Goal: Task Accomplishment & Management: Use online tool/utility

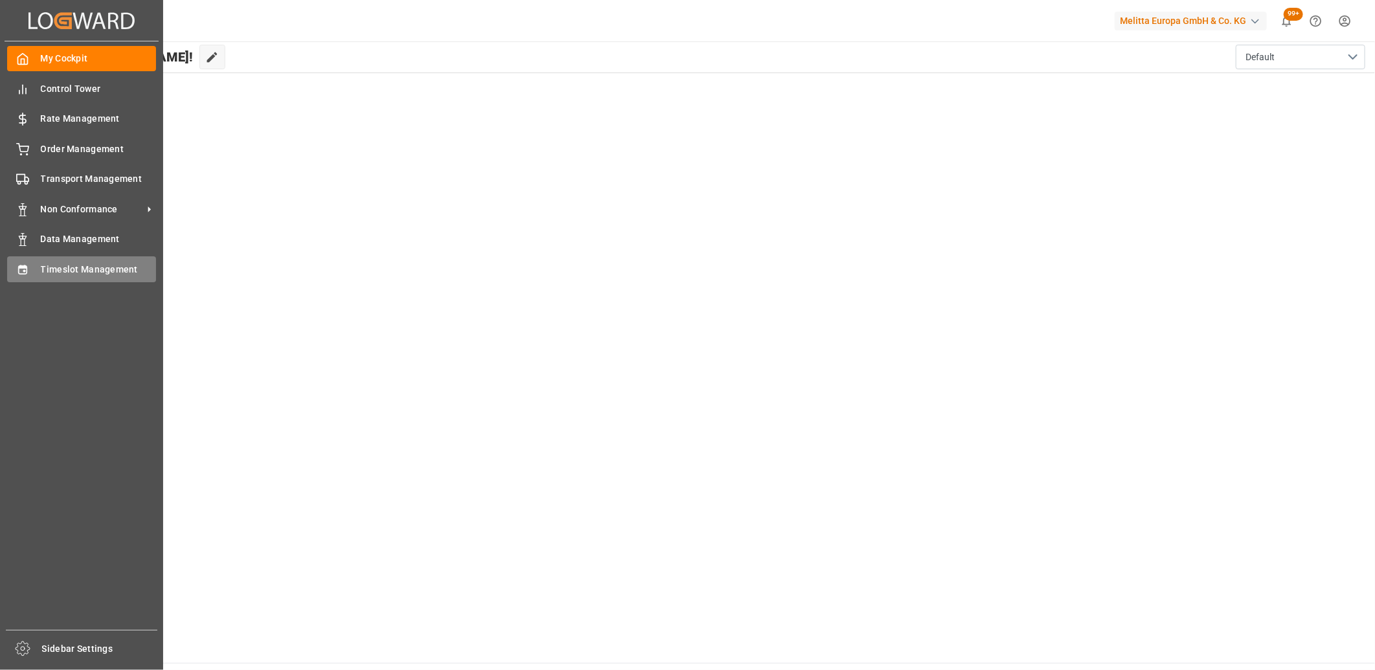
click at [38, 260] on div "Timeslot Management Timeslot Management" at bounding box center [81, 268] width 149 height 25
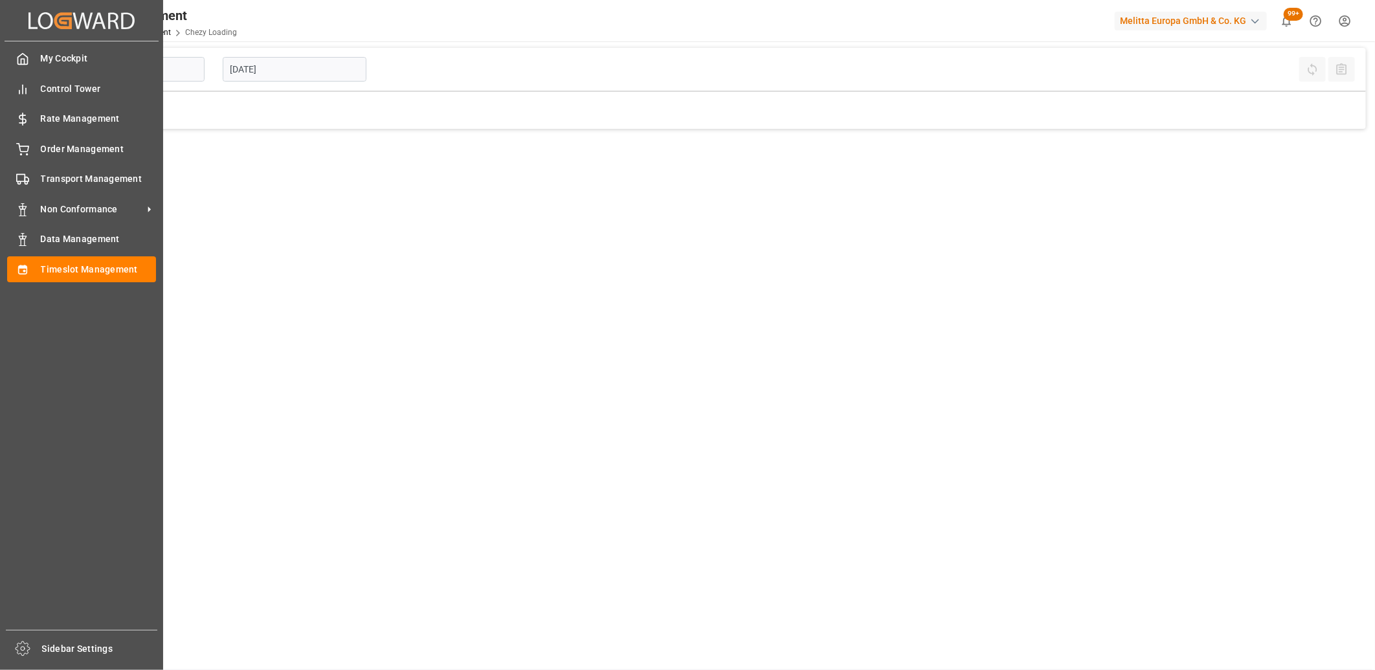
type input "Chezy Loading"
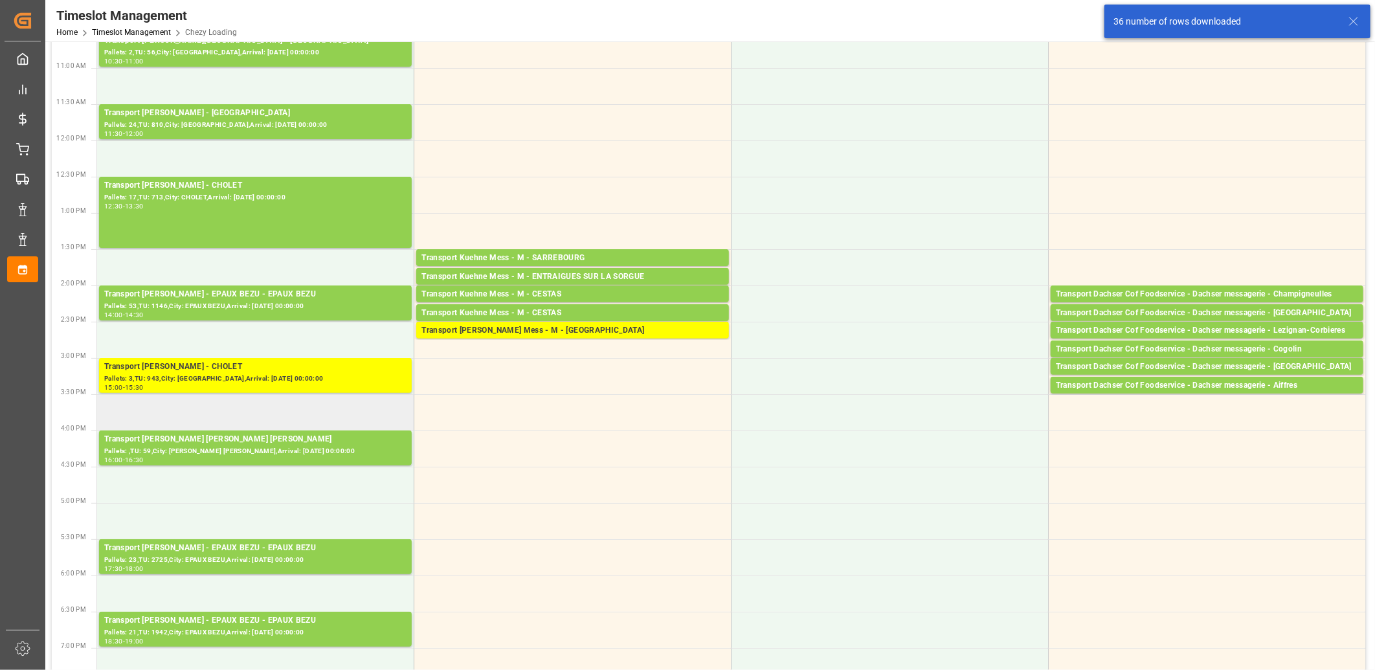
scroll to position [503, 0]
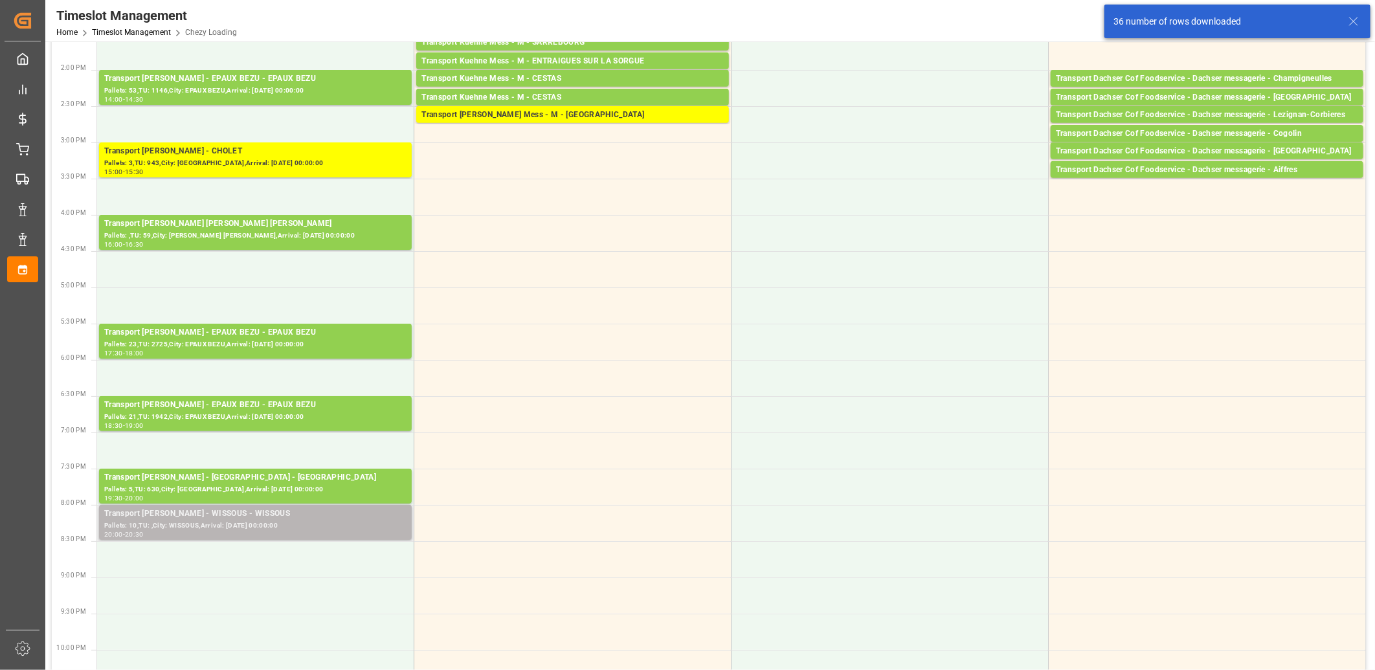
click at [273, 524] on div "Pallets: 10,TU: ,City: WISSOUS,Arrival: [DATE] 00:00:00" at bounding box center [255, 525] width 302 height 11
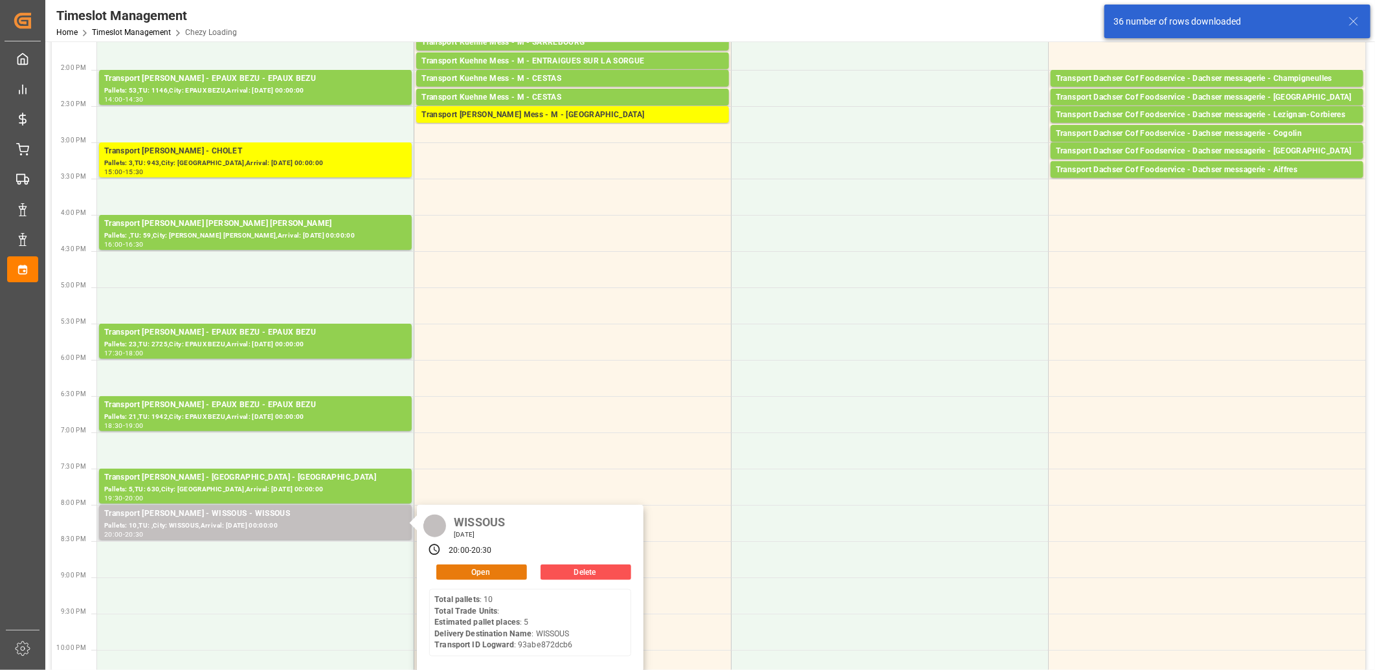
click at [466, 566] on button "Open" at bounding box center [481, 572] width 91 height 16
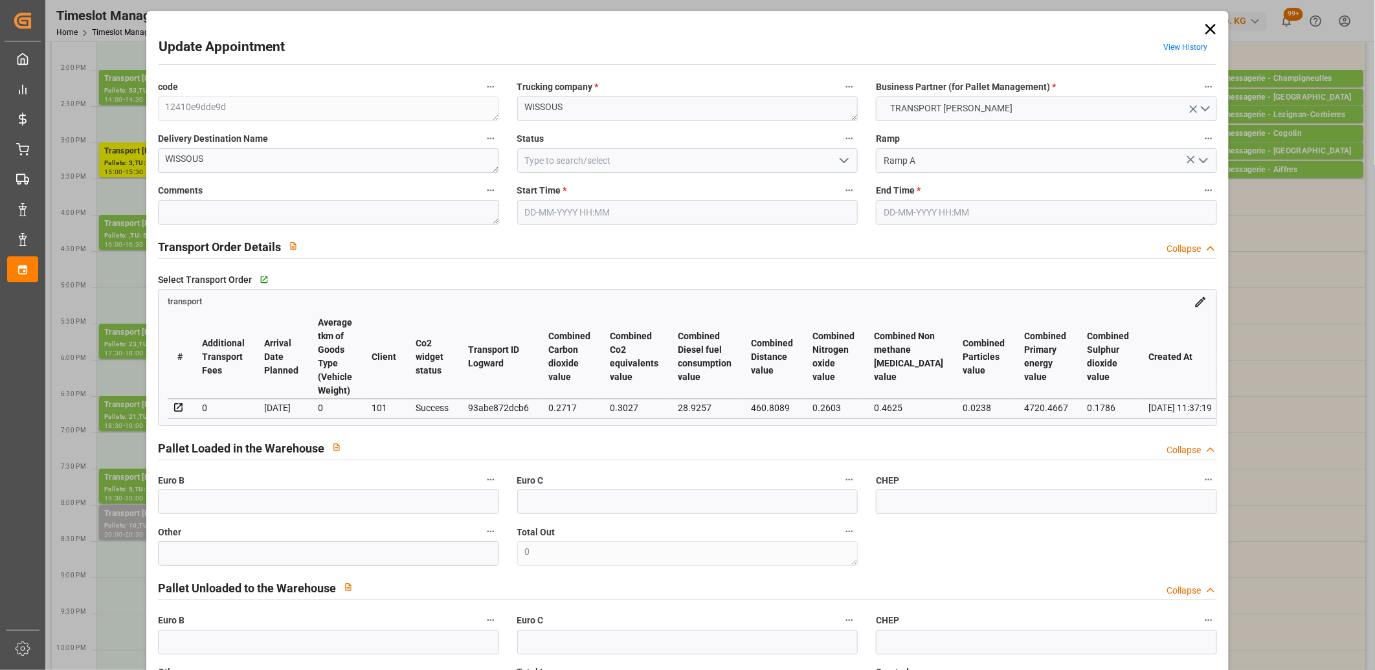
type input "5"
type input "159.36"
type input "0"
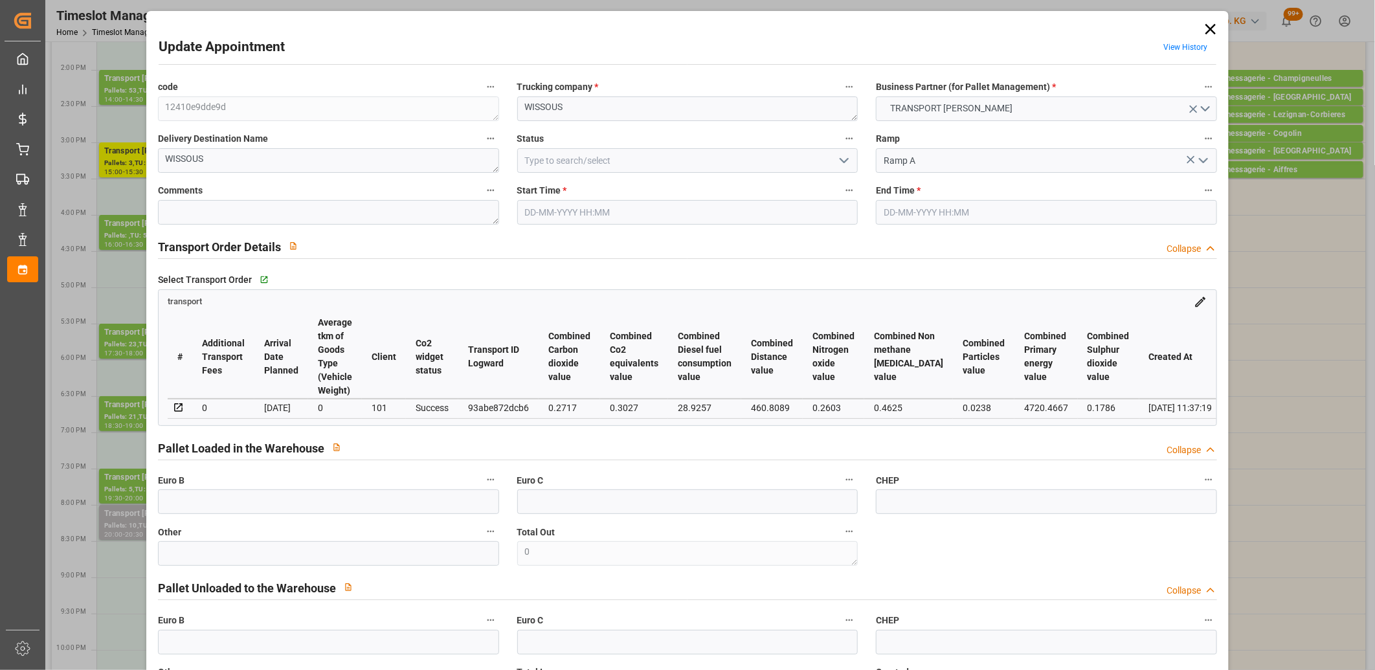
type input "152.9059"
type input "-6.4541"
type input "0"
type input "942.08"
type input "1400"
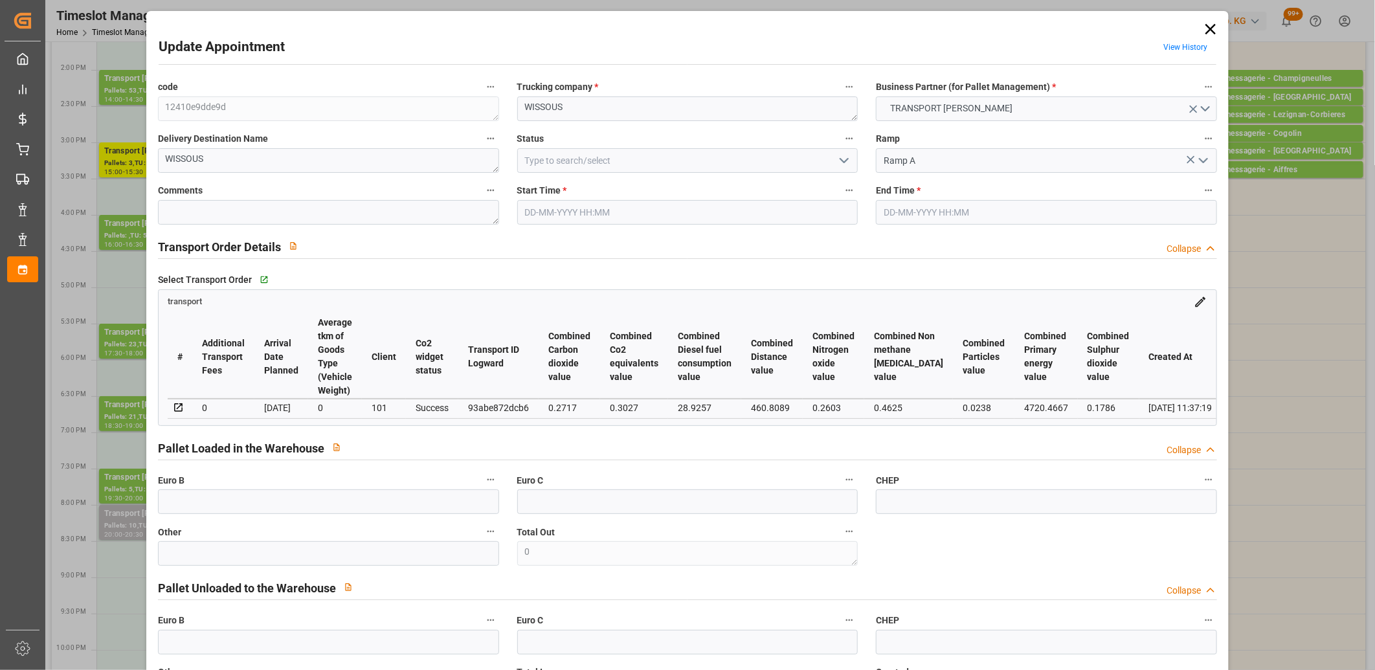
type input "6144"
type input "91"
type input "10"
type input "0"
type input "10"
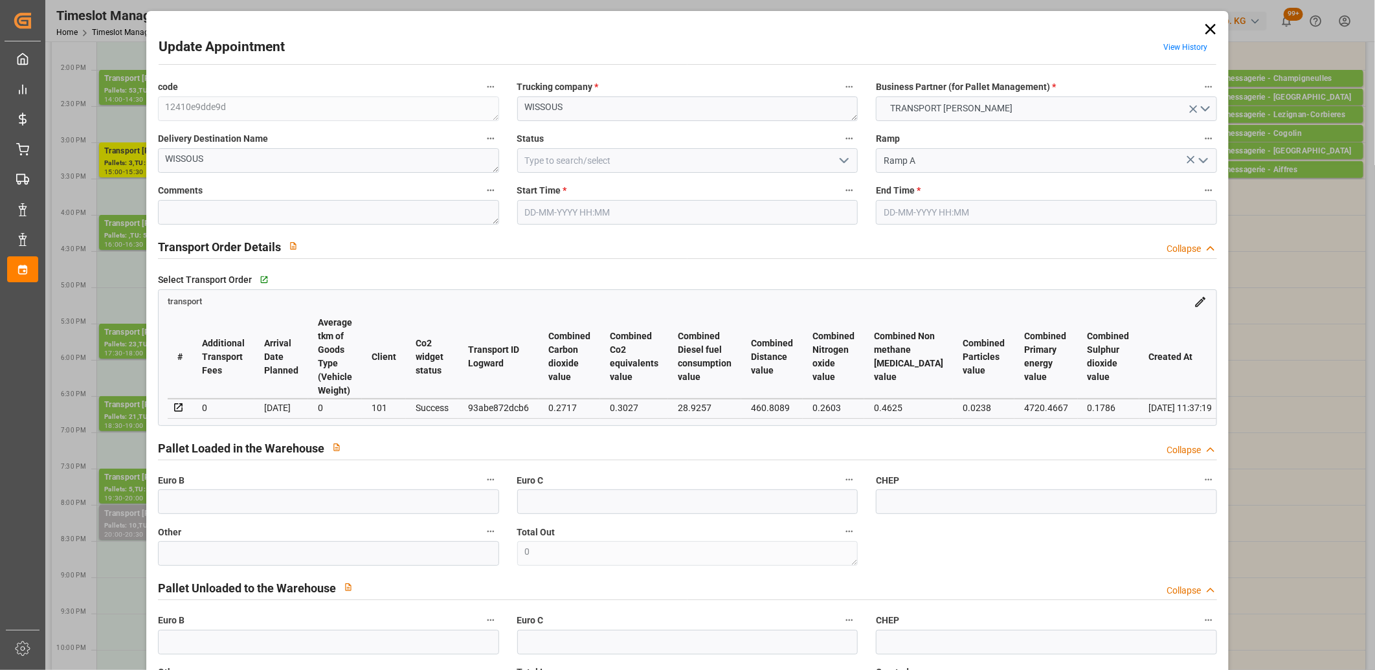
type input "101"
type input "1121.28"
type input "0"
type input "4710.8598"
type input "0"
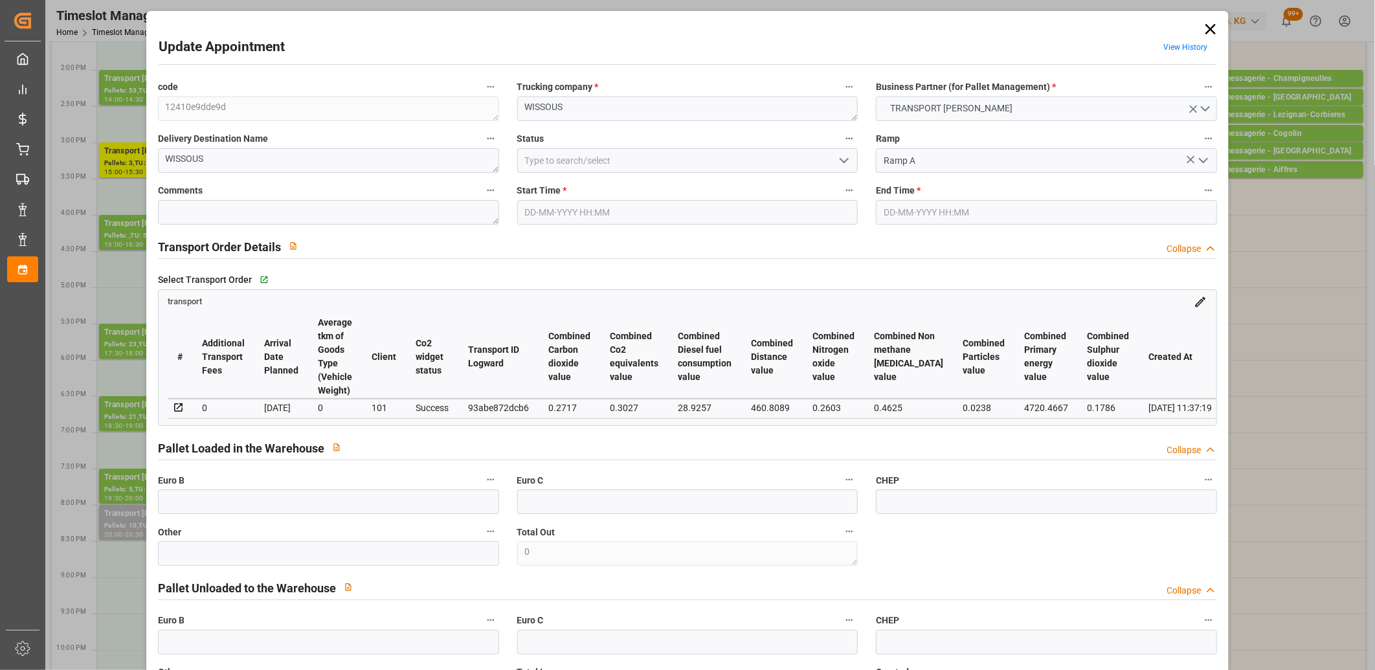
type input "0"
type input "21"
type input "35"
type input "[DATE] 20:00"
type input "[DATE] 20:30"
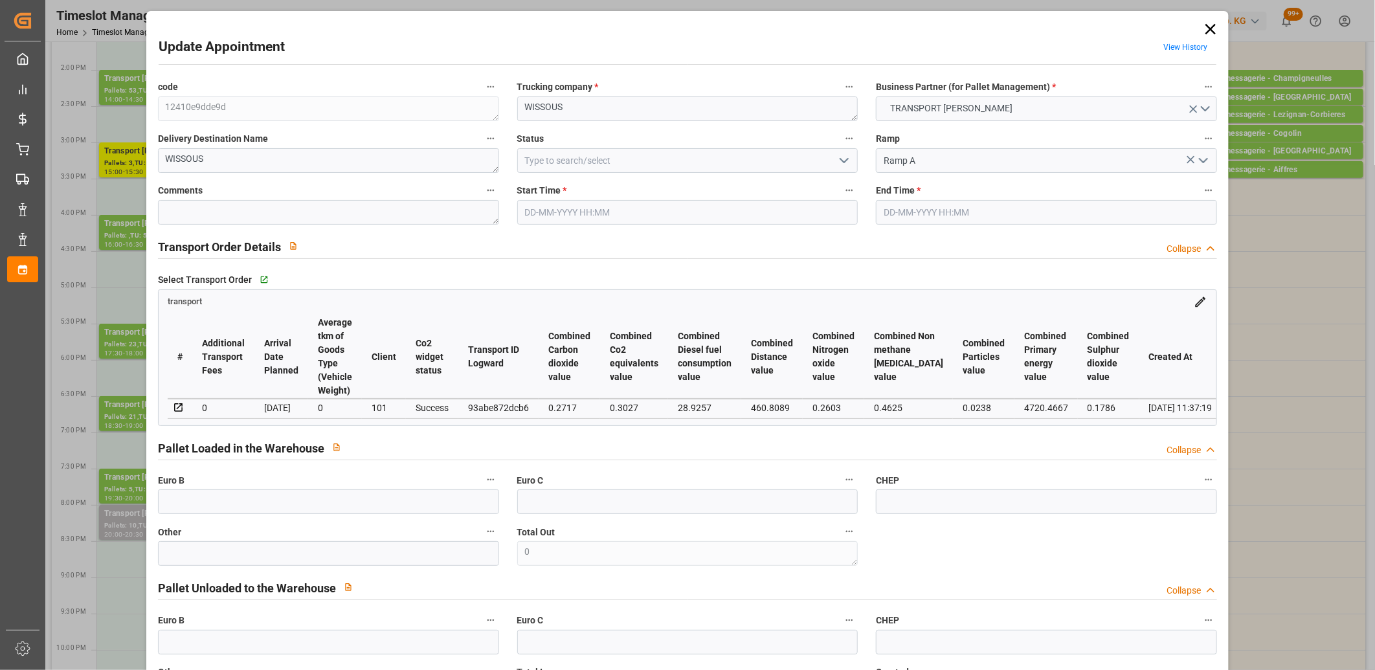
type input "[DATE] 17:14"
type input "[DATE] 11:37"
type input "[DATE]"
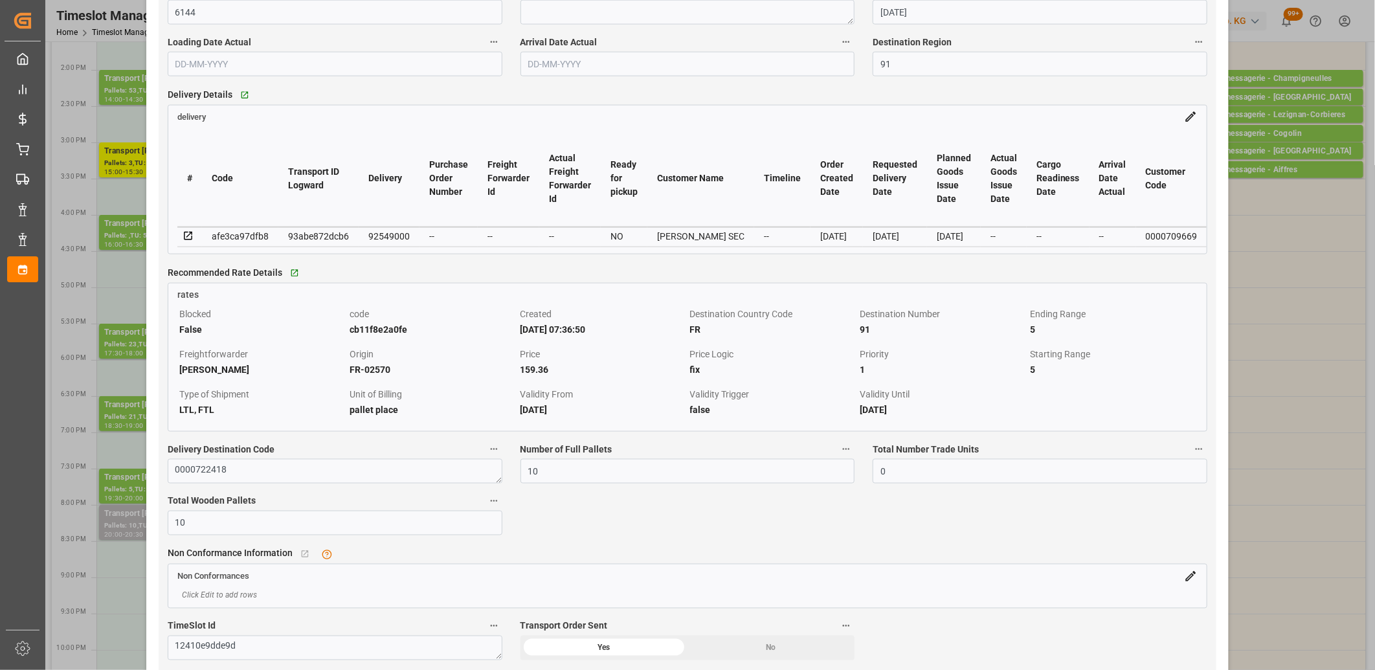
scroll to position [1078, 0]
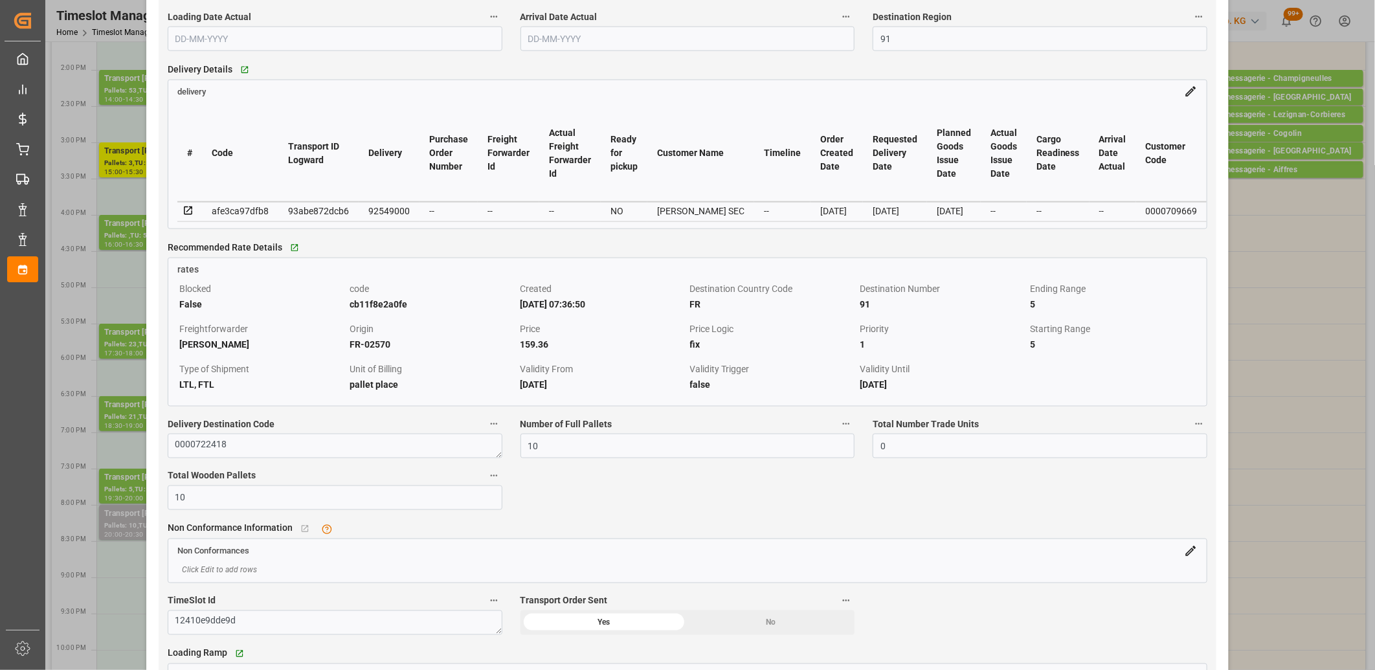
click at [386, 214] on div "92549000" at bounding box center [388, 211] width 41 height 16
copy div "92549000"
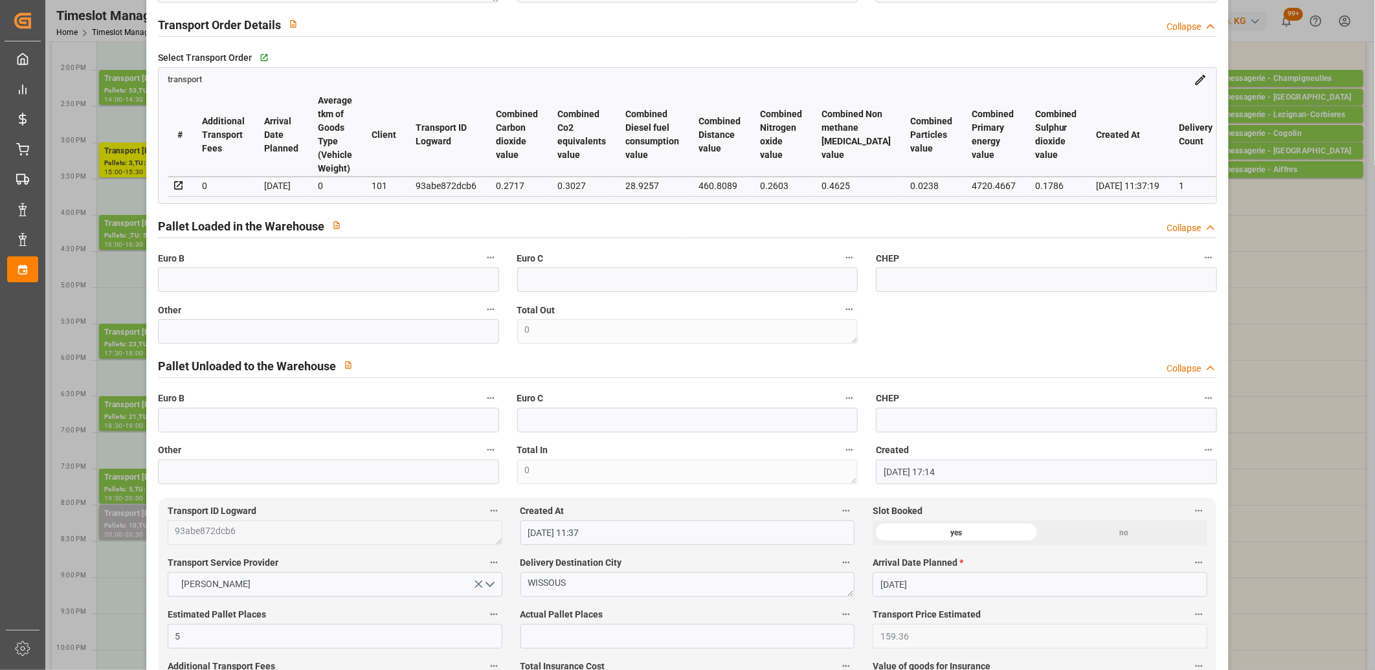
scroll to position [0, 0]
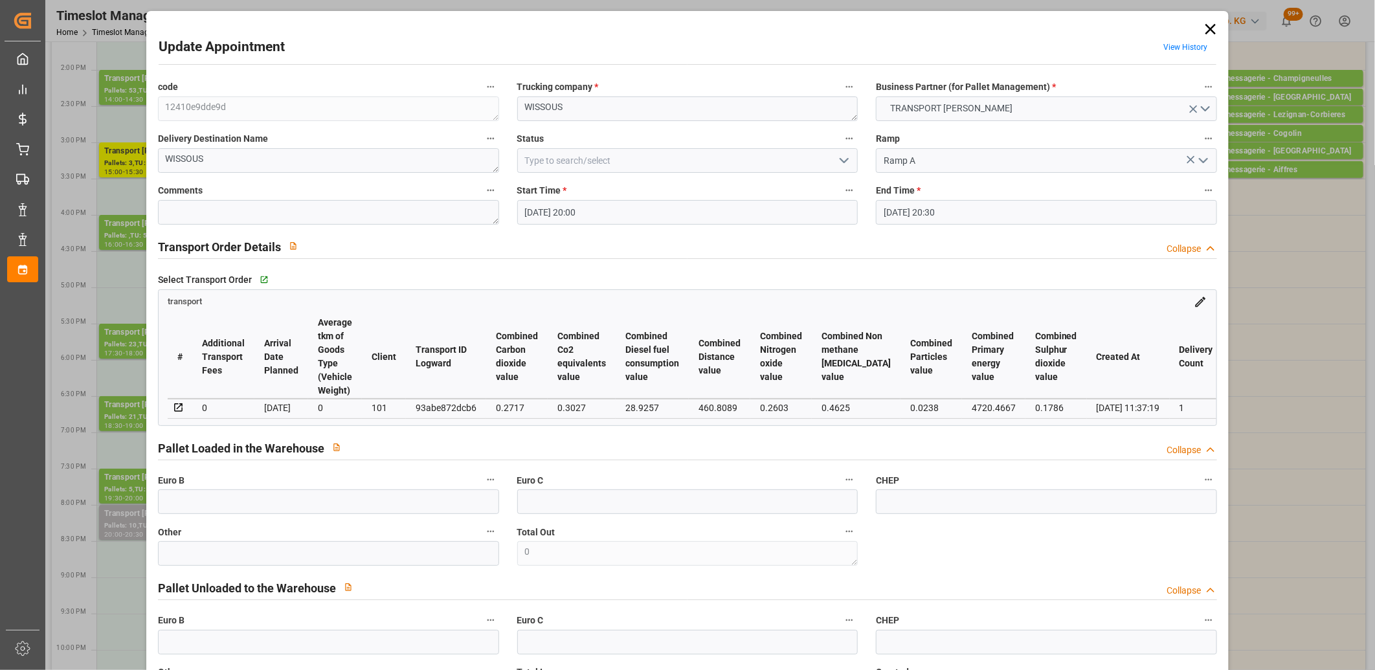
click at [1205, 28] on icon at bounding box center [1210, 29] width 18 height 18
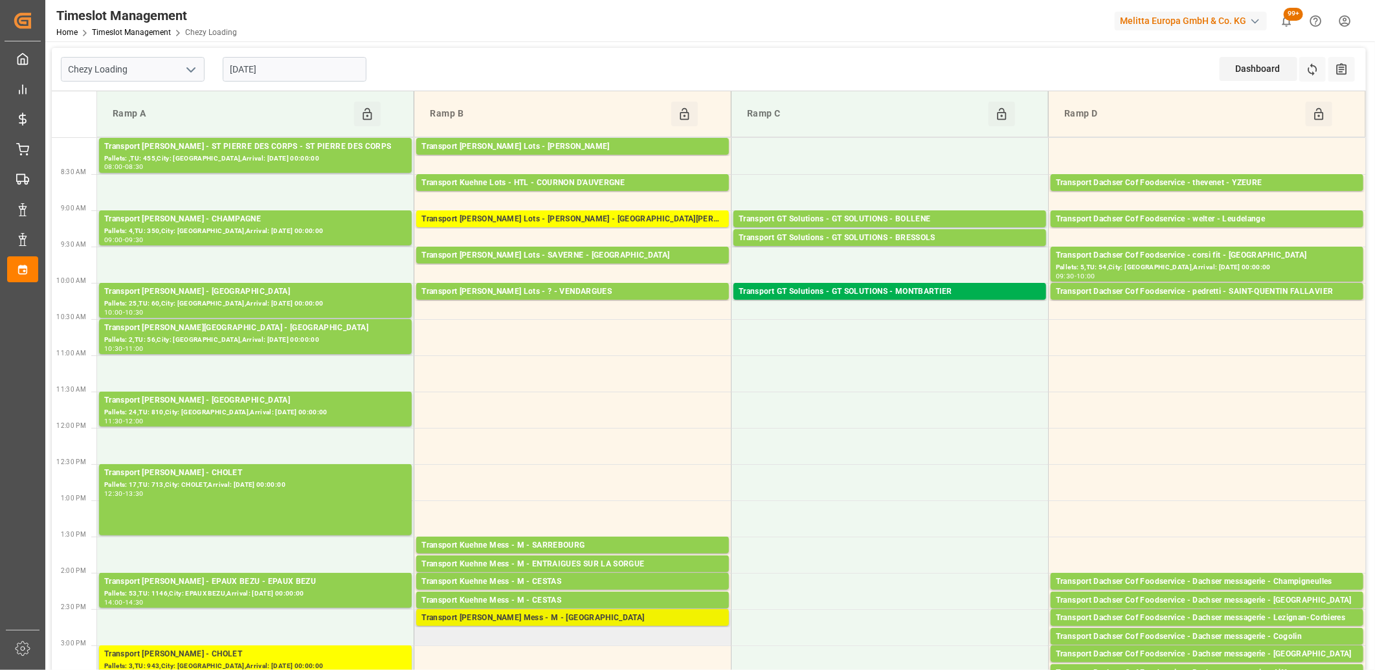
scroll to position [72, 0]
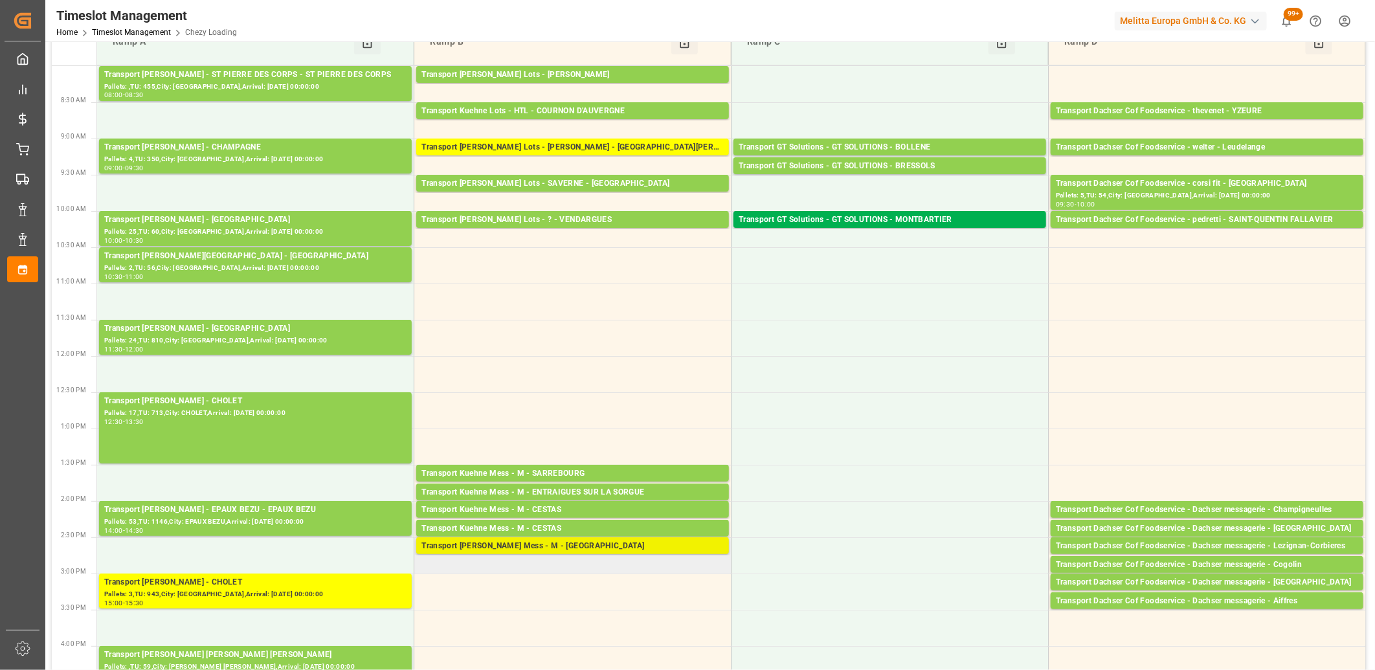
click at [488, 548] on div "Transport [PERSON_NAME] Mess - M - [GEOGRAPHIC_DATA]" at bounding box center [572, 546] width 302 height 13
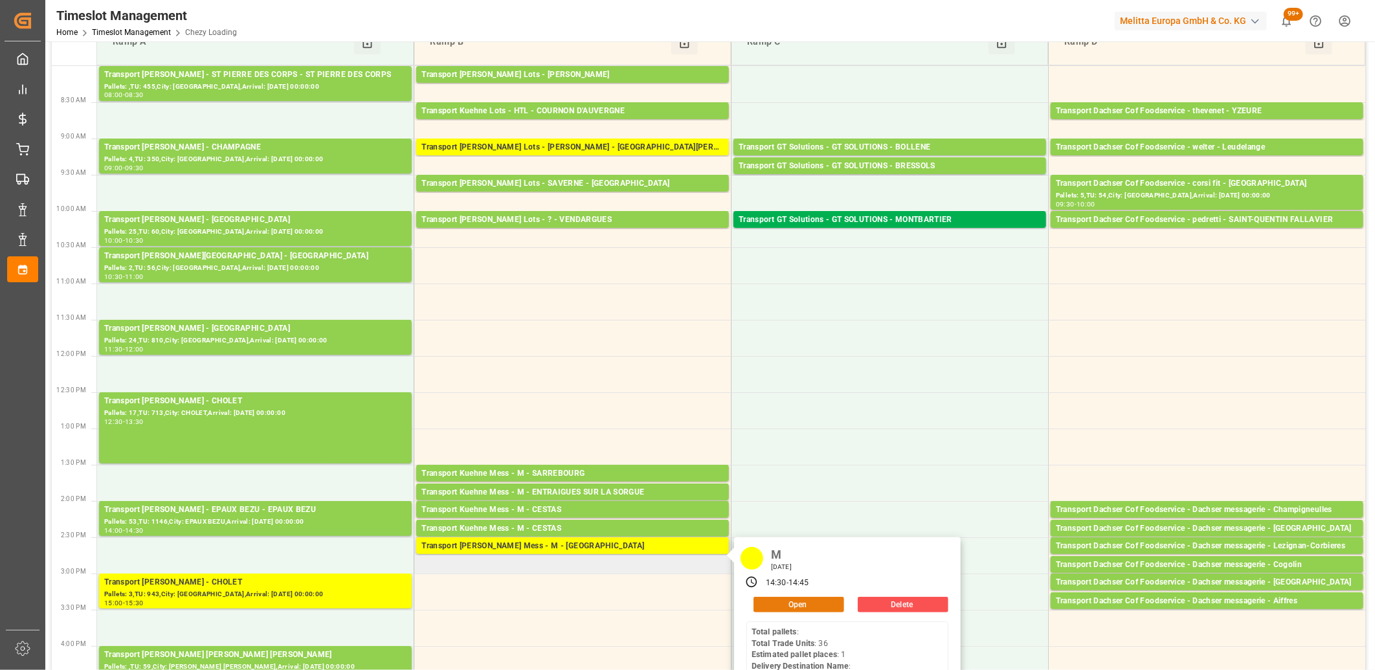
click at [813, 600] on button "Open" at bounding box center [798, 605] width 91 height 16
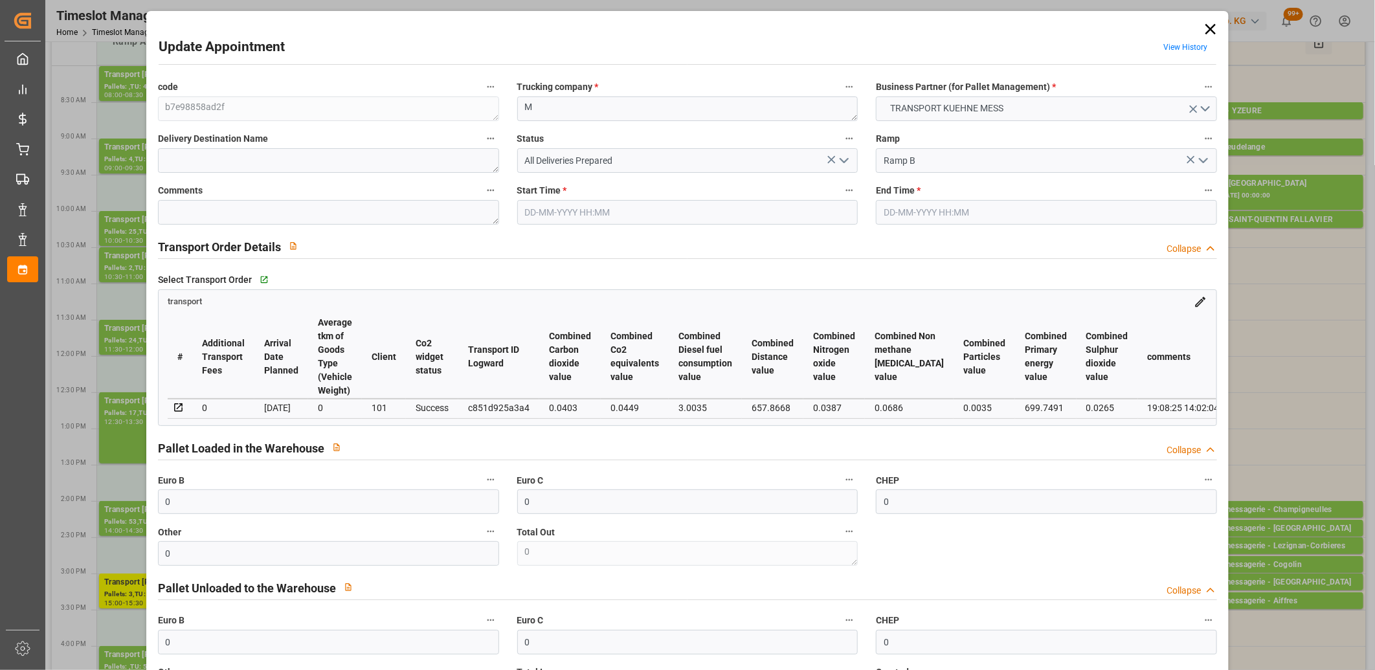
type input "[DATE] 14:30"
type input "[DATE] 14:45"
type input "[DATE] 14:02"
type input "[DATE] 14:01"
type input "[DATE]"
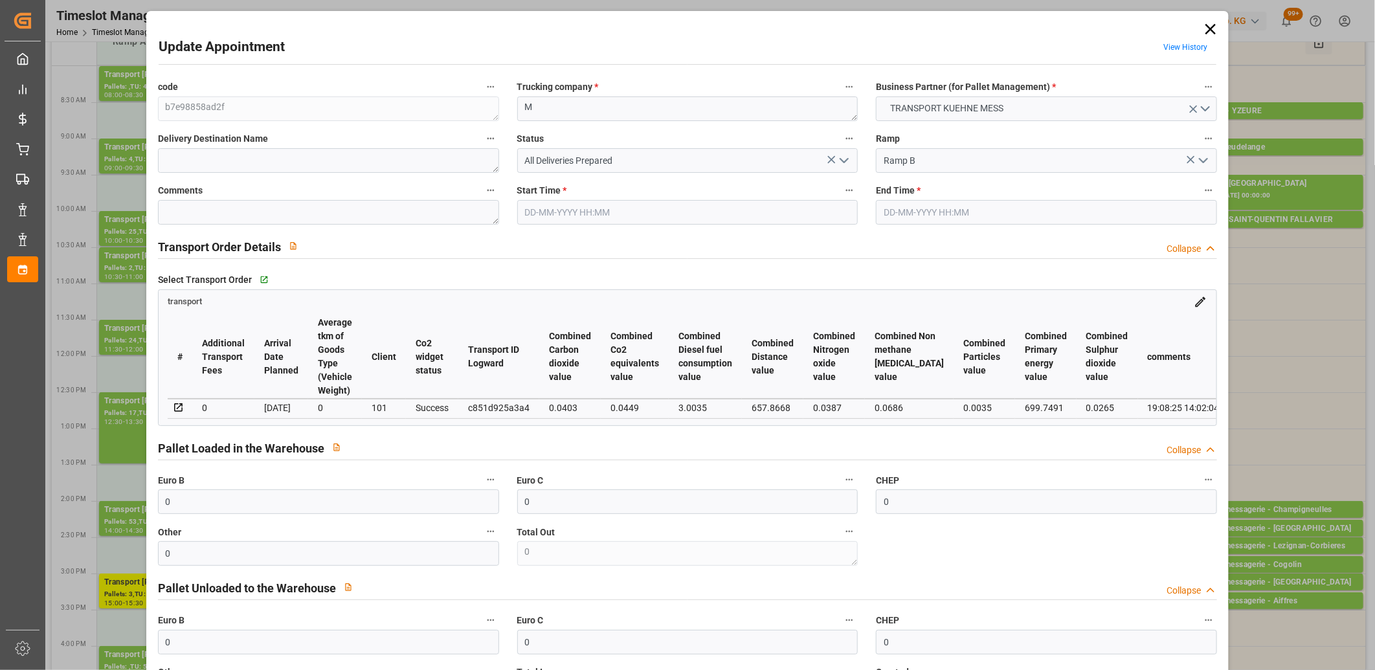
type input "[DATE]"
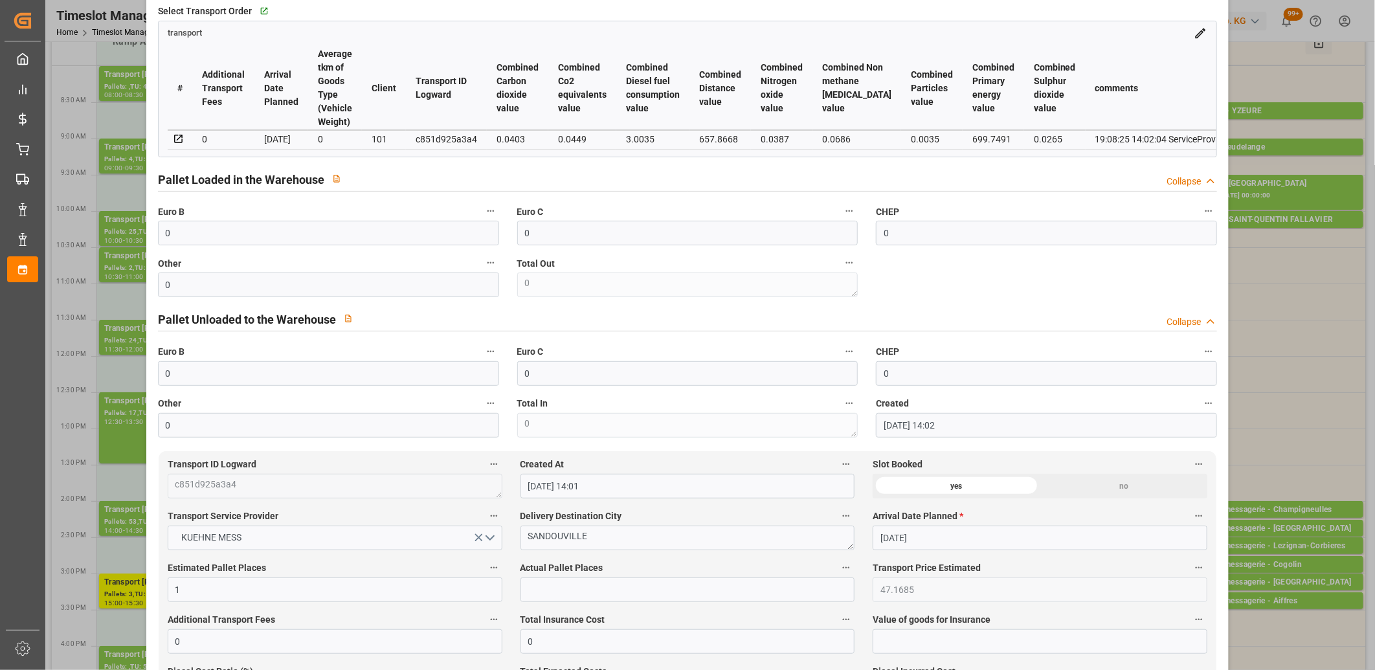
scroll to position [359, 0]
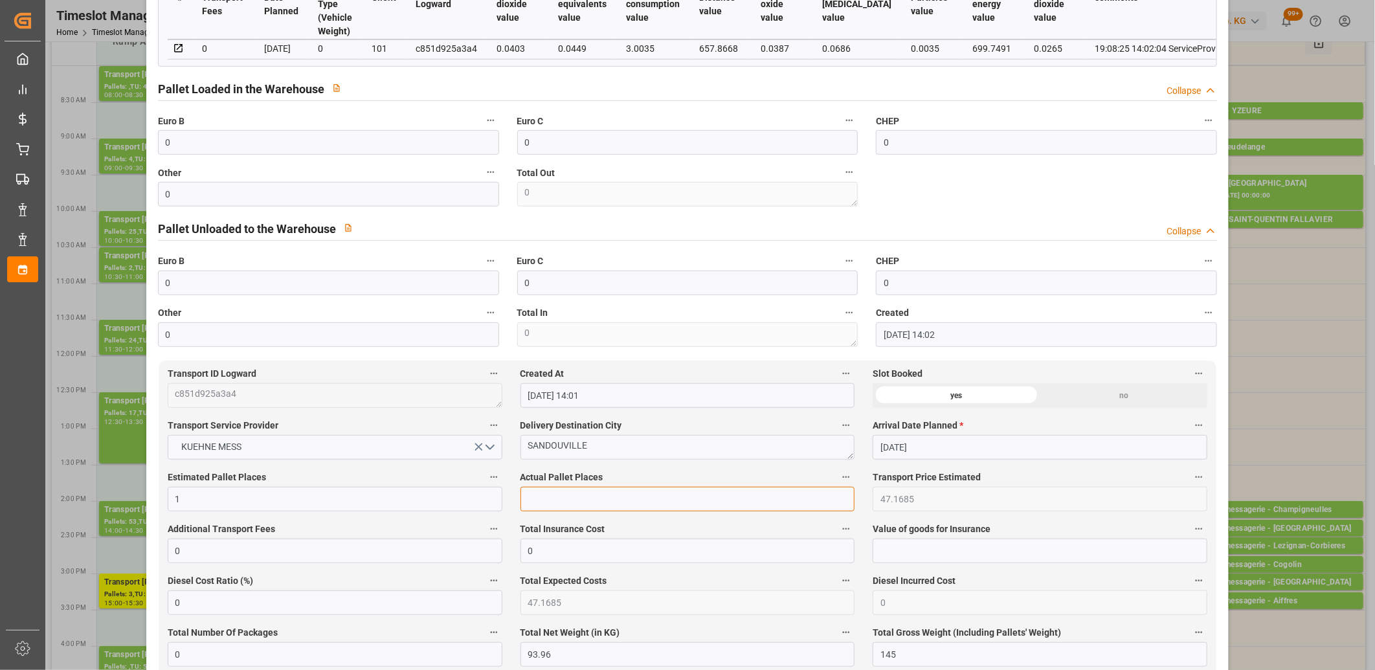
click at [570, 511] on input "text" at bounding box center [687, 499] width 335 height 25
type input "1"
click at [365, 197] on input "0" at bounding box center [328, 194] width 341 height 25
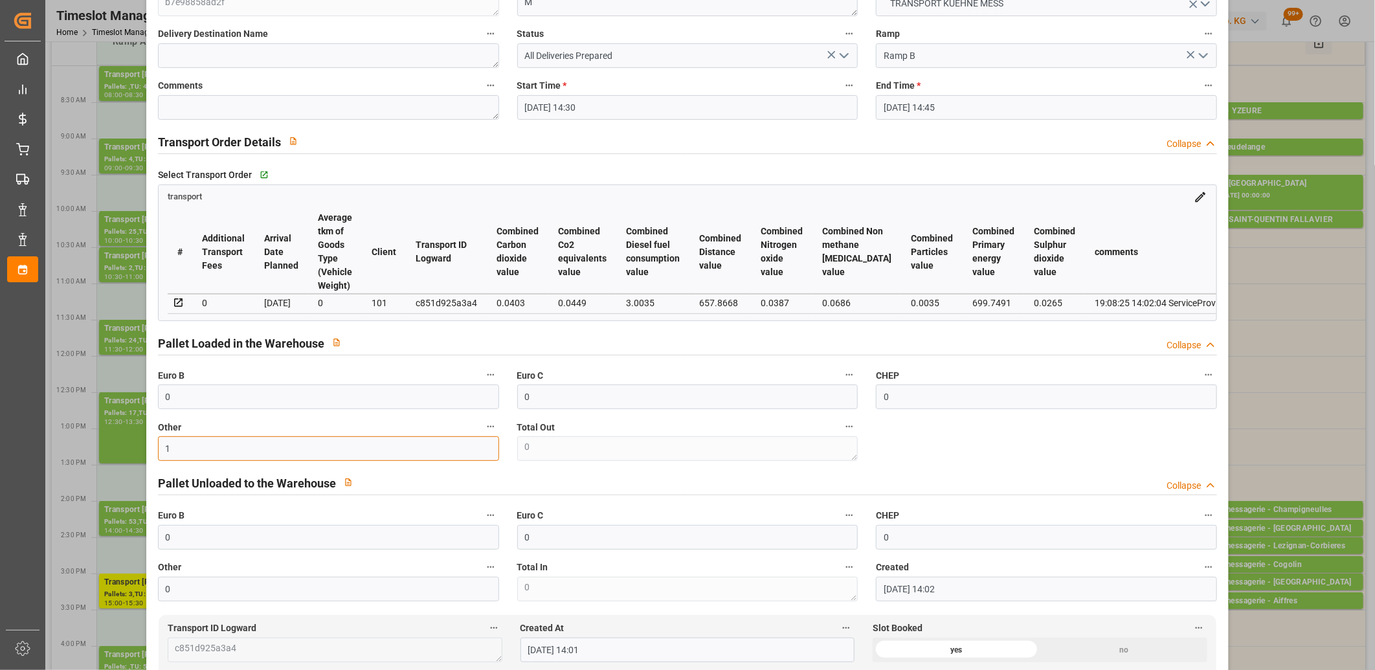
scroll to position [0, 0]
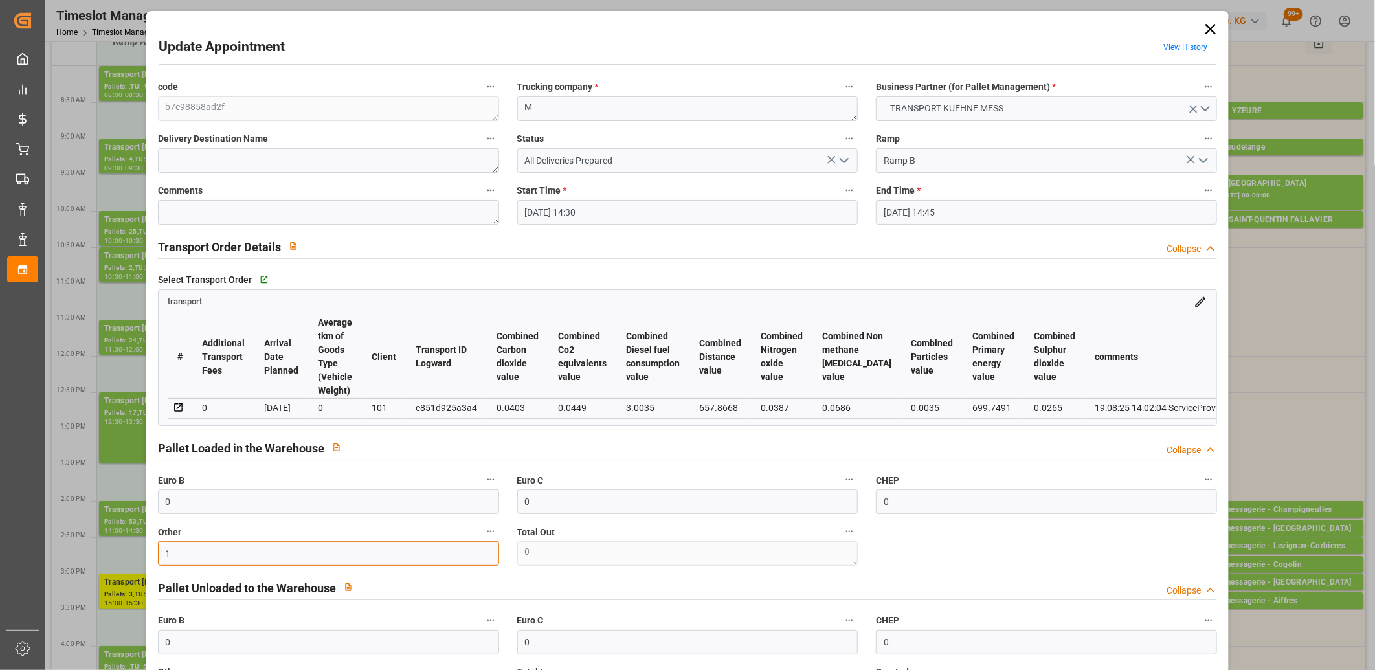
type input "1"
click at [843, 159] on icon "open menu" at bounding box center [844, 161] width 16 height 16
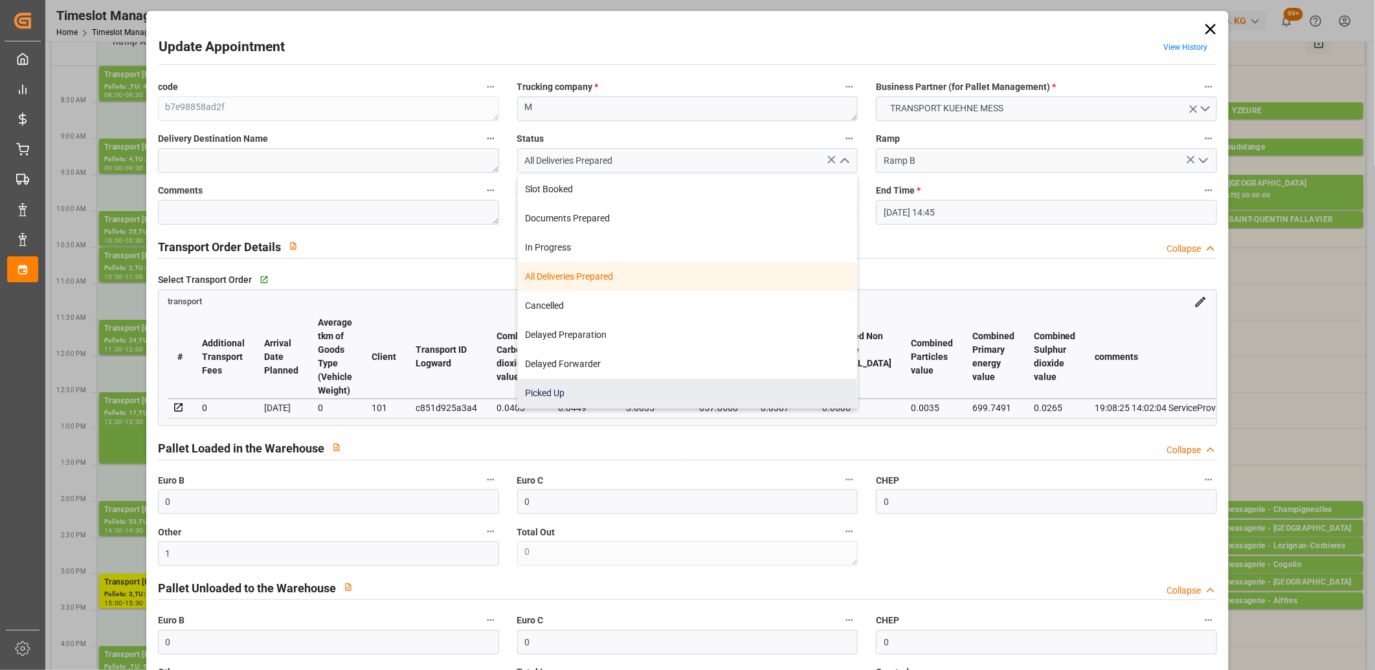
click at [702, 390] on div "Picked Up" at bounding box center [688, 393] width 340 height 29
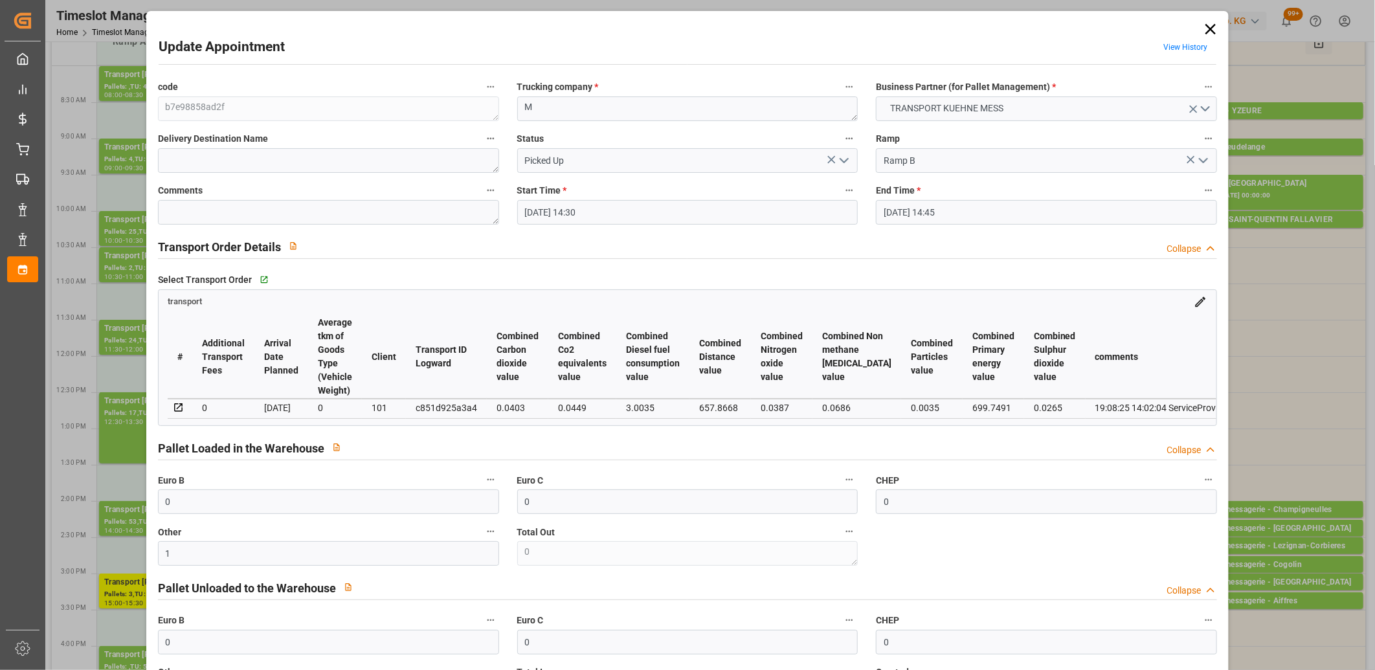
type input "Picked Up"
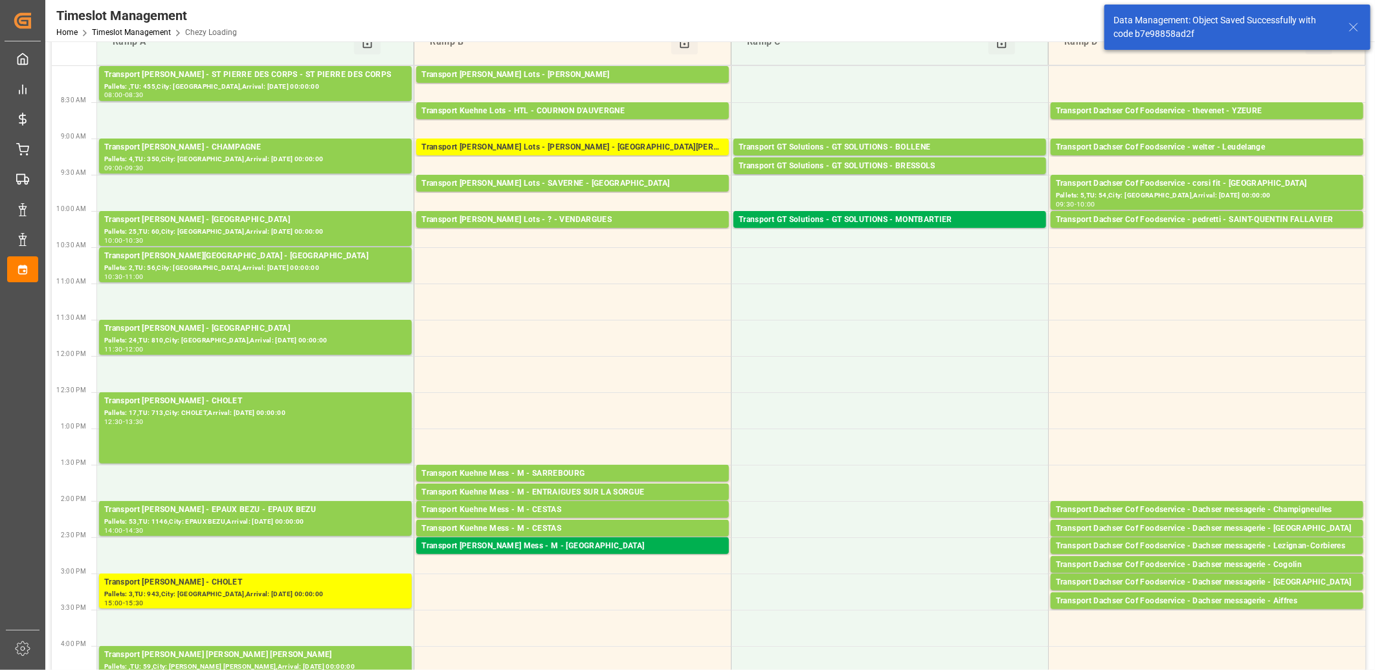
click at [542, 472] on div "Transport Kuehne Mess - M - SARREBOURG" at bounding box center [572, 473] width 302 height 13
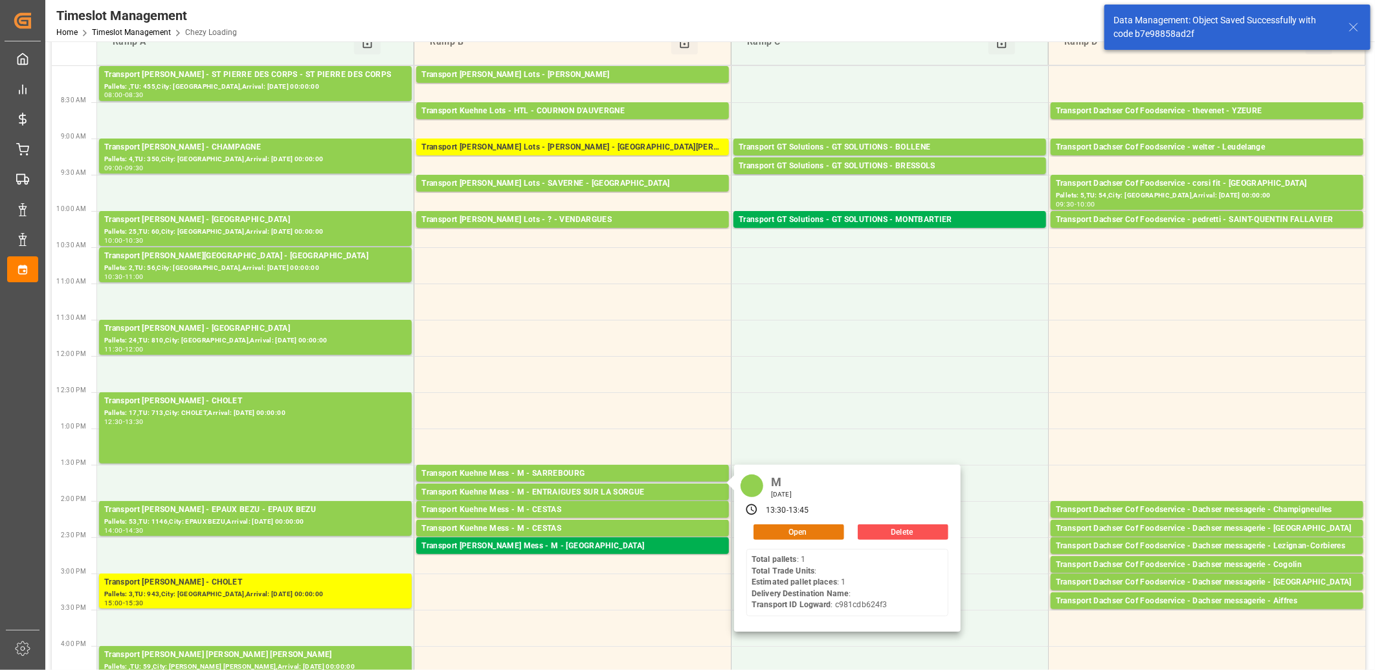
click at [771, 529] on button "Open" at bounding box center [798, 532] width 91 height 16
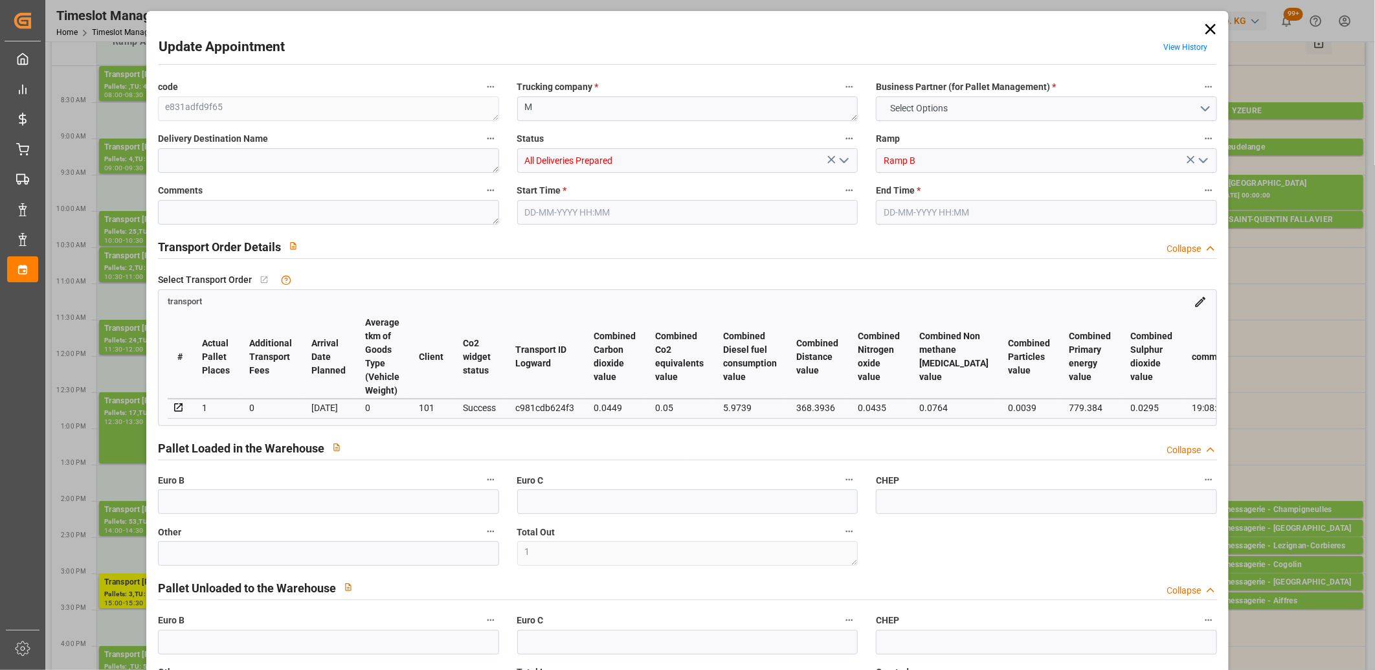
type input "1"
type input "0"
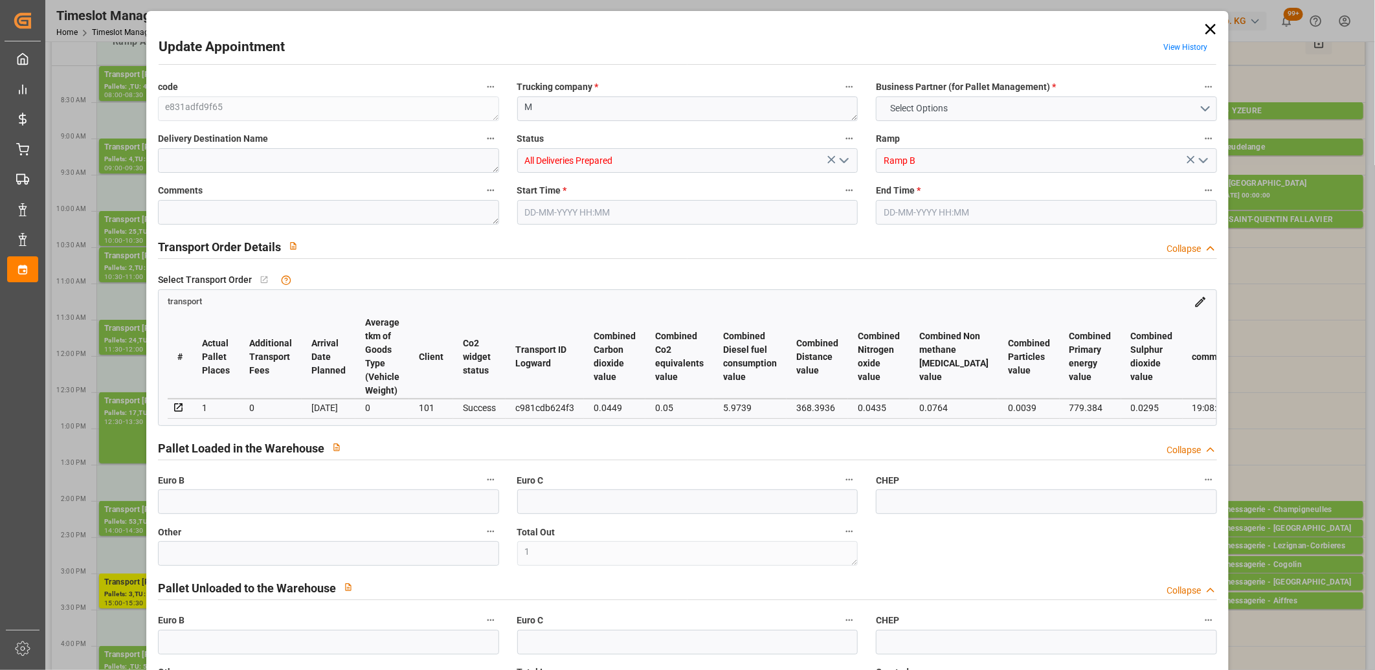
type input "0"
type input "1"
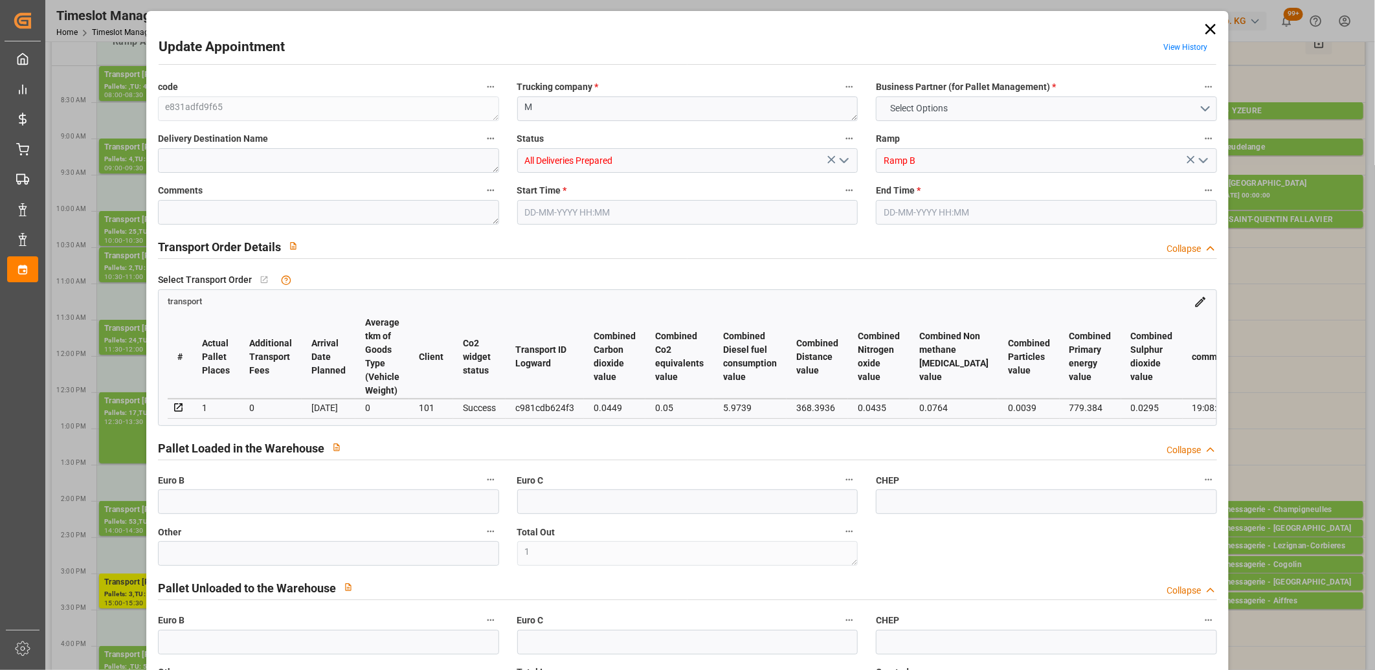
type input "76.2132"
type input "0"
type input "76.2132"
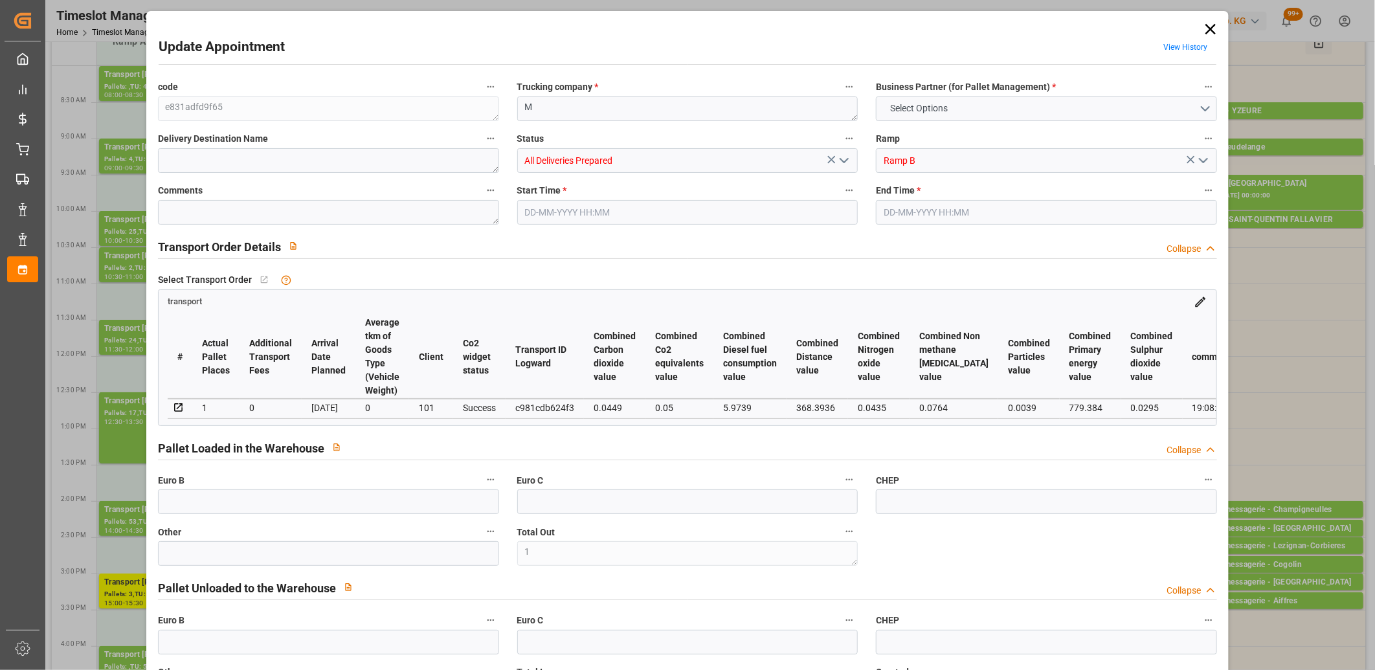
type input "0"
type input "1"
type input "160"
type input "275"
type input "1264"
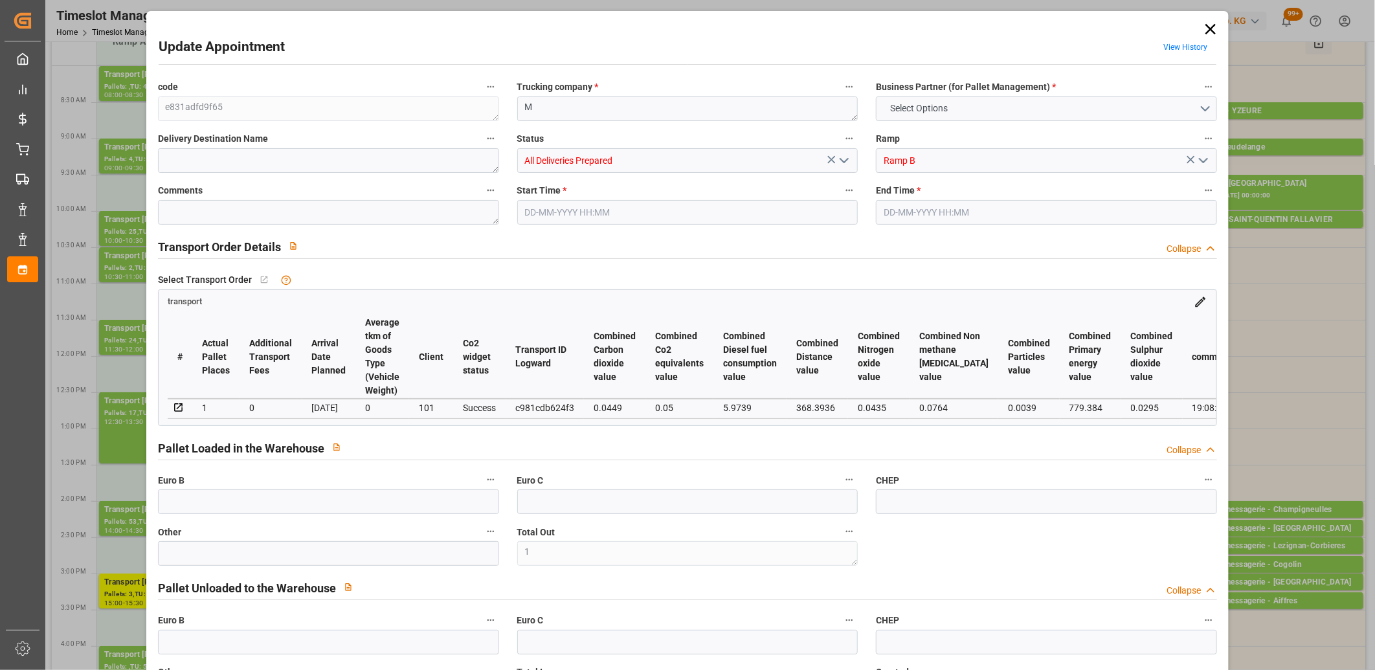
type input "57"
type input "1"
type input "0"
type input "1"
type input "101"
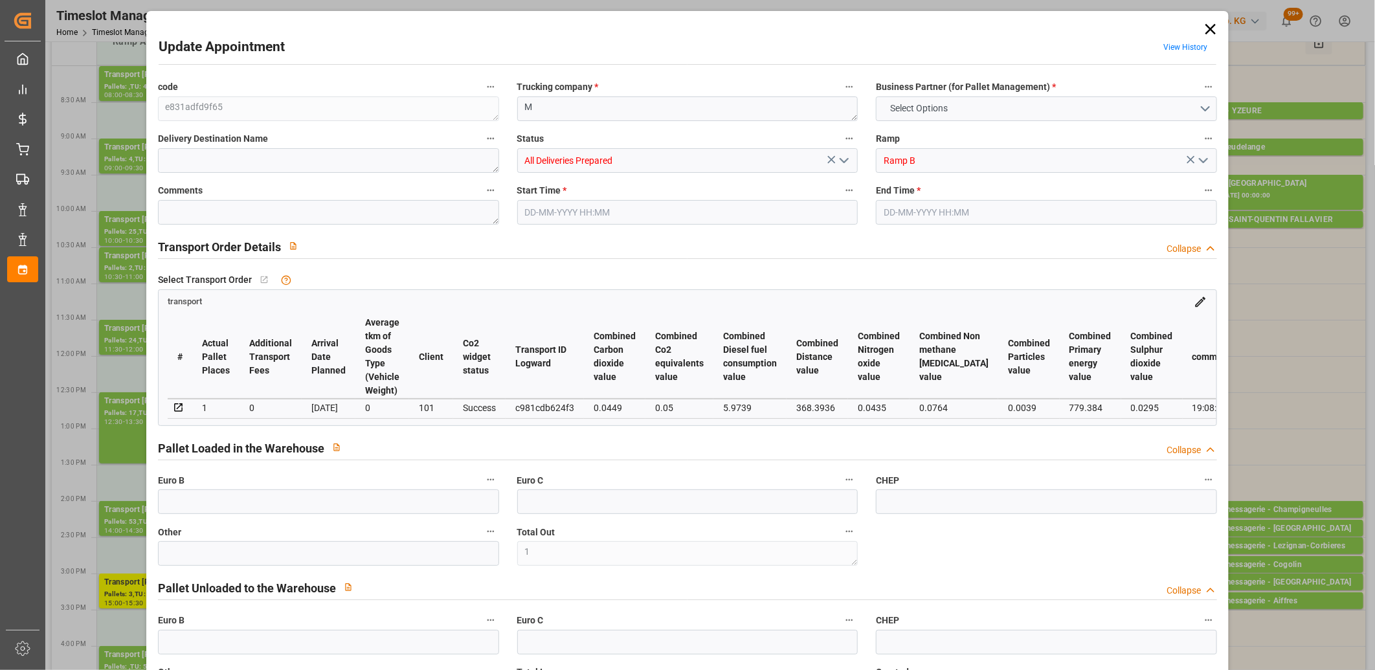
type input "233.6"
type input "0"
type input "4710.8598"
type input "0"
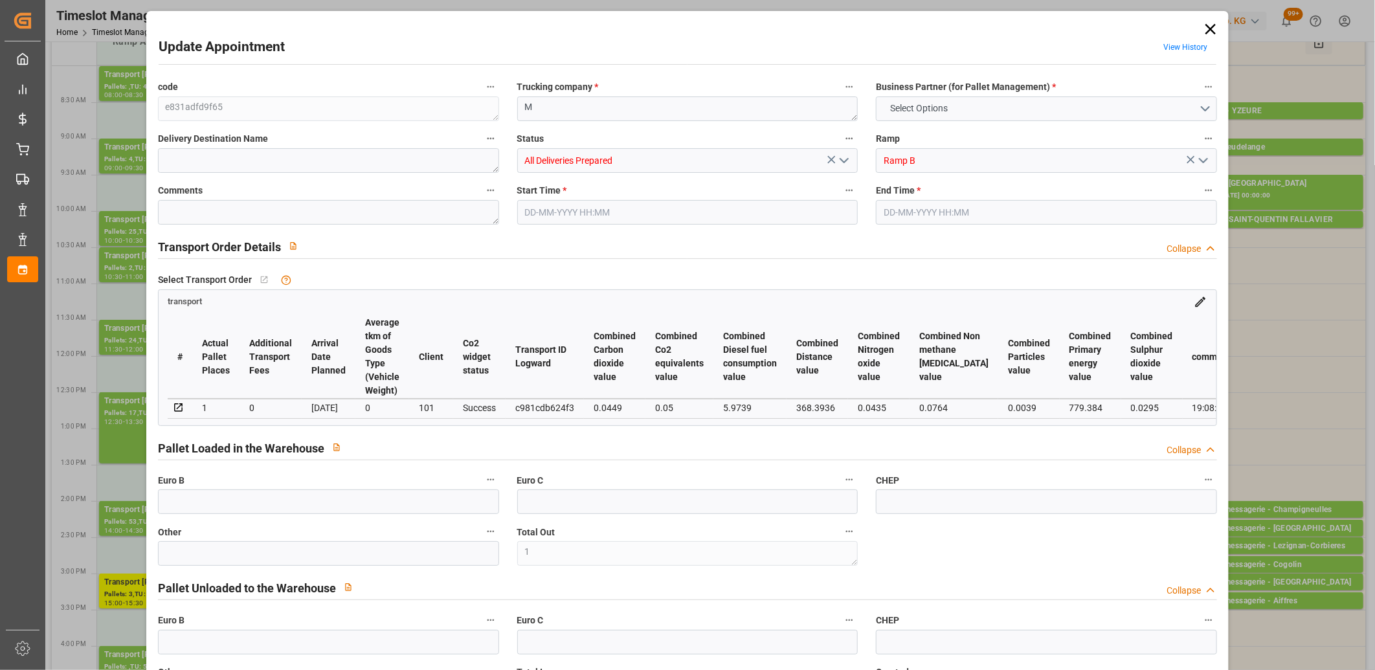
type input "21"
type input "35"
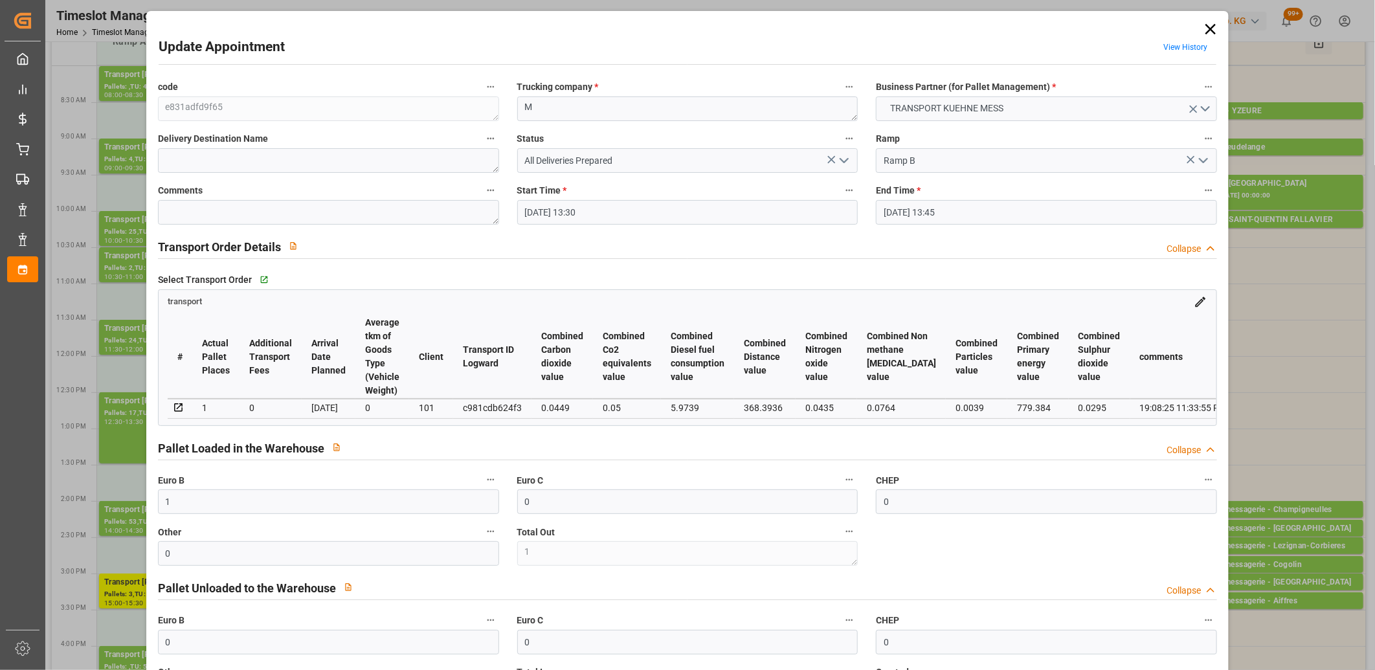
type input "[DATE] 13:30"
type input "[DATE] 13:45"
type input "[DATE] 11:34"
type input "[DATE] 11:33"
type input "[DATE]"
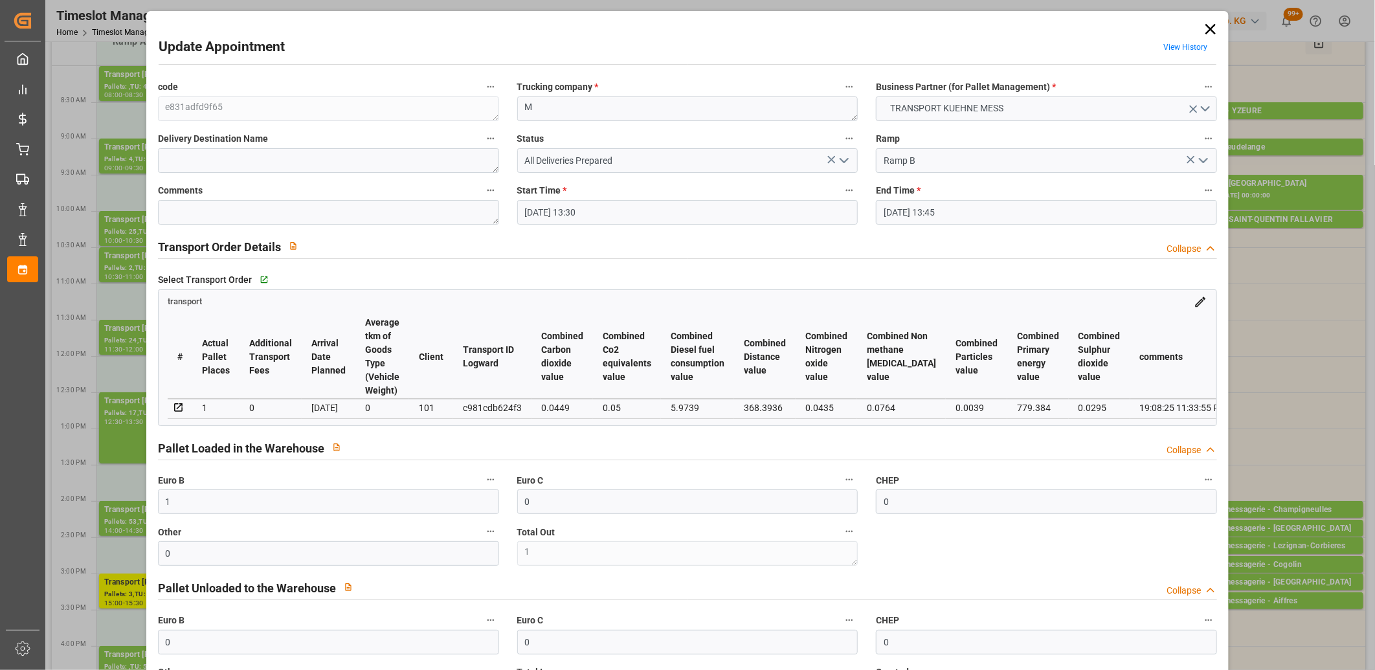
type input "[DATE]"
click at [845, 163] on icon "open menu" at bounding box center [844, 161] width 16 height 16
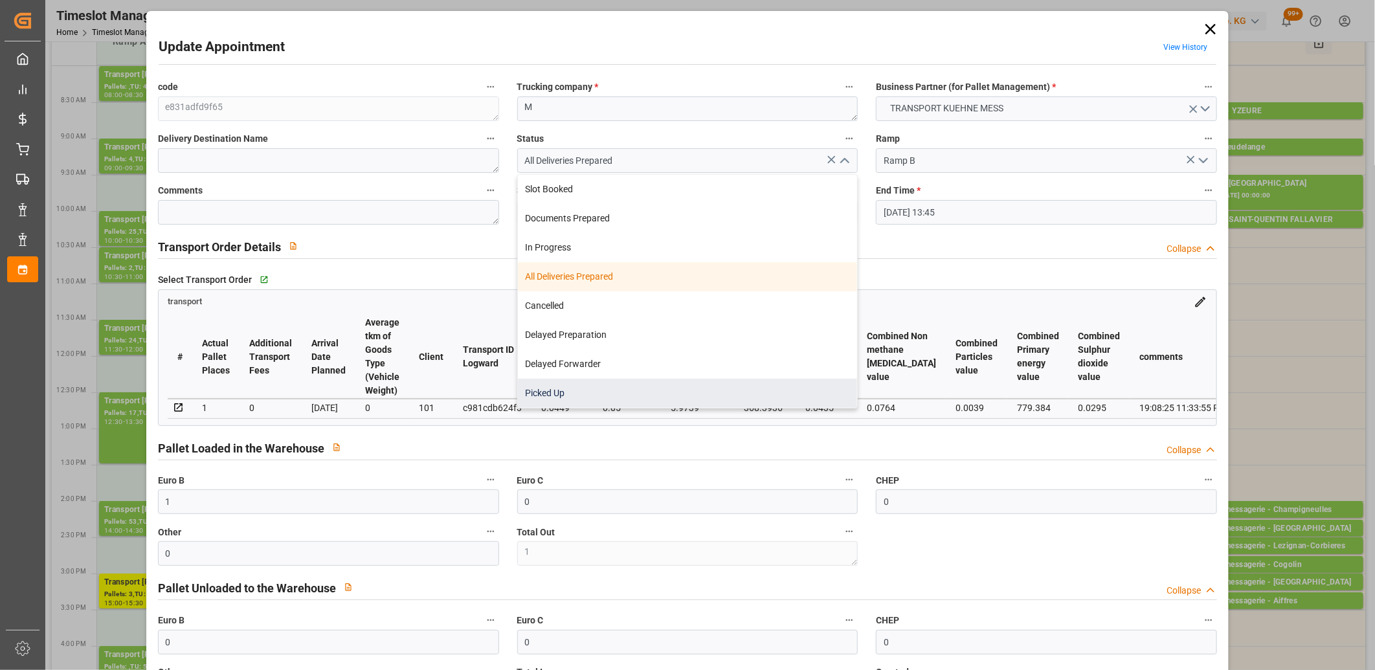
click at [700, 392] on div "Picked Up" at bounding box center [688, 393] width 340 height 29
type input "Picked Up"
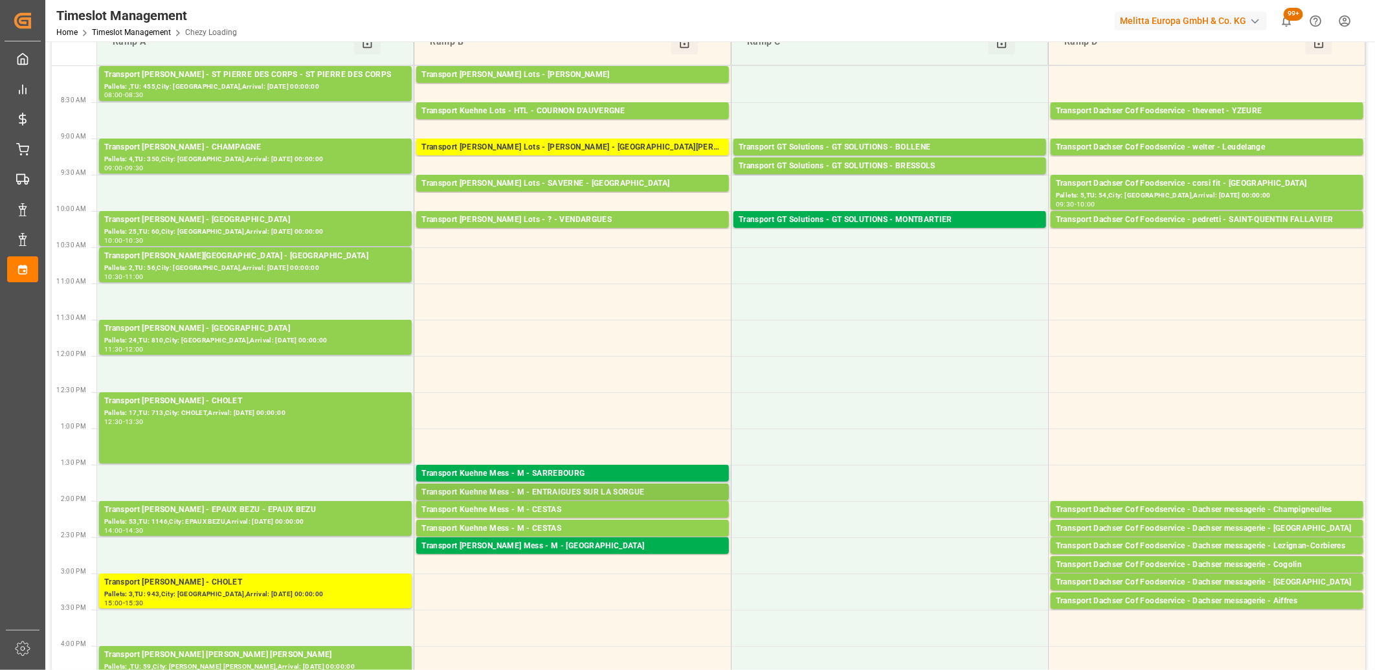
click at [590, 491] on div "Transport Kuehne Mess - M - ENTRAIGUES SUR LA SORGUE" at bounding box center [572, 492] width 302 height 13
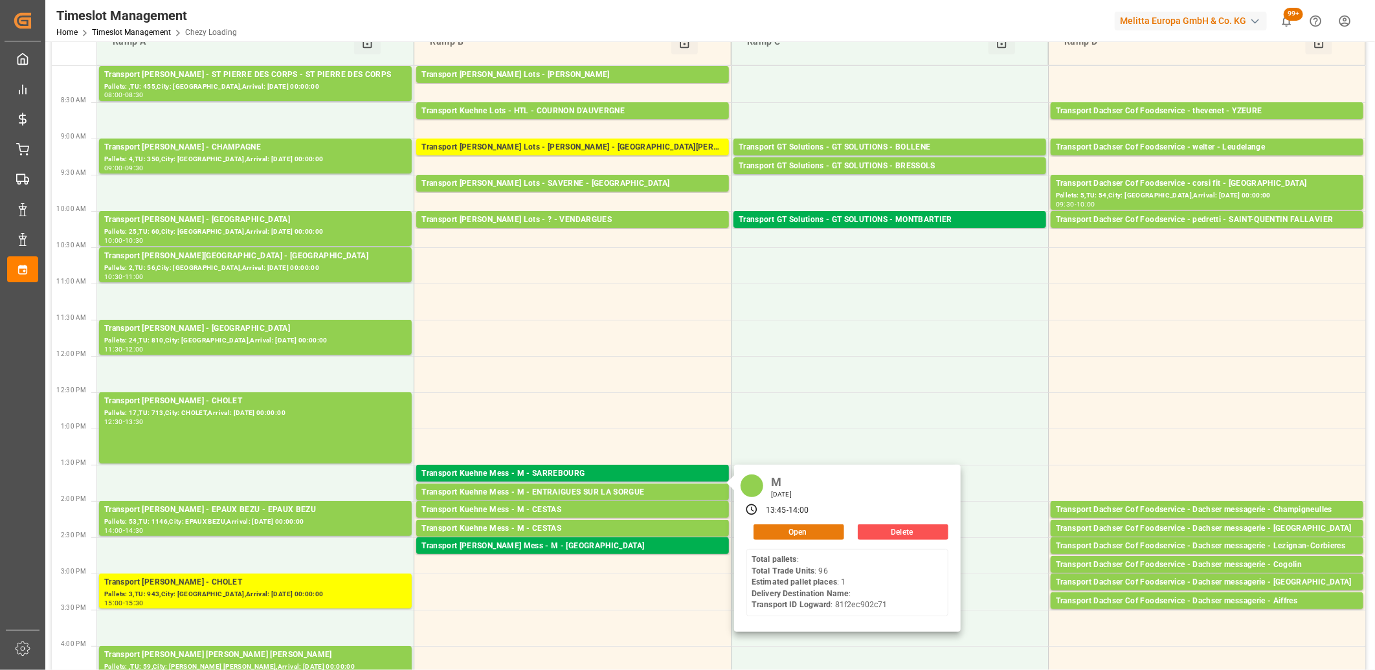
click at [765, 531] on button "Open" at bounding box center [798, 532] width 91 height 16
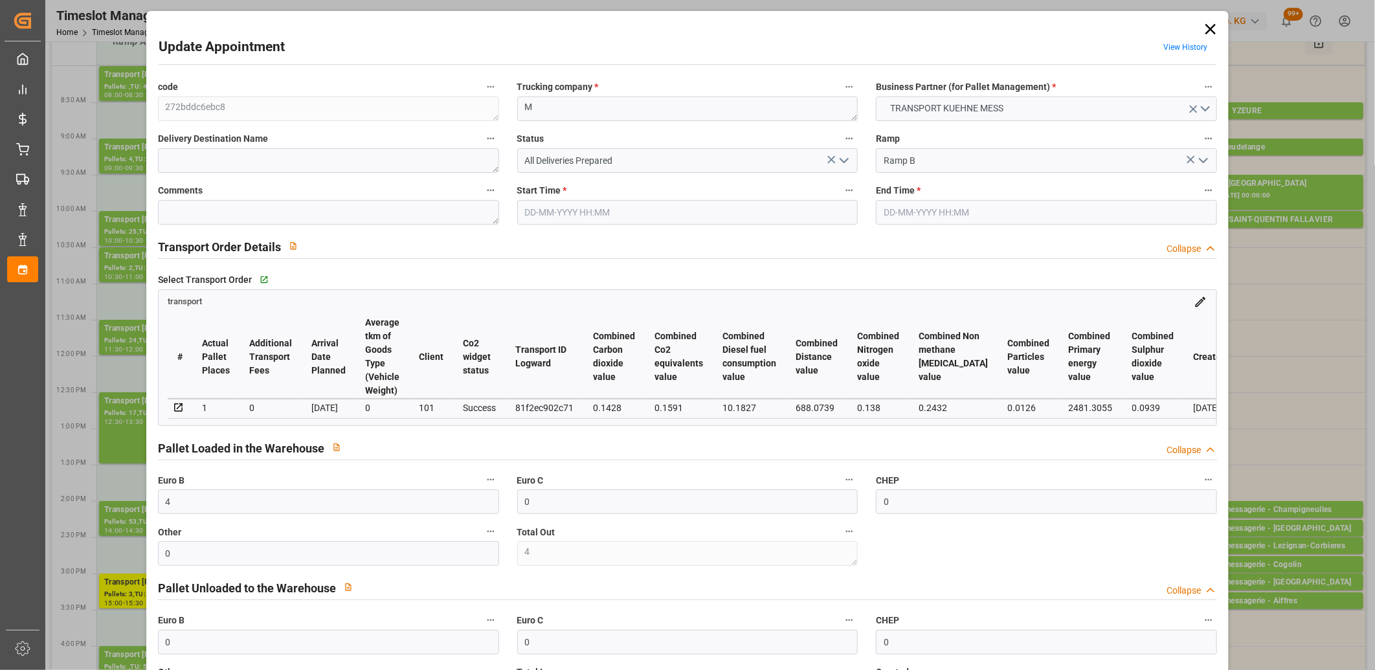
type input "[DATE] 13:45"
type input "[DATE] 14:00"
type input "[DATE] 11:35"
type input "[DATE]"
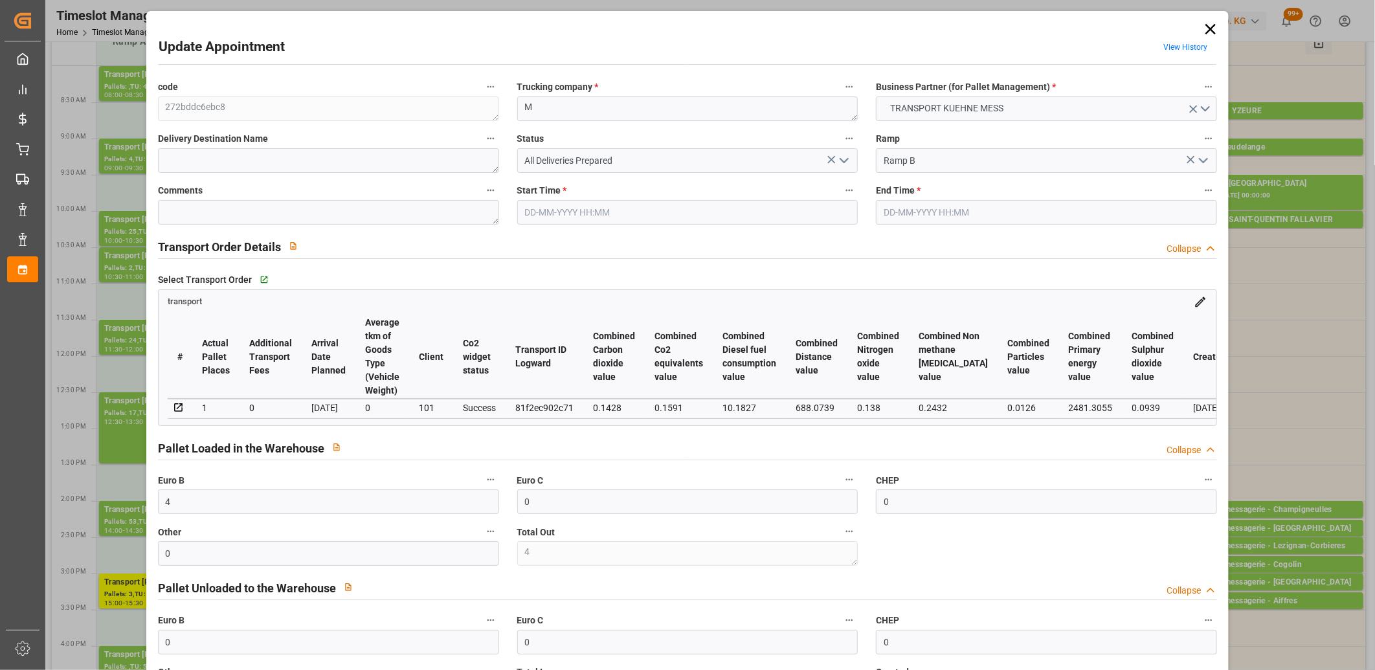
type input "[DATE]"
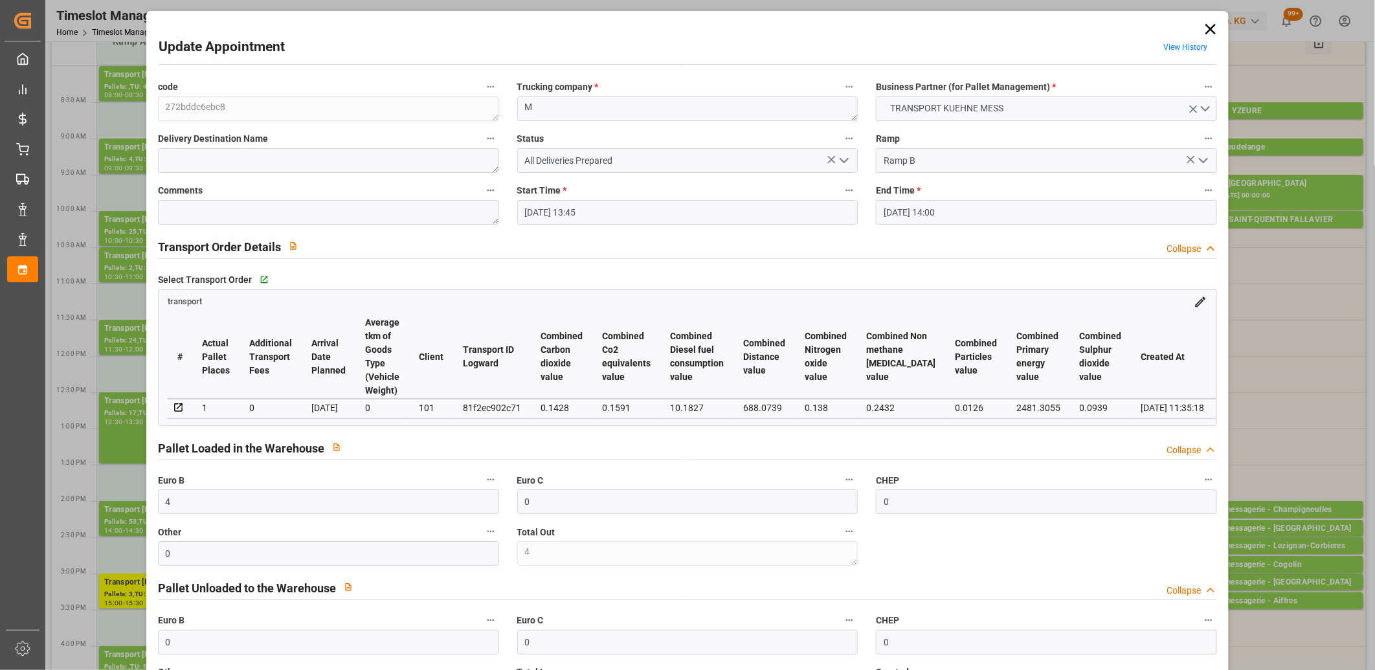
click at [842, 159] on icon "open menu" at bounding box center [844, 161] width 16 height 16
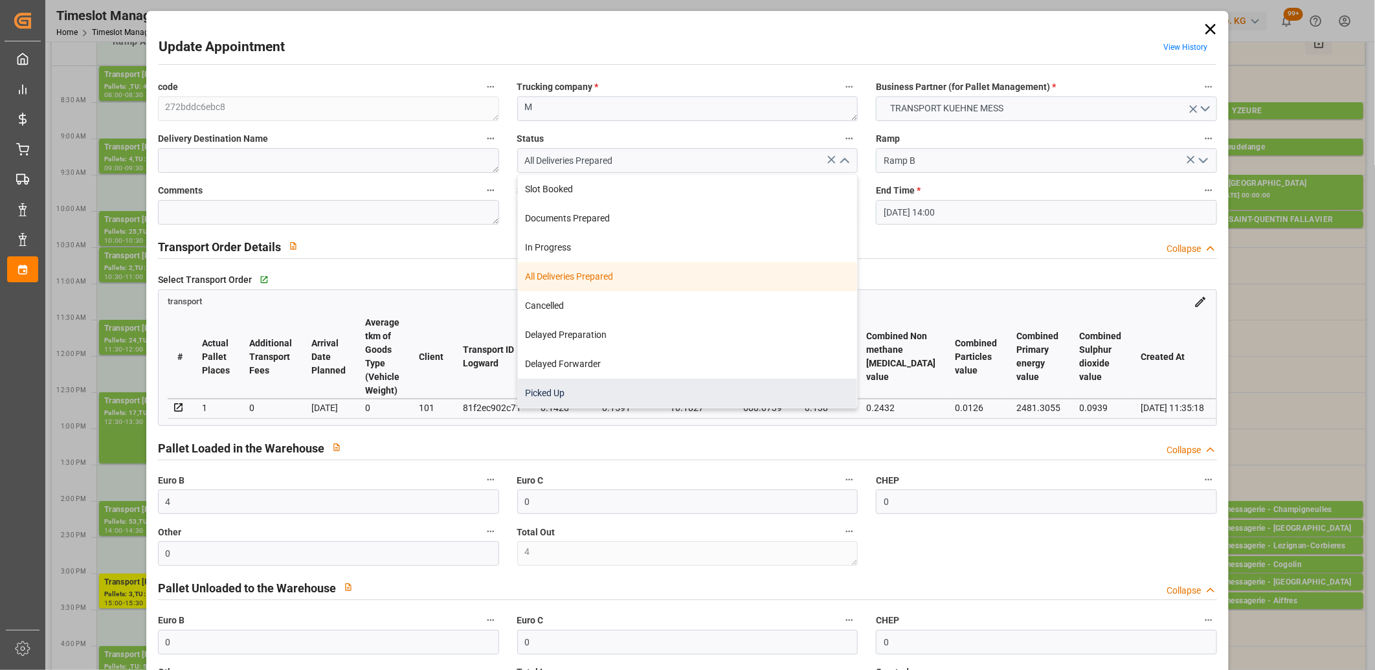
click at [722, 390] on div "Picked Up" at bounding box center [688, 393] width 340 height 29
type input "Picked Up"
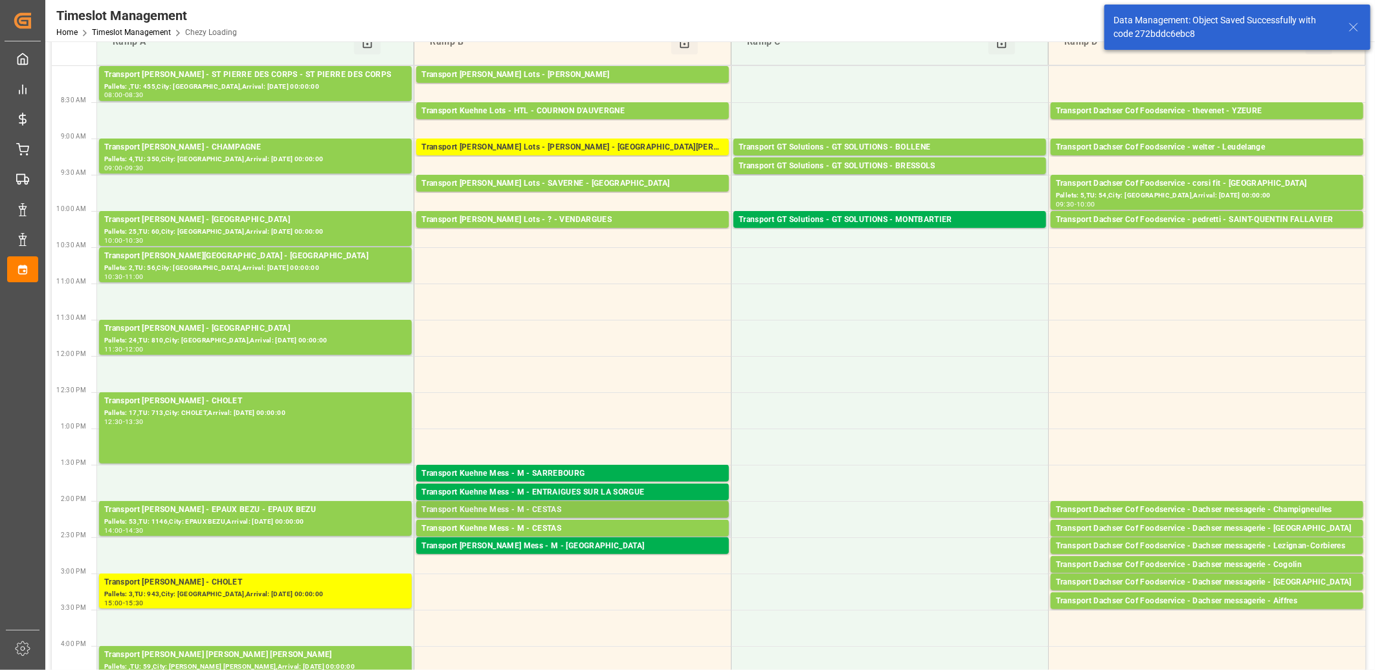
click at [593, 506] on div "Transport Kuehne Mess - M - CESTAS" at bounding box center [572, 510] width 302 height 13
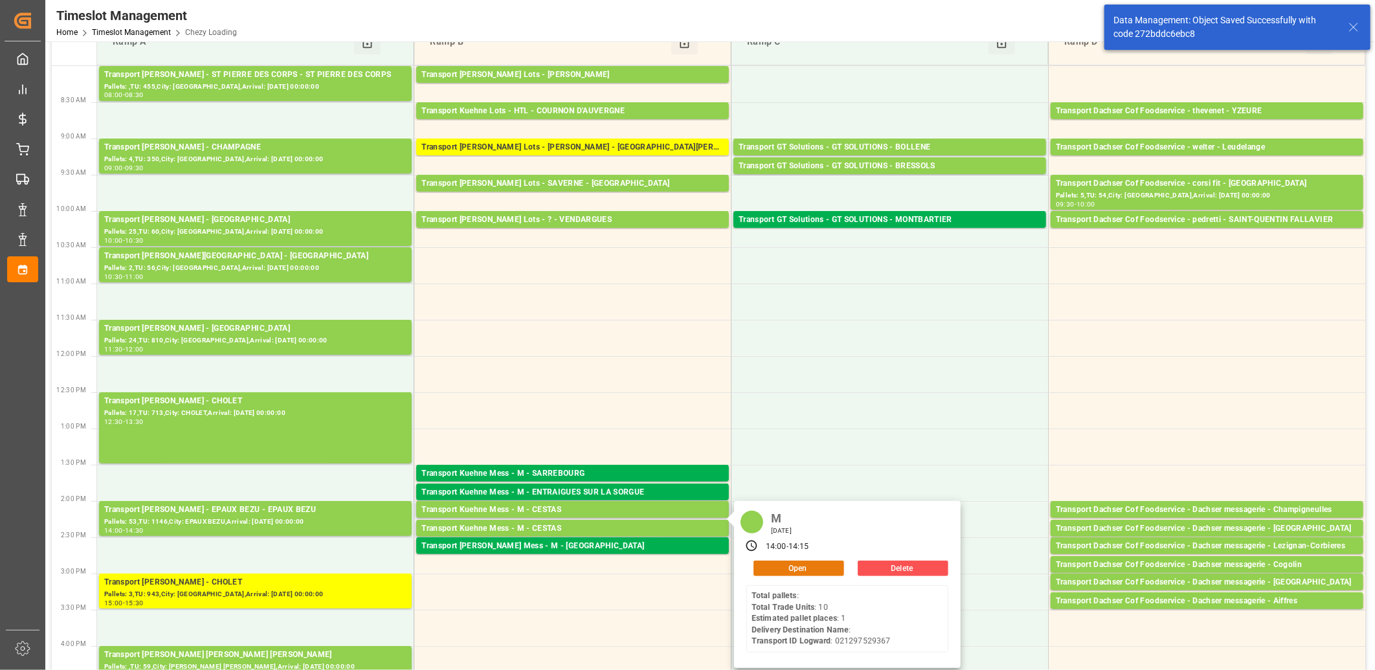
click at [788, 564] on button "Open" at bounding box center [798, 569] width 91 height 16
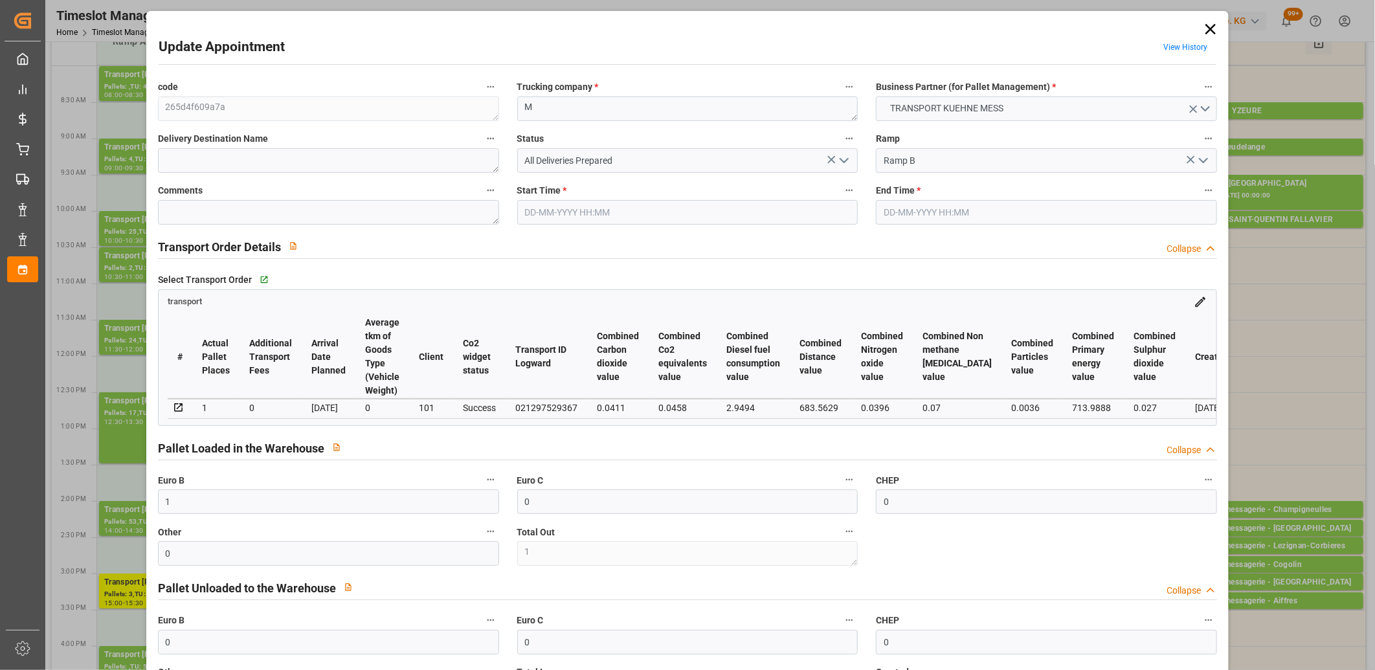
type input "[DATE] 14:00"
type input "[DATE] 14:15"
type input "[DATE] 11:36"
type input "[DATE]"
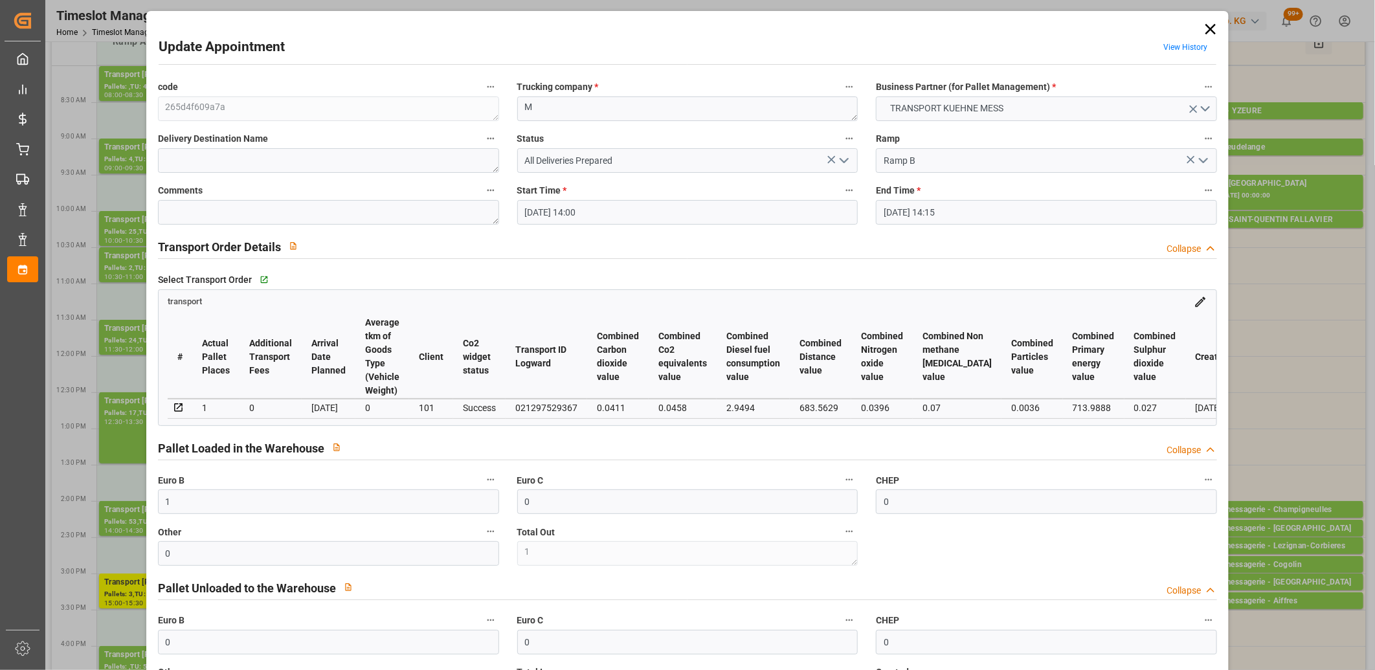
type input "[DATE]"
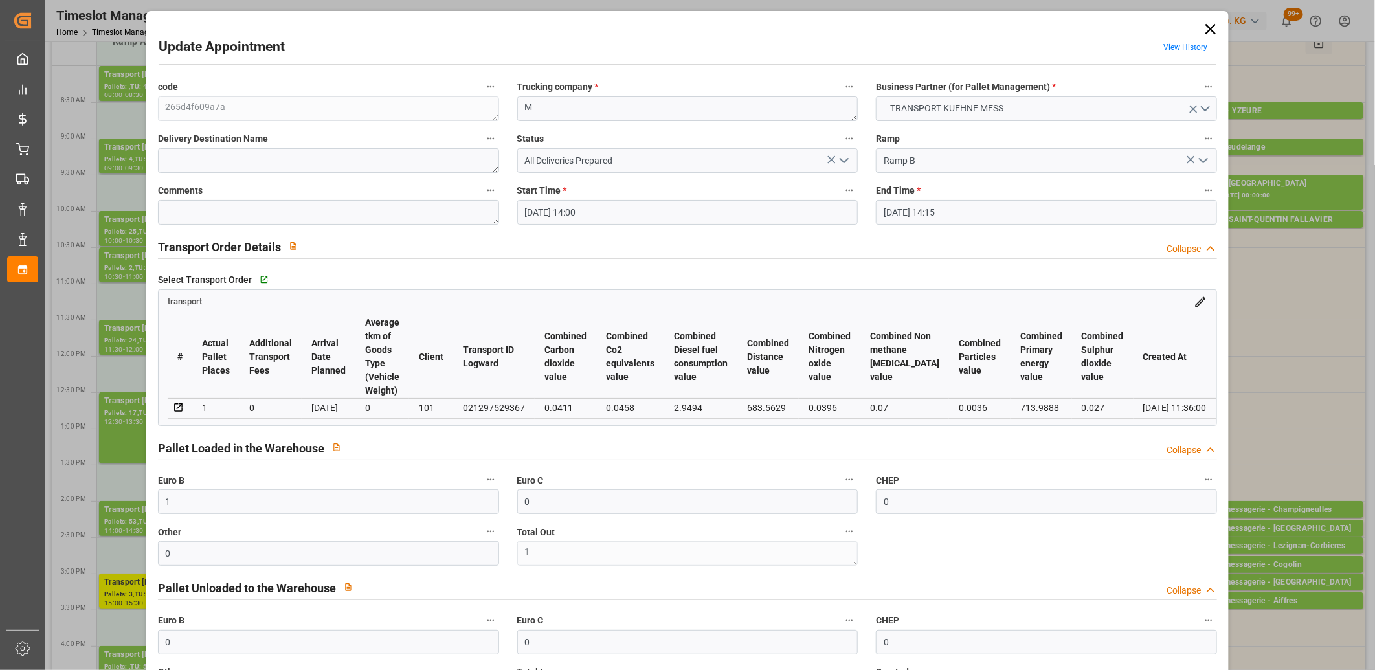
click at [839, 162] on icon "open menu" at bounding box center [844, 161] width 16 height 16
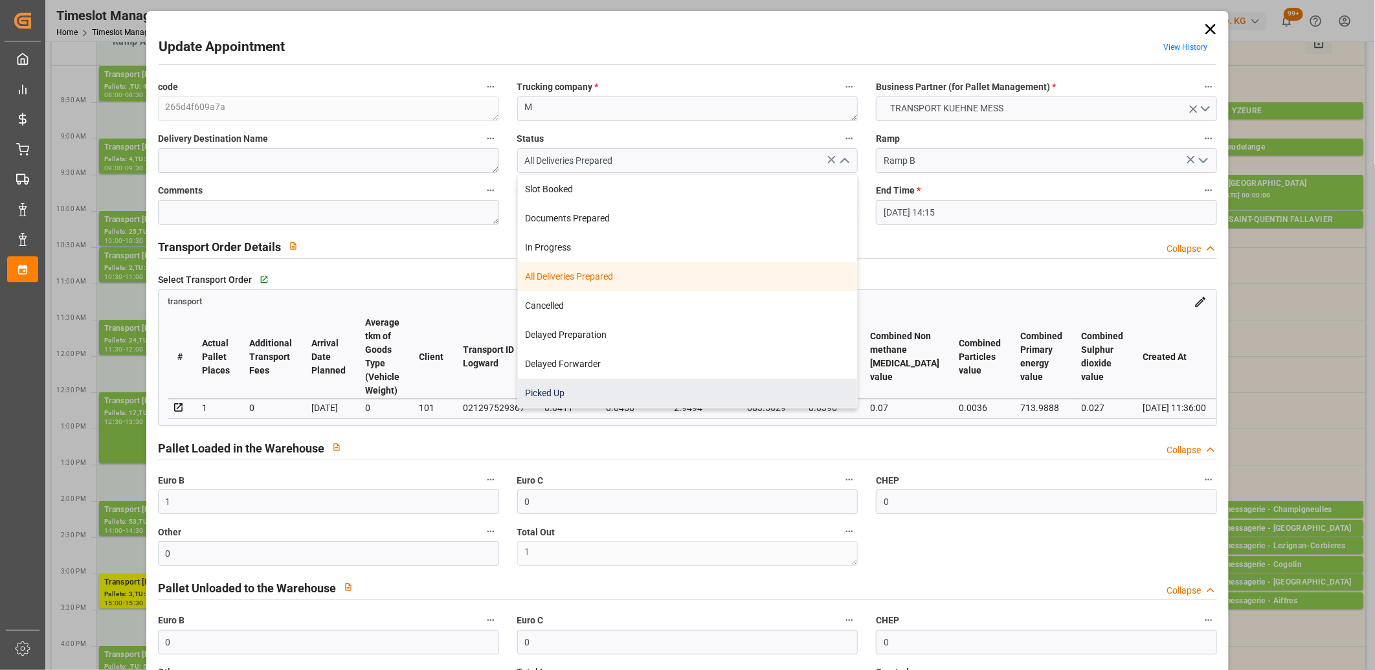
click at [677, 391] on div "Picked Up" at bounding box center [688, 393] width 340 height 29
type input "Picked Up"
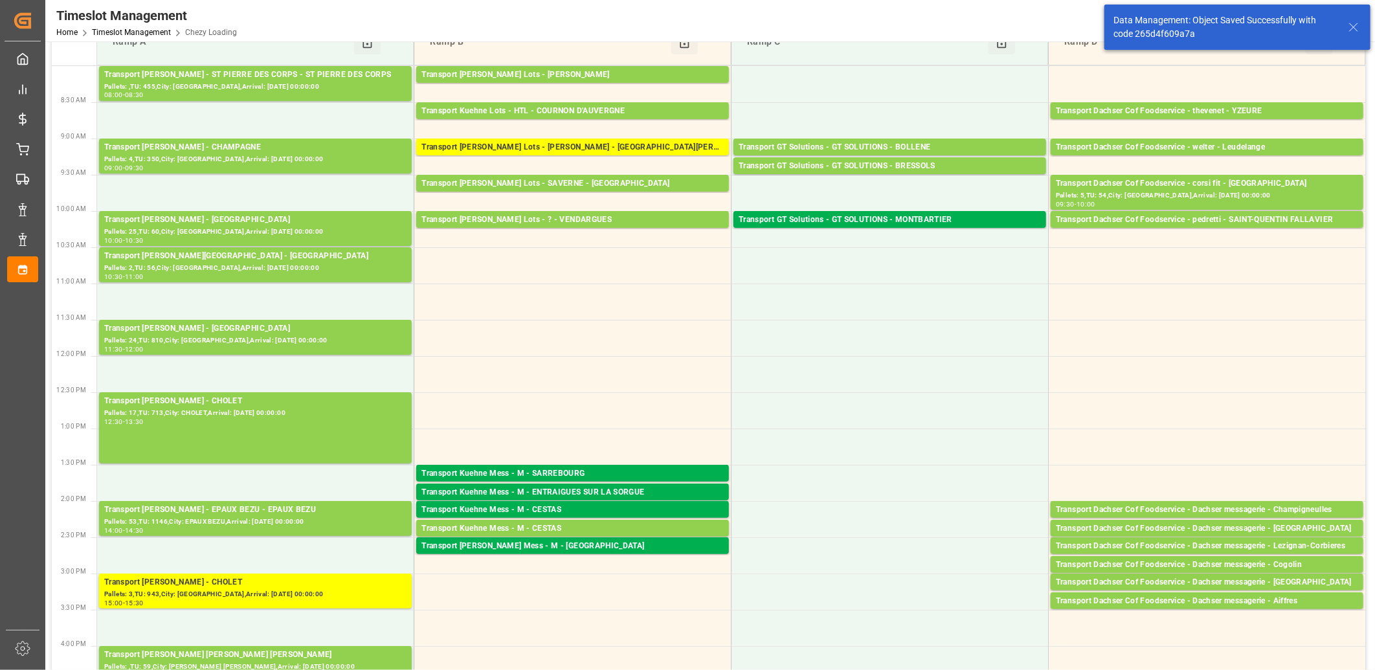
click at [522, 528] on div "Transport Kuehne Mess - M - CESTAS" at bounding box center [572, 528] width 302 height 13
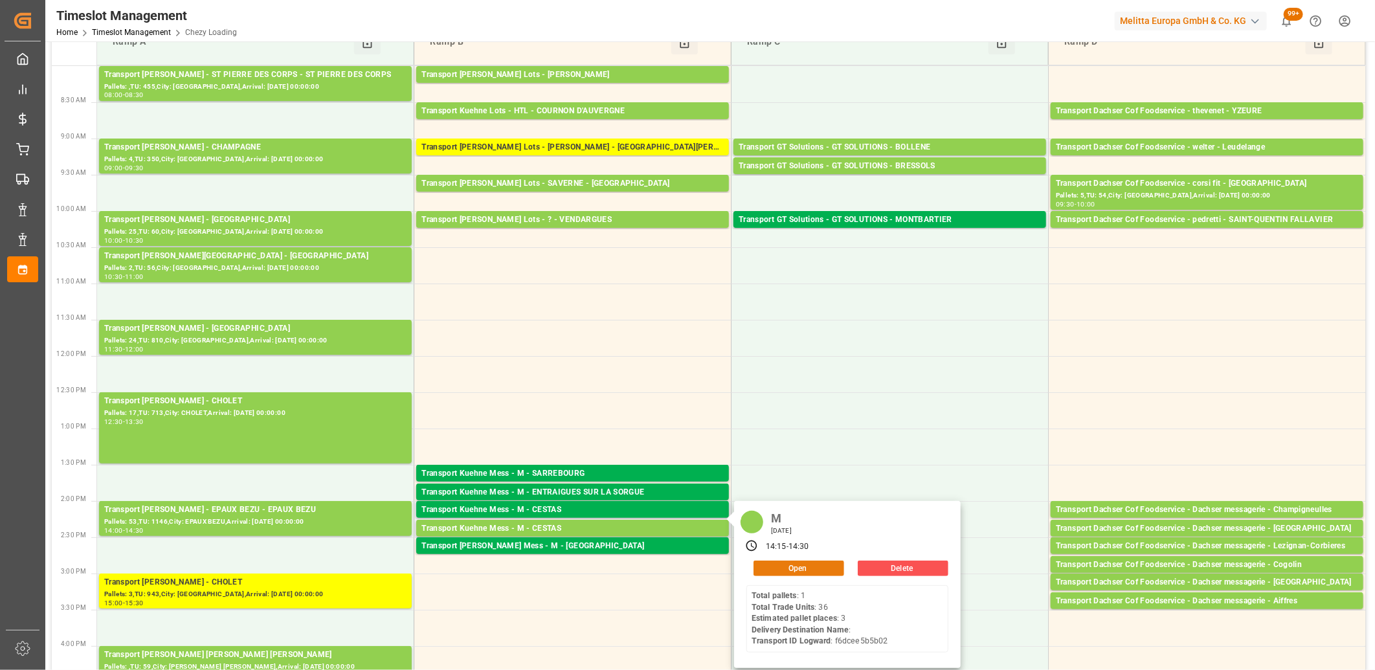
click at [777, 572] on button "Open" at bounding box center [798, 569] width 91 height 16
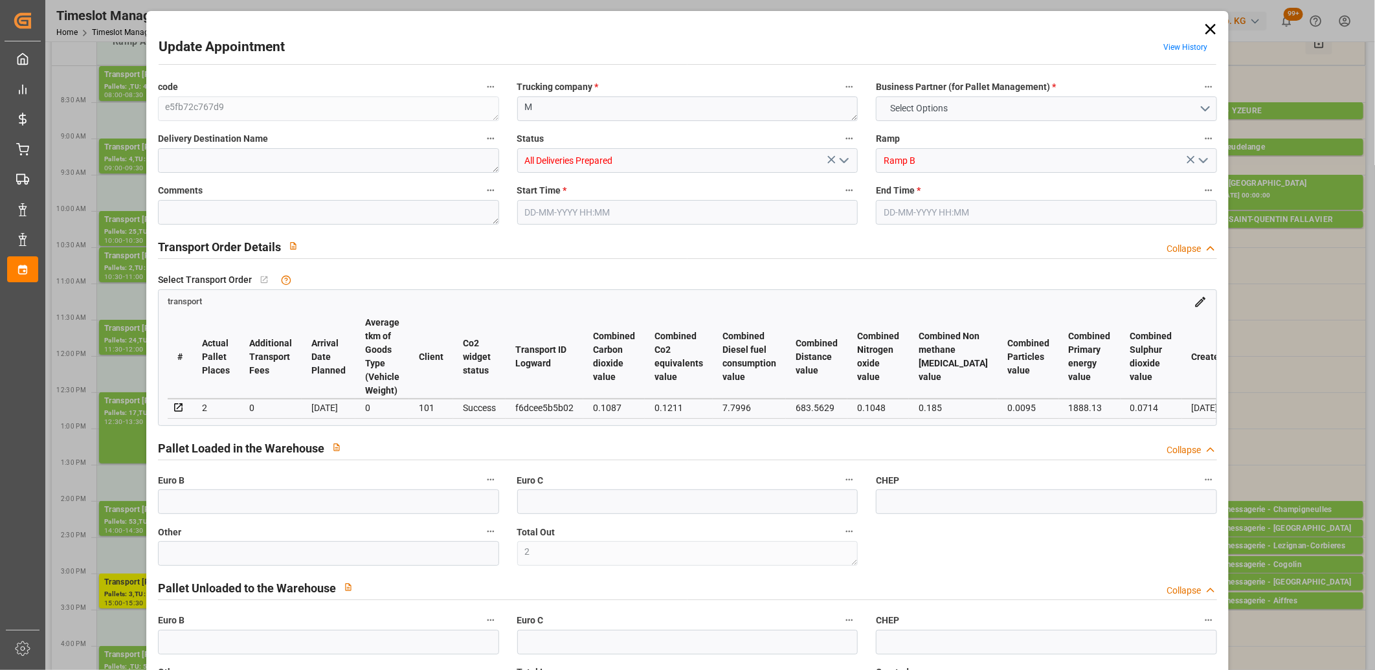
type input "2"
type input "0"
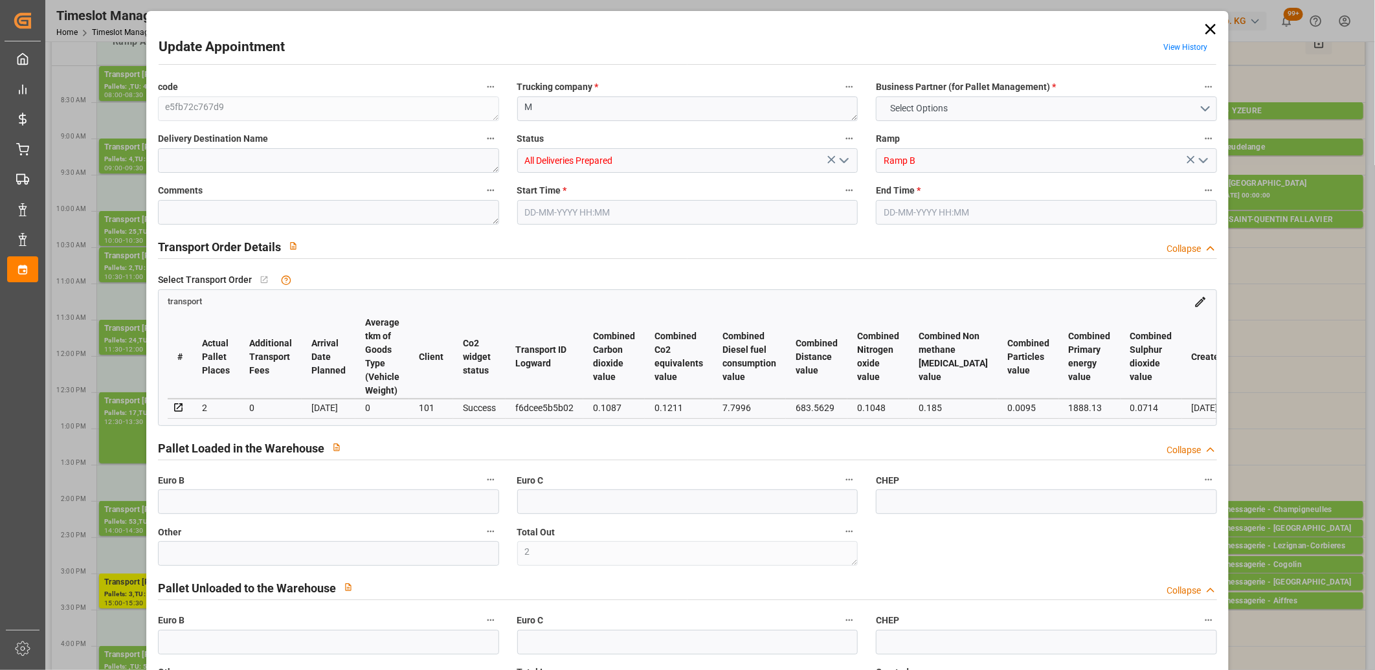
type input "0"
type input "3"
type input "2"
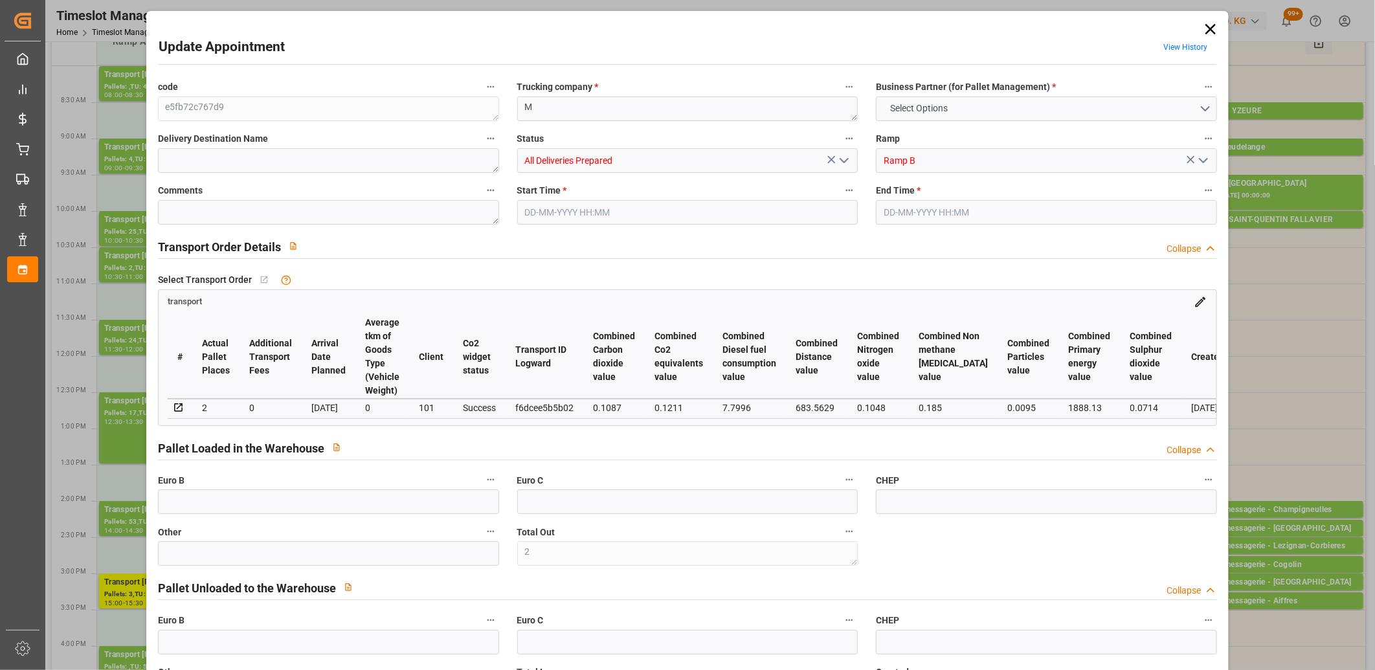
type input "206.4245"
type input "0"
type input "62.4"
type input "0"
type input "268.8245"
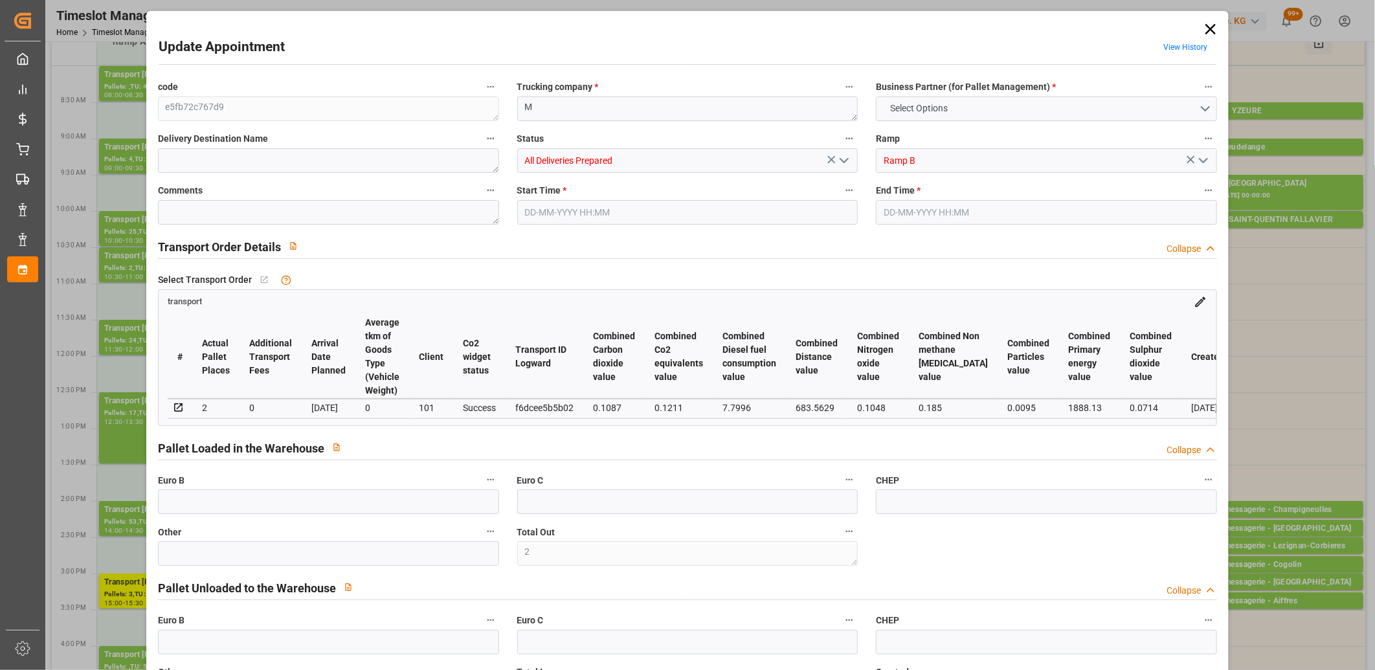
type input "0"
type input "2"
type input "262.563"
type input "488.232"
type input "2261.559"
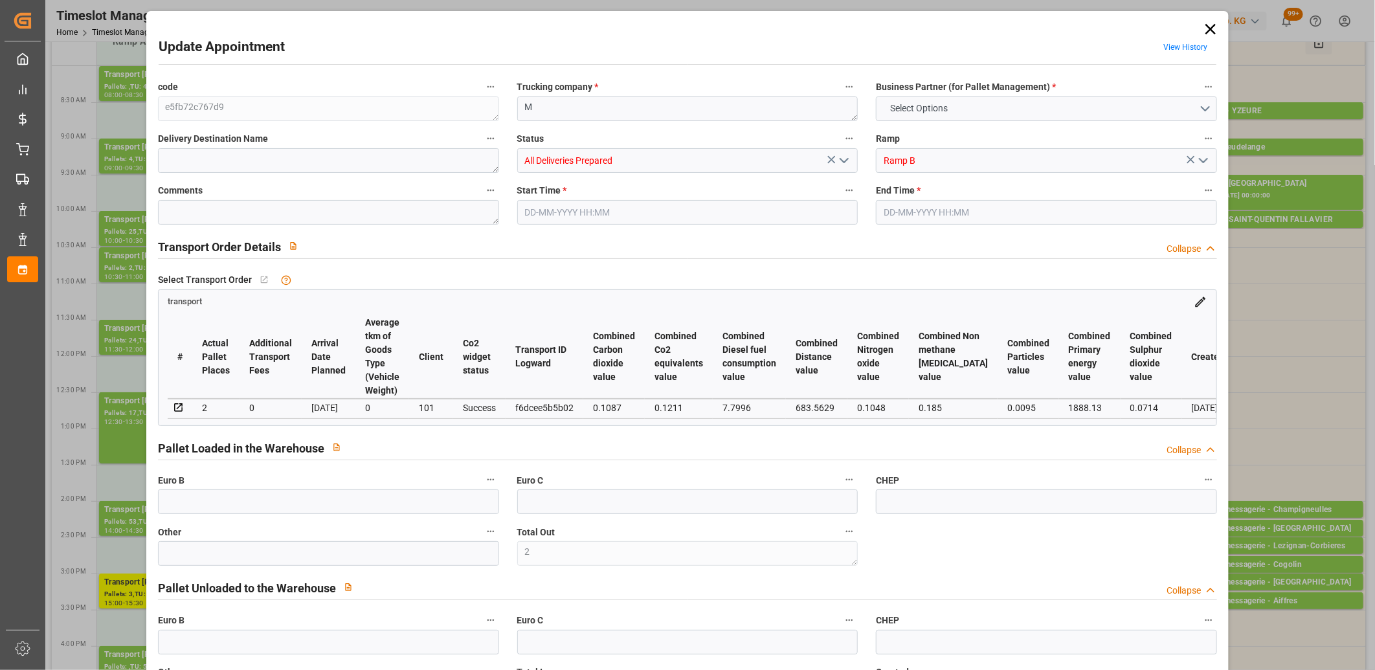
type input "33"
type input "1"
type input "36"
type input "8"
type input "101"
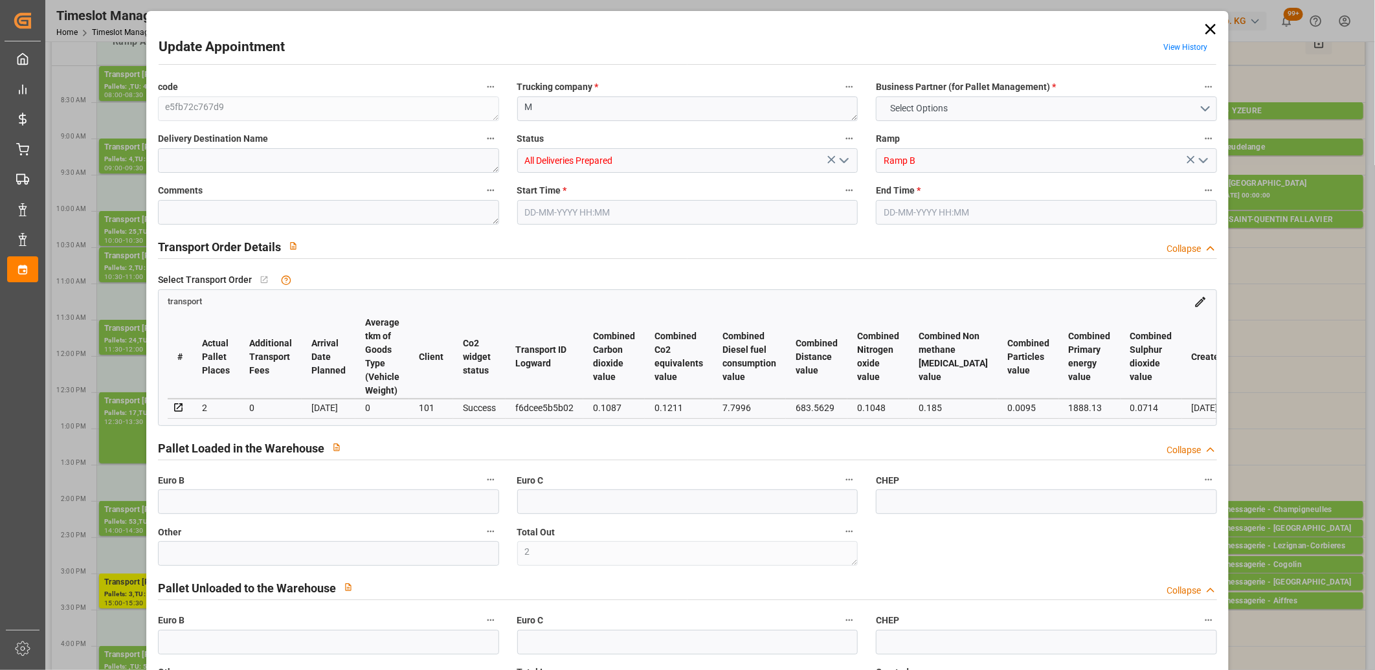
type input "303.56"
type input "0"
type input "4710.8598"
type input "0"
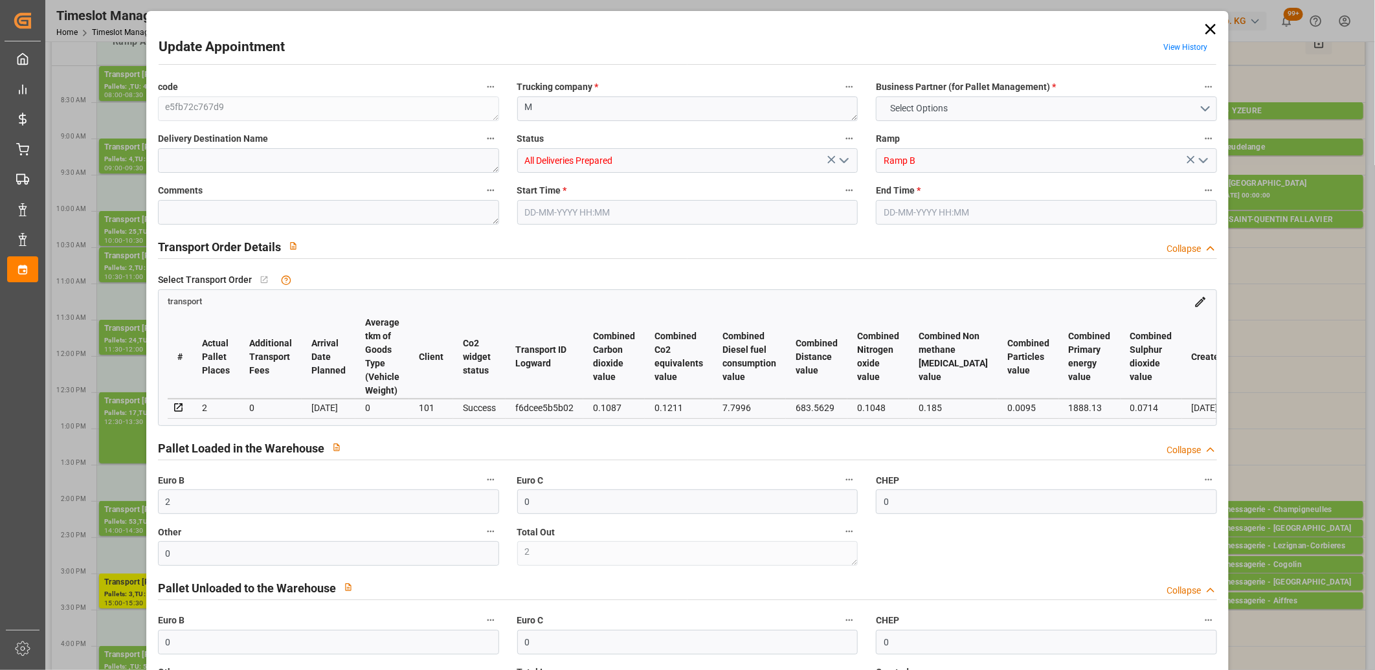
type input "21"
type input "35"
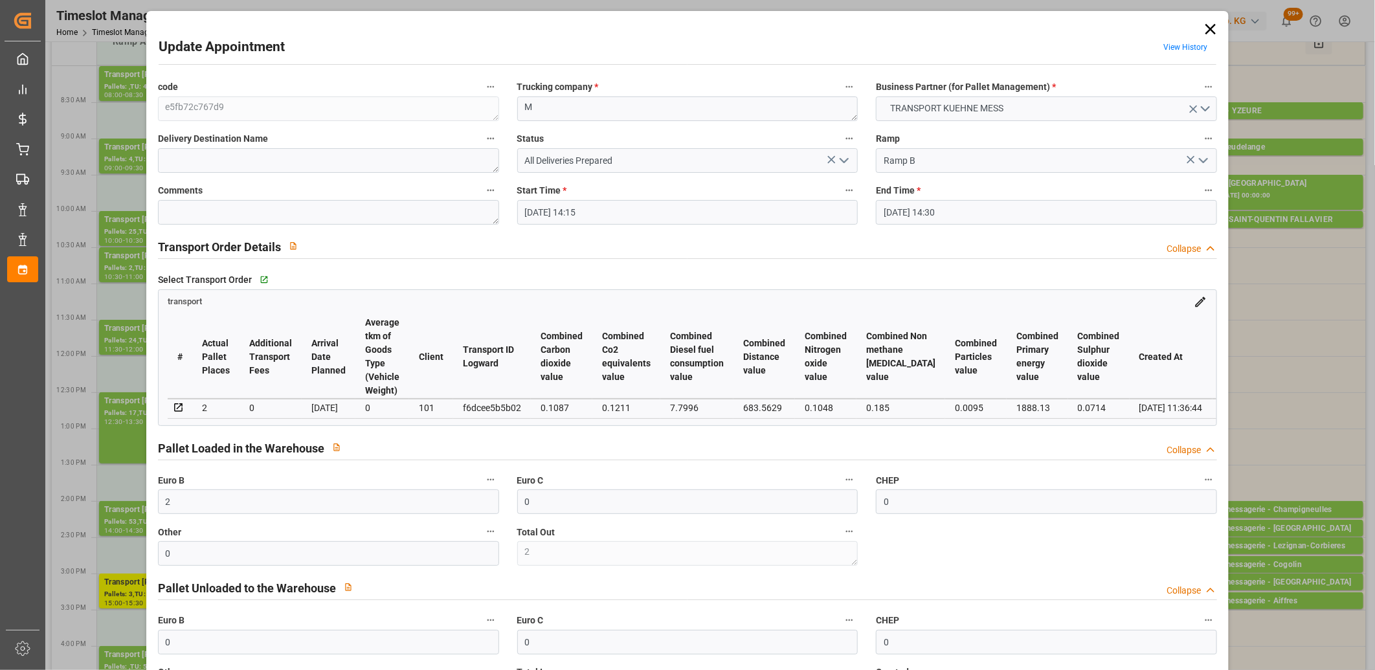
type input "[DATE] 14:15"
type input "[DATE] 14:30"
type input "[DATE] 11:37"
type input "[DATE] 11:36"
type input "[DATE]"
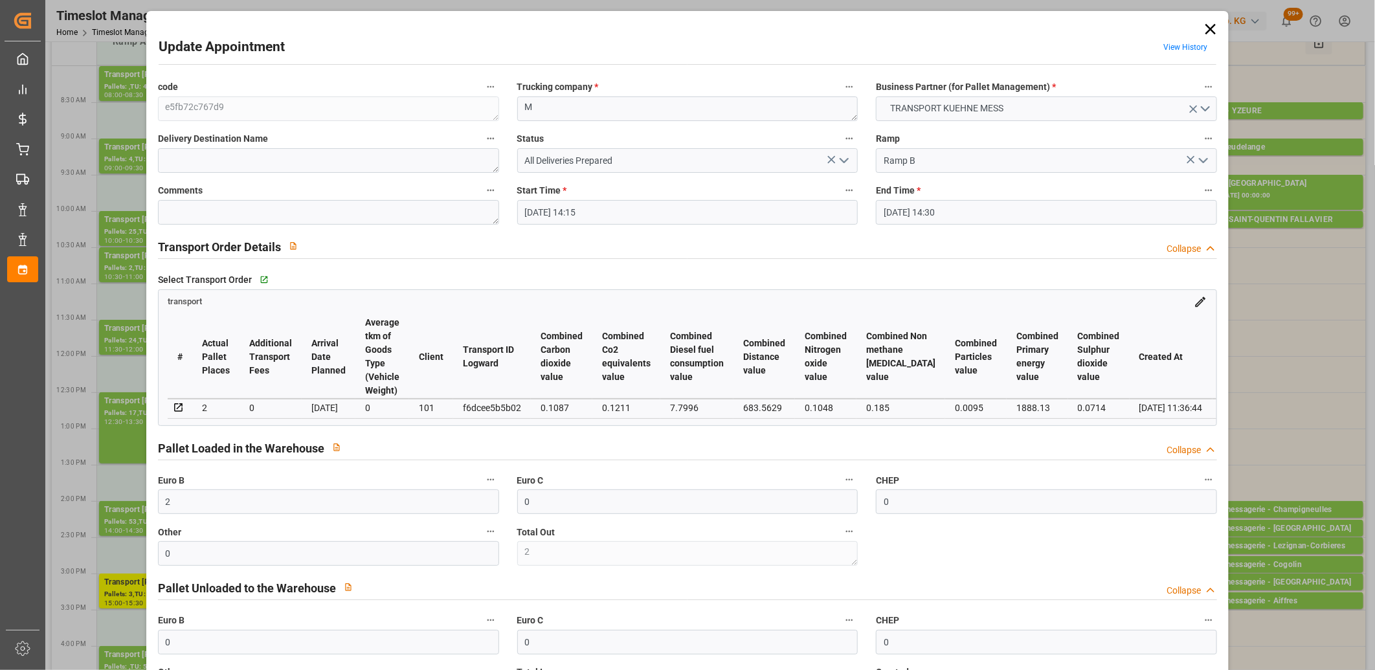
type input "[DATE]"
click at [842, 157] on icon "open menu" at bounding box center [844, 161] width 16 height 16
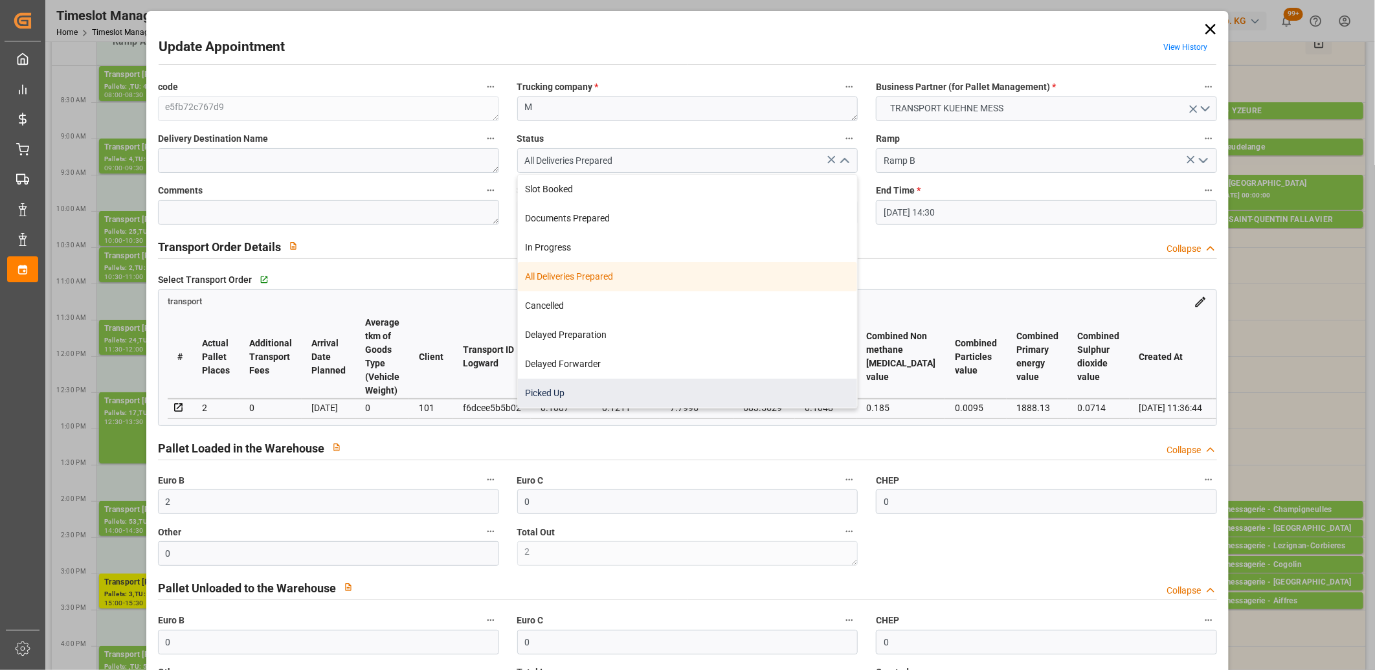
click at [702, 391] on div "Picked Up" at bounding box center [688, 393] width 340 height 29
type input "Picked Up"
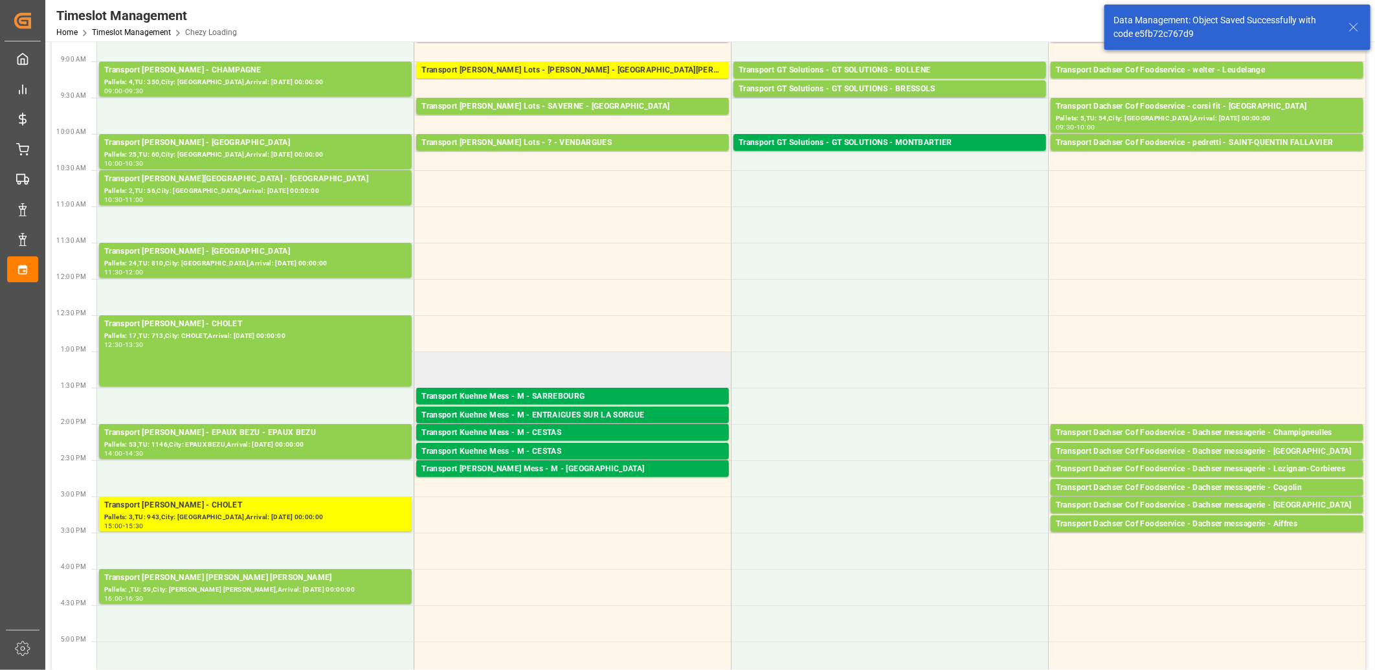
scroll to position [72, 0]
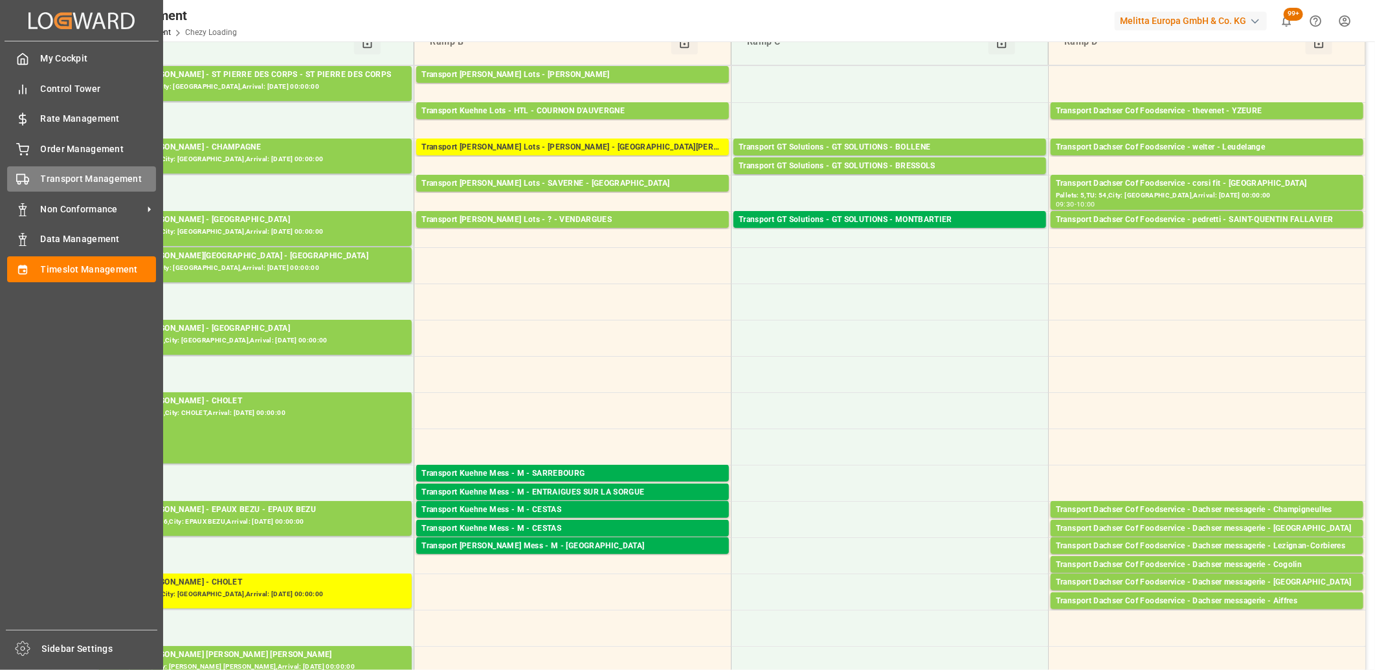
click at [25, 182] on circle at bounding box center [26, 183] width 3 height 3
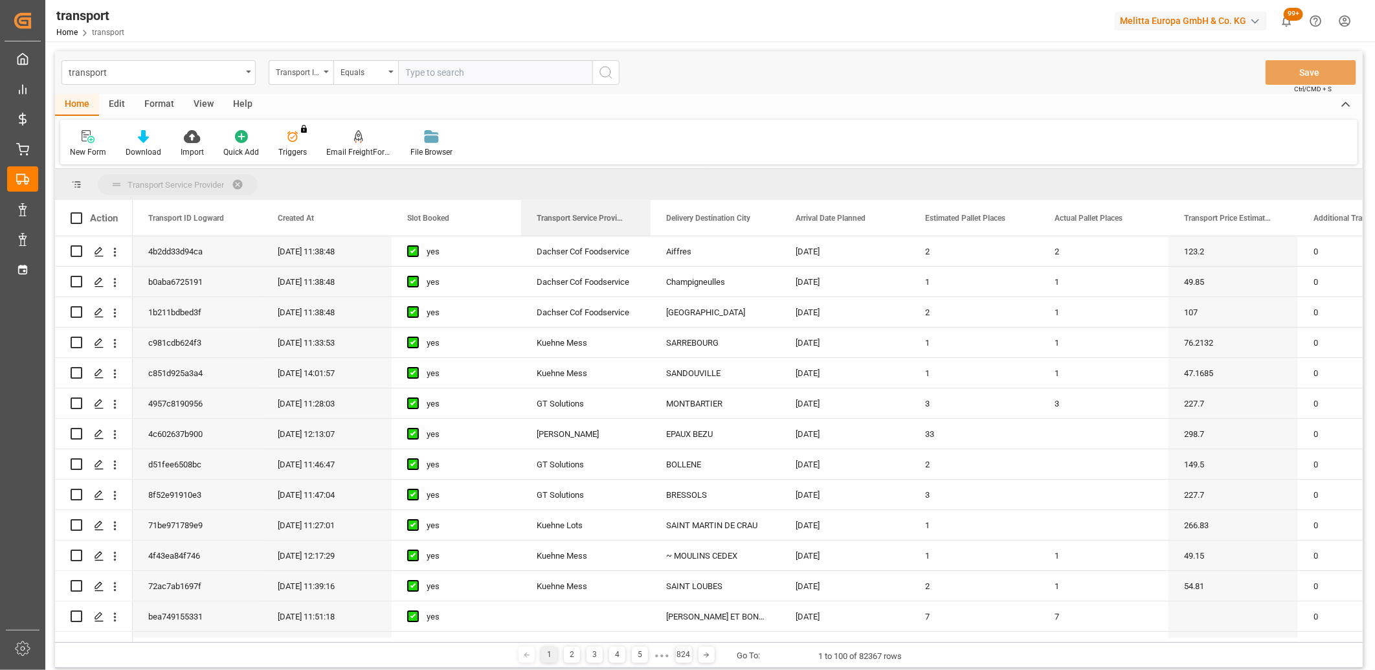
drag, startPoint x: 544, startPoint y: 222, endPoint x: 542, endPoint y: 179, distance: 42.8
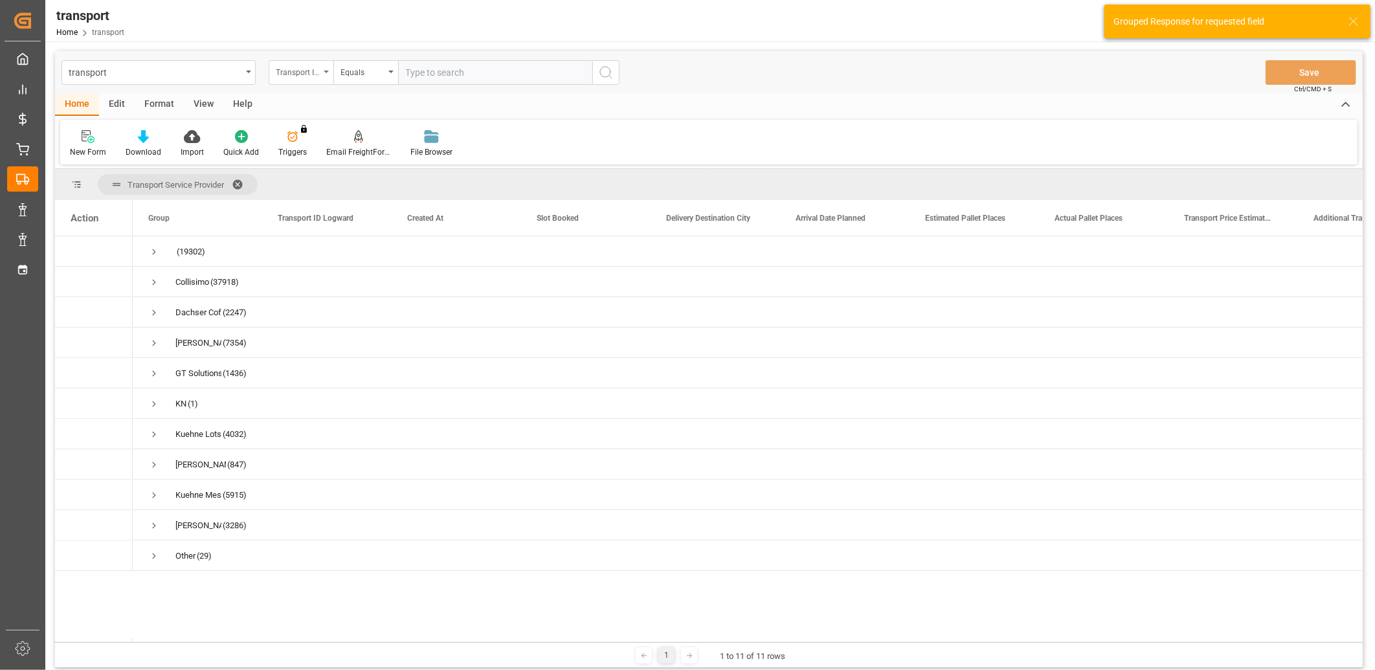
click at [312, 72] on div "Transport ID Logward" at bounding box center [298, 70] width 44 height 15
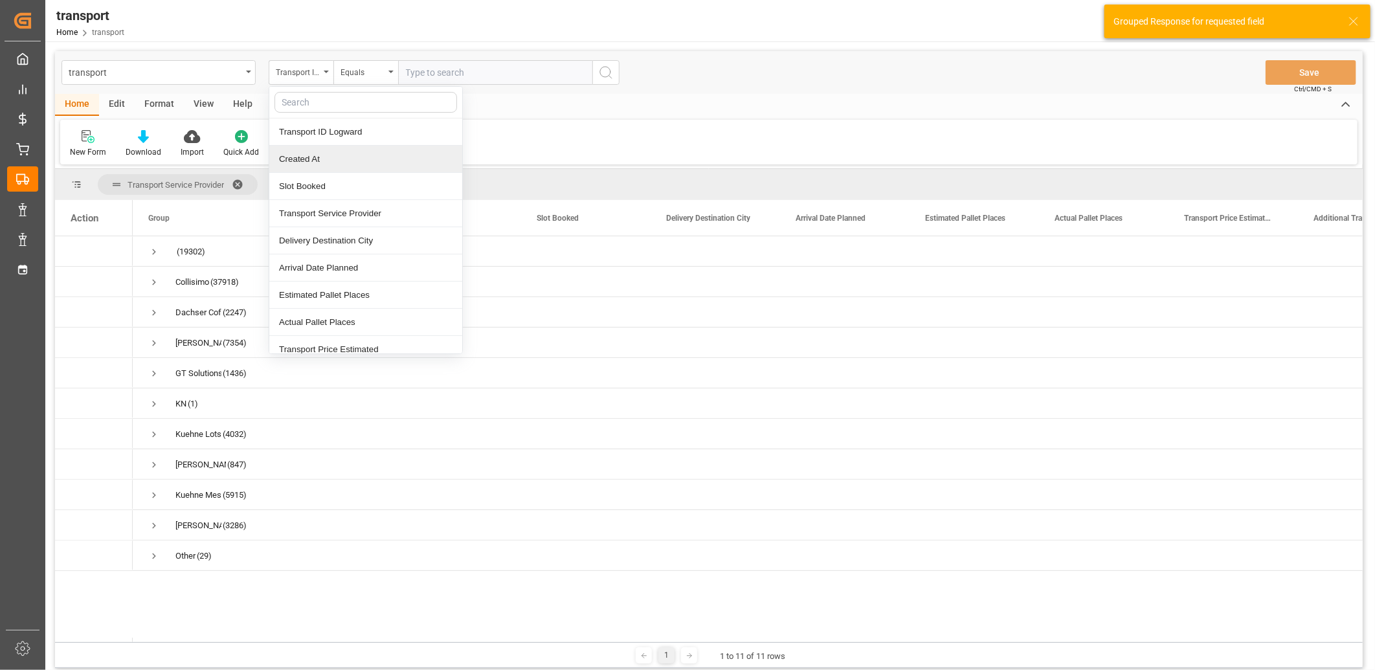
click at [305, 159] on div "Created At" at bounding box center [365, 159] width 193 height 27
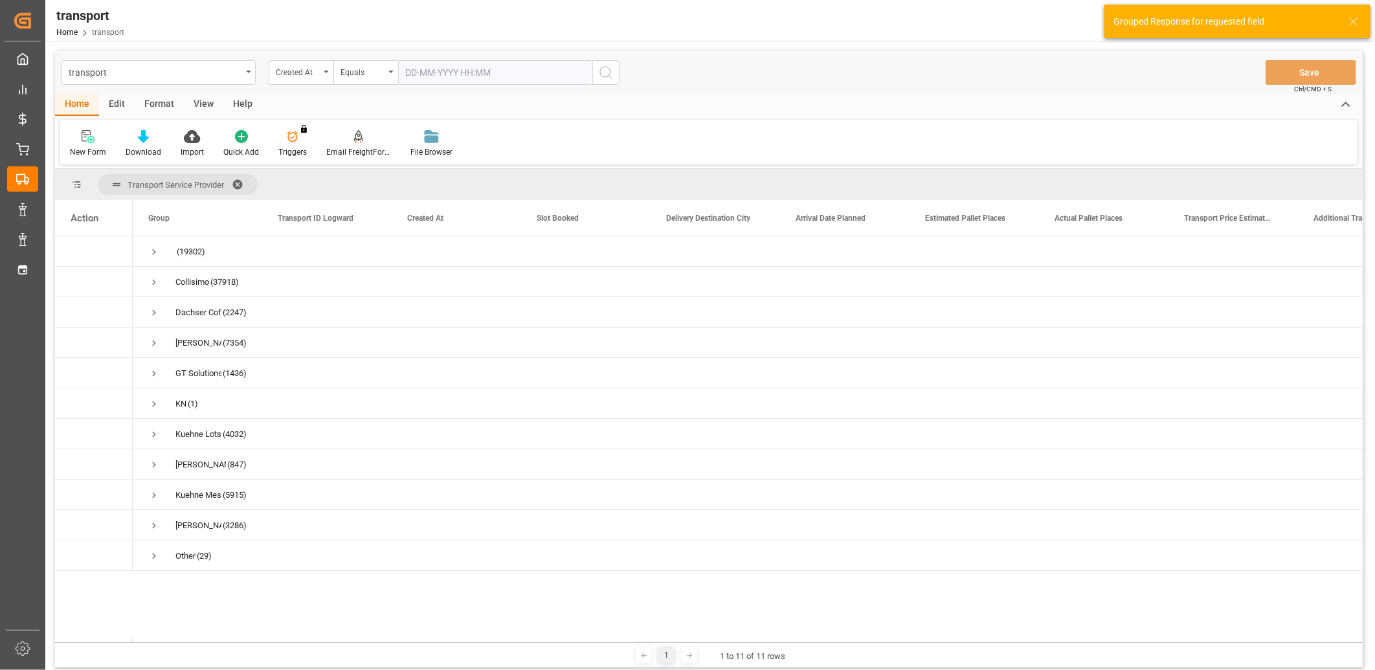
click at [430, 72] on input "text" at bounding box center [495, 72] width 194 height 25
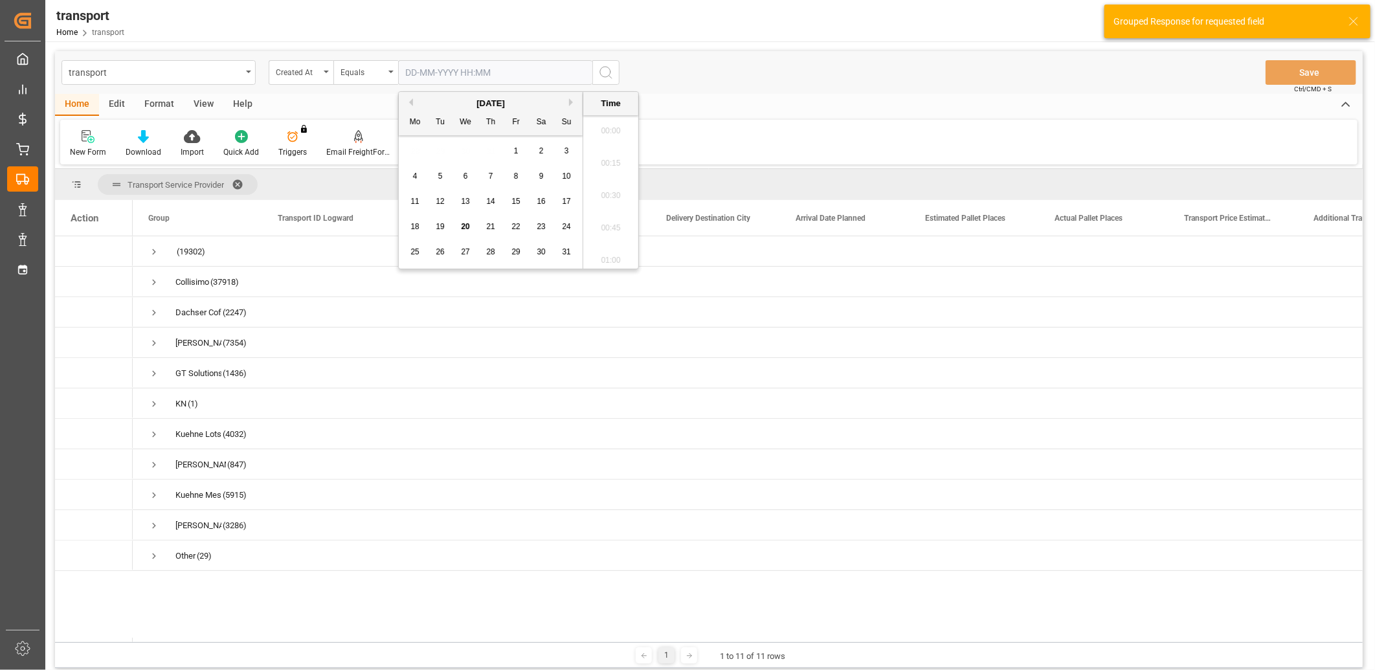
scroll to position [1072, 0]
click at [442, 225] on span "19" at bounding box center [440, 226] width 8 height 9
type input "[DATE] 00:00"
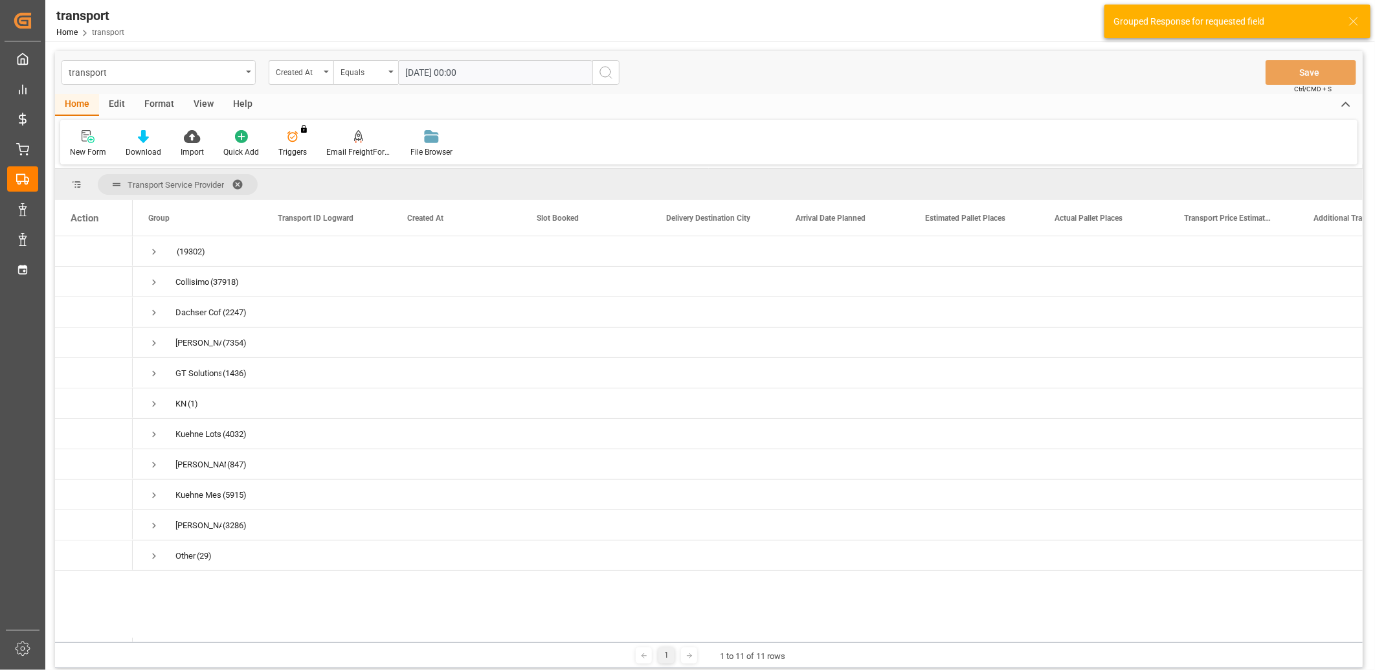
click at [607, 69] on icon "search button" at bounding box center [606, 73] width 16 height 16
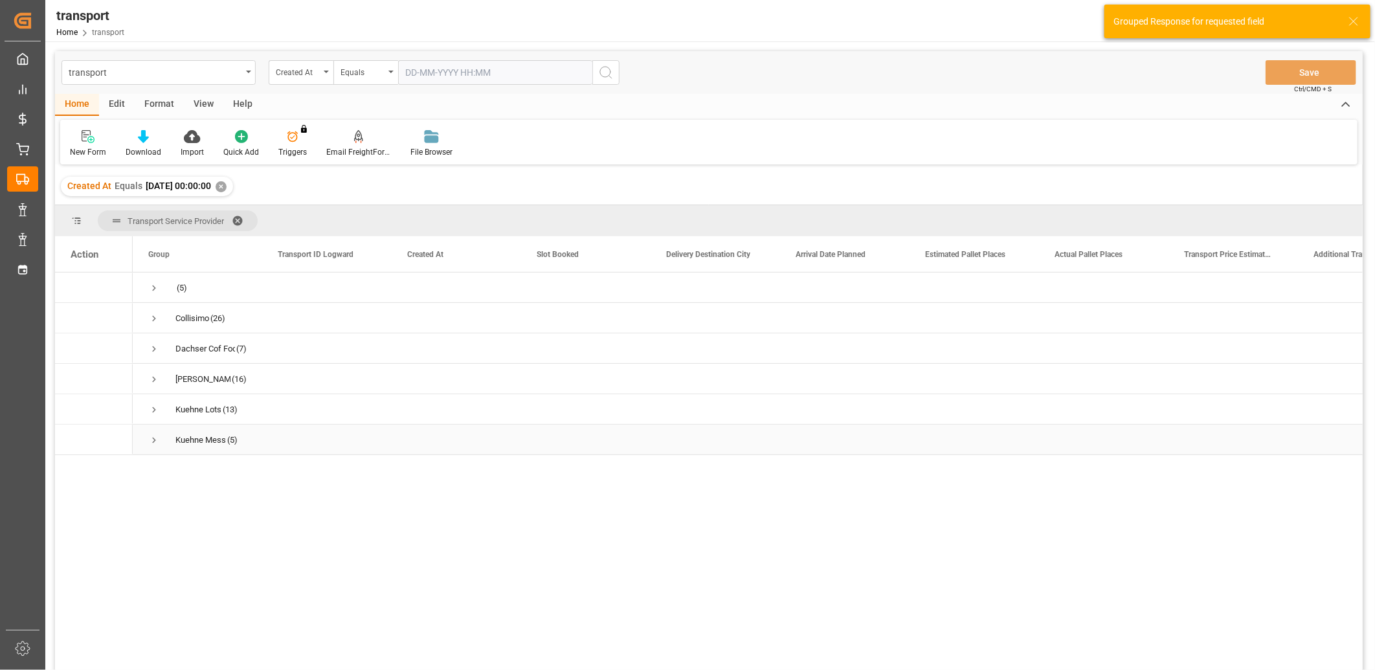
click at [156, 441] on span "Press SPACE to select this row." at bounding box center [154, 440] width 12 height 12
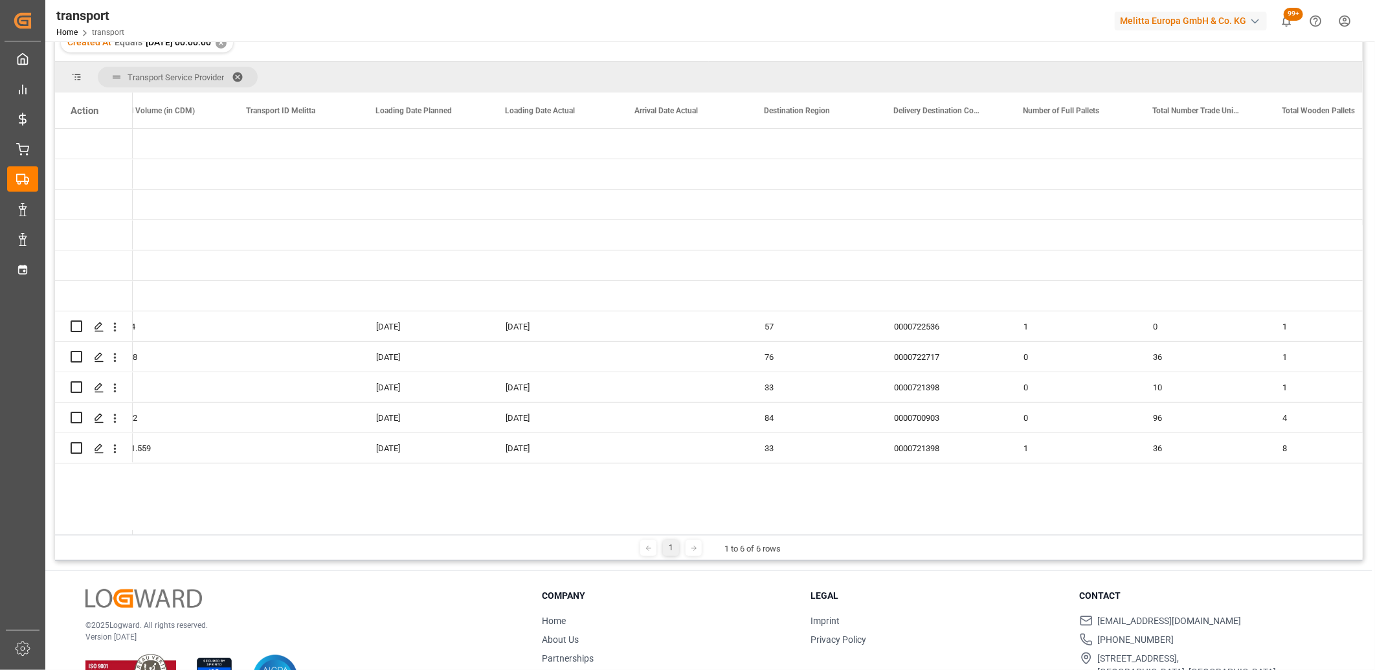
scroll to position [0, 2312]
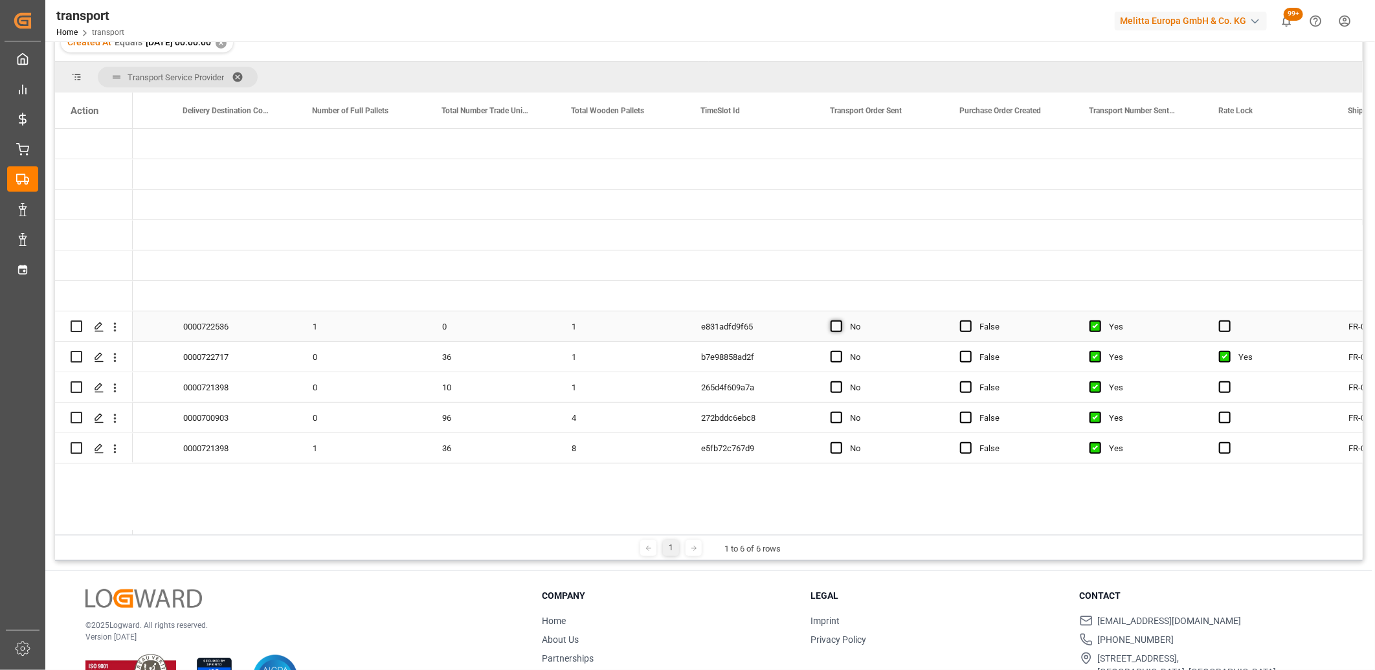
click at [838, 324] on span "Press SPACE to select this row." at bounding box center [836, 326] width 12 height 12
click at [840, 320] on input "Press SPACE to select this row." at bounding box center [840, 320] width 0 height 0
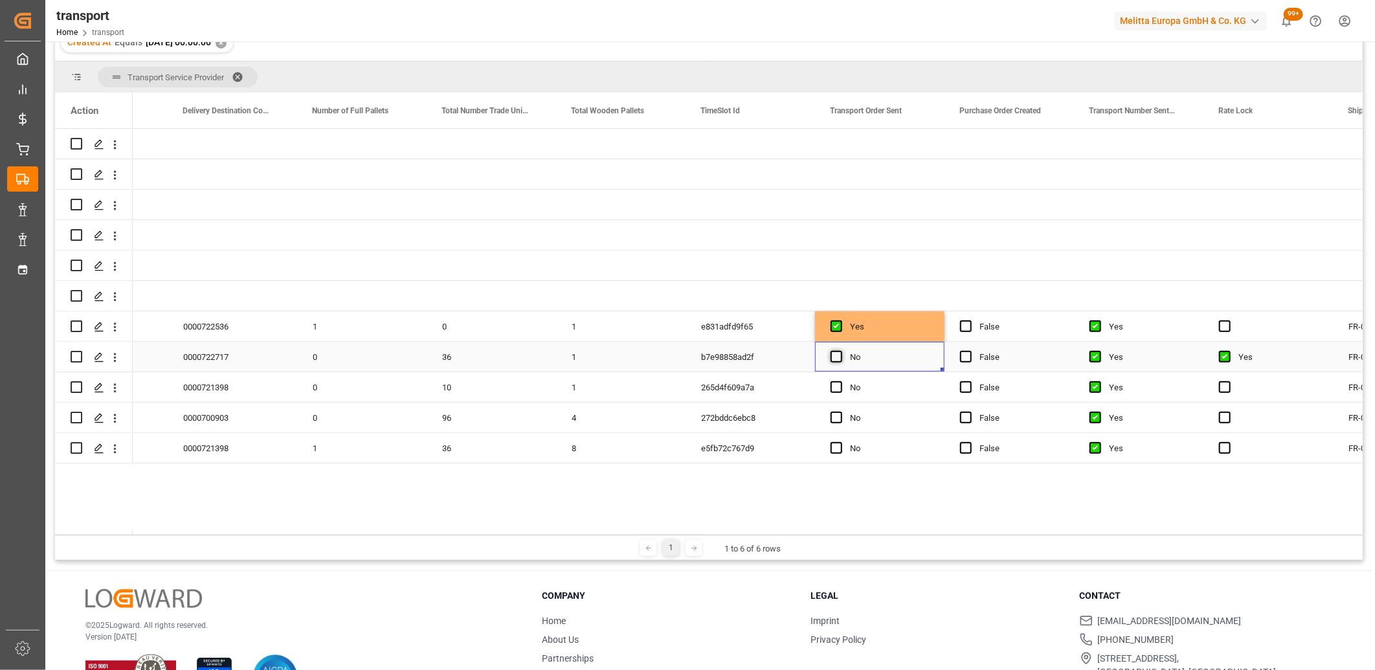
click at [838, 357] on span "Press SPACE to select this row." at bounding box center [836, 357] width 12 height 12
click at [840, 351] on input "Press SPACE to select this row." at bounding box center [840, 351] width 0 height 0
drag, startPoint x: 836, startPoint y: 384, endPoint x: 835, endPoint y: 408, distance: 23.3
click at [836, 385] on span "Press SPACE to select this row." at bounding box center [836, 387] width 12 height 12
click at [840, 381] on input "Press SPACE to select this row." at bounding box center [840, 381] width 0 height 0
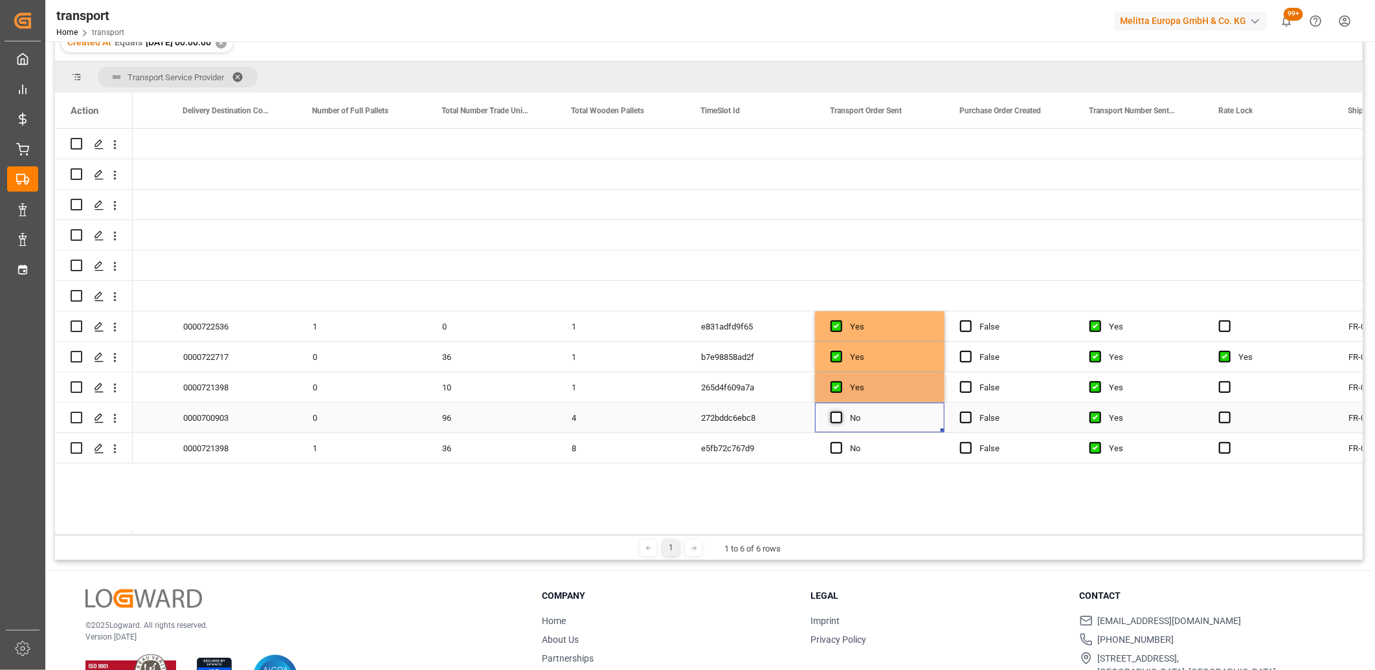
click at [834, 417] on span "Press SPACE to select this row." at bounding box center [836, 418] width 12 height 12
click at [840, 412] on input "Press SPACE to select this row." at bounding box center [840, 412] width 0 height 0
click at [834, 443] on span "Press SPACE to select this row." at bounding box center [836, 448] width 12 height 12
click at [840, 442] on input "Press SPACE to select this row." at bounding box center [840, 442] width 0 height 0
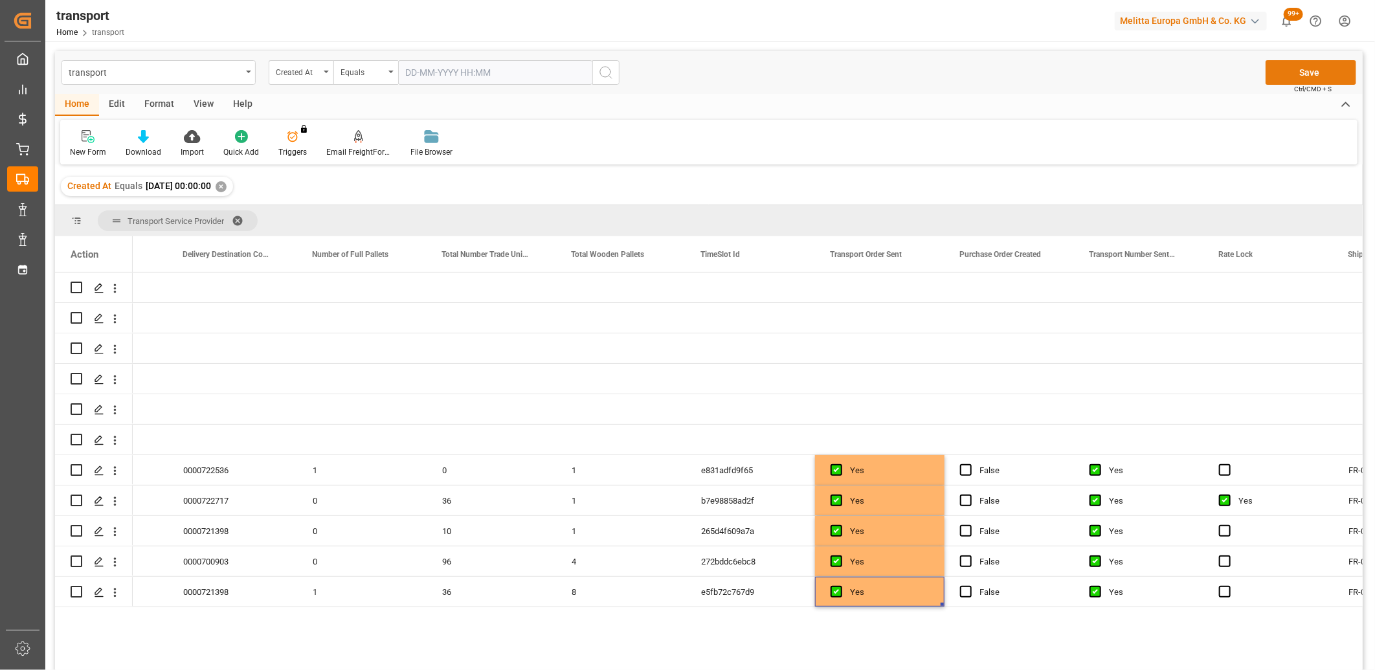
click at [1289, 78] on button "Save" at bounding box center [1310, 72] width 91 height 25
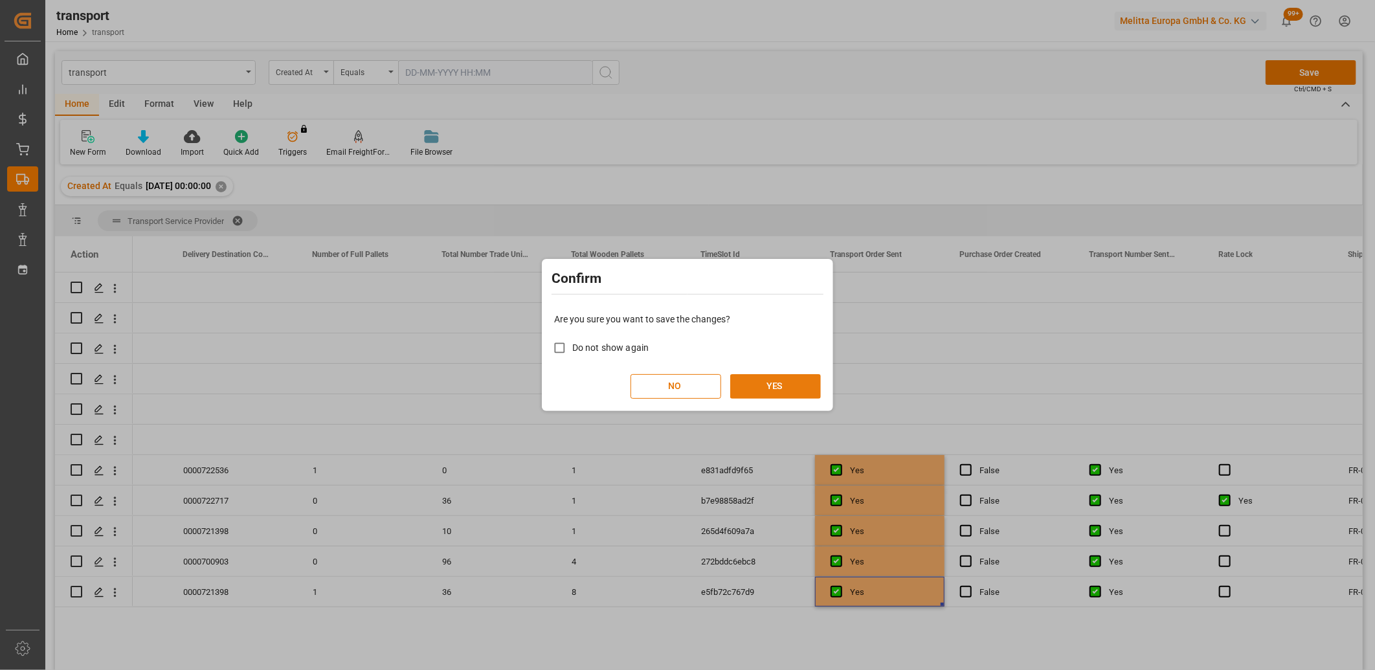
click at [814, 392] on button "YES" at bounding box center [775, 386] width 91 height 25
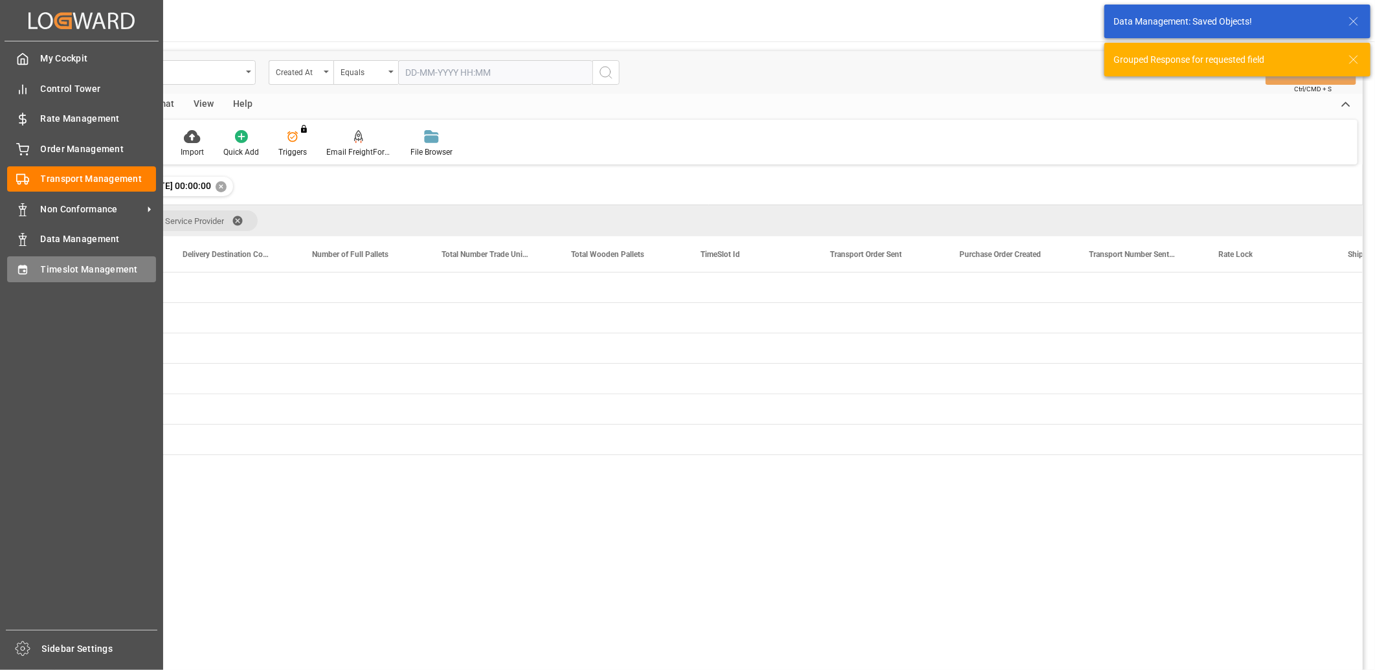
click at [21, 268] on icon at bounding box center [22, 269] width 13 height 13
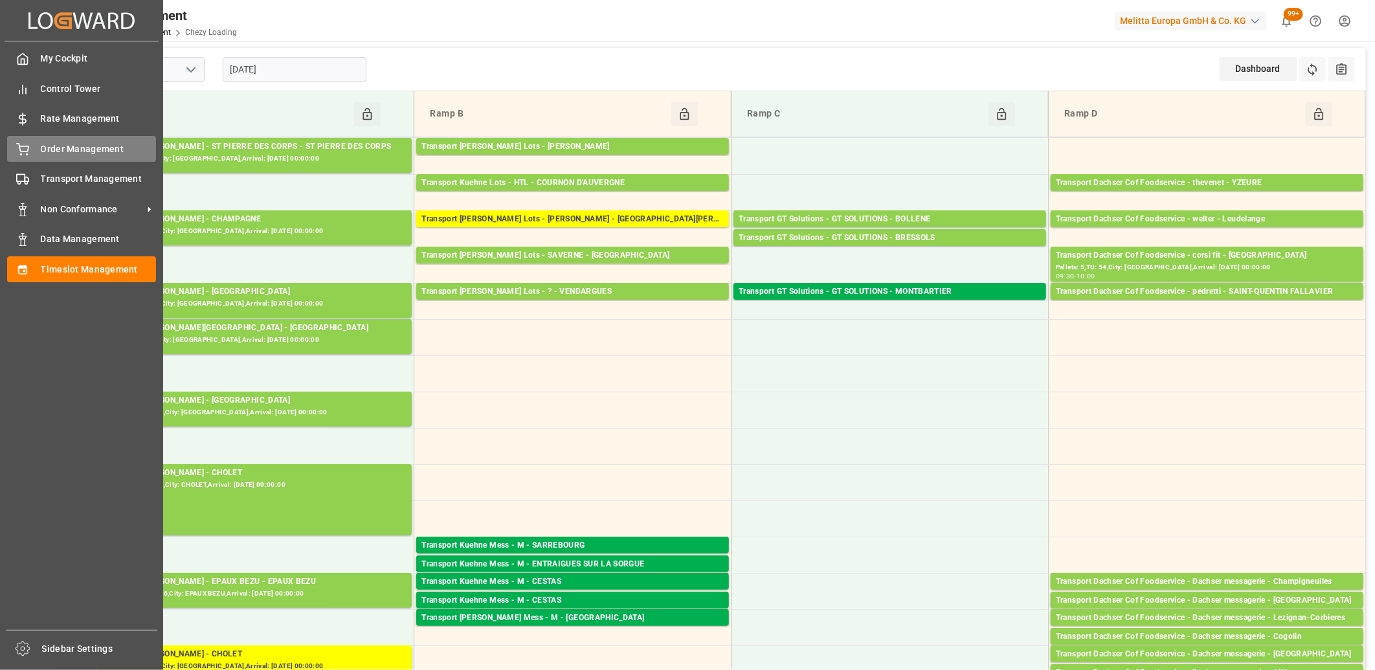
click at [41, 155] on div "Order Management Order Management" at bounding box center [81, 148] width 149 height 25
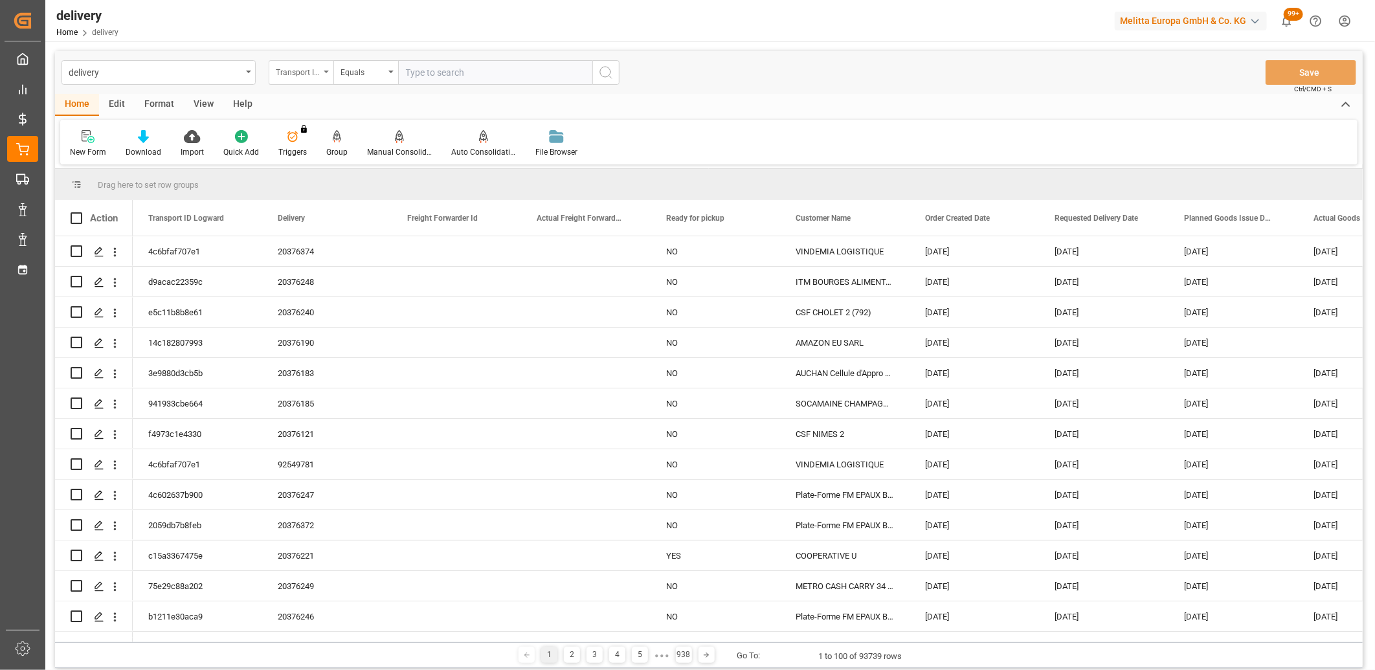
click at [287, 79] on div "Transport ID Logward" at bounding box center [301, 72] width 65 height 25
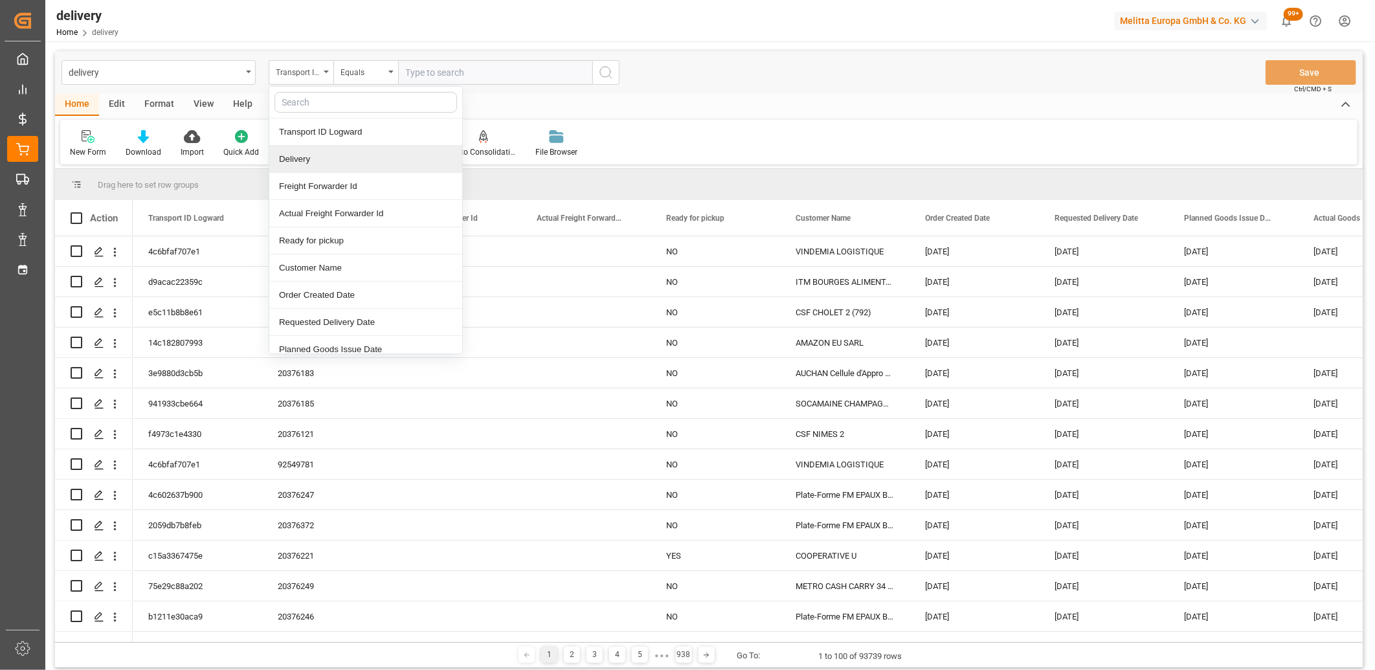
click at [290, 157] on div "Delivery" at bounding box center [365, 159] width 193 height 27
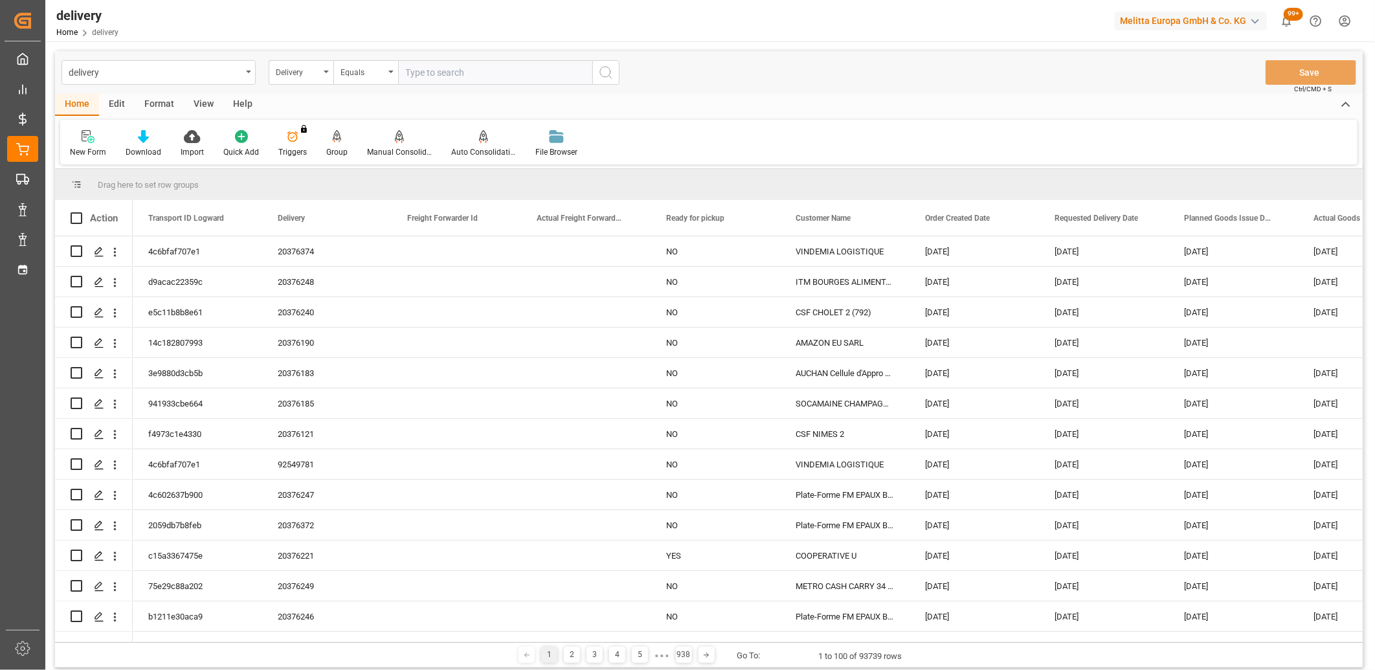
click at [408, 71] on input "text" at bounding box center [495, 72] width 194 height 25
paste input "20376371"
type input "20376371"
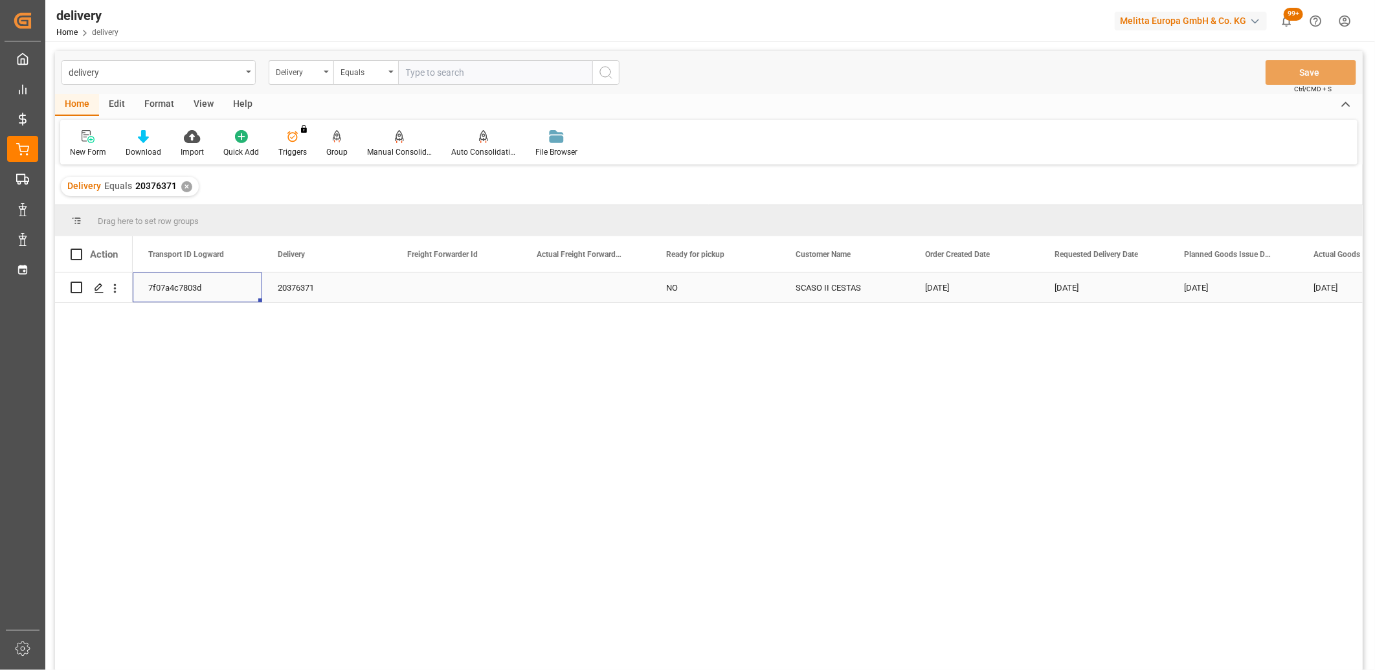
click at [163, 291] on div "7f07a4c7803d" at bounding box center [197, 287] width 129 height 30
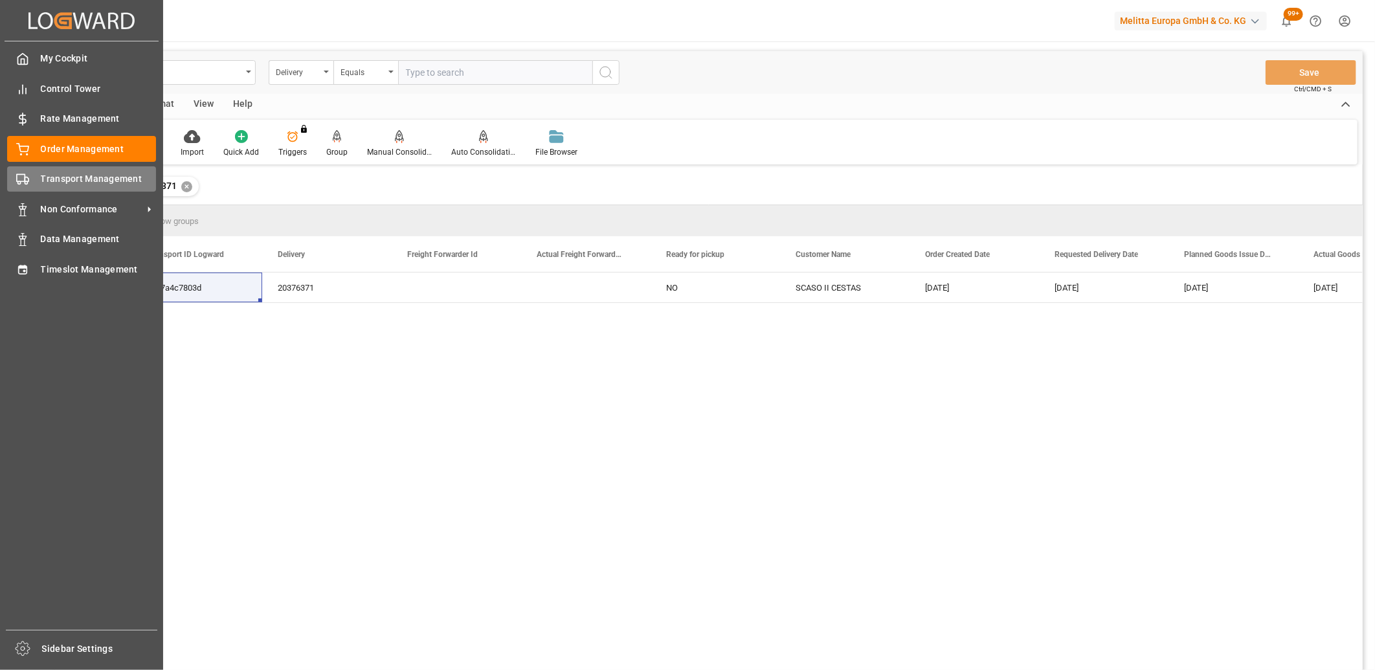
click at [34, 177] on div "Transport Management Transport Management" at bounding box center [81, 178] width 149 height 25
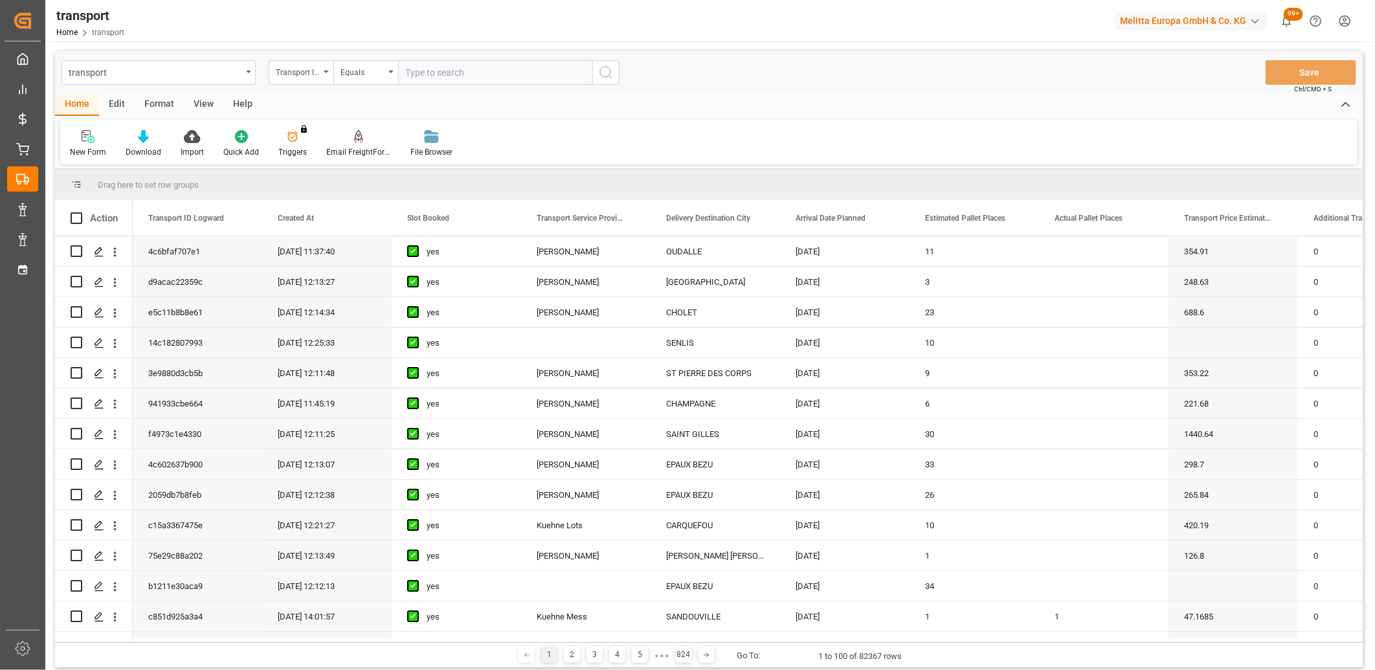
click at [417, 80] on input "text" at bounding box center [495, 72] width 194 height 25
paste input "7f07a4c7803d"
type input "7f07a4c7803d"
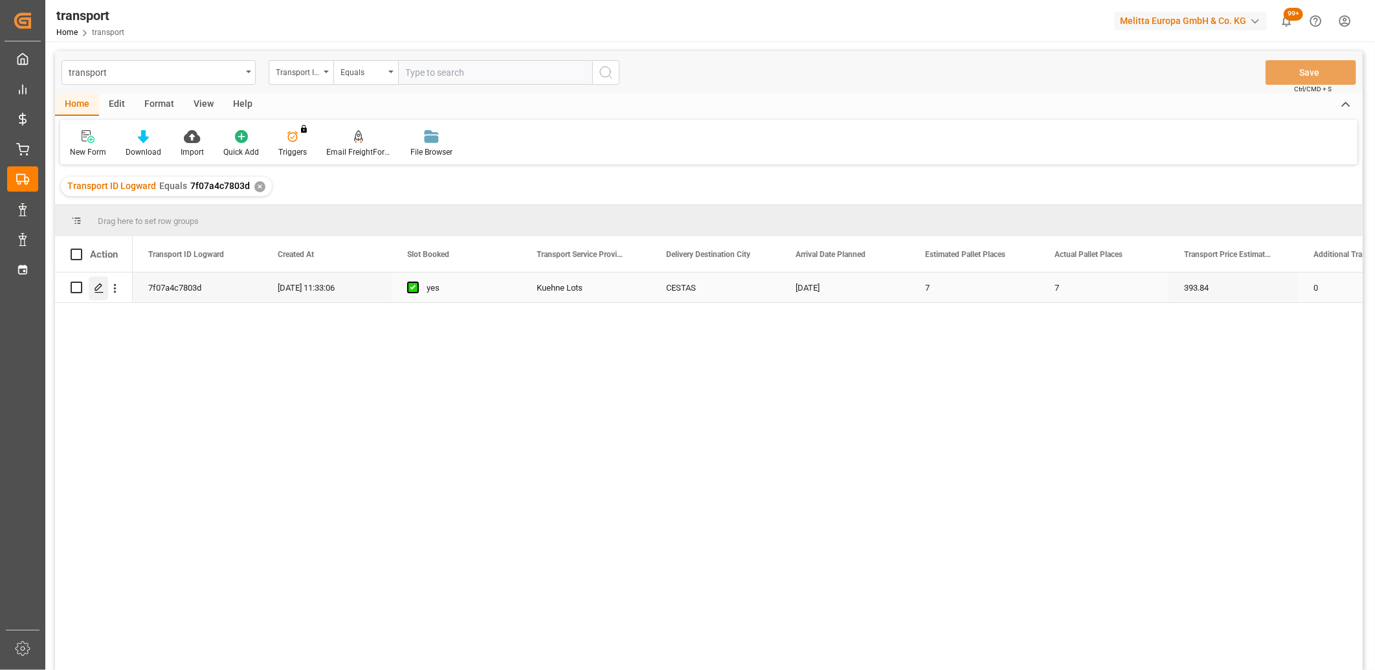
click at [99, 288] on icon "Press SPACE to select this row." at bounding box center [99, 288] width 10 height 10
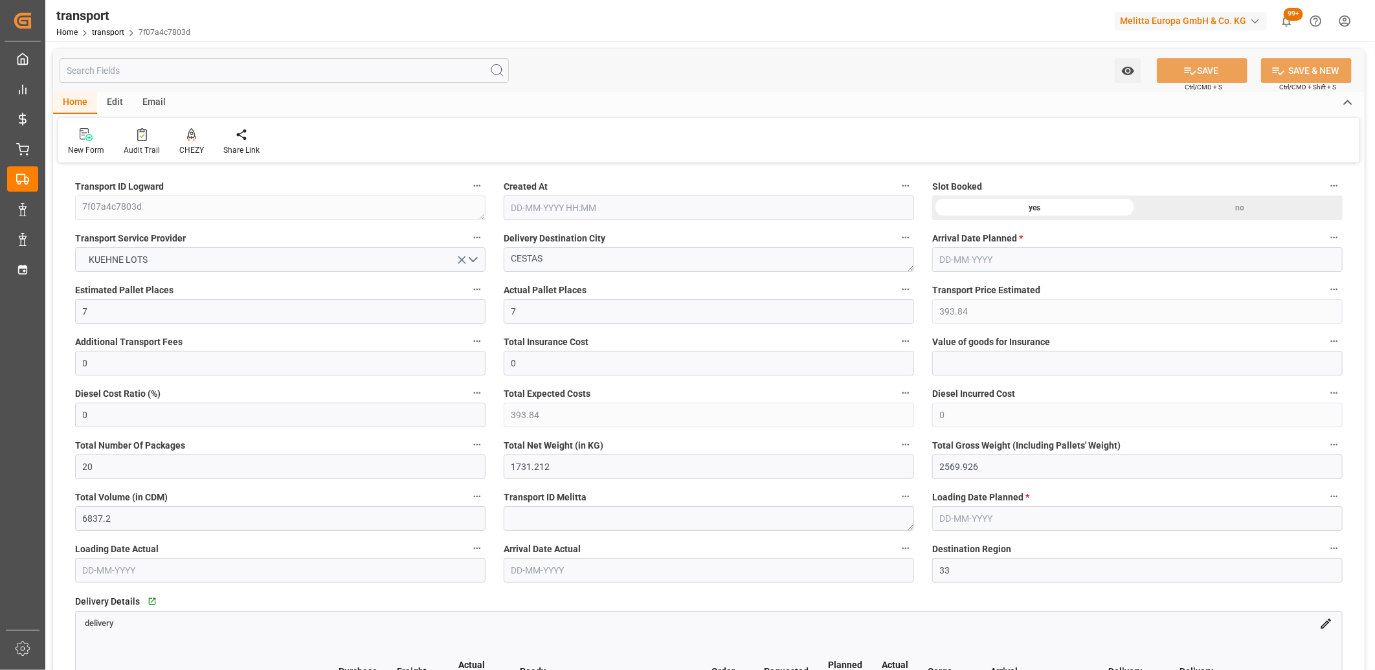
type input "[DATE] 11:33"
type input "[DATE]"
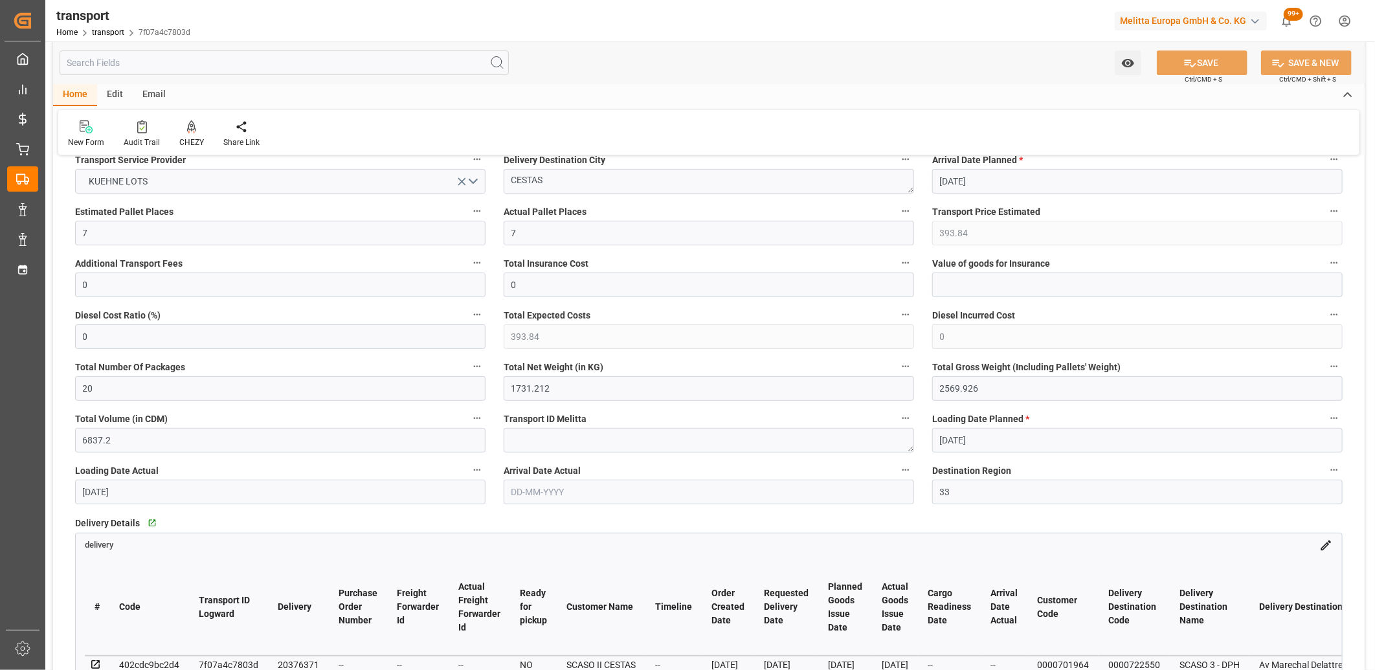
scroll to position [72, 0]
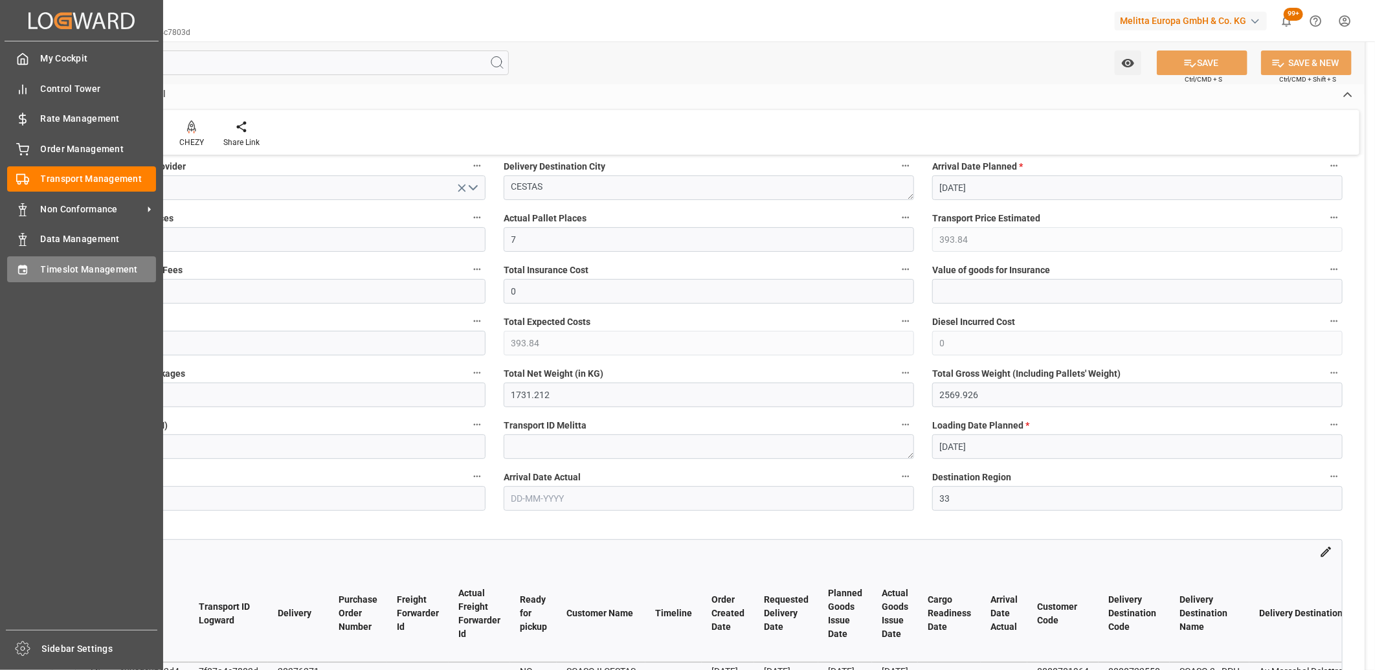
click at [41, 277] on div "Timeslot Management Timeslot Management" at bounding box center [81, 268] width 149 height 25
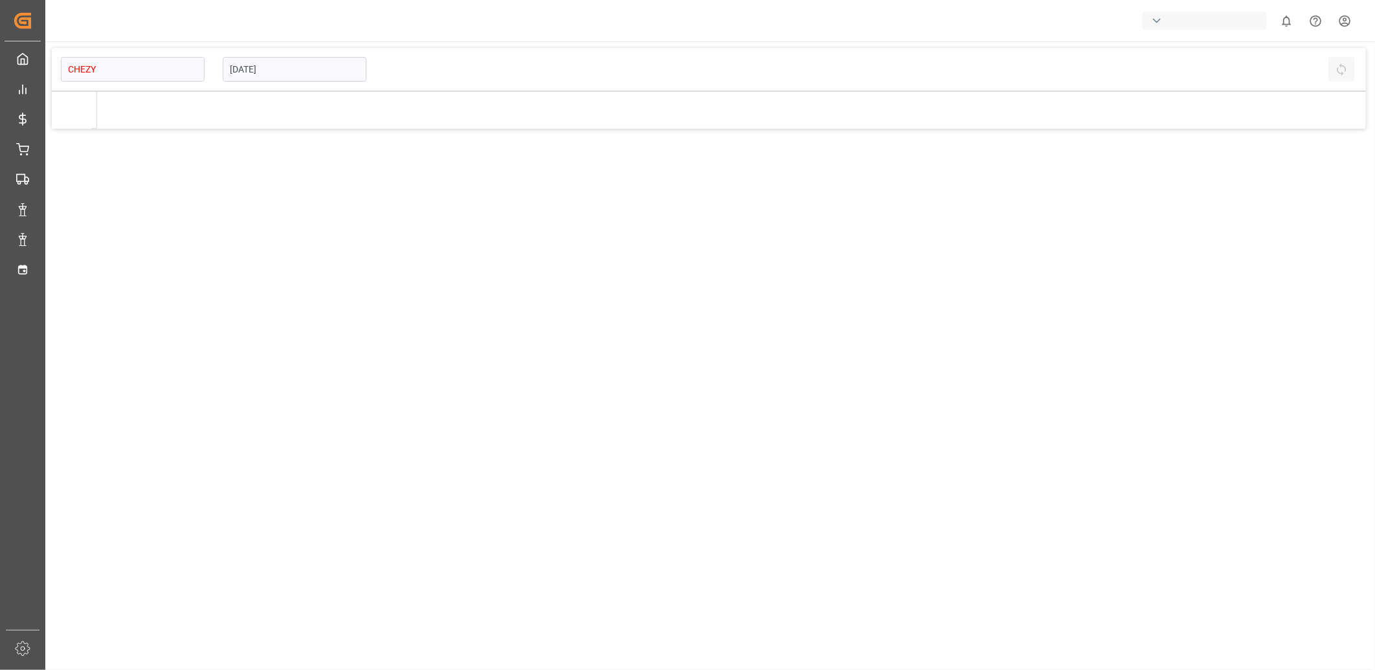
type input "Chezy Loading"
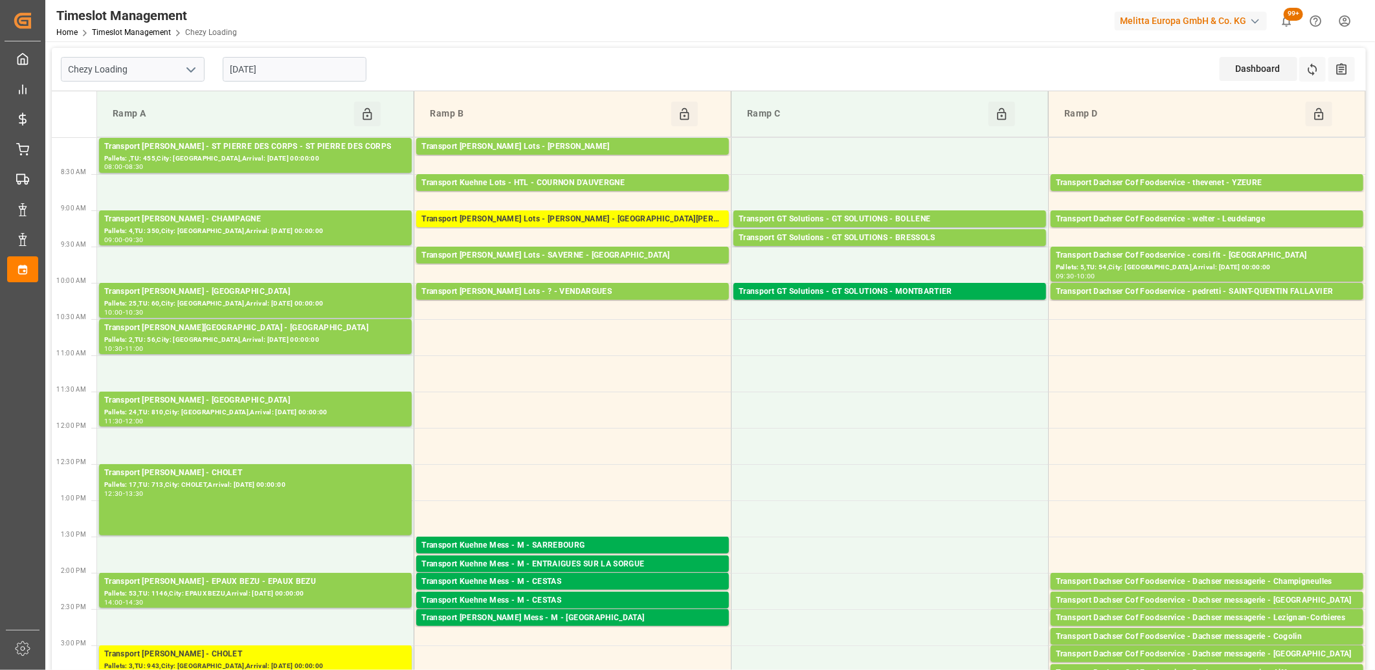
click at [283, 70] on input "[DATE]" at bounding box center [295, 69] width 144 height 25
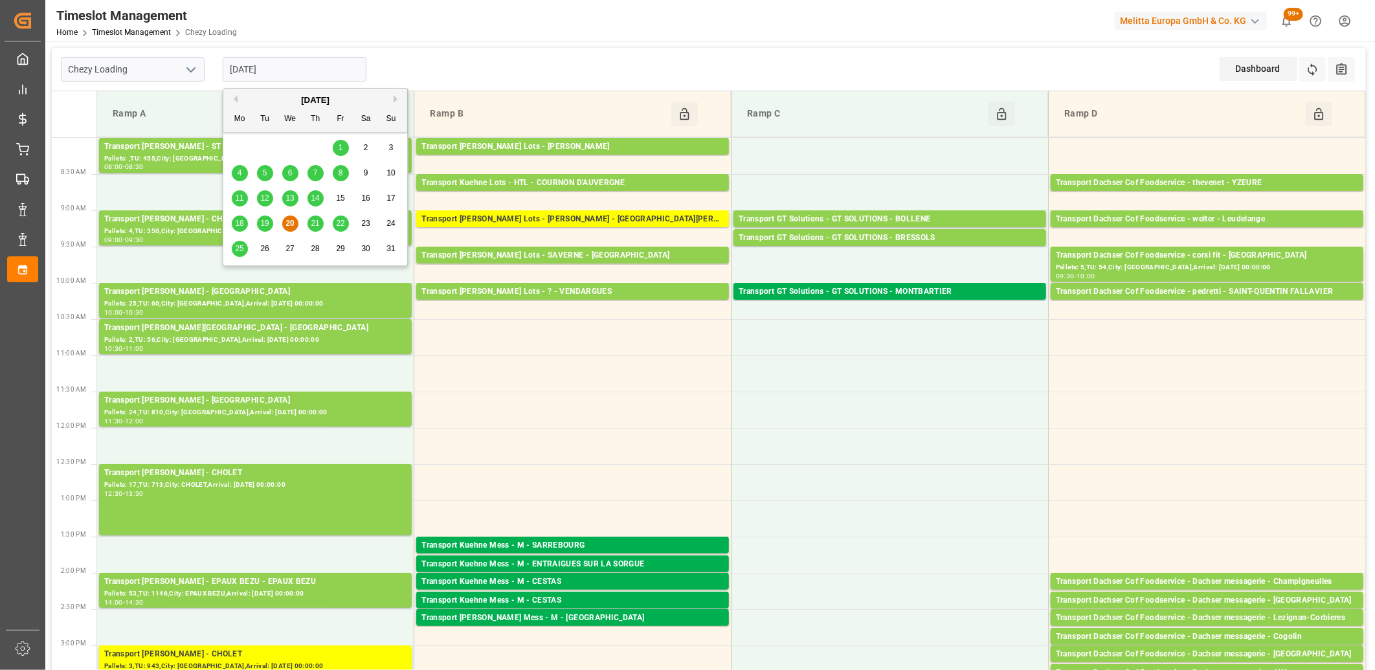
click at [268, 227] on span "19" at bounding box center [264, 223] width 8 height 9
type input "[DATE]"
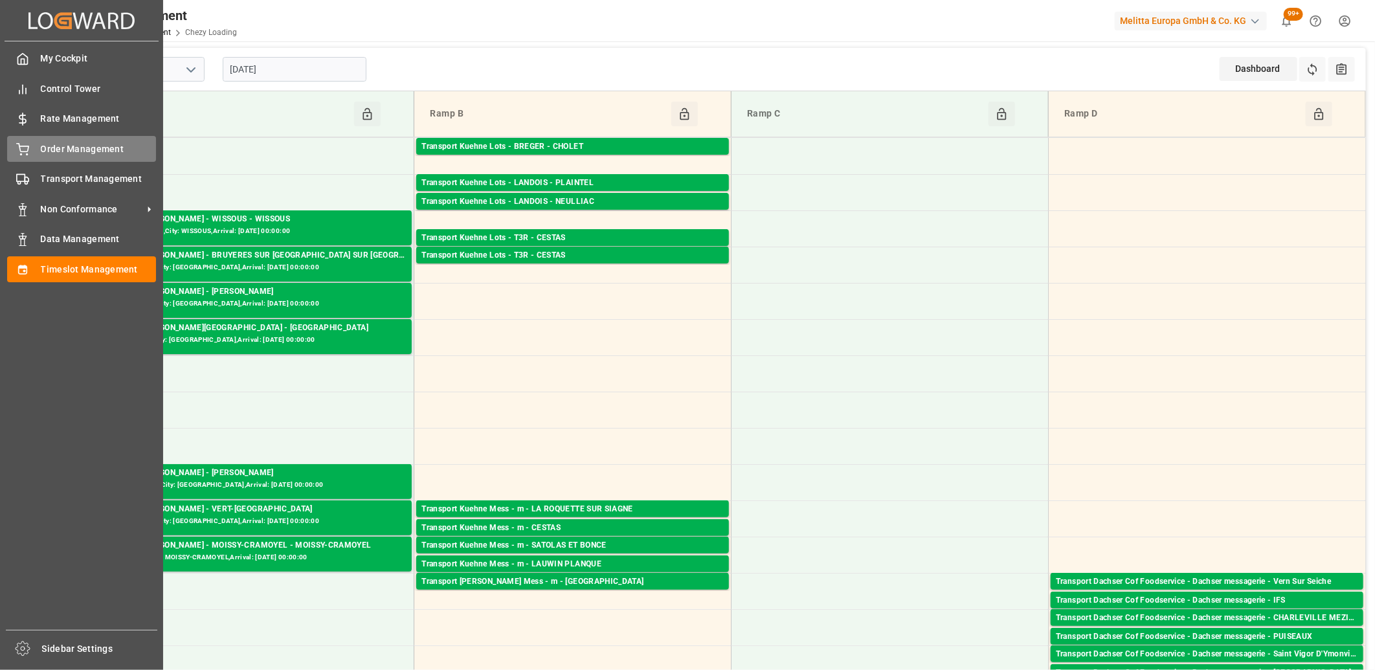
click at [34, 155] on div "Order Management Order Management" at bounding box center [81, 148] width 149 height 25
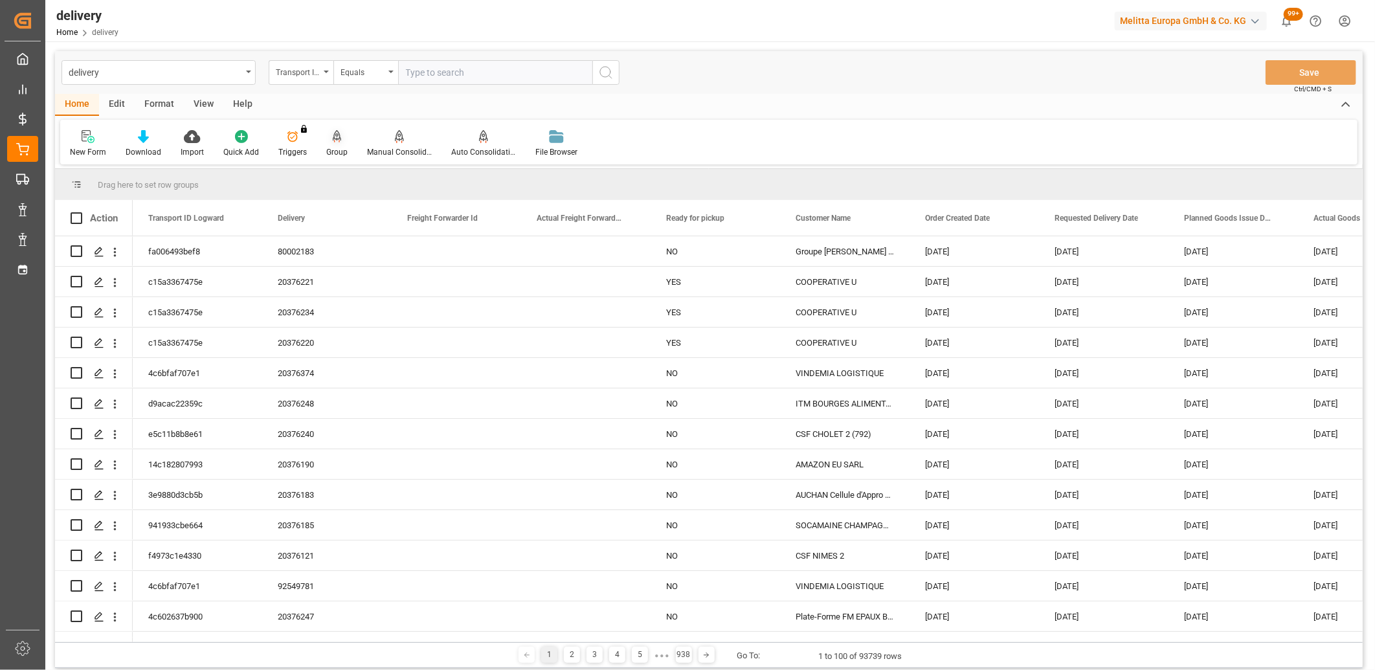
click at [334, 140] on icon at bounding box center [337, 136] width 9 height 13
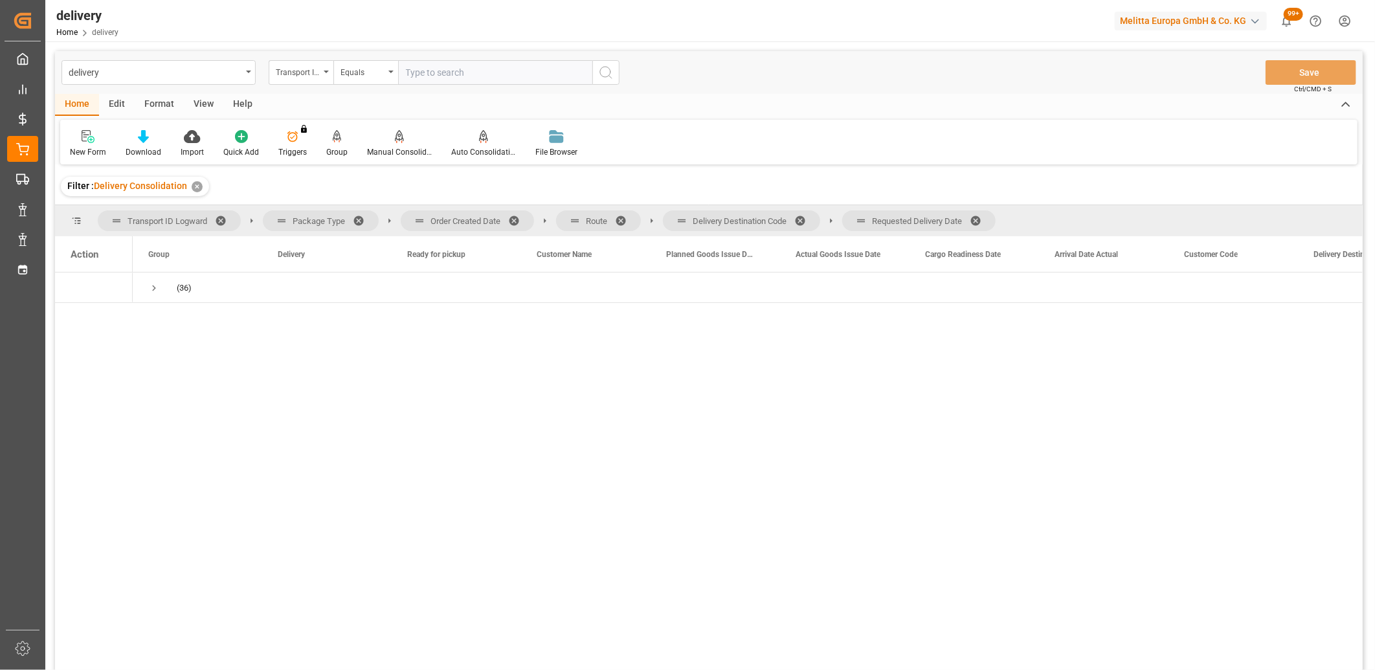
click at [981, 223] on span at bounding box center [980, 221] width 21 height 12
click at [808, 221] on span at bounding box center [804, 221] width 21 height 12
click at [621, 218] on span at bounding box center [625, 221] width 21 height 12
click at [515, 220] on span at bounding box center [518, 221] width 21 height 12
click at [152, 285] on span "Press SPACE to select this row." at bounding box center [154, 288] width 12 height 12
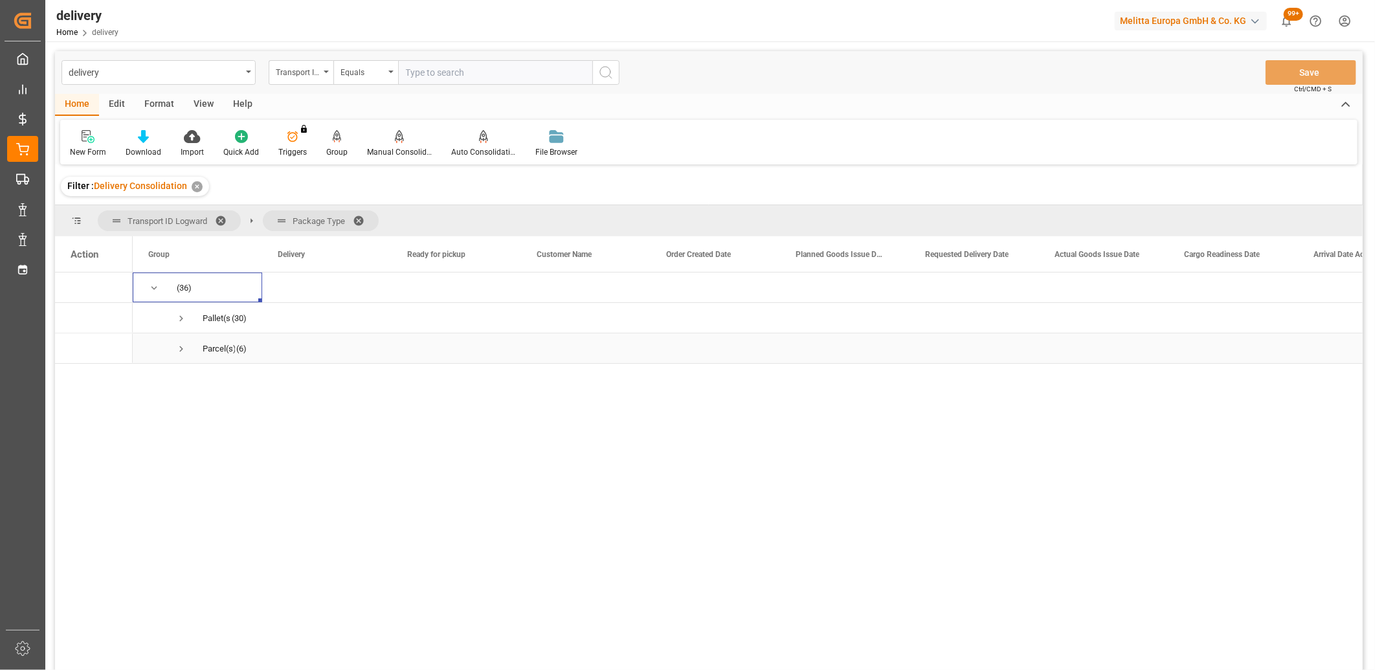
click at [179, 350] on span "Press SPACE to select this row." at bounding box center [181, 349] width 12 height 12
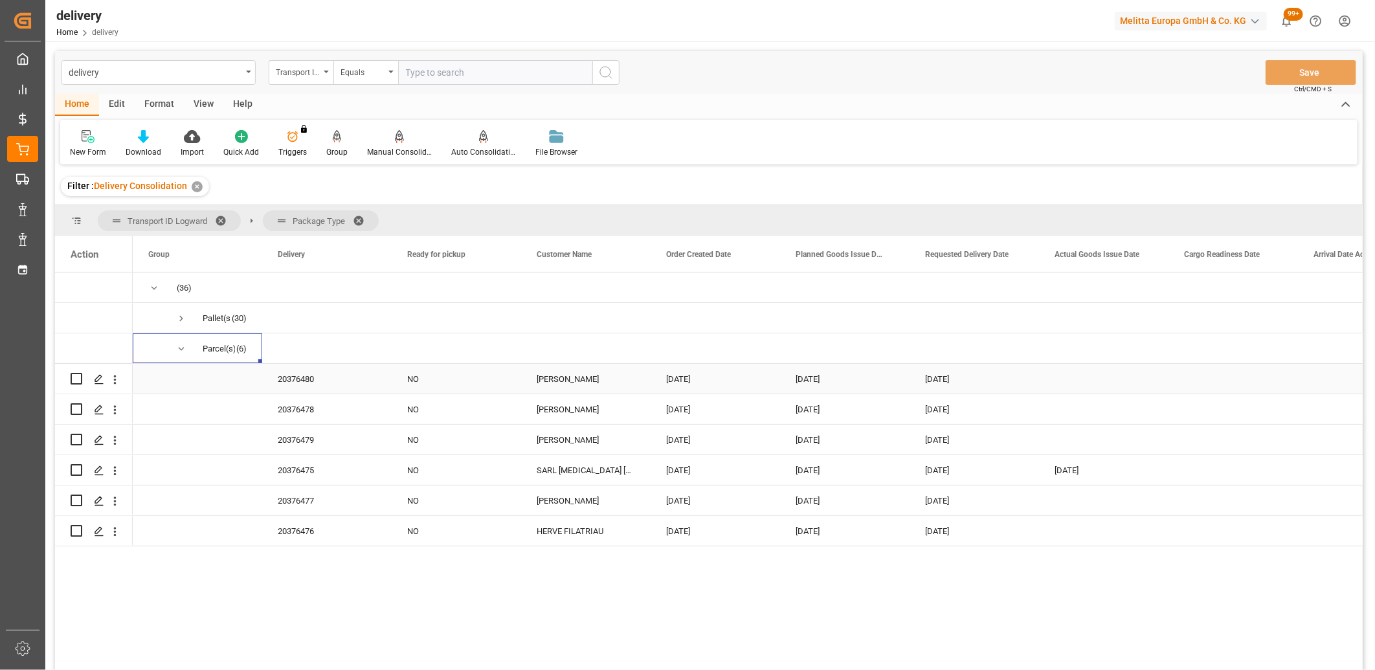
click at [76, 376] on input "Press Space to toggle row selection (unchecked)" at bounding box center [77, 379] width 12 height 12
checkbox input "true"
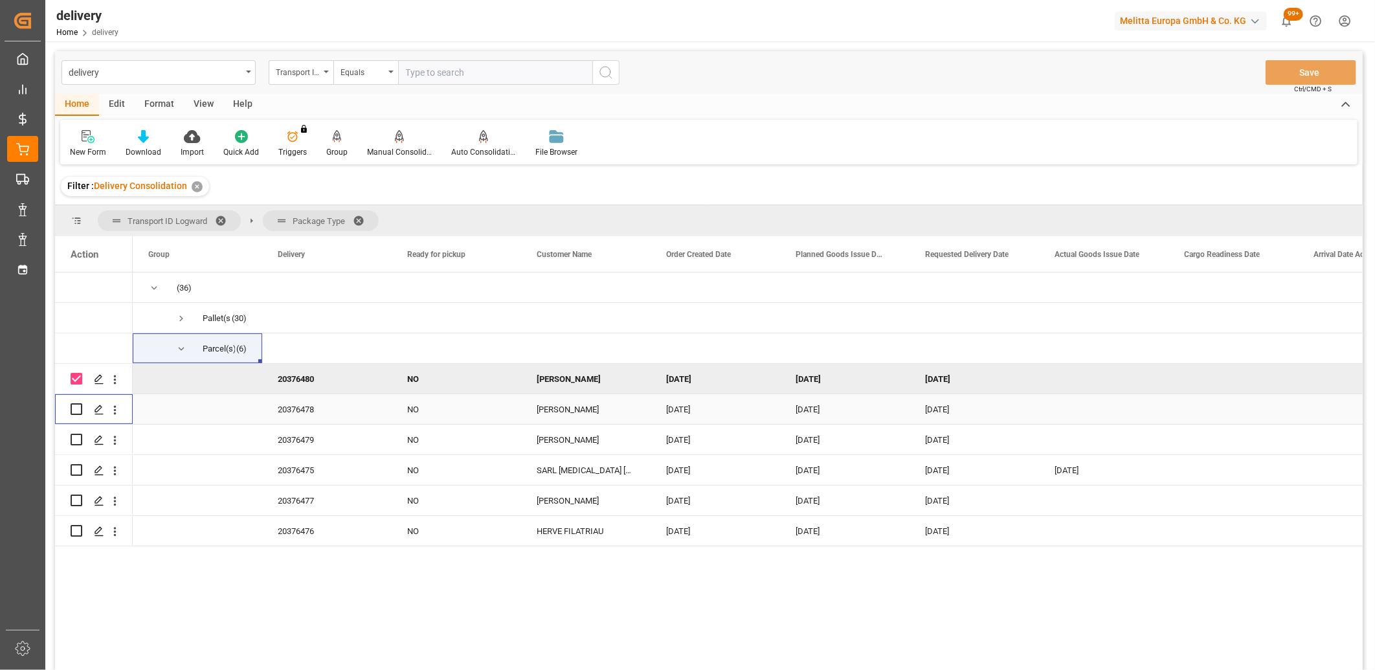
click at [76, 406] on input "Press Space to toggle row selection (unchecked)" at bounding box center [77, 409] width 12 height 12
checkbox input "true"
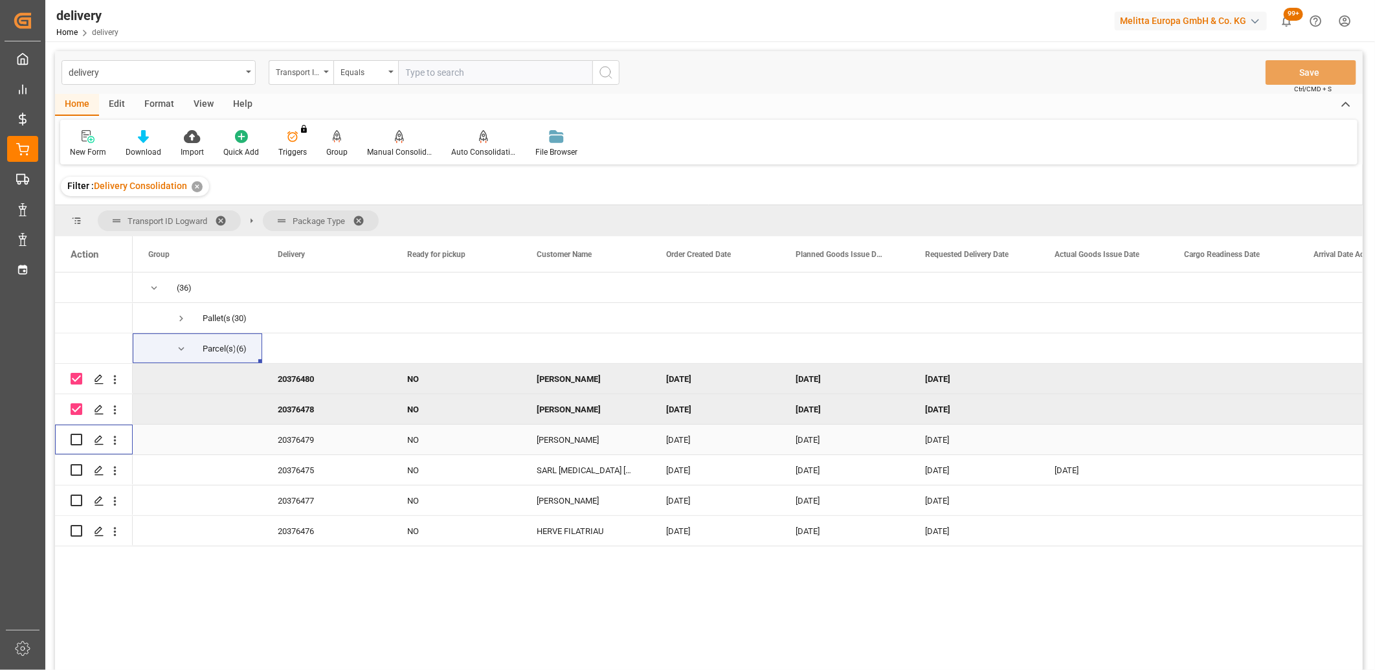
click at [74, 439] on input "Press Space to toggle row selection (unchecked)" at bounding box center [77, 440] width 12 height 12
checkbox input "true"
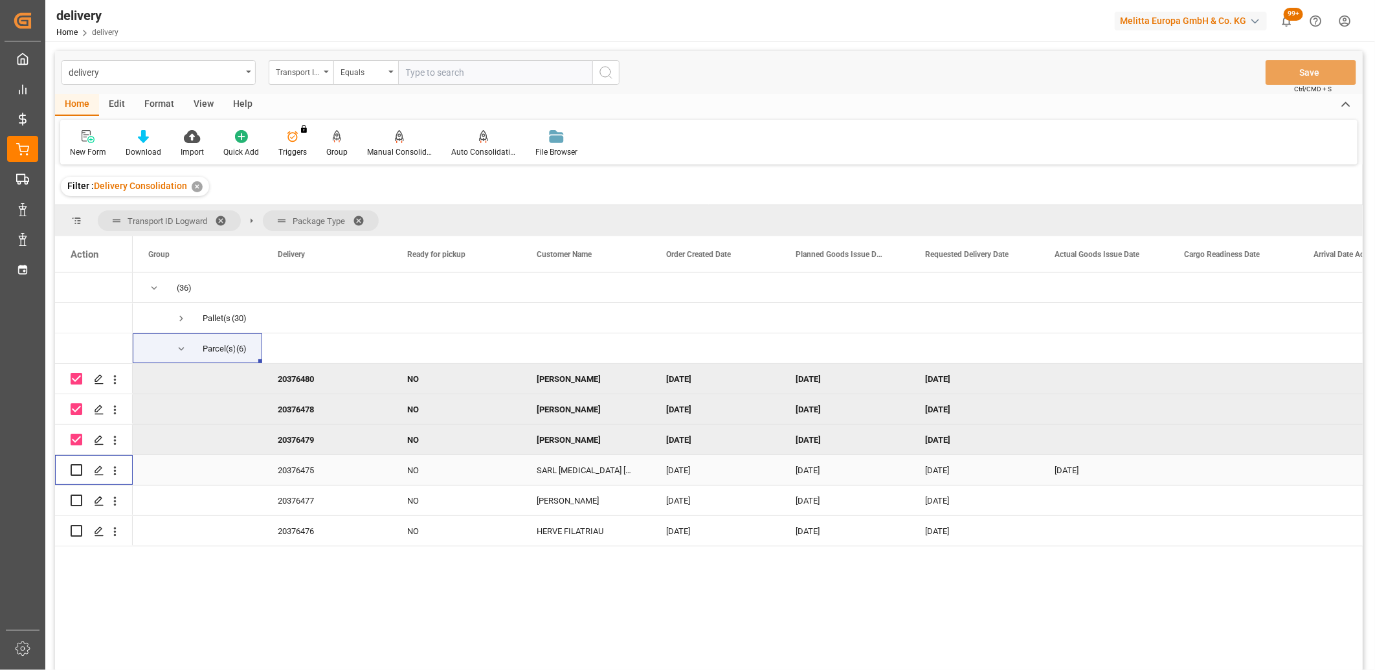
click at [73, 467] on input "Press Space to toggle row selection (unchecked)" at bounding box center [77, 470] width 12 height 12
checkbox input "true"
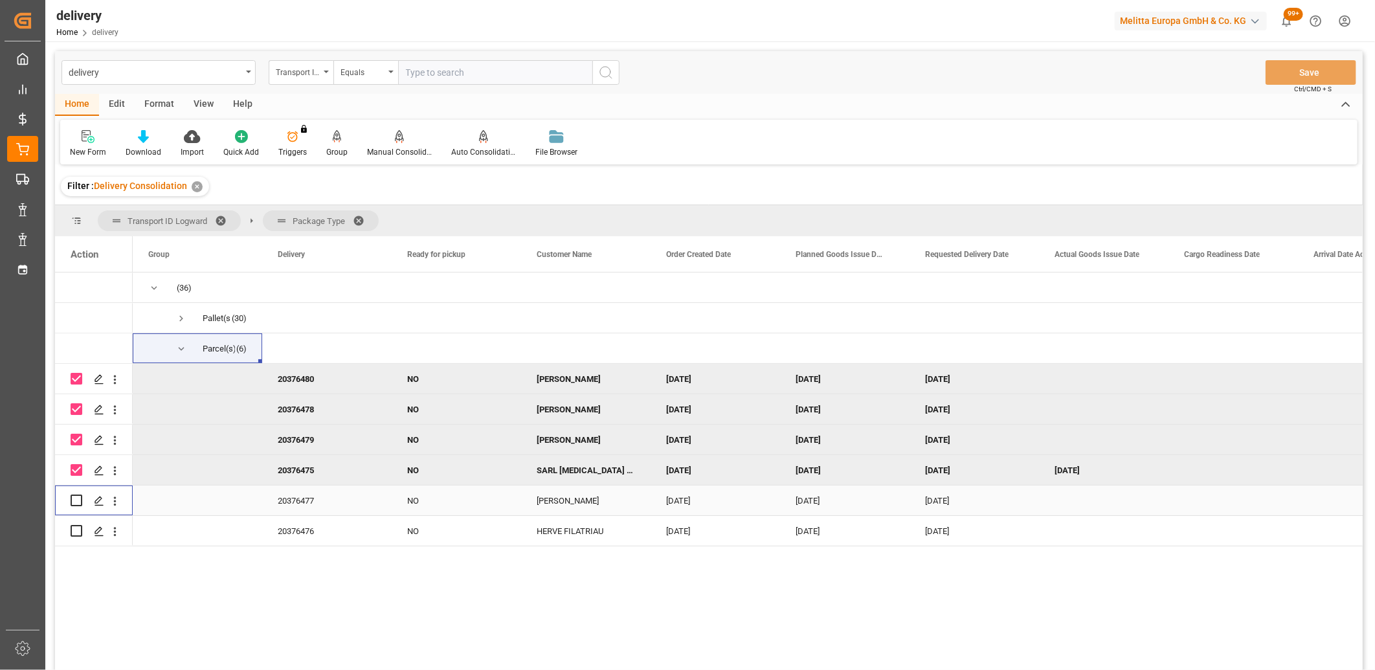
drag, startPoint x: 76, startPoint y: 493, endPoint x: 76, endPoint y: 528, distance: 35.0
click at [76, 495] on div "Press SPACE to select this row." at bounding box center [77, 500] width 12 height 30
click at [76, 528] on input "Press Space to toggle row selection (unchecked)" at bounding box center [77, 531] width 12 height 12
checkbox input "true"
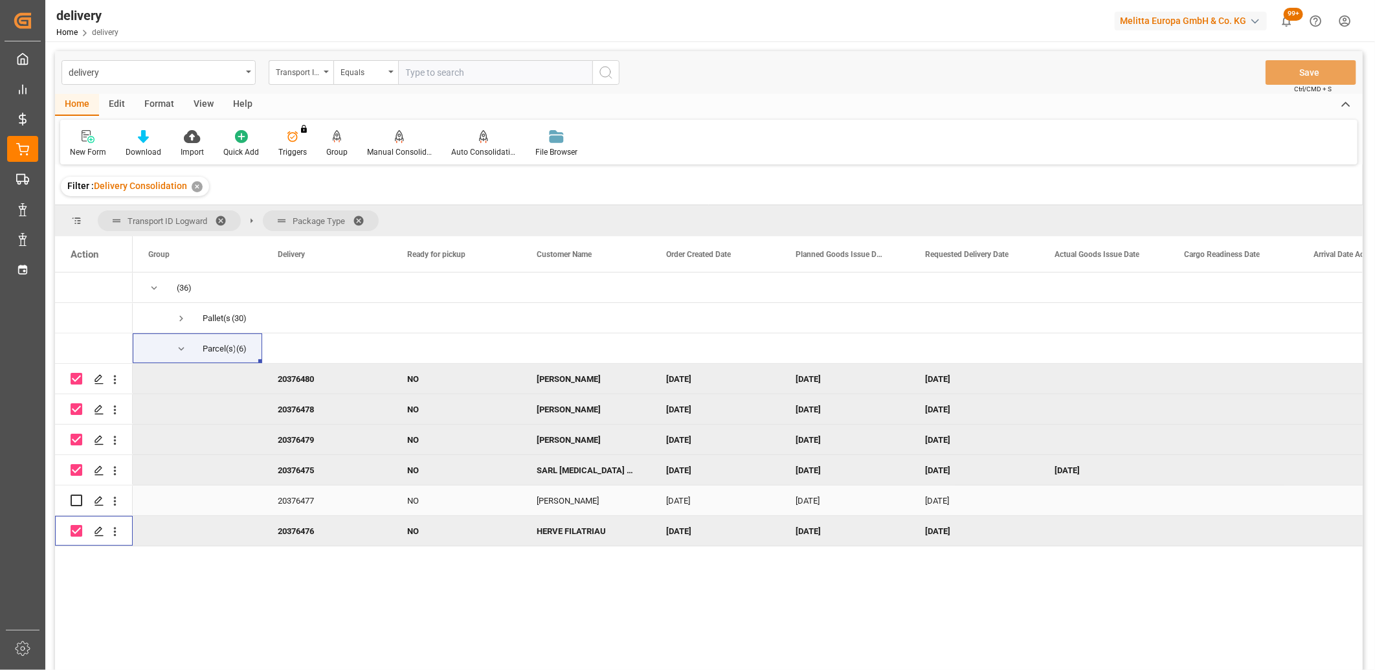
click at [74, 501] on input "Press Space to toggle row selection (unchecked)" at bounding box center [77, 501] width 12 height 12
checkbox input "true"
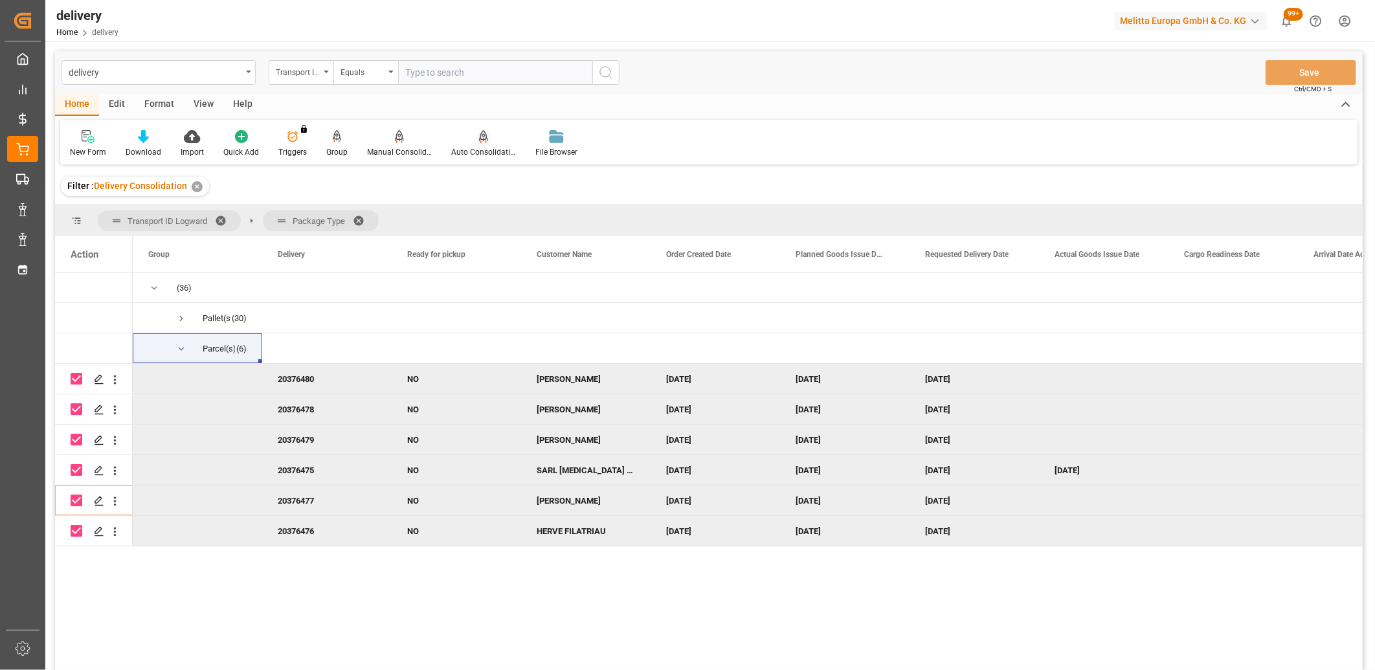
click at [481, 139] on icon at bounding box center [483, 136] width 9 height 13
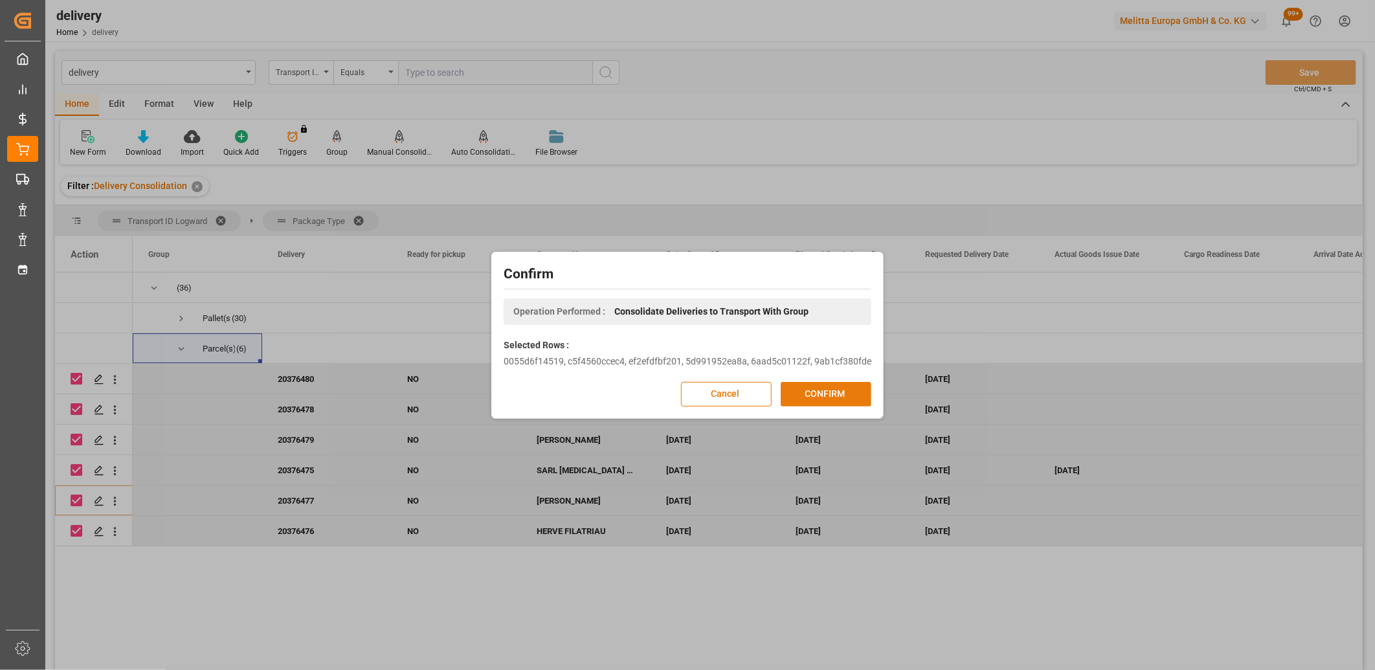
click at [794, 394] on button "CONFIRM" at bounding box center [826, 394] width 91 height 25
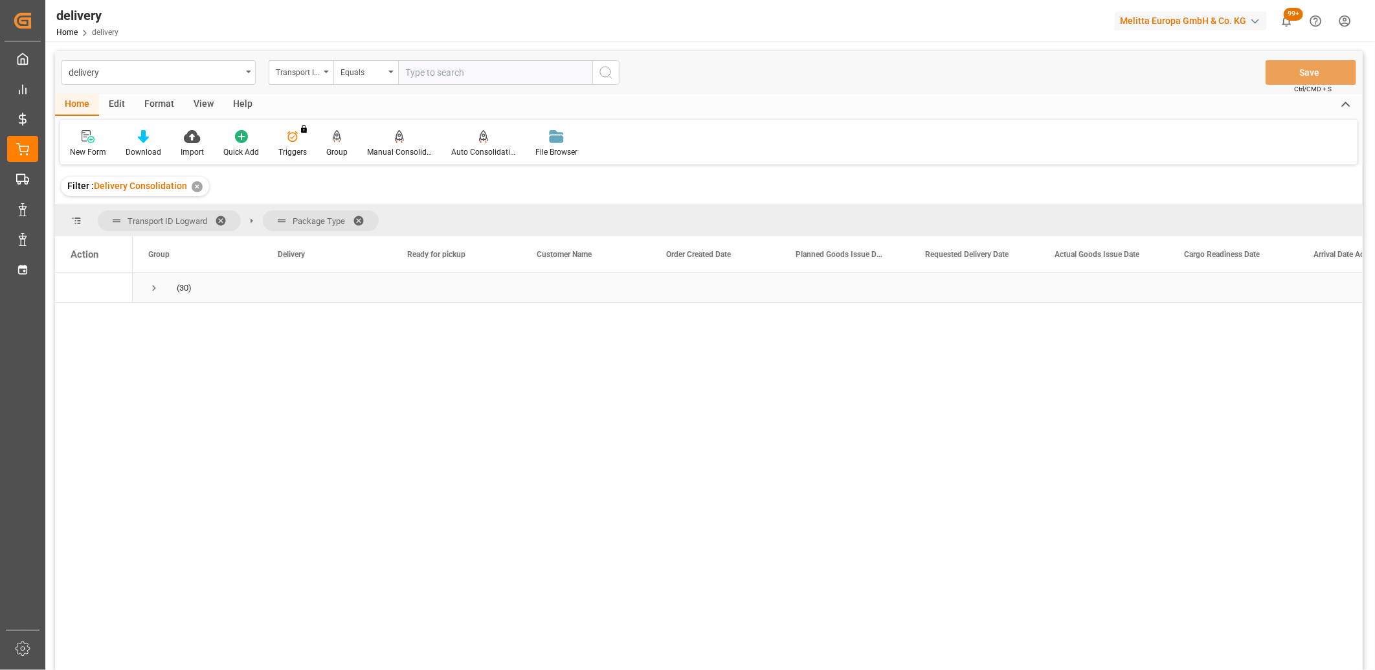
click at [154, 283] on span "Press SPACE to select this row." at bounding box center [154, 288] width 12 height 12
click at [181, 320] on span "Press SPACE to select this row." at bounding box center [181, 319] width 12 height 12
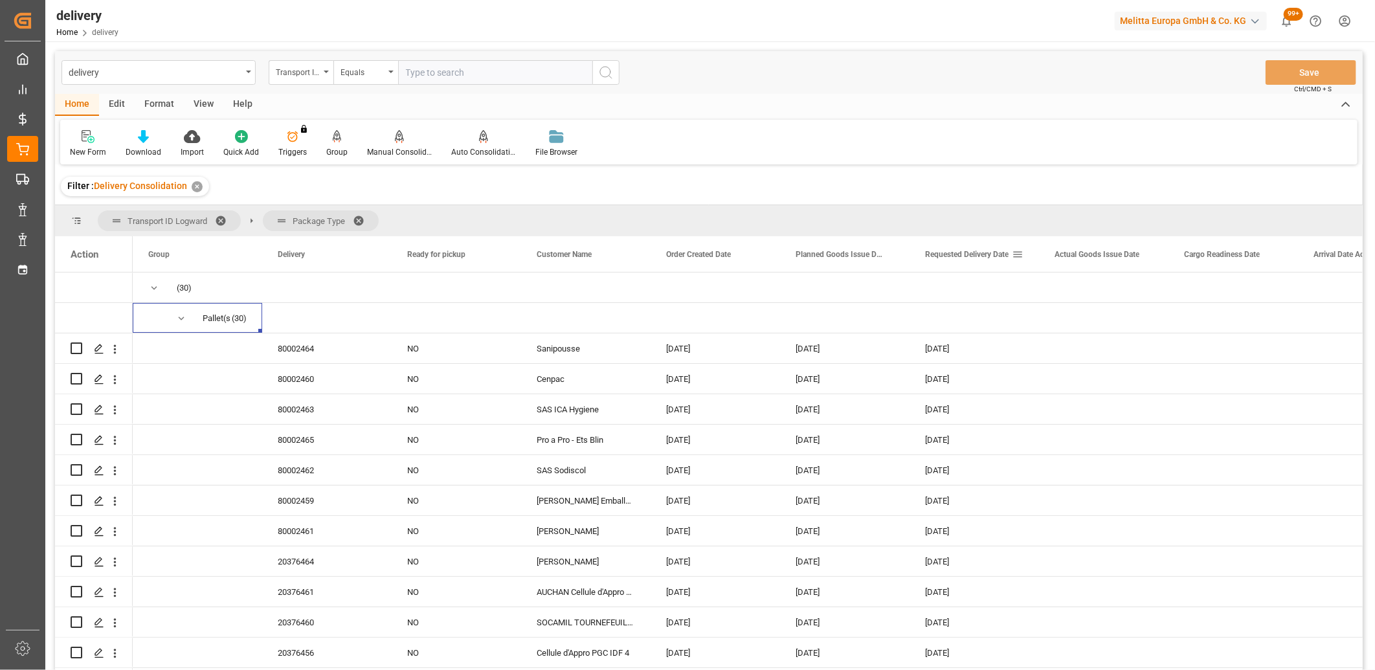
click at [940, 258] on span "Requested Delivery Date" at bounding box center [966, 254] width 83 height 9
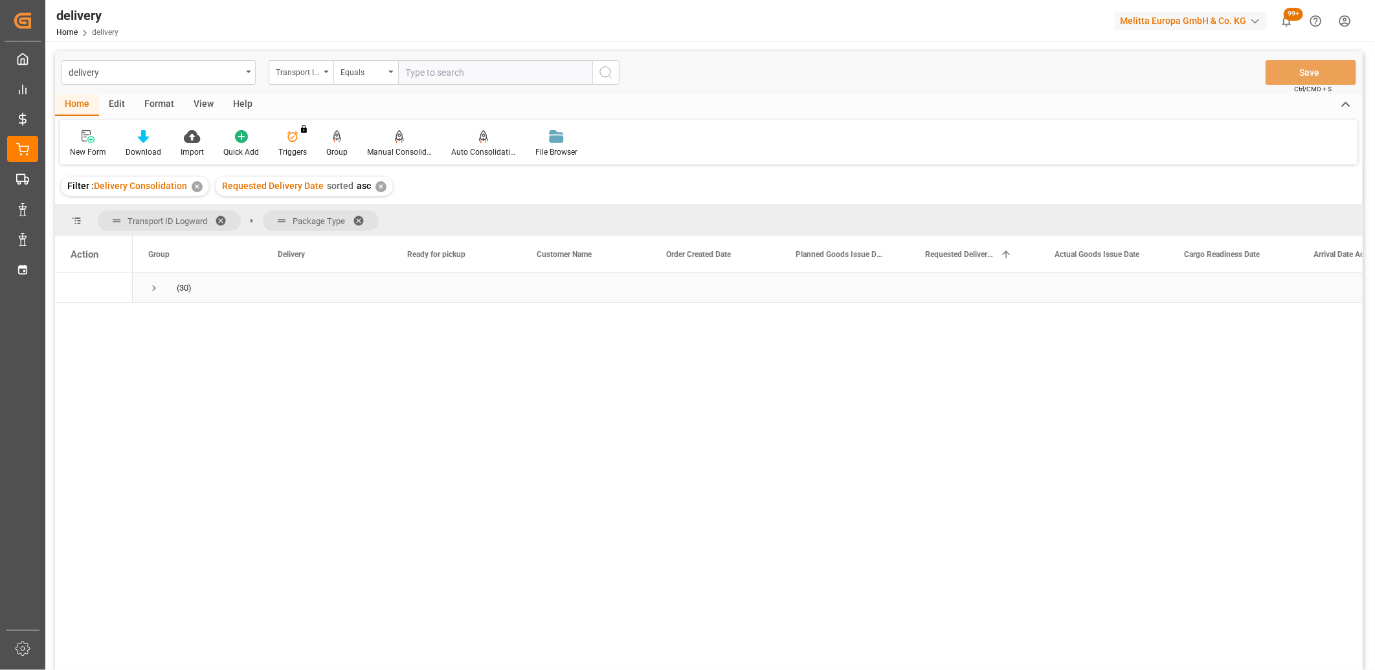
click at [152, 287] on span "Press SPACE to select this row." at bounding box center [154, 288] width 12 height 12
click at [184, 315] on span "Press SPACE to select this row." at bounding box center [181, 319] width 12 height 12
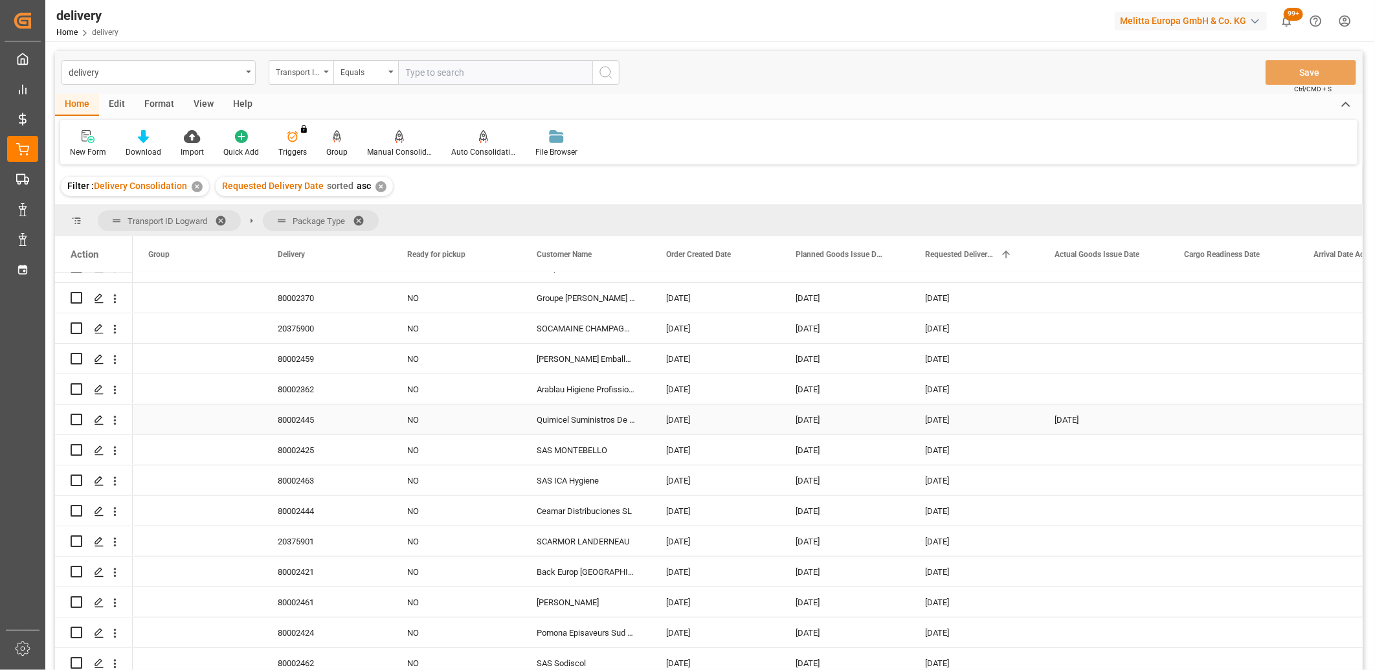
scroll to position [576, 0]
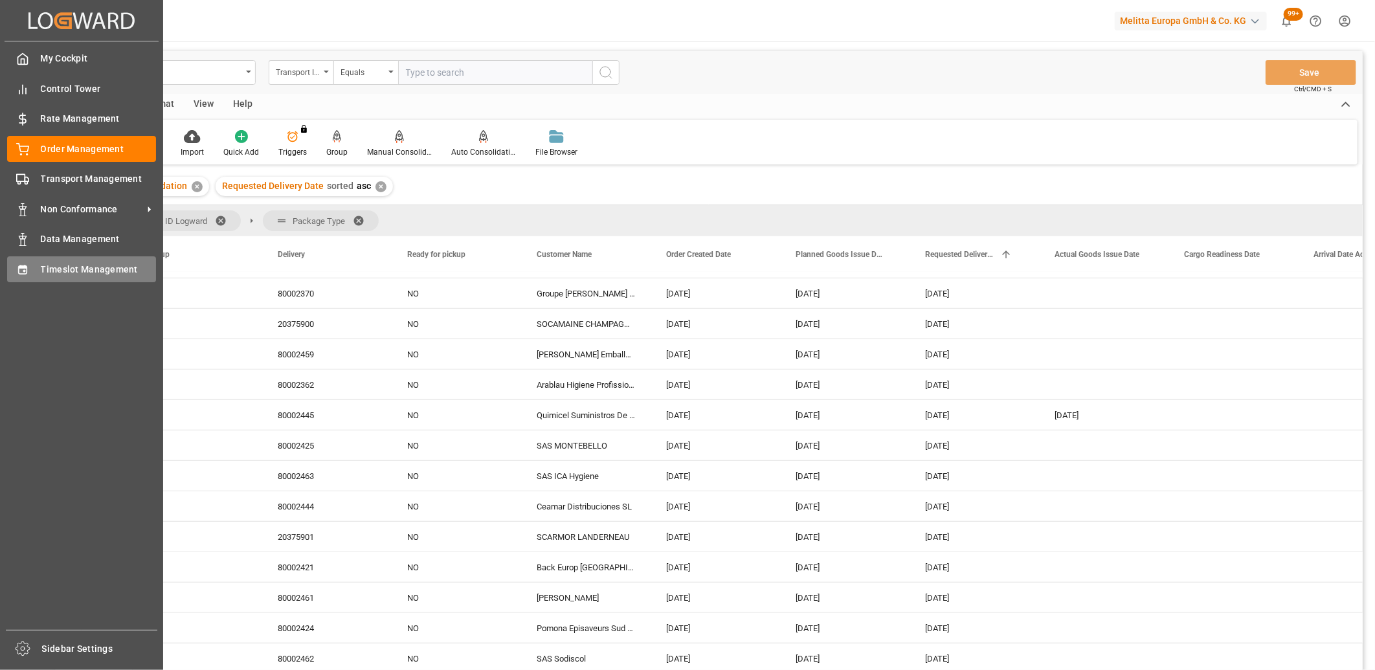
click at [16, 269] on icon at bounding box center [22, 269] width 13 height 13
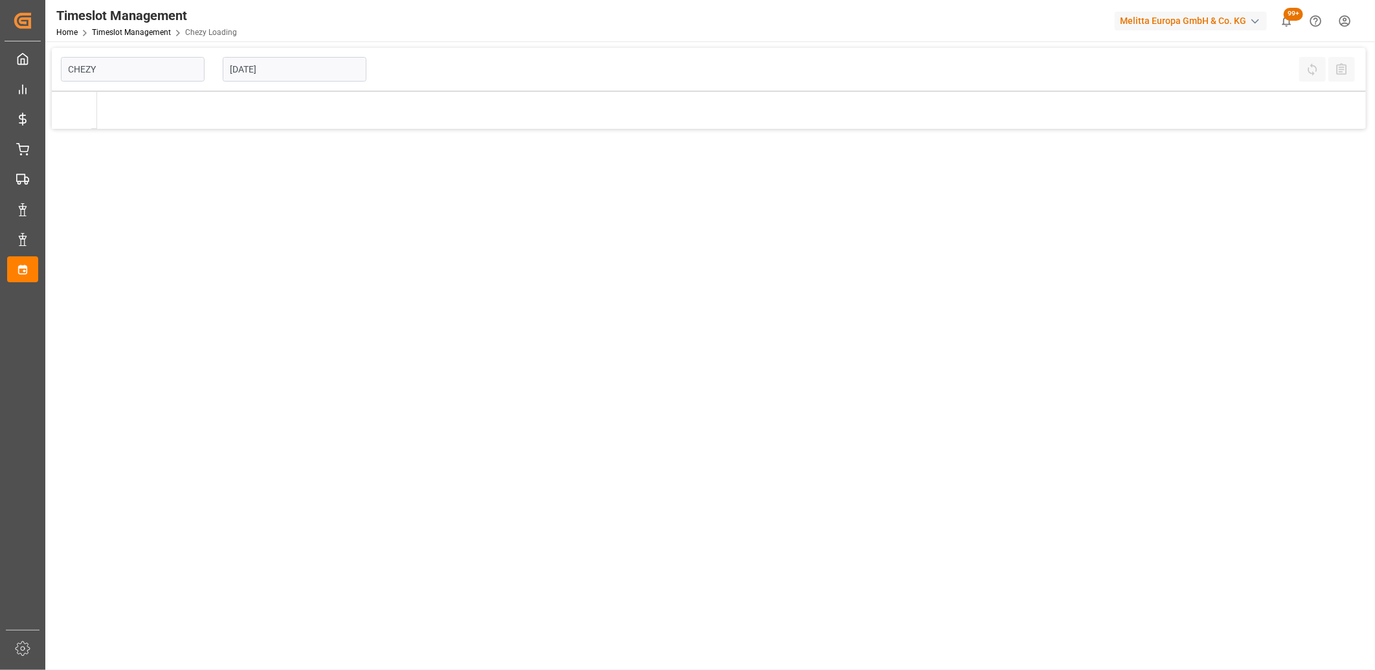
type input "Chezy Loading"
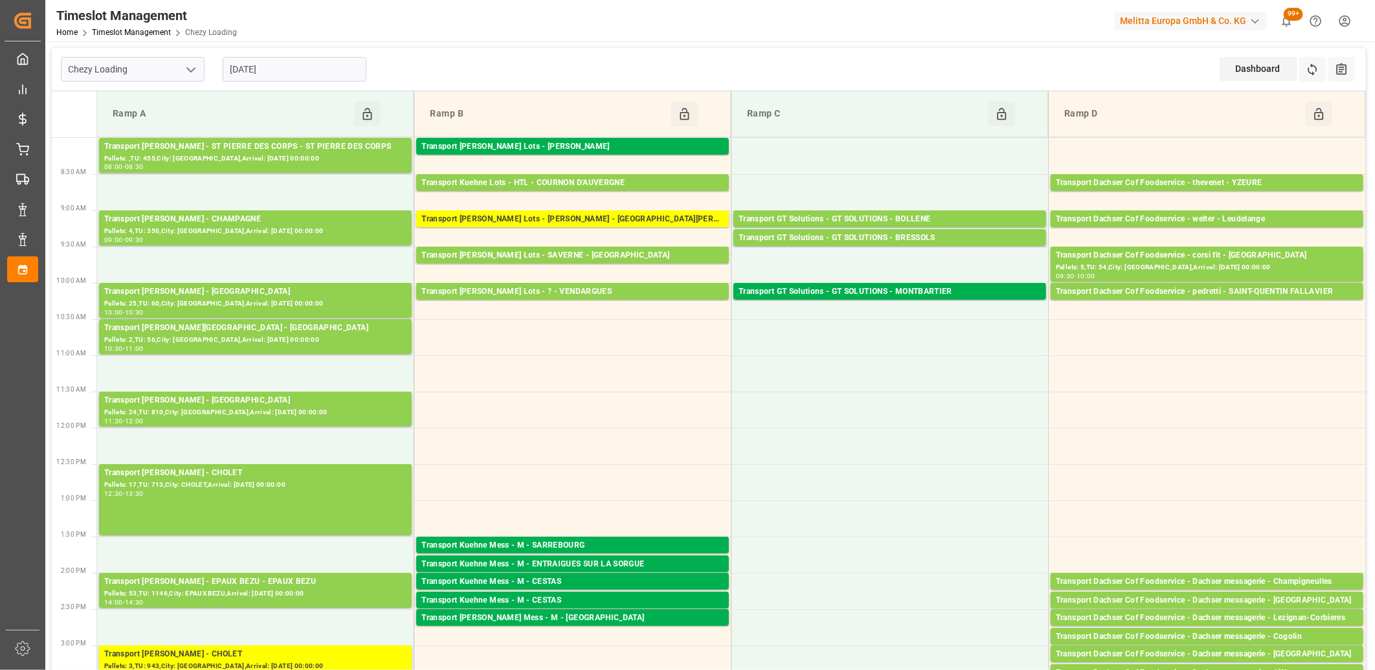
click at [280, 72] on input "[DATE]" at bounding box center [295, 69] width 144 height 25
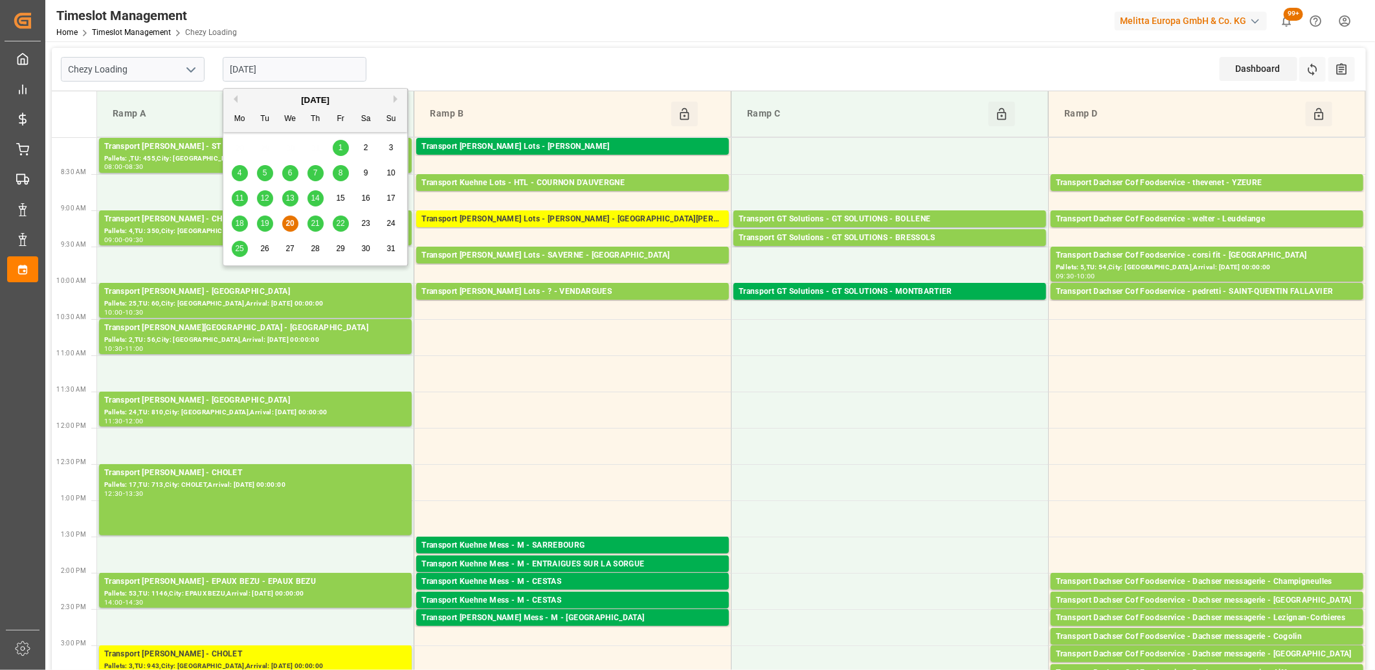
click at [316, 217] on div "21" at bounding box center [315, 224] width 16 height 16
type input "[DATE]"
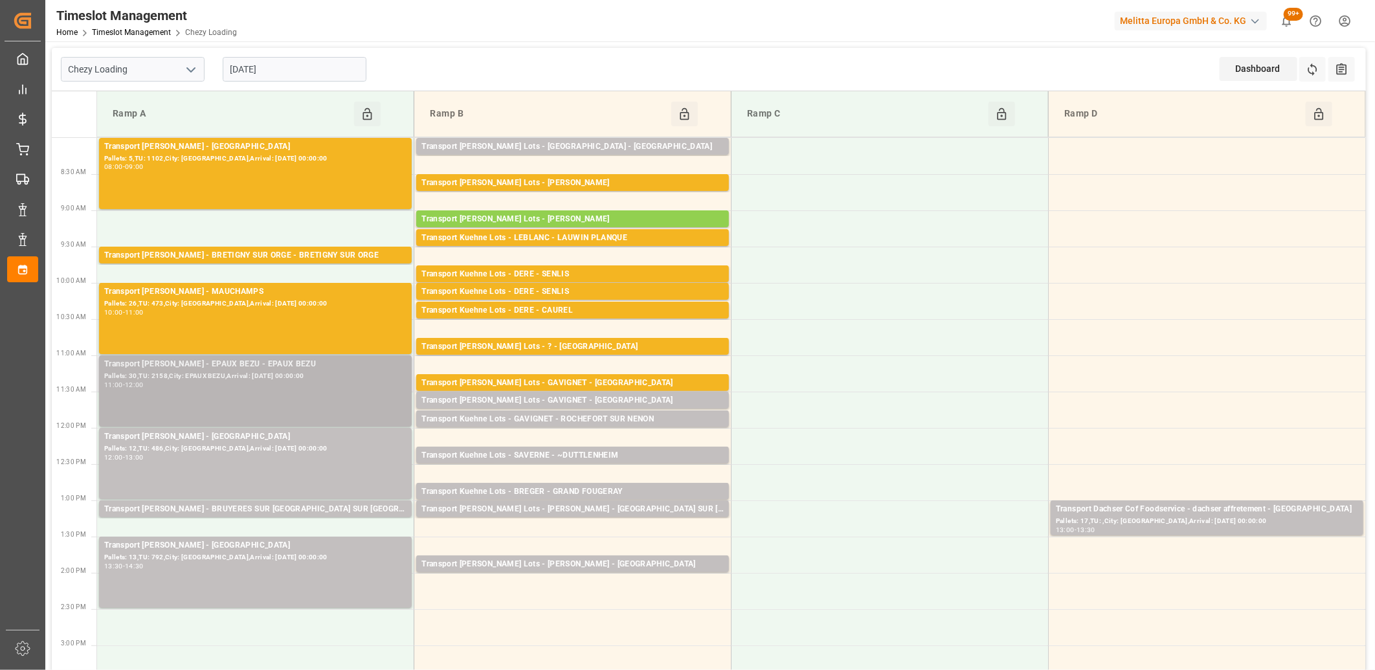
click at [271, 389] on div "Transport Delisle - EPAUX BEZU - EPAUX BEZU Pallets: 30,TU: 2158,City: EPAUX BE…" at bounding box center [255, 391] width 302 height 66
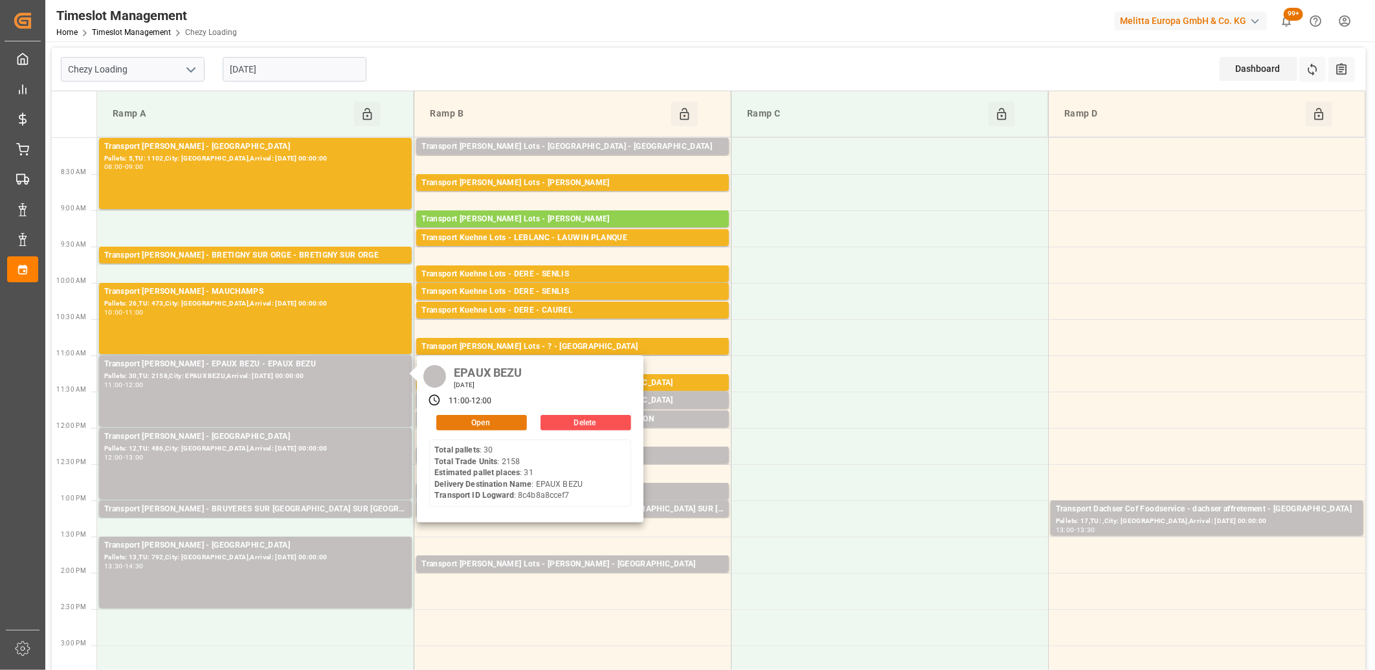
click at [450, 424] on button "Open" at bounding box center [481, 423] width 91 height 16
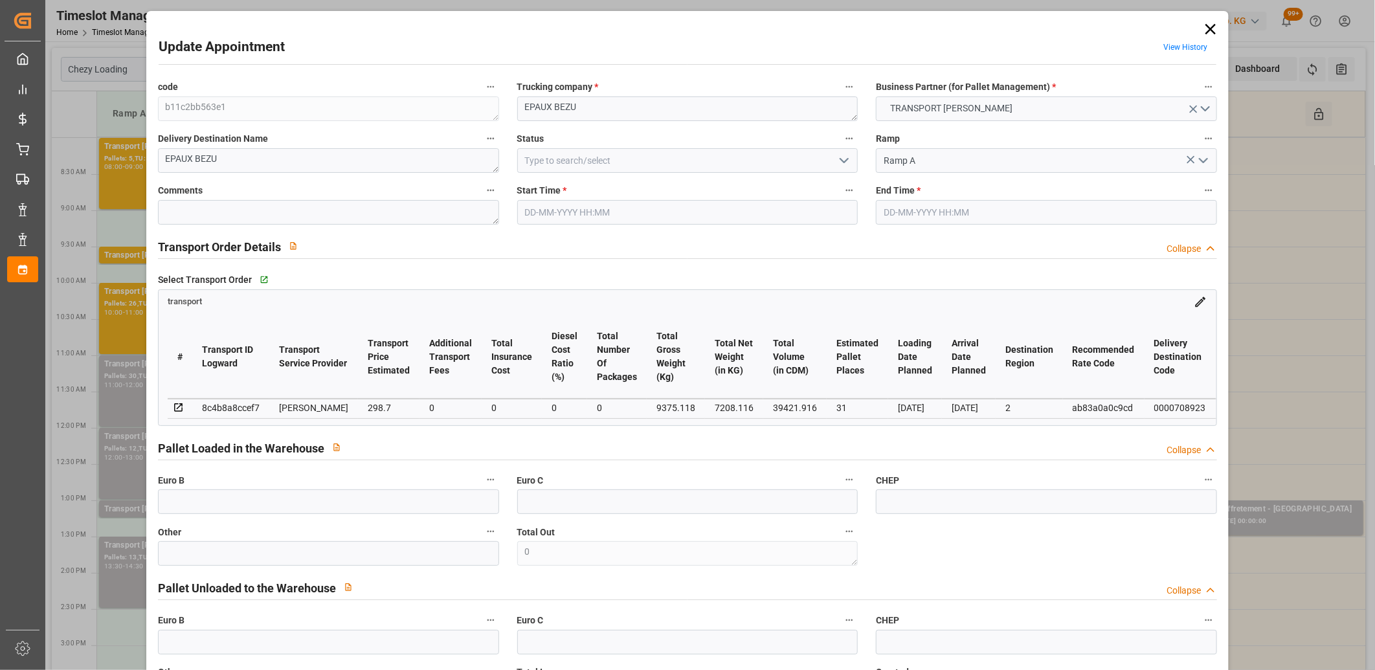
type input "21-08-2025 11:00"
type input "21-08-2025 12:00"
type input "19-08-2025 17:07"
type input "19-08-2025 12:01"
type input "[DATE]"
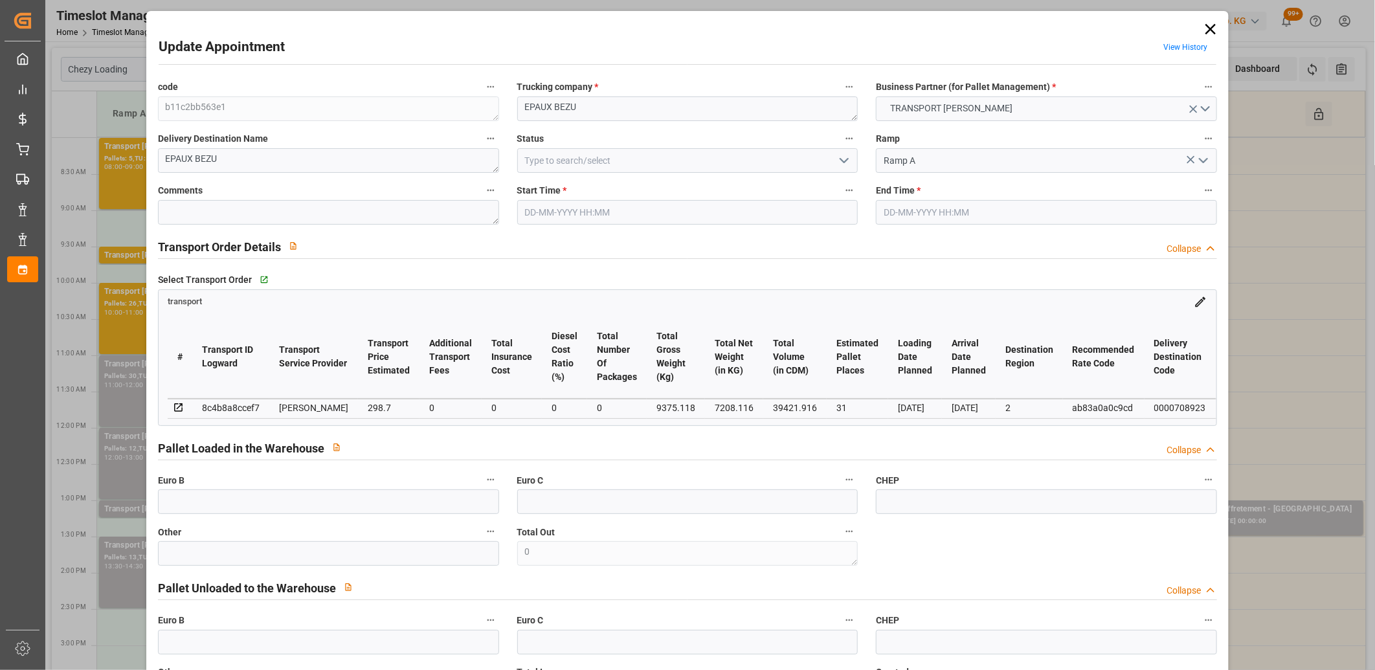
type input "[DATE]"
click at [960, 210] on input "21-08-2025 12:00" at bounding box center [1046, 212] width 341 height 25
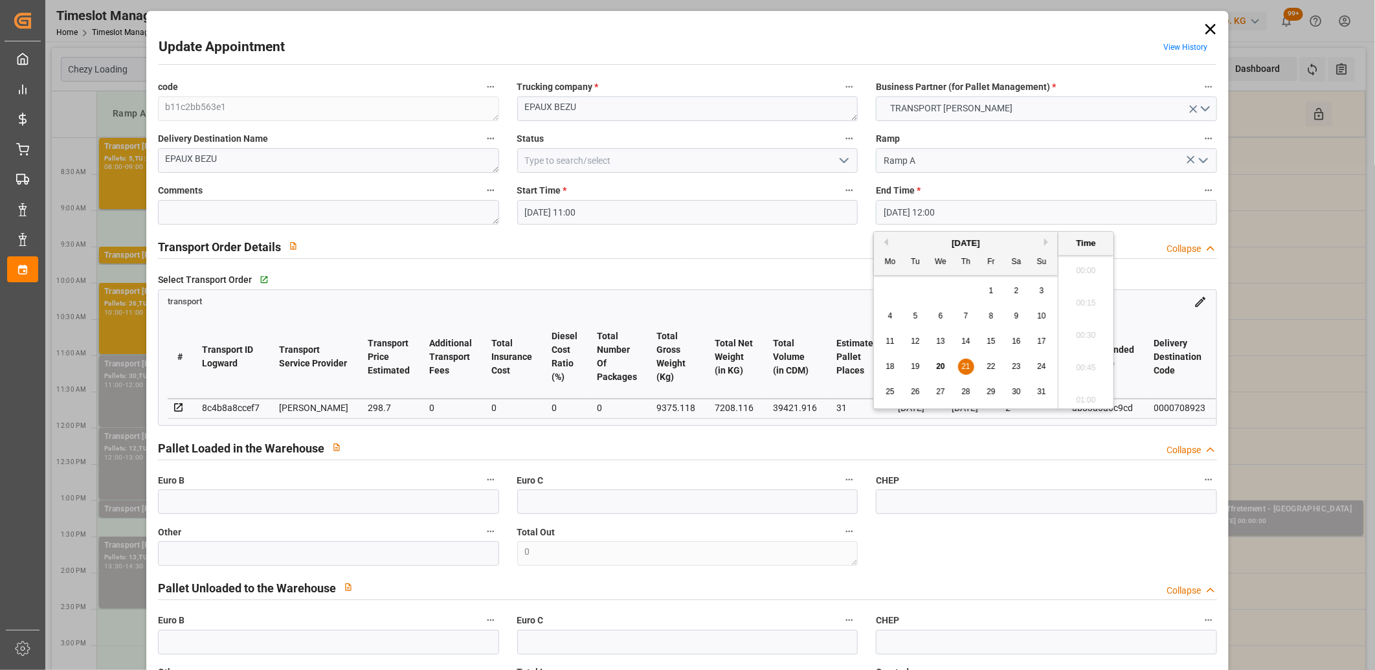
scroll to position [1493, 0]
click at [964, 365] on span "21" at bounding box center [965, 366] width 8 height 9
click at [1076, 337] on li "11:30" at bounding box center [1085, 339] width 55 height 32
type input "21-08-2025 11:30"
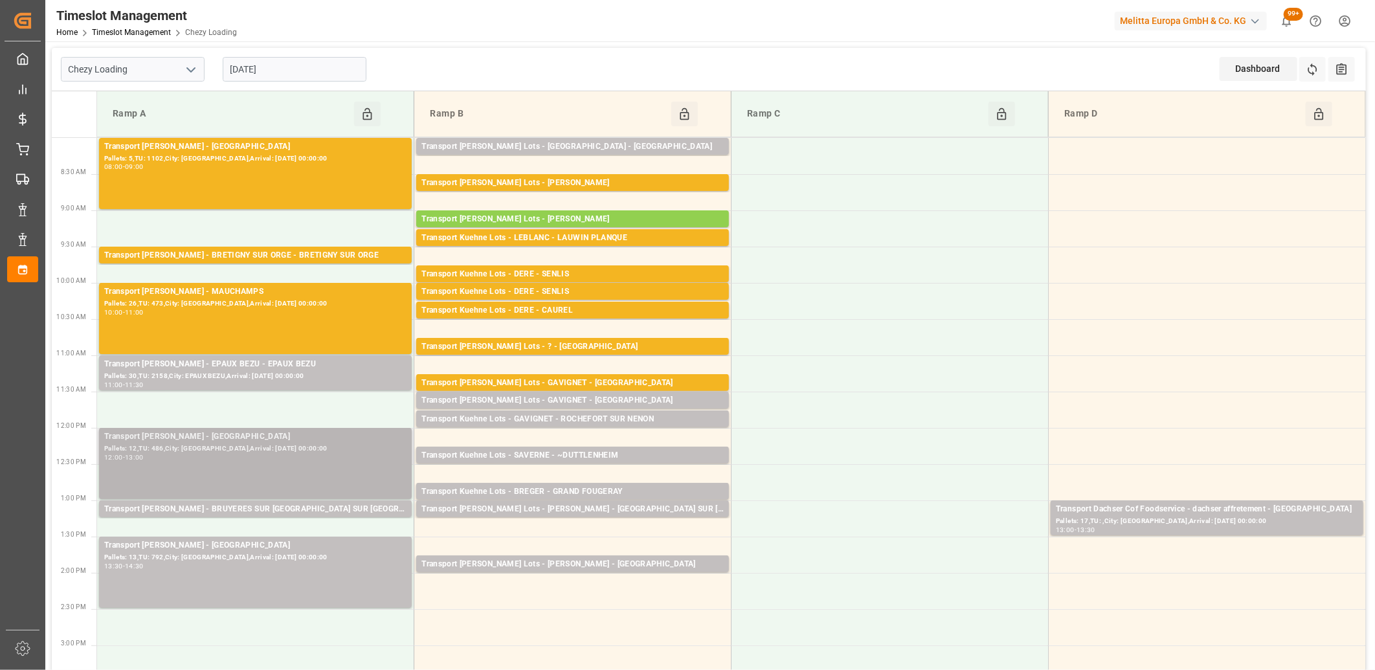
click at [268, 442] on div "Transport [PERSON_NAME] - [GEOGRAPHIC_DATA]" at bounding box center [255, 436] width 302 height 13
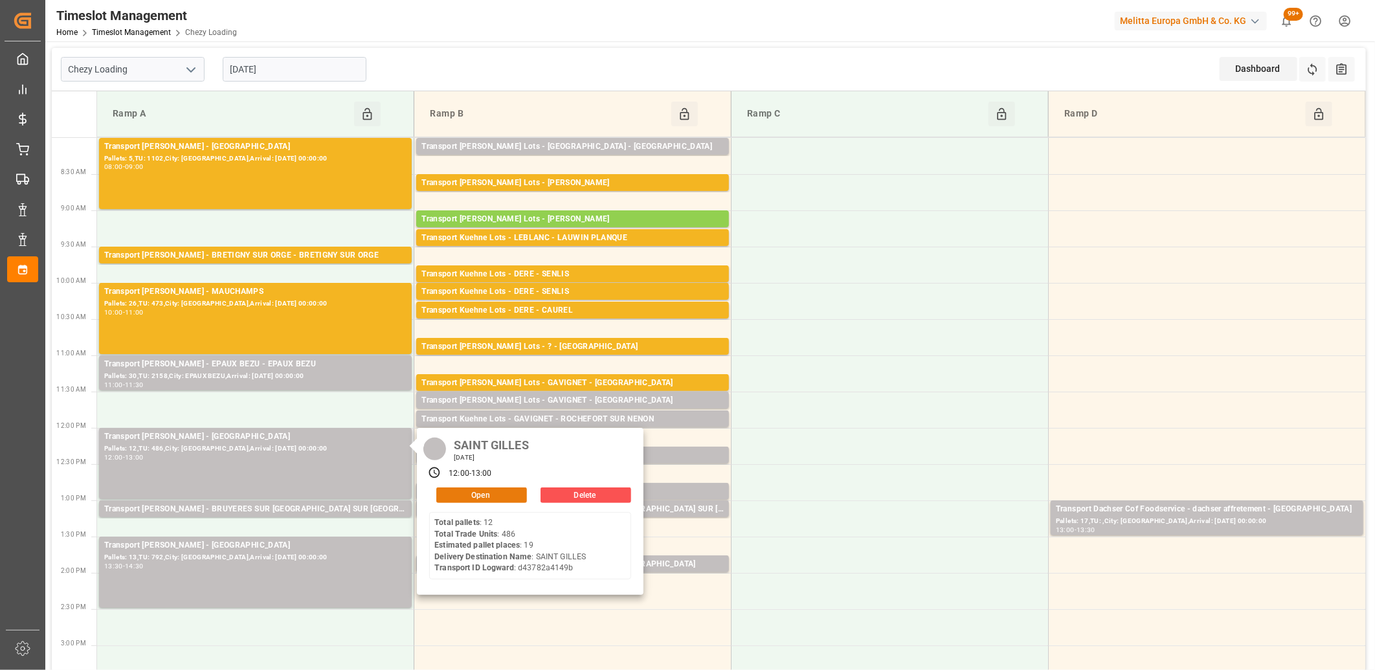
click at [462, 500] on button "Open" at bounding box center [481, 495] width 91 height 16
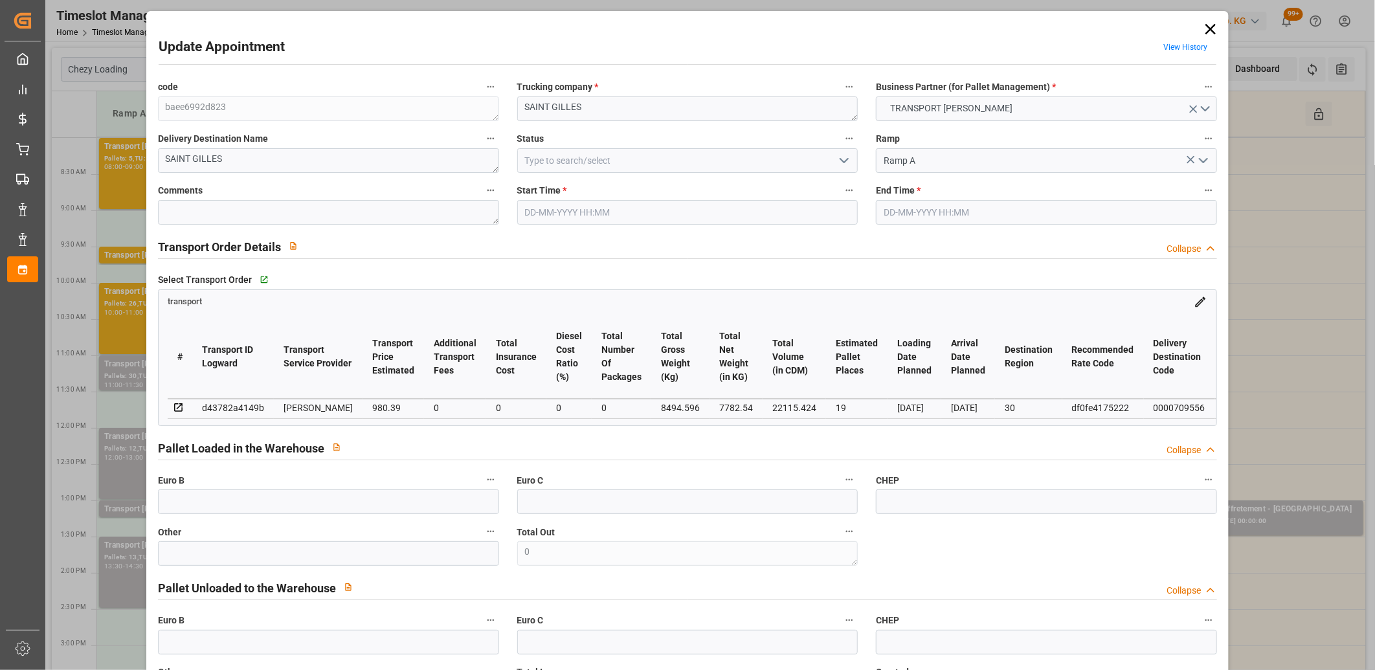
type input "21-08-2025 12:00"
type input "21-08-2025 13:00"
type input "19-08-2025 17:08"
type input "19-08-2025 11:58"
type input "[DATE]"
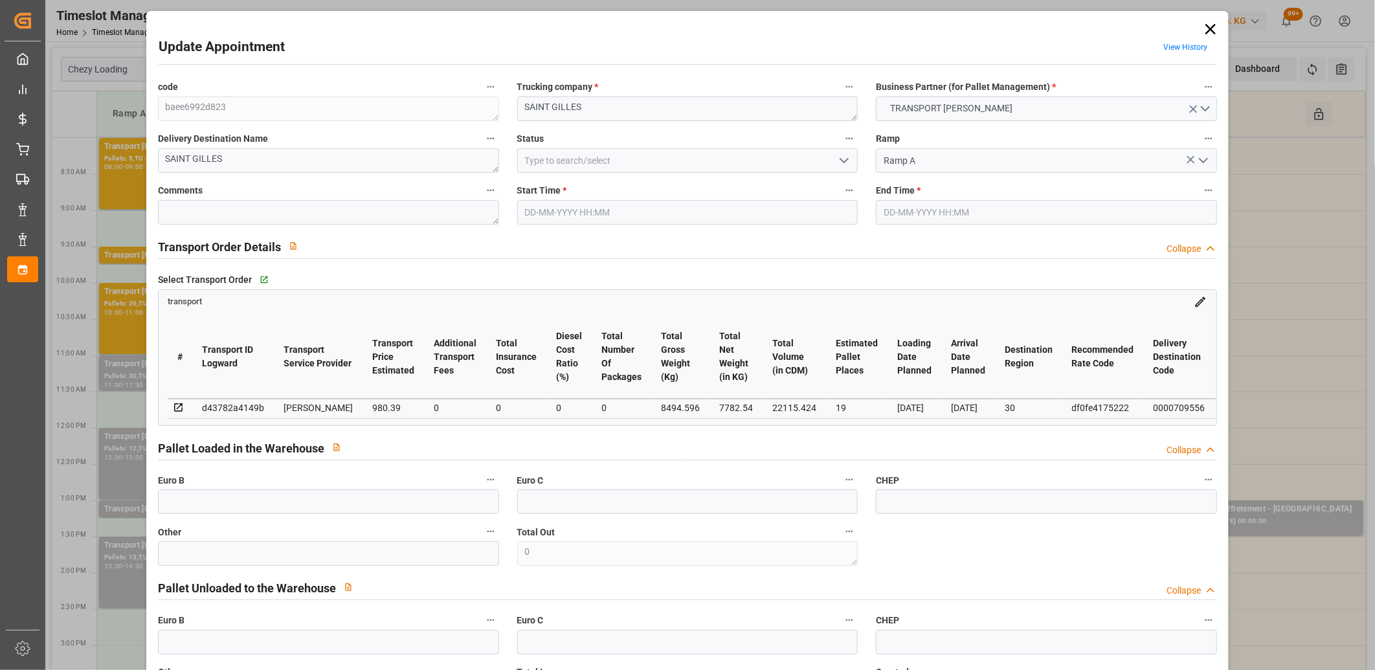
type input "[DATE]"
click at [936, 210] on input "21-08-2025 13:00" at bounding box center [1046, 212] width 341 height 25
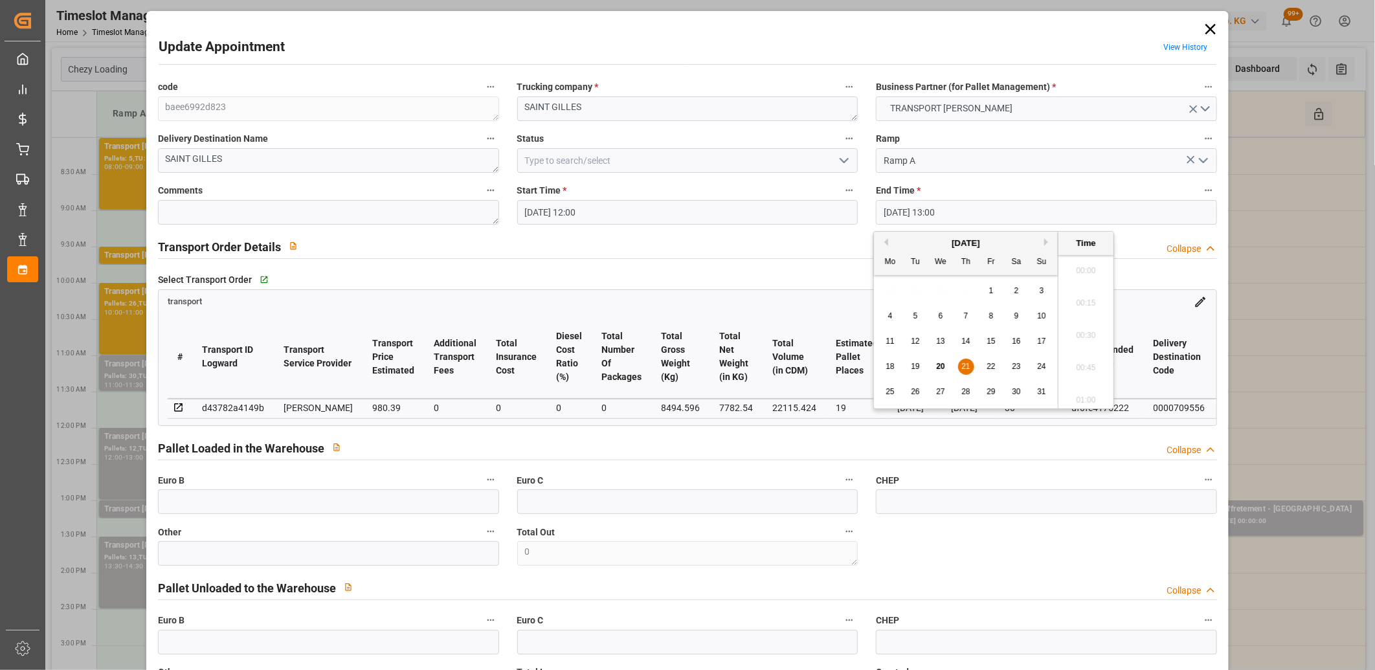
scroll to position [1622, 0]
click at [960, 367] on div "21" at bounding box center [966, 367] width 16 height 16
click at [1078, 271] on li "12:30" at bounding box center [1085, 267] width 55 height 32
type input "21-08-2025 12:30"
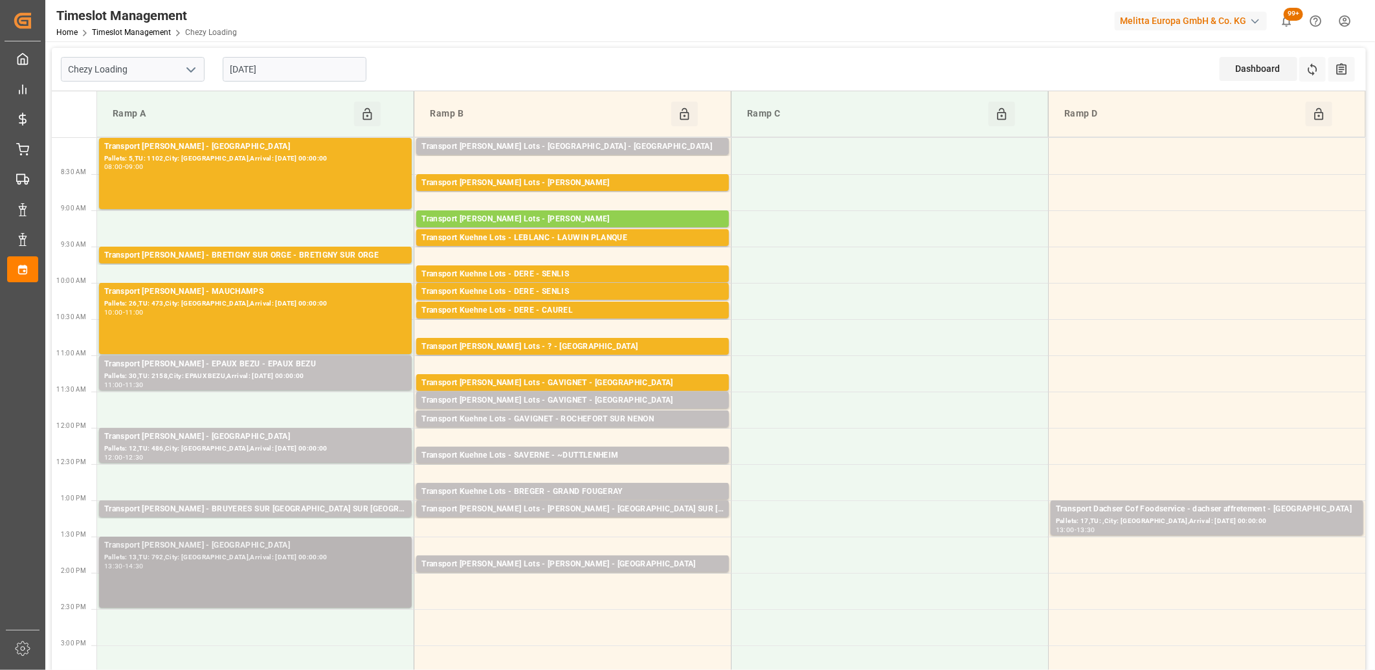
click at [282, 546] on div "Transport [PERSON_NAME] - [GEOGRAPHIC_DATA]" at bounding box center [255, 545] width 302 height 13
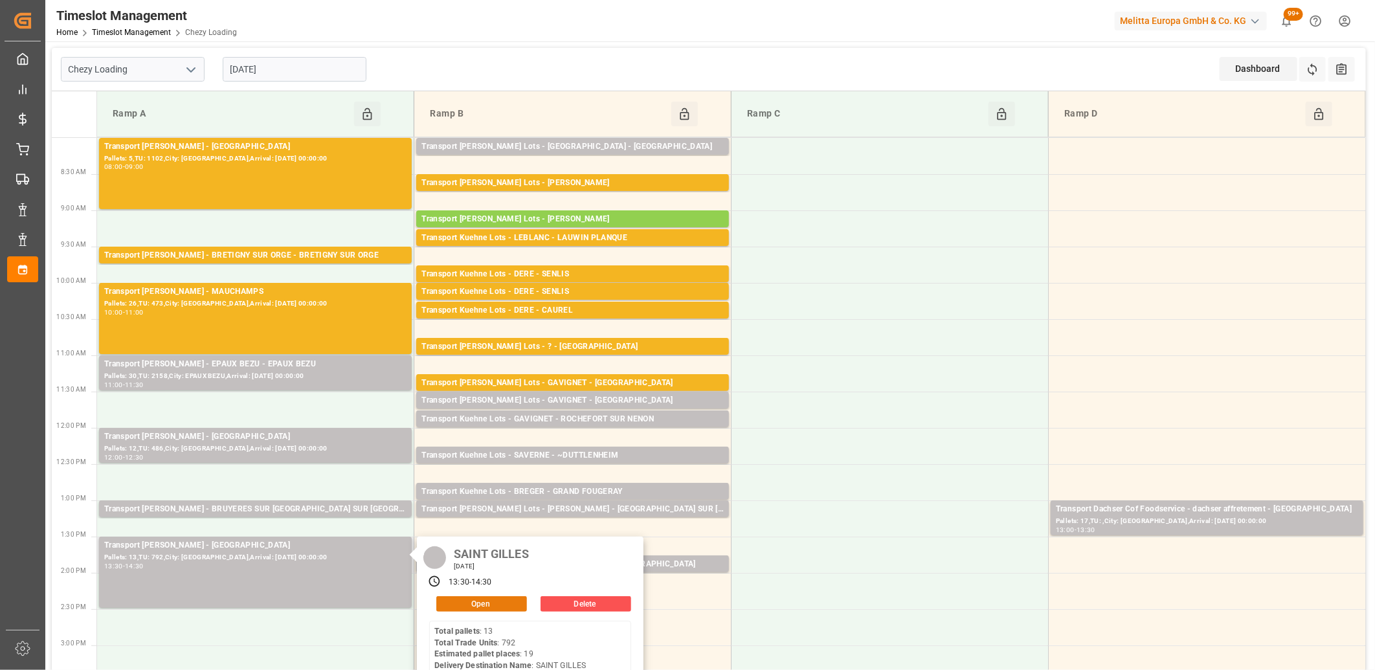
click at [441, 604] on button "Open" at bounding box center [481, 604] width 91 height 16
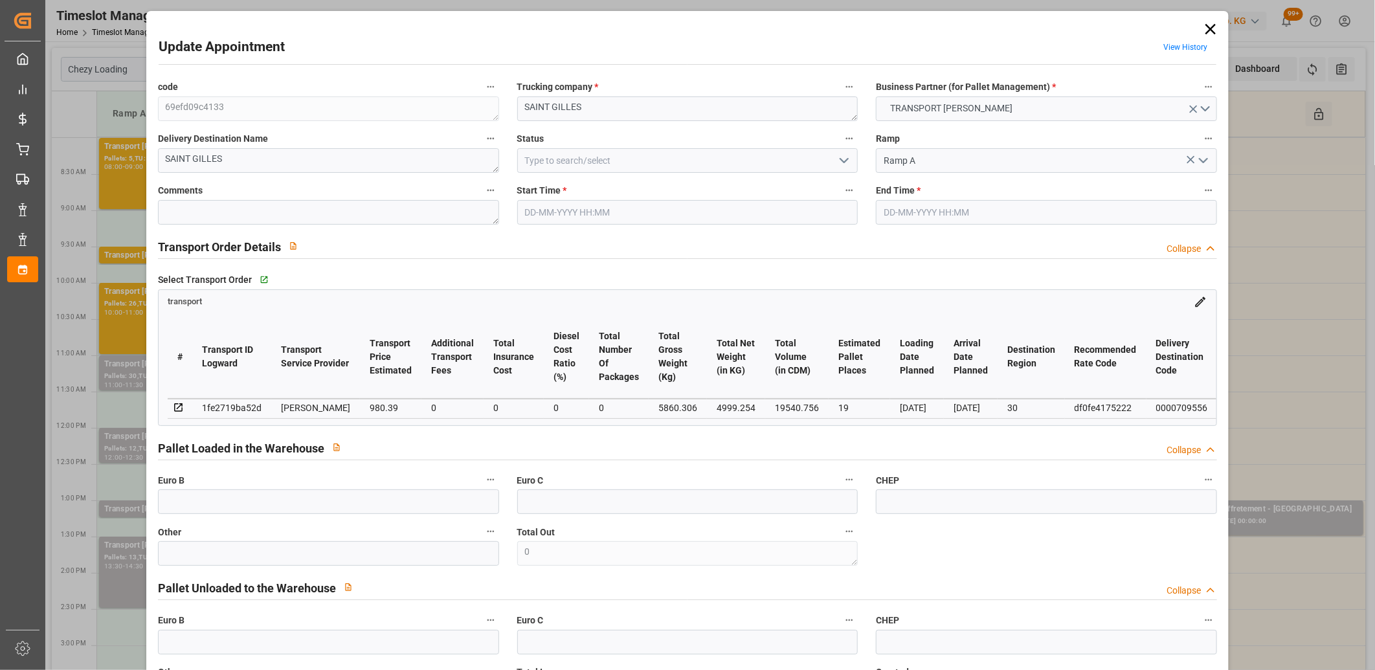
type input "19"
type input "980.39"
type input "0"
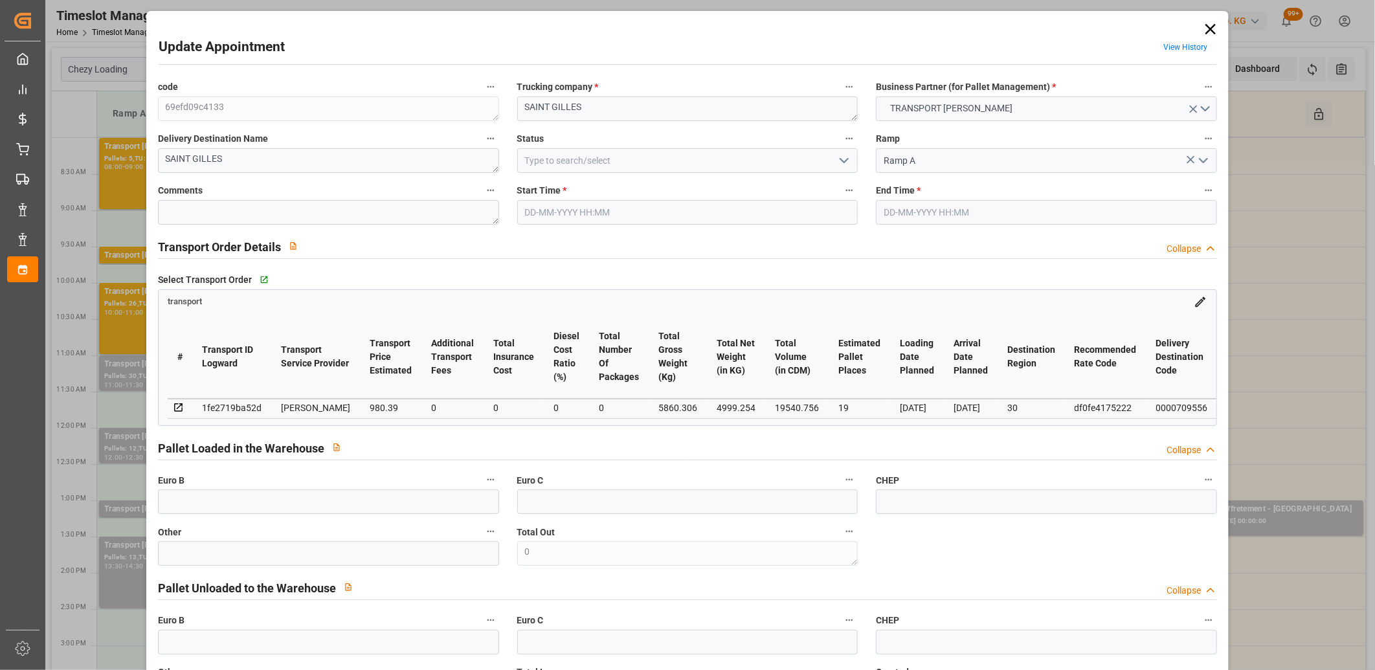
type input "940.6842"
type input "-39.7058"
type input "0"
type input "4999.254"
type input "6749.252"
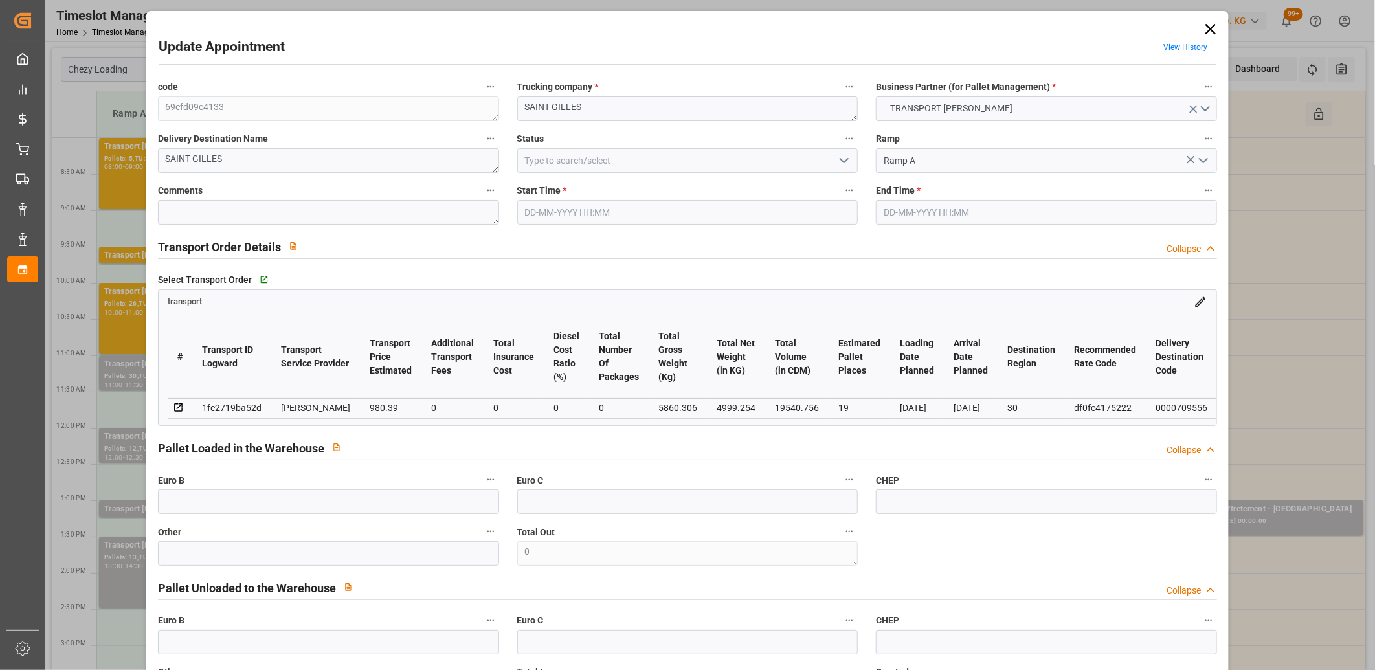
type input "19540.756"
type input "30"
type input "13"
type input "792"
type input "26"
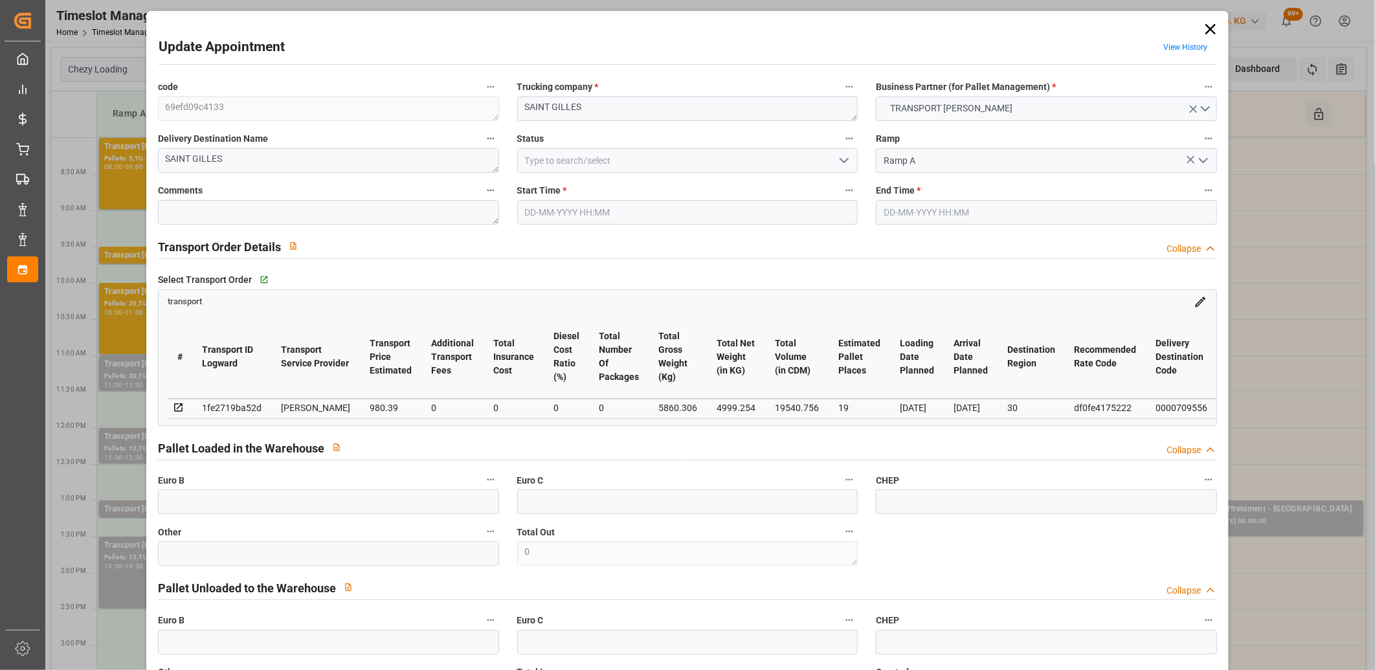
type input "101"
type input "5860.306"
type input "0"
type input "4710.8598"
type input "0"
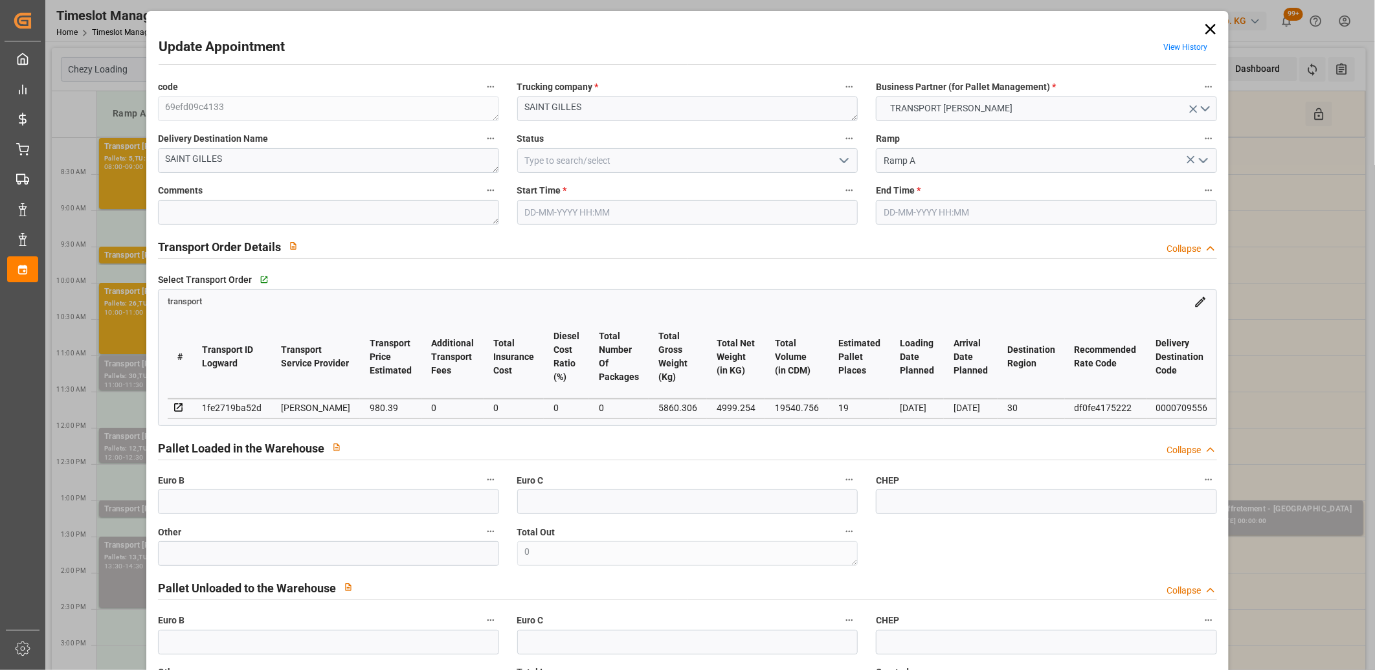
type input "0"
type input "21"
type input "35"
type input "21-08-2025 13:30"
type input "21-08-2025 14:30"
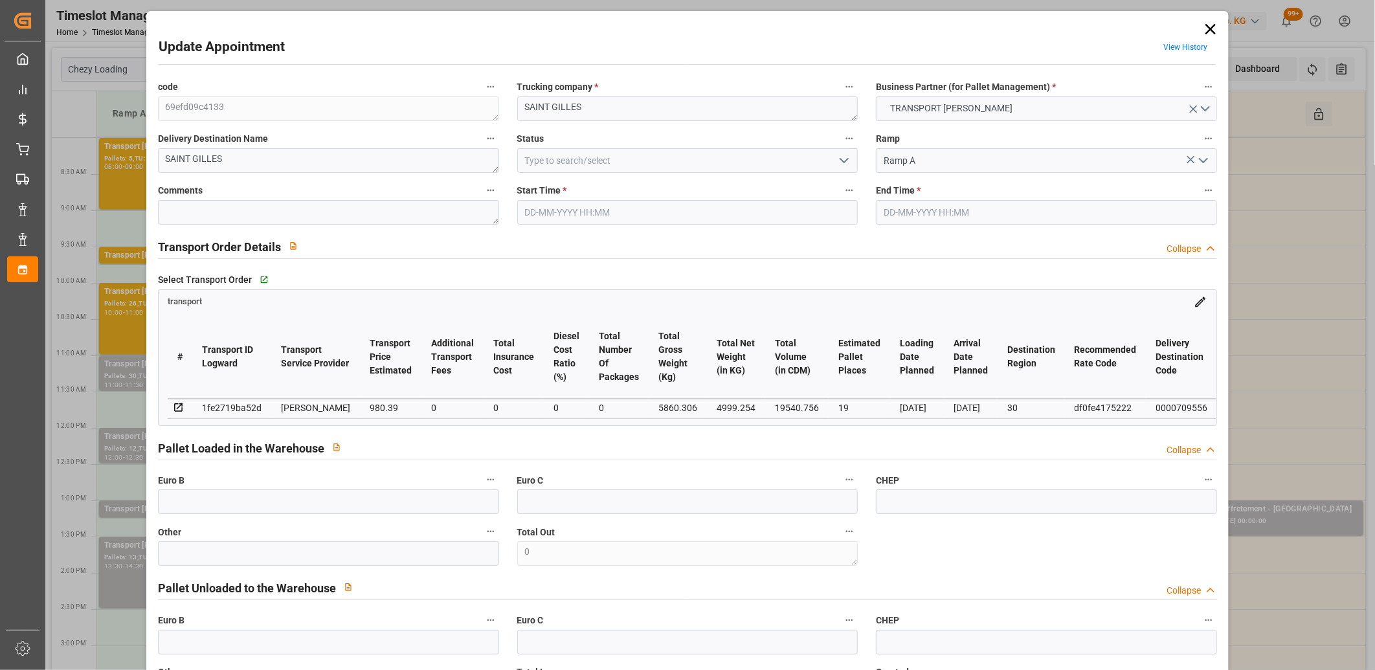
type input "19-08-2025 17:12"
type input "19-08-2025 11:57"
type input "[DATE]"
click at [974, 219] on input "21-08-2025 14:30" at bounding box center [1046, 212] width 341 height 25
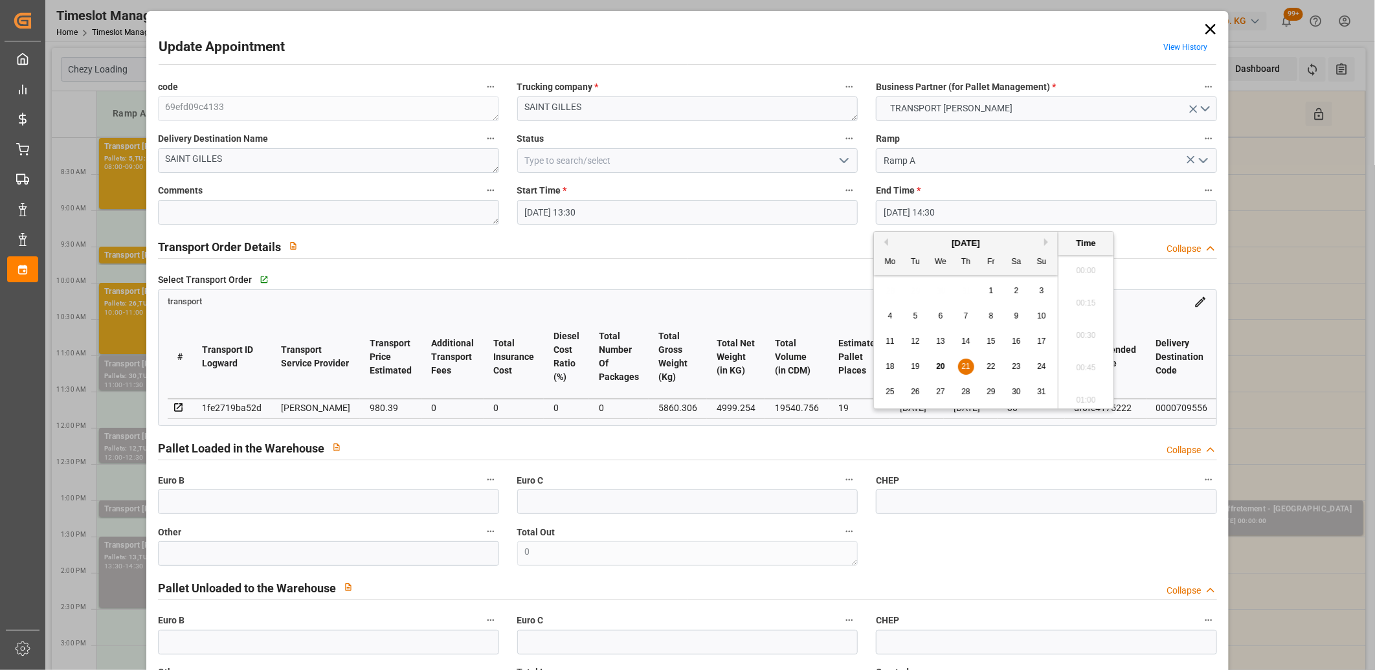
scroll to position [1816, 0]
click at [963, 366] on span "21" at bounding box center [965, 366] width 8 height 9
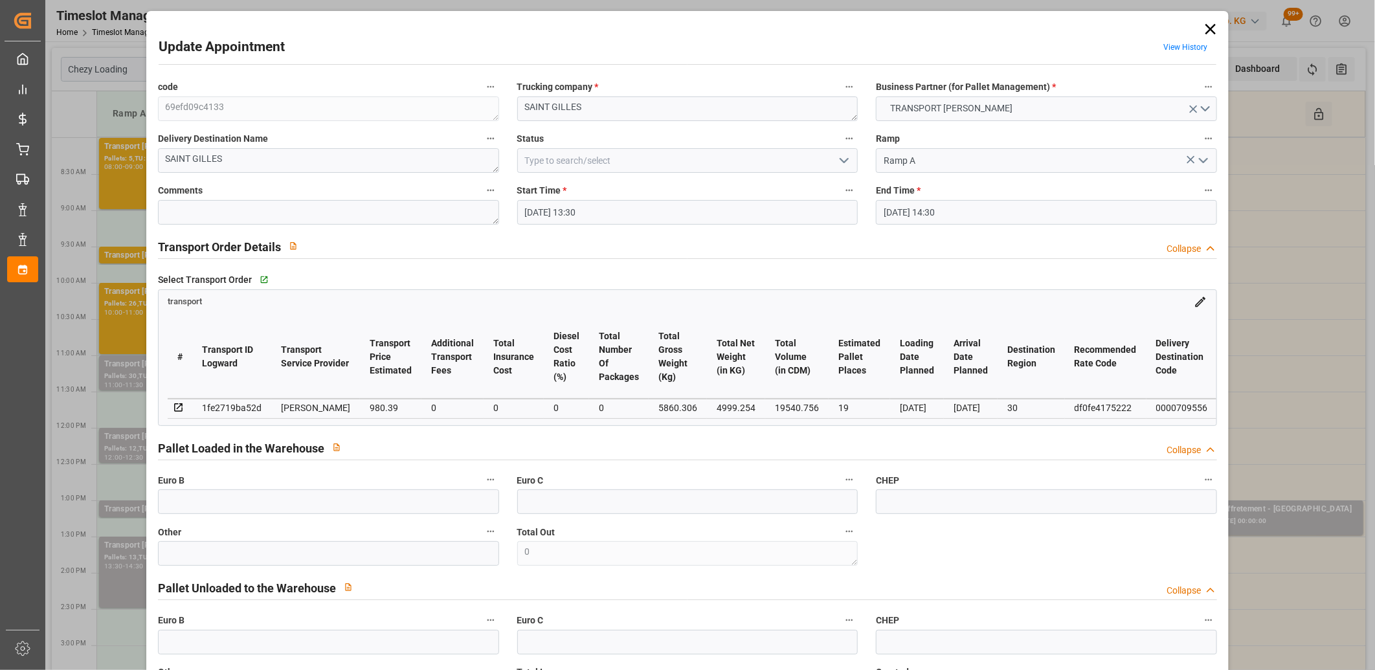
drag, startPoint x: 963, startPoint y: 366, endPoint x: 934, endPoint y: 440, distance: 79.3
click at [934, 440] on div "Pallet Loaded in the Warehouse Collapse" at bounding box center [687, 447] width 1059 height 25
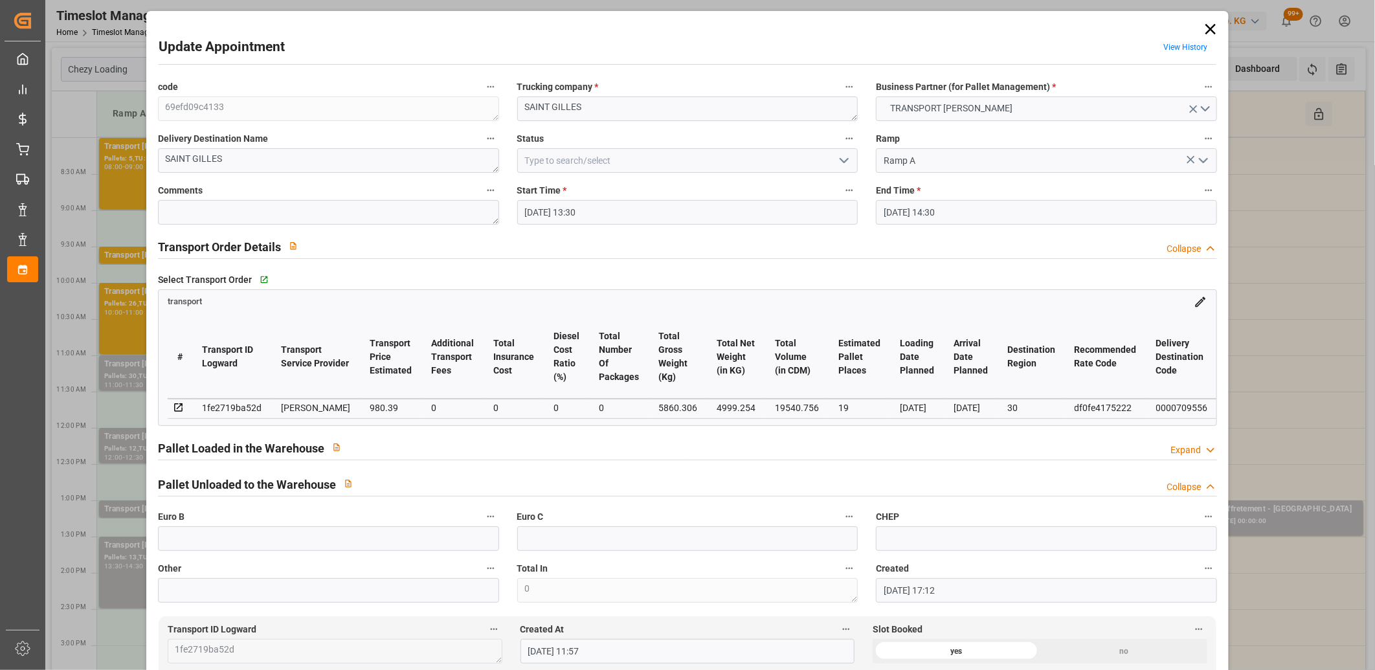
click at [953, 206] on input "21-08-2025 14:30" at bounding box center [1046, 212] width 341 height 25
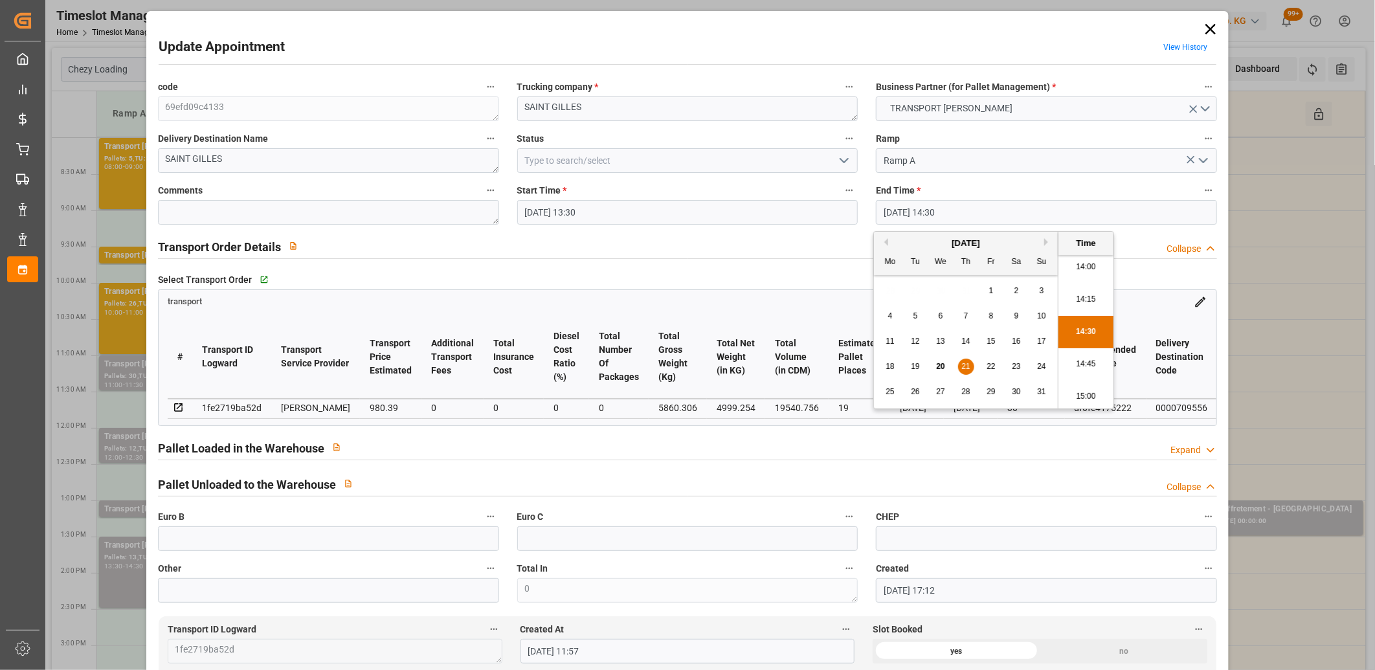
click at [966, 364] on span "21" at bounding box center [965, 366] width 8 height 9
click at [1073, 266] on li "14:00" at bounding box center [1085, 267] width 55 height 32
type input "21-08-2025 14:00"
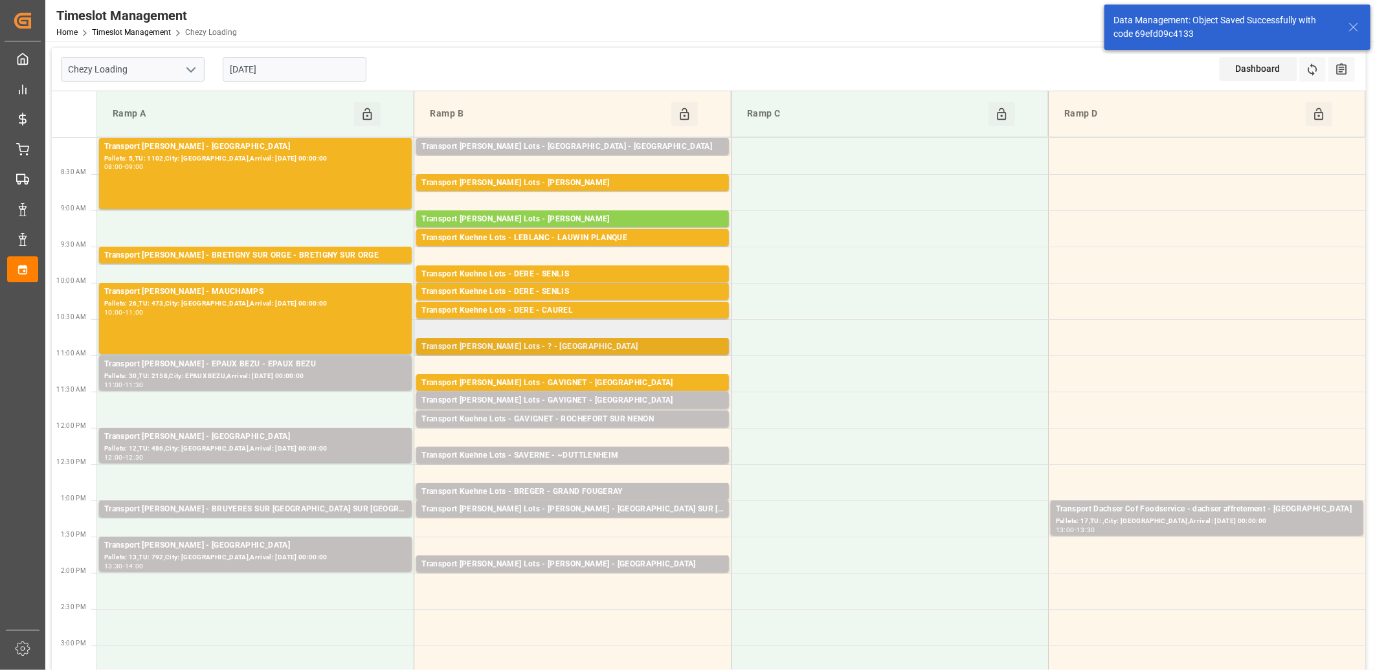
click at [527, 347] on div "Transport Kuehne Lots - ? - MAUCHAMPS" at bounding box center [572, 346] width 302 height 13
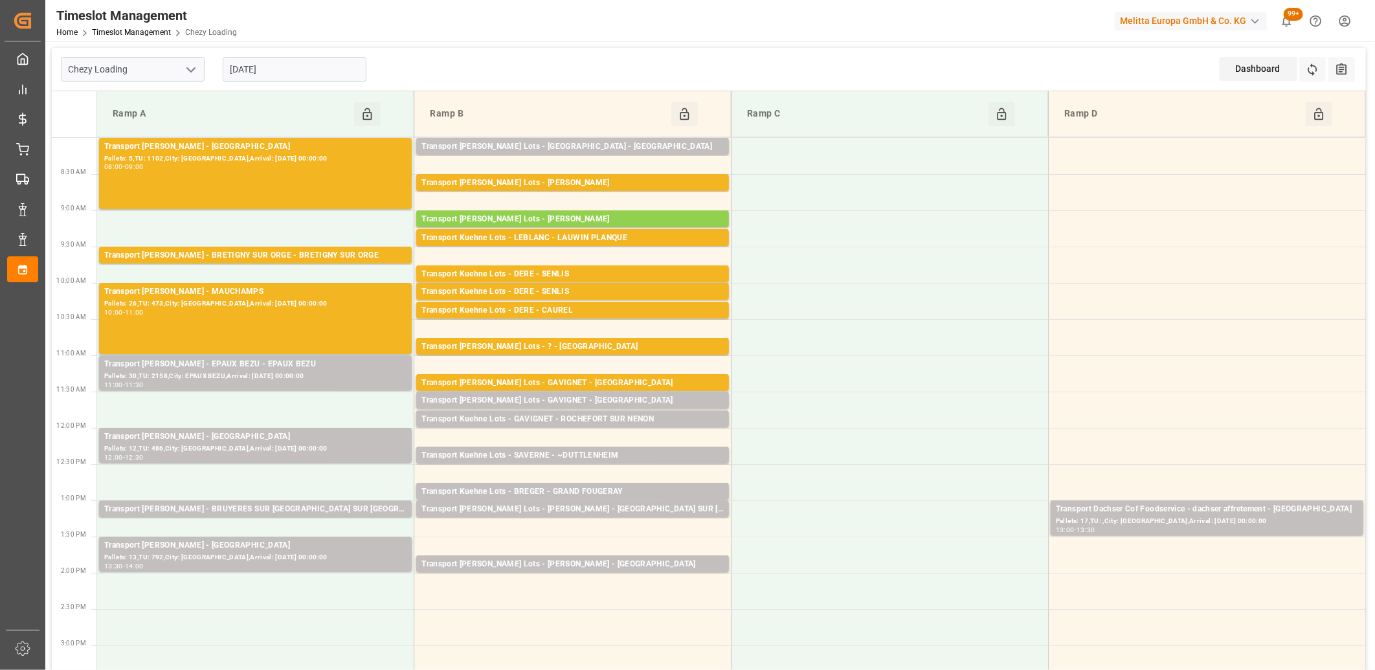
click at [287, 296] on div "Transport Delisle - MAUCHAMPS - MAUCHAMPS" at bounding box center [255, 291] width 302 height 13
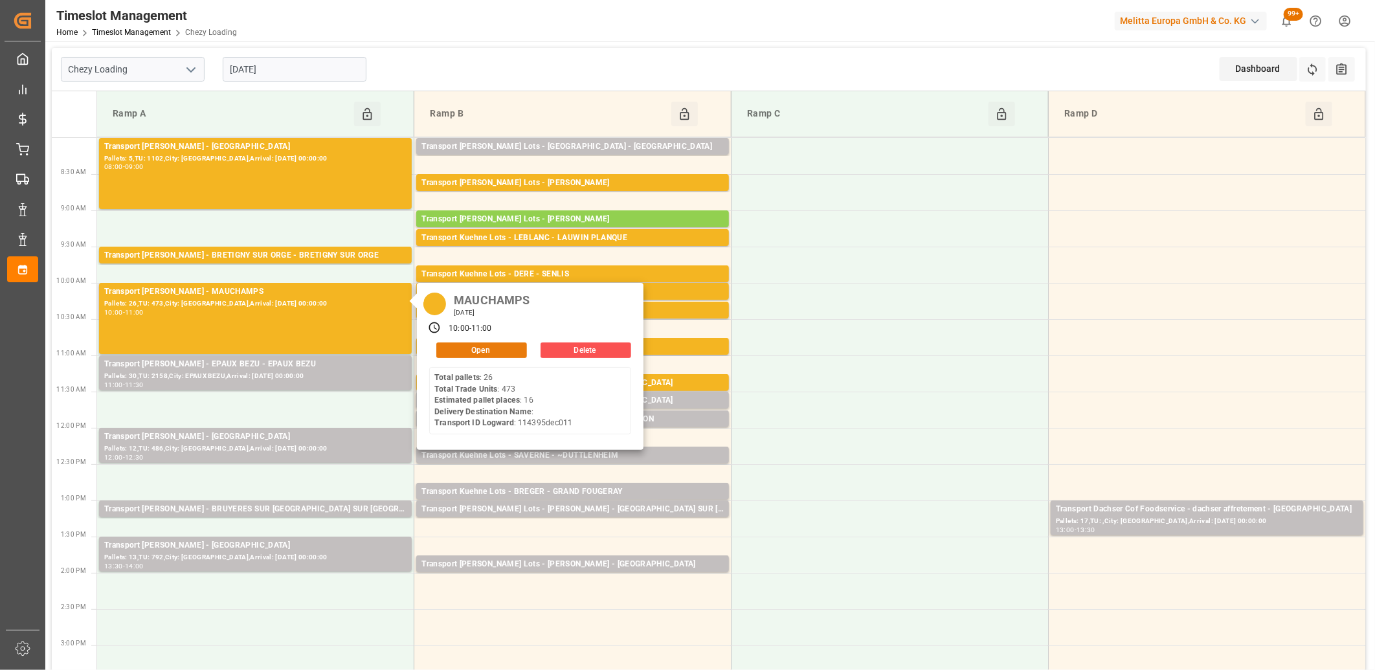
click at [467, 351] on button "Open" at bounding box center [481, 350] width 91 height 16
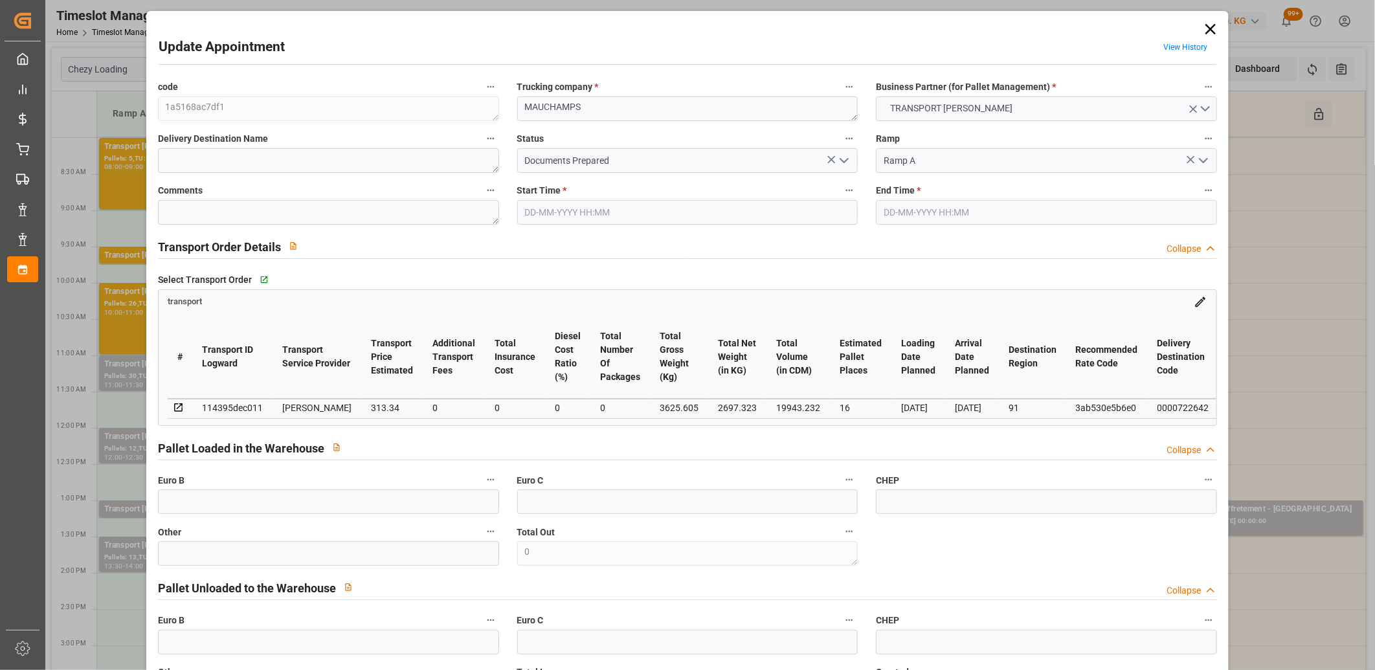
type input "21-08-2025 10:00"
type input "21-08-2025 11:00"
type input "14-08-2025 14:59"
type input "14-08-2025 12:14"
type input "[DATE]"
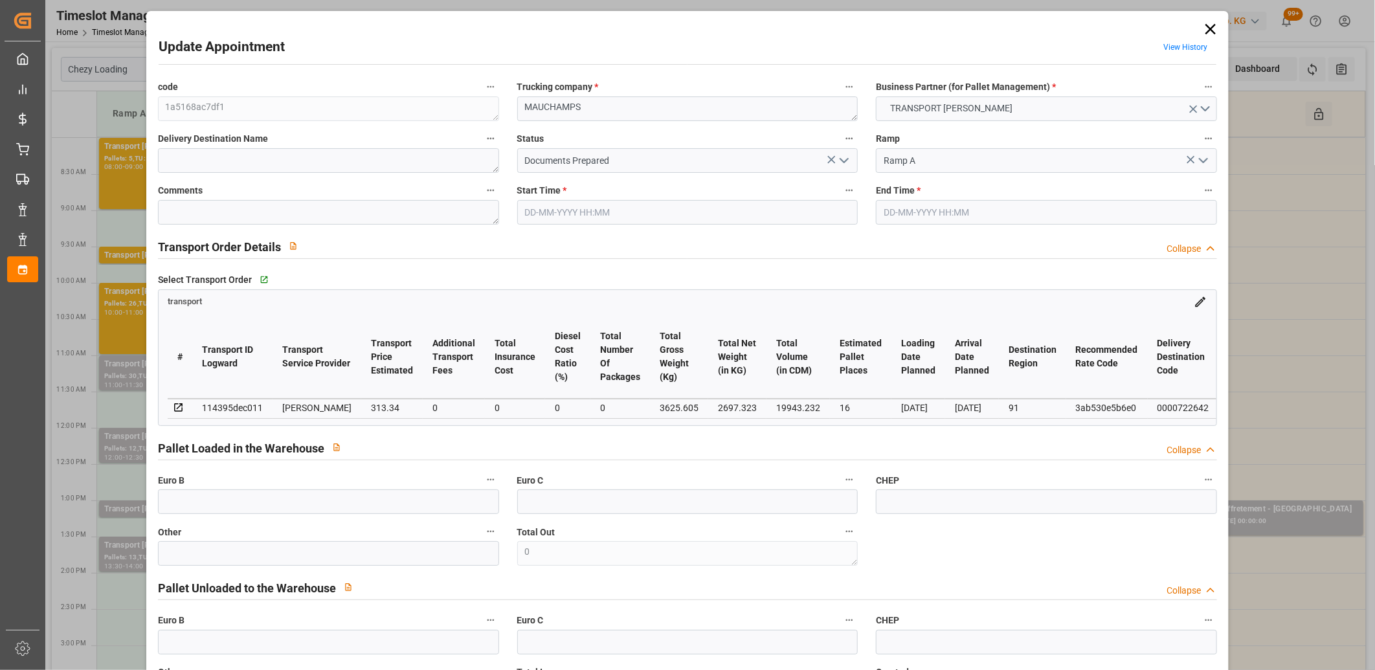
type input "[DATE]"
click at [964, 214] on input "21-08-2025 11:00" at bounding box center [1046, 212] width 341 height 25
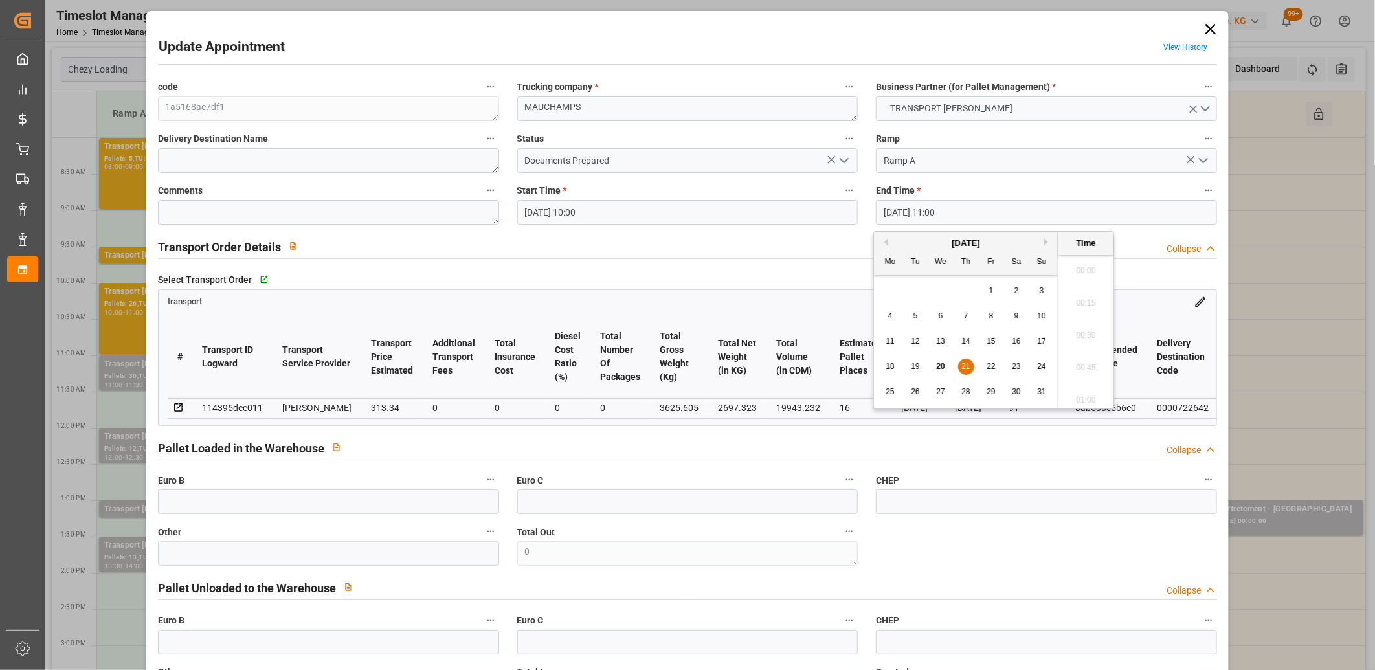
scroll to position [1363, 0]
click at [966, 362] on span "21" at bounding box center [965, 366] width 8 height 9
click at [1077, 266] on li "10:30" at bounding box center [1085, 267] width 55 height 32
type input "21-08-2025 10:30"
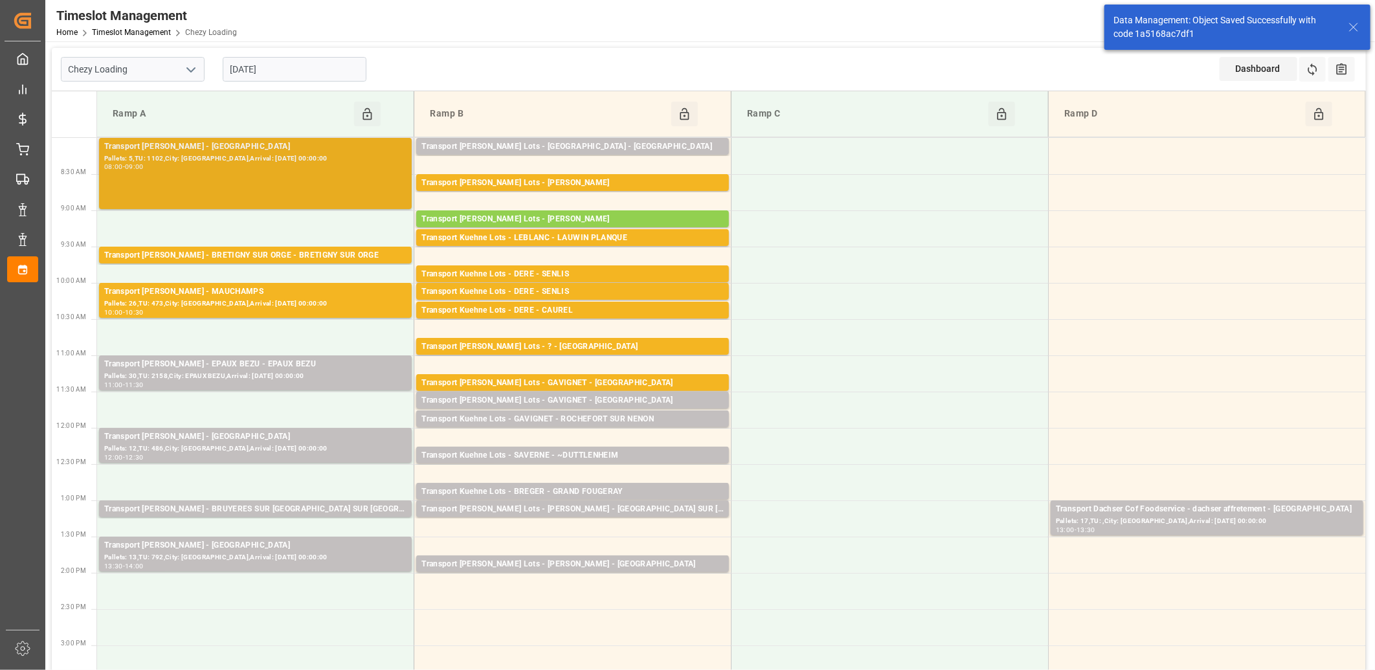
click at [243, 160] on div "Pallets: 5,TU: 1102,City: SAINT GILLES,Arrival: 2025-08-20 00:00:00" at bounding box center [255, 158] width 302 height 11
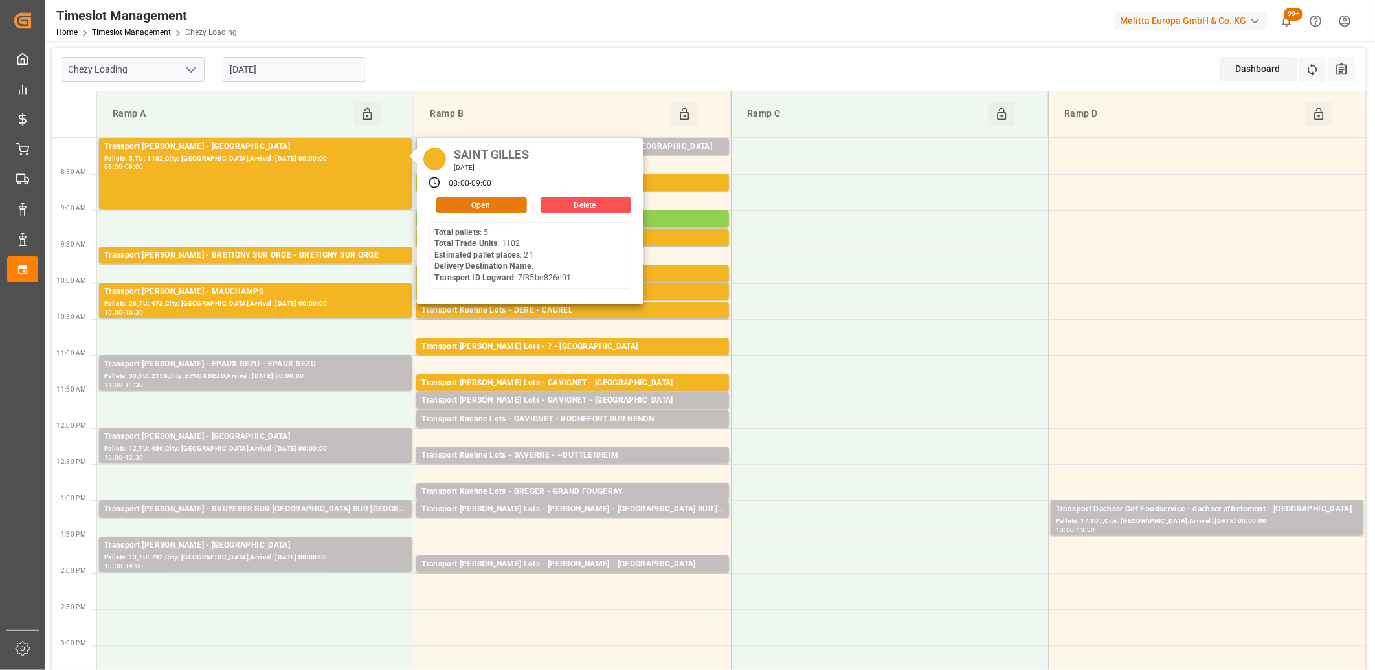
click at [496, 205] on button "Open" at bounding box center [481, 205] width 91 height 16
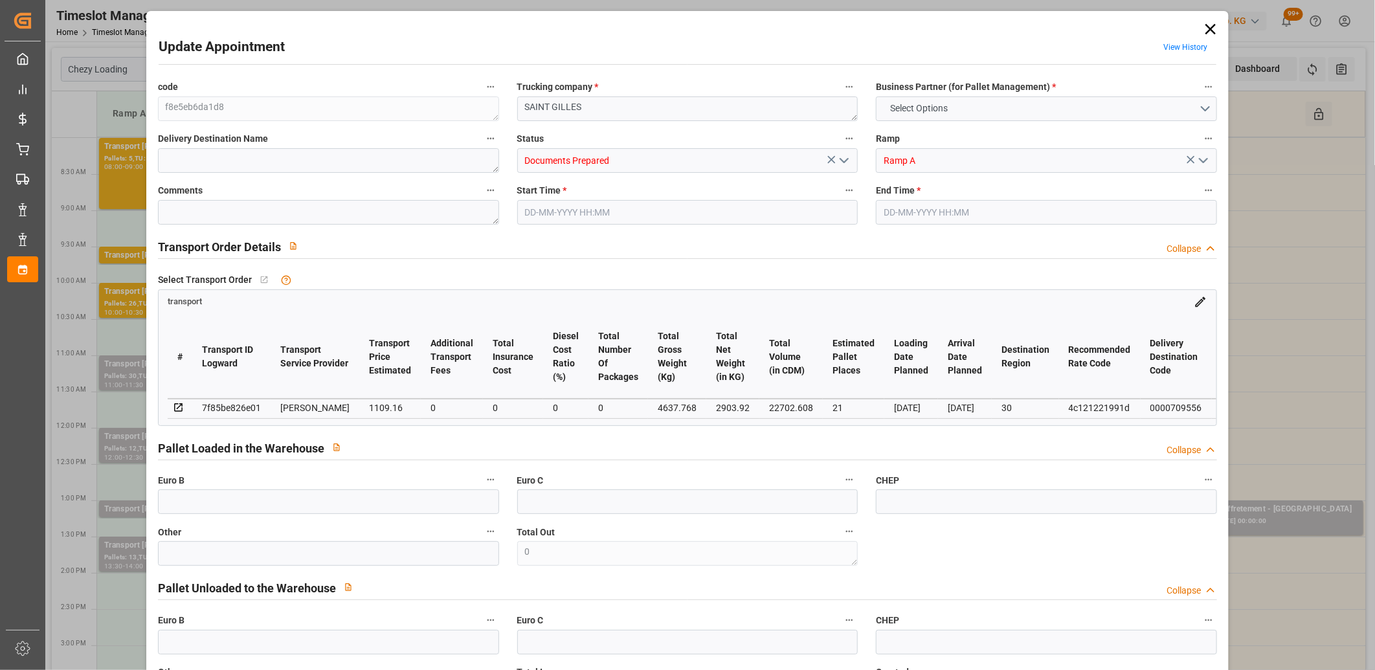
type input "21"
type input "1109.16"
type input "0"
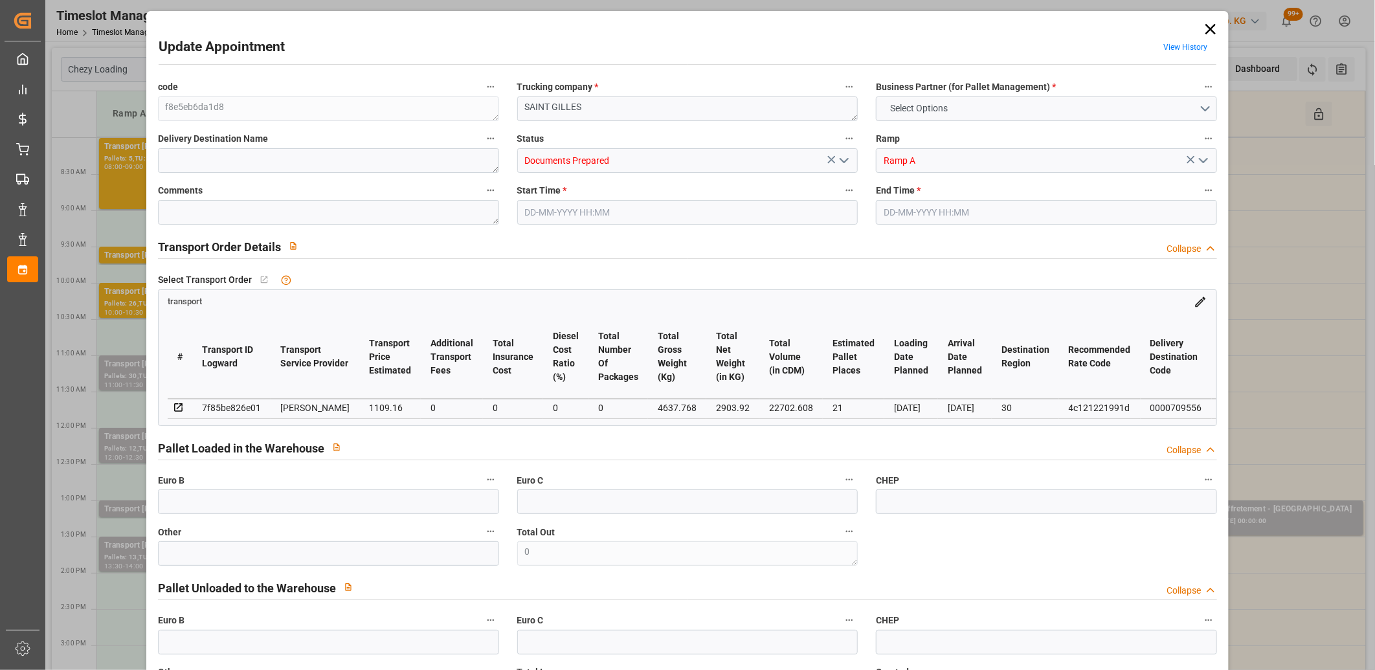
type input "1064.239"
type input "-44.921"
type input "0"
type input "2903.92"
type input "5444.216"
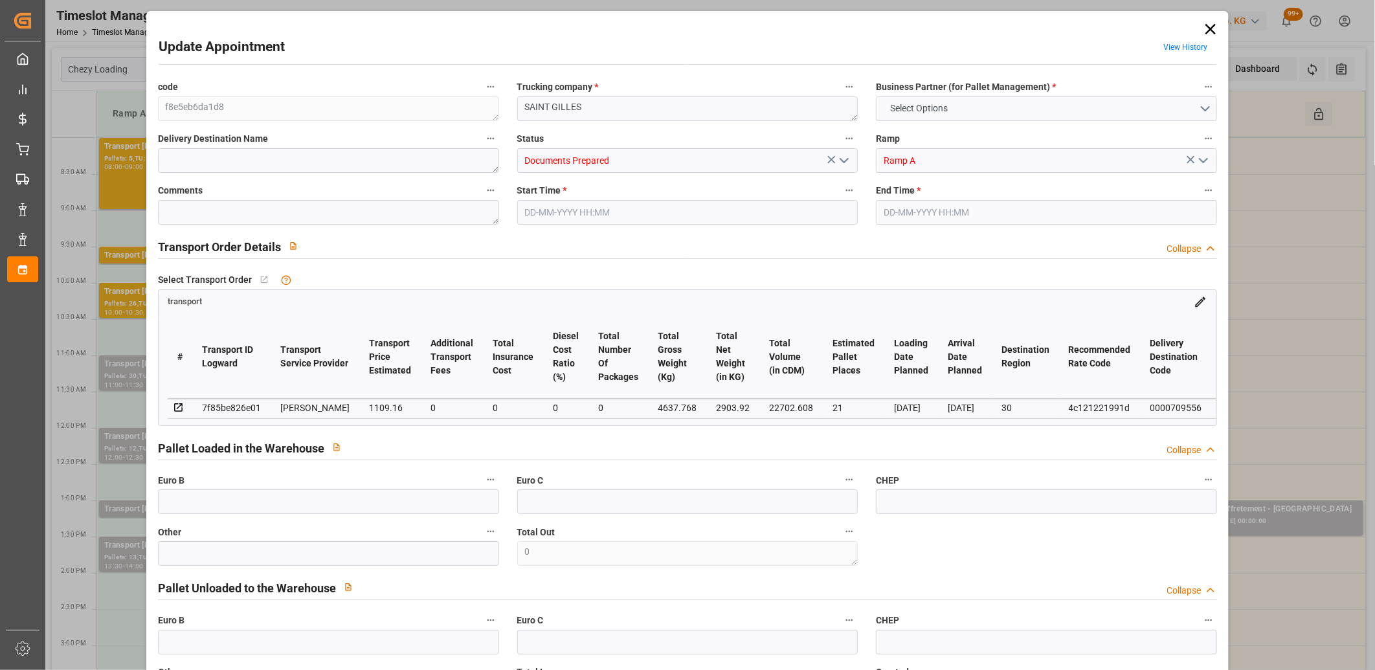
type input "22702.608"
type input "30"
type input "5"
type input "1102"
type input "22"
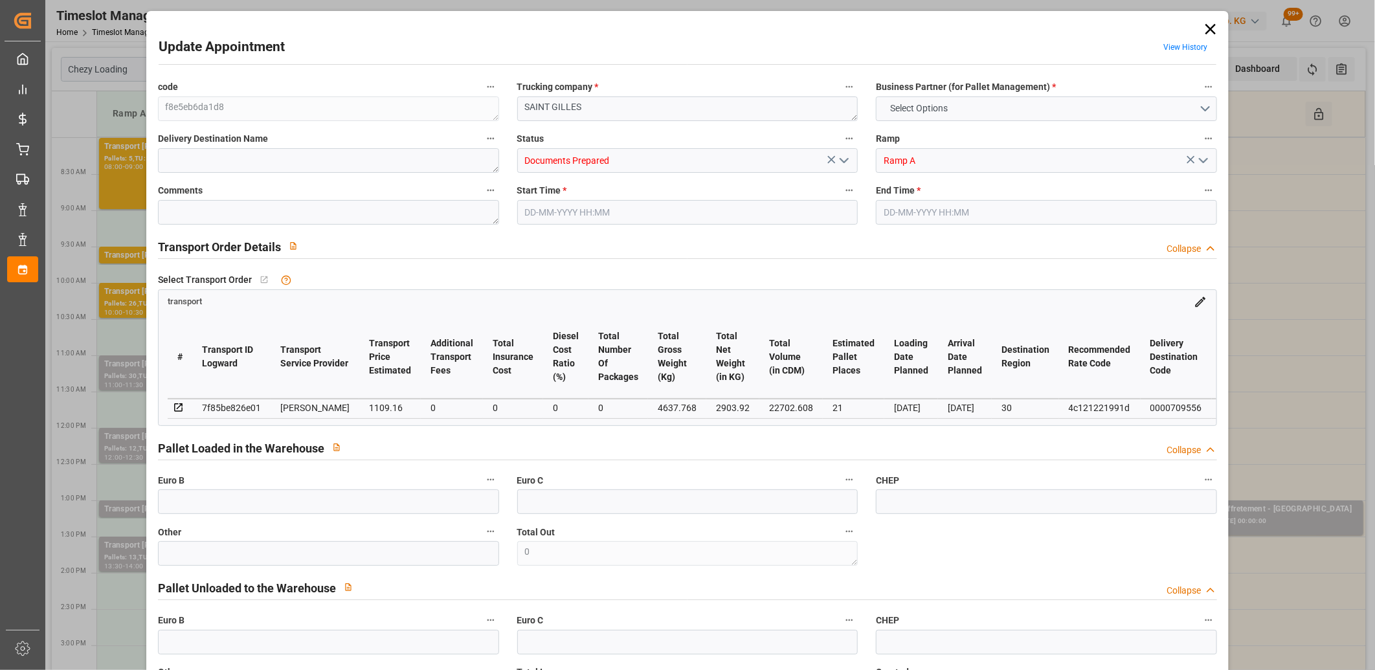
type input "101"
type input "4637.768"
type input "0"
type input "4710.8598"
type input "0"
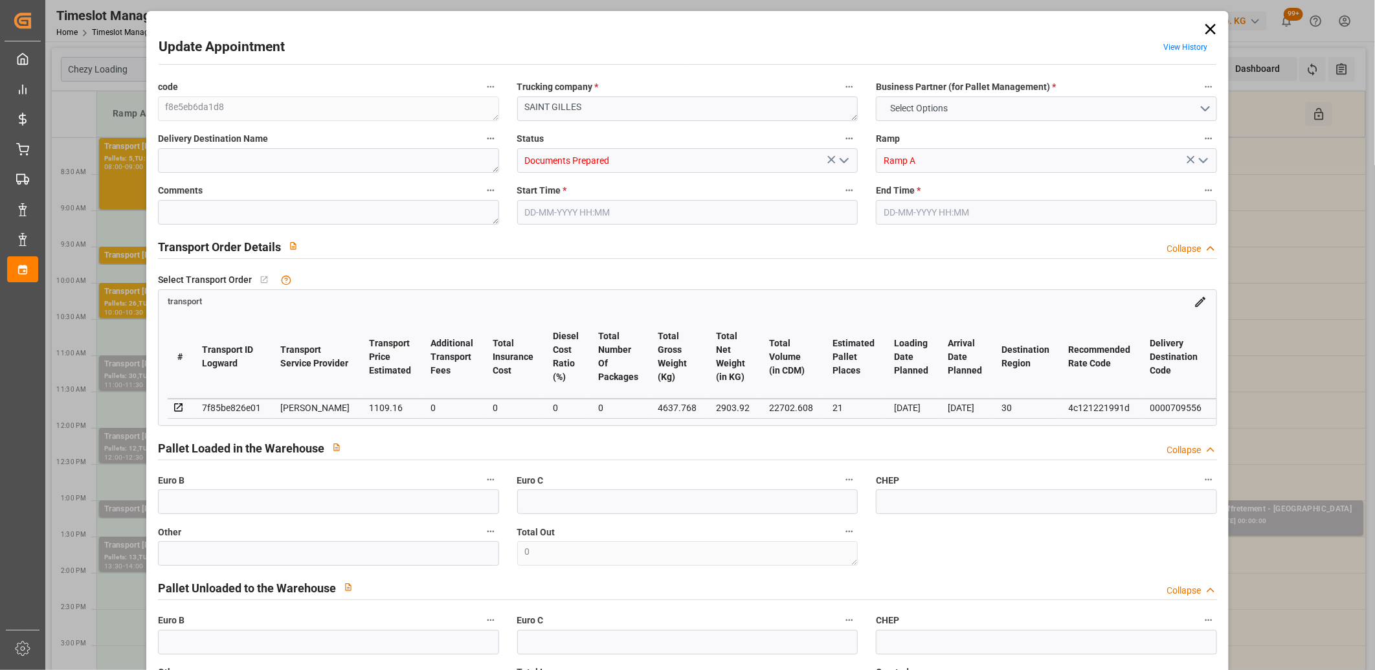
type input "0"
type input "21"
type input "35"
type input "21-08-2025 08:00"
type input "21-08-2025 09:00"
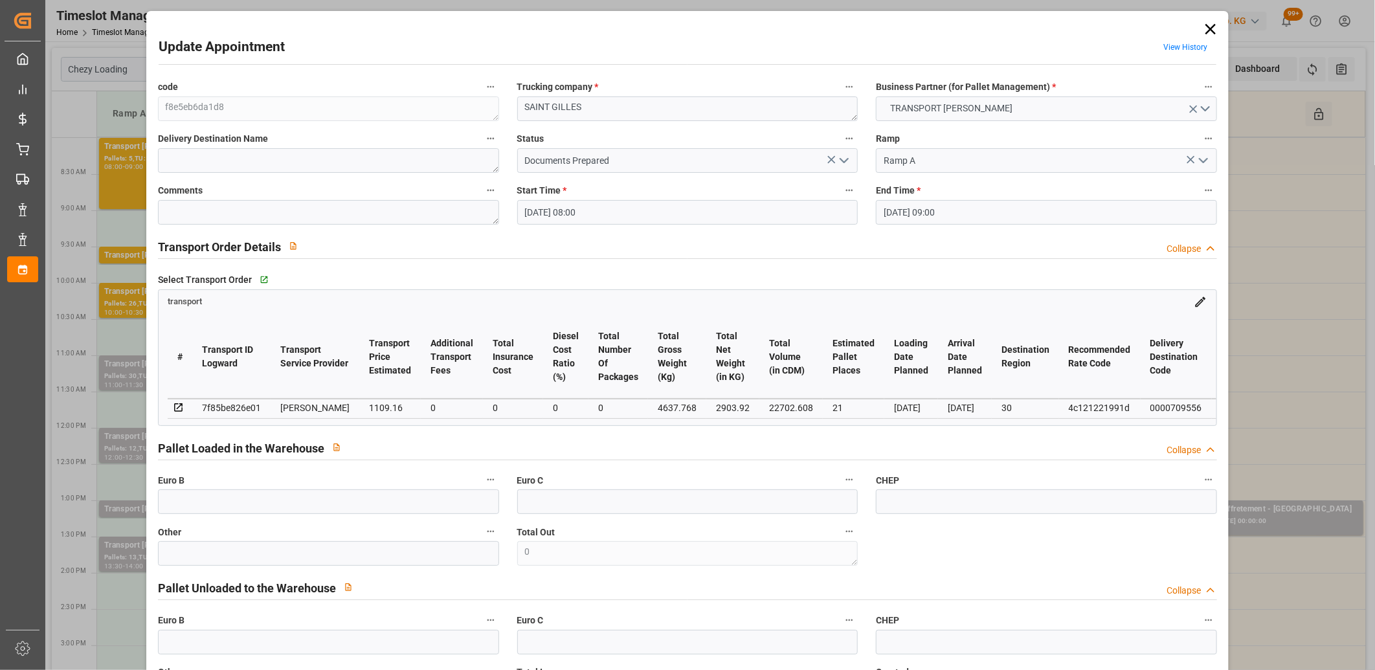
type input "14-08-2025 14:35"
type input "14-08-2025 12:15"
type input "[DATE]"
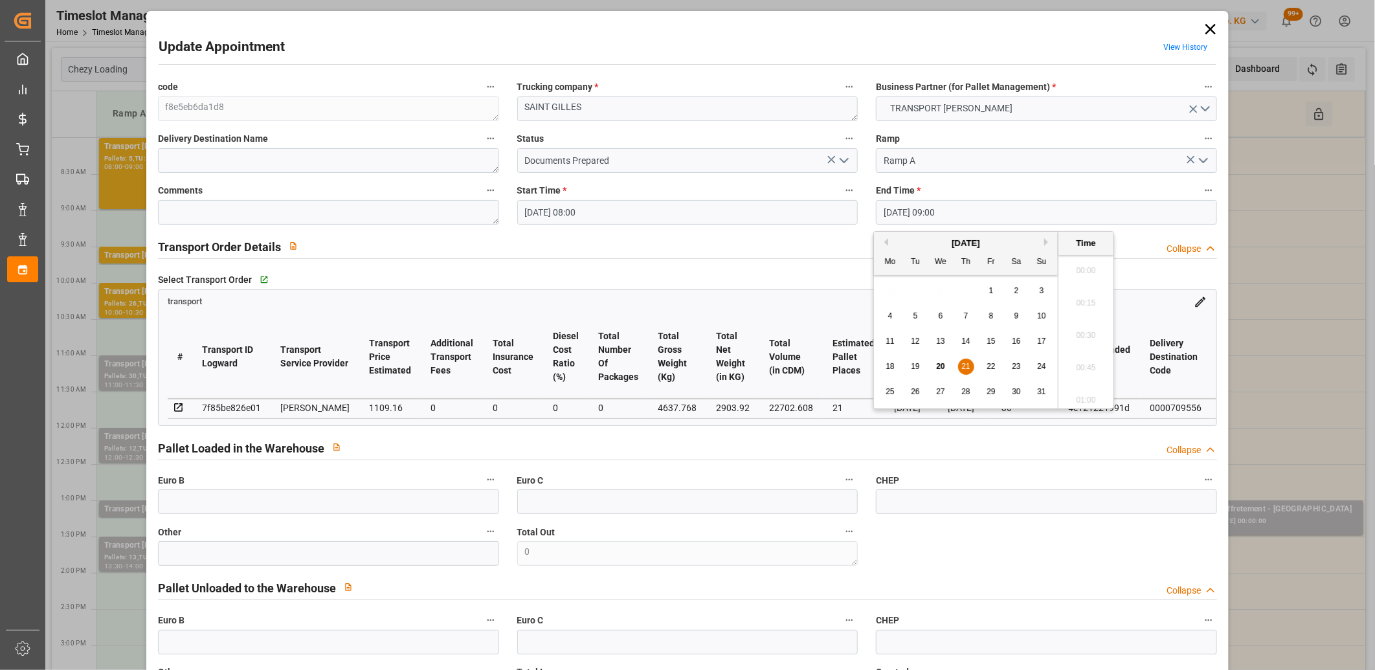
click at [911, 217] on input "21-08-2025 09:00" at bounding box center [1046, 212] width 341 height 25
click at [967, 366] on span "21" at bounding box center [965, 366] width 8 height 9
click at [1081, 269] on li "08:30" at bounding box center [1085, 267] width 55 height 32
type input "21-08-2025 08:30"
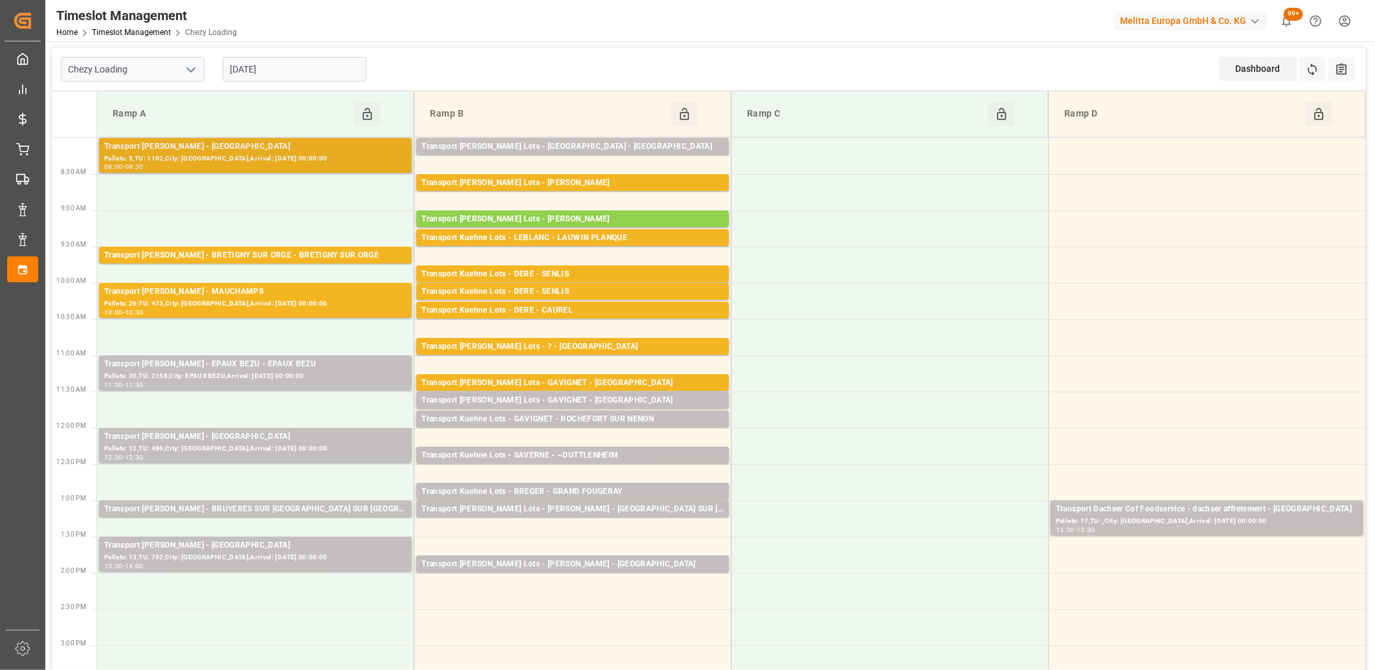
click at [242, 164] on div "08:00 - 08:30" at bounding box center [255, 167] width 302 height 7
click at [225, 447] on div "Pallets: 12,TU: 486,City: SAINT GILLES,Arrival: 2025-08-25 00:00:00" at bounding box center [255, 448] width 302 height 11
click at [209, 555] on div "Pallets: 13,TU: 792,City: SAINT GILLES,Arrival: 2025-08-25 00:00:00" at bounding box center [255, 557] width 302 height 11
click at [218, 388] on div "11:00 - 11:30" at bounding box center [255, 385] width 302 height 7
click at [276, 63] on input "[DATE]" at bounding box center [295, 69] width 144 height 25
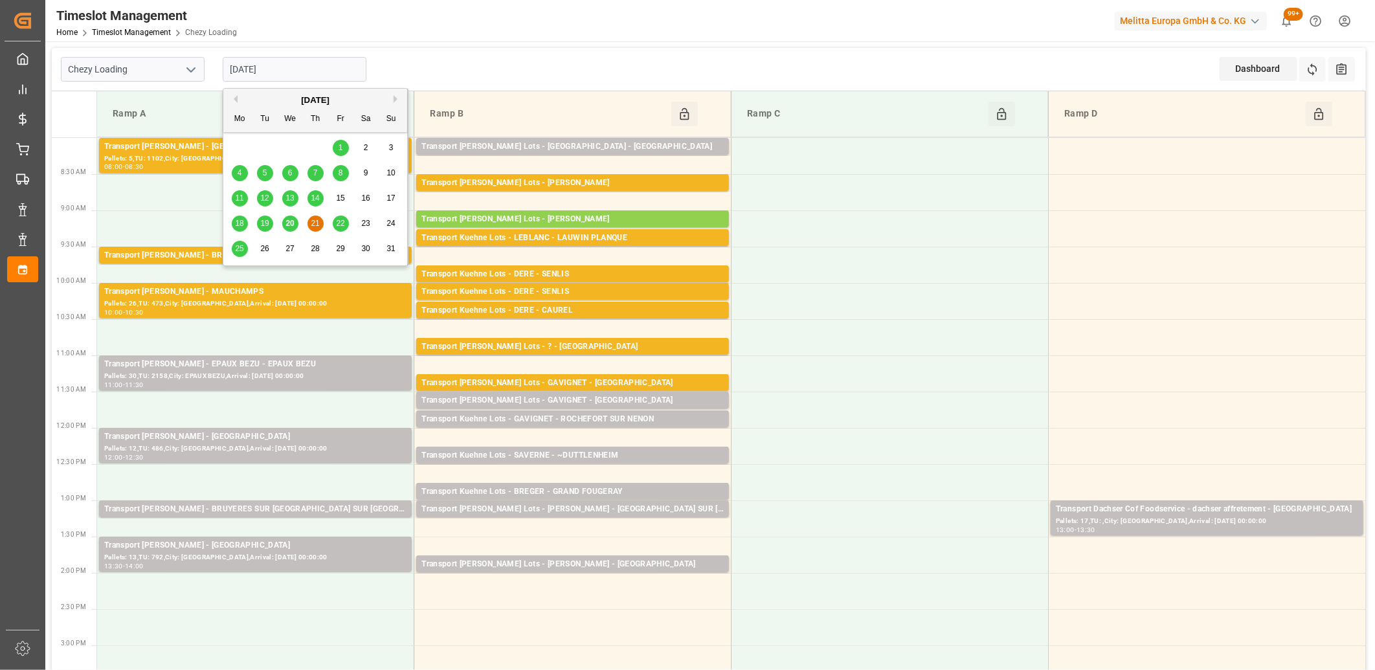
click at [339, 223] on span "22" at bounding box center [340, 223] width 8 height 9
type input "[DATE]"
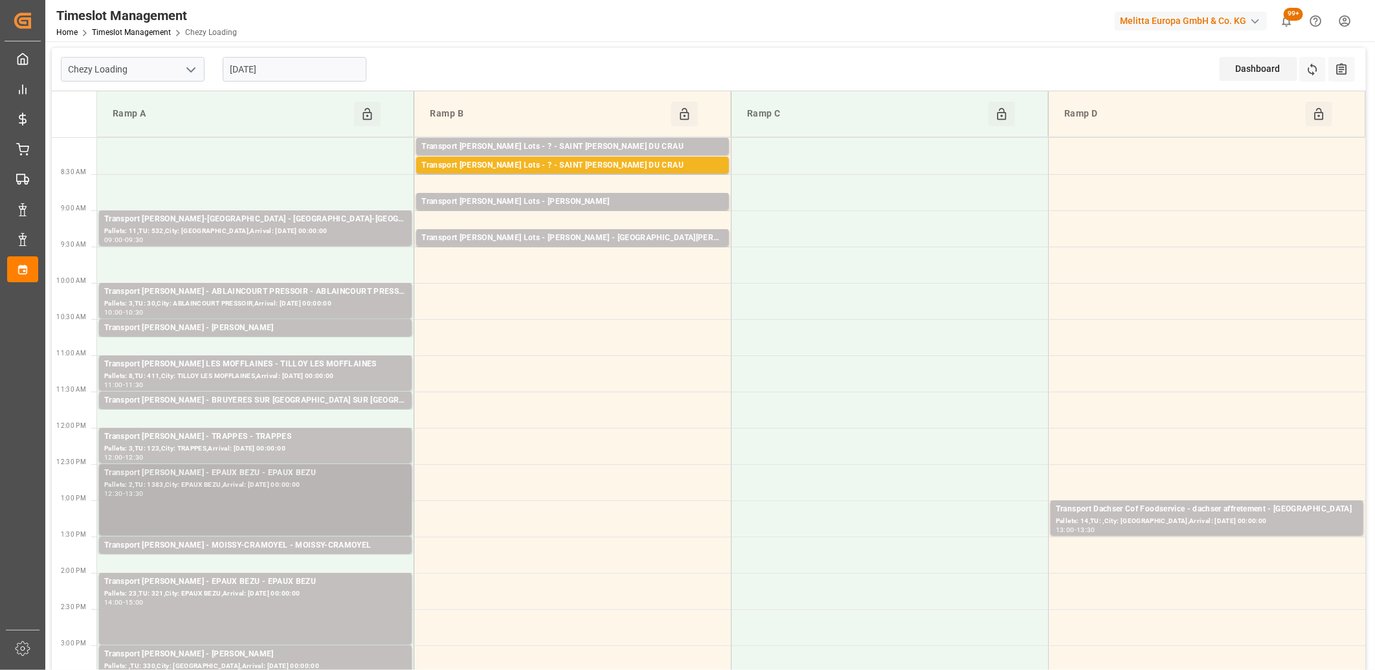
click at [287, 491] on div "12:30 - 13:30" at bounding box center [255, 494] width 302 height 7
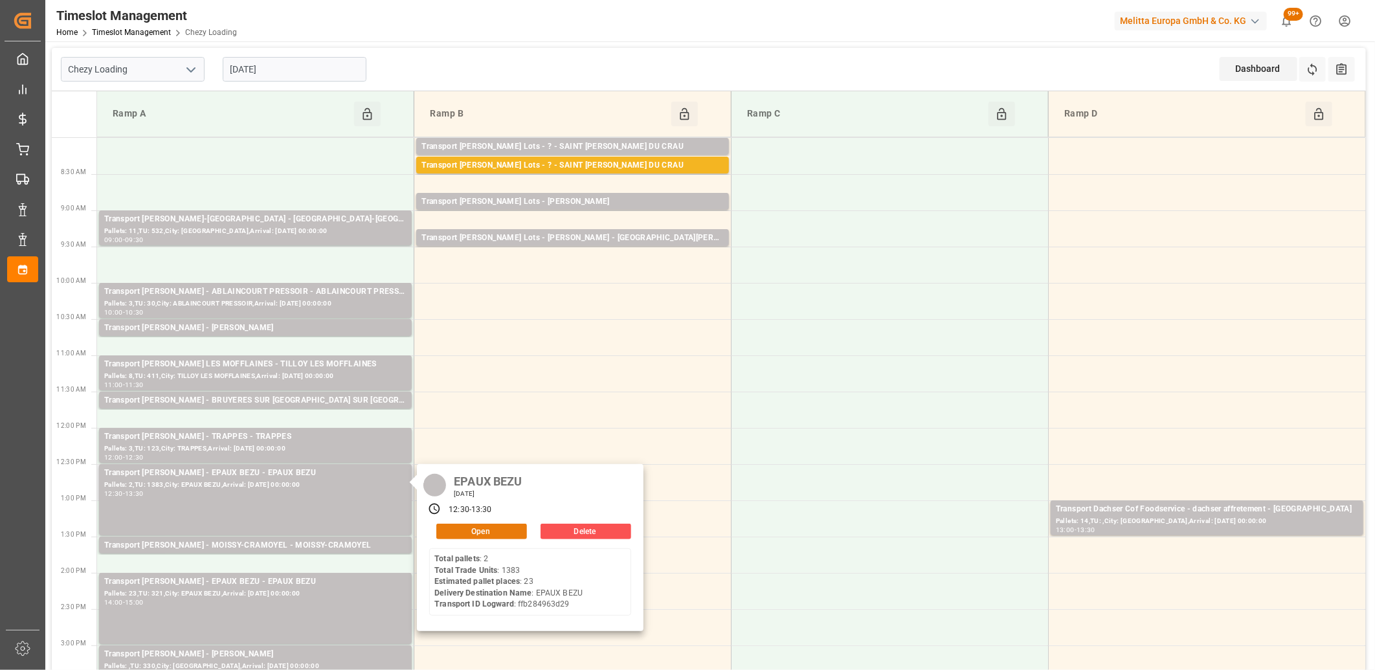
click at [447, 531] on button "Open" at bounding box center [481, 532] width 91 height 16
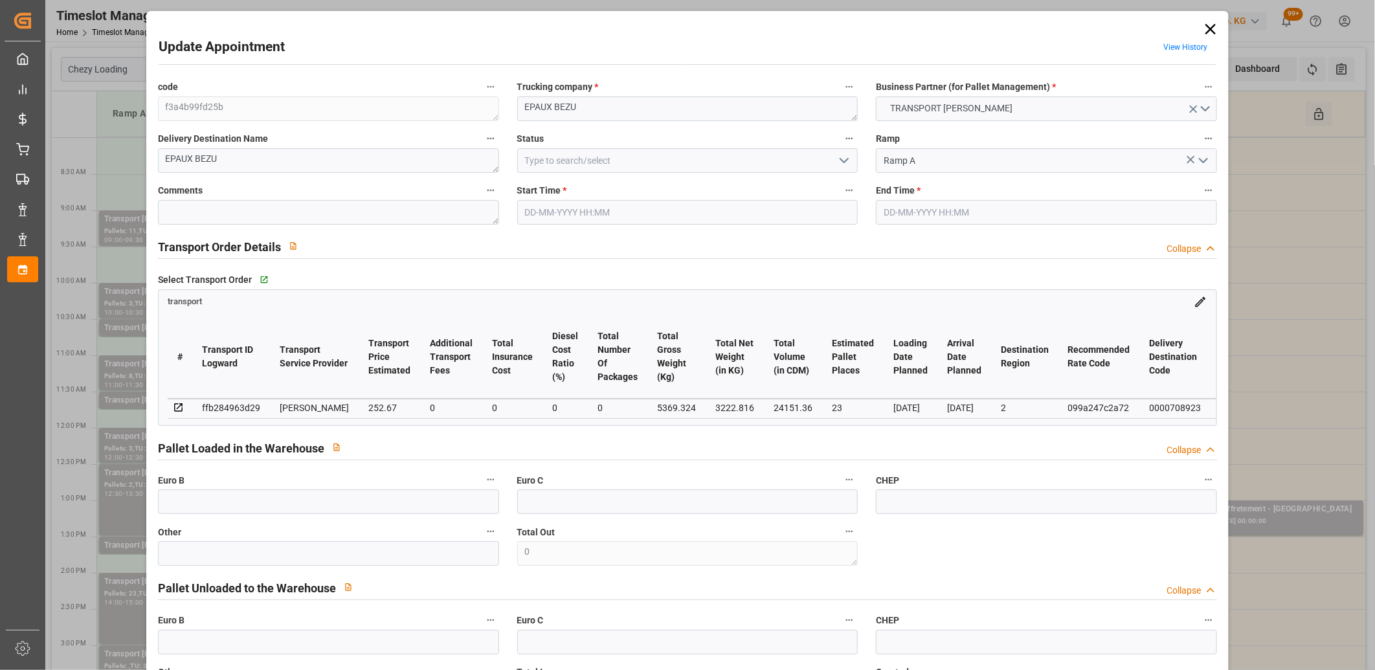
type input "22-08-2025 12:30"
type input "22-08-2025 13:30"
type input "19-08-2025 17:08"
type input "19-08-2025 11:57"
type input "[DATE]"
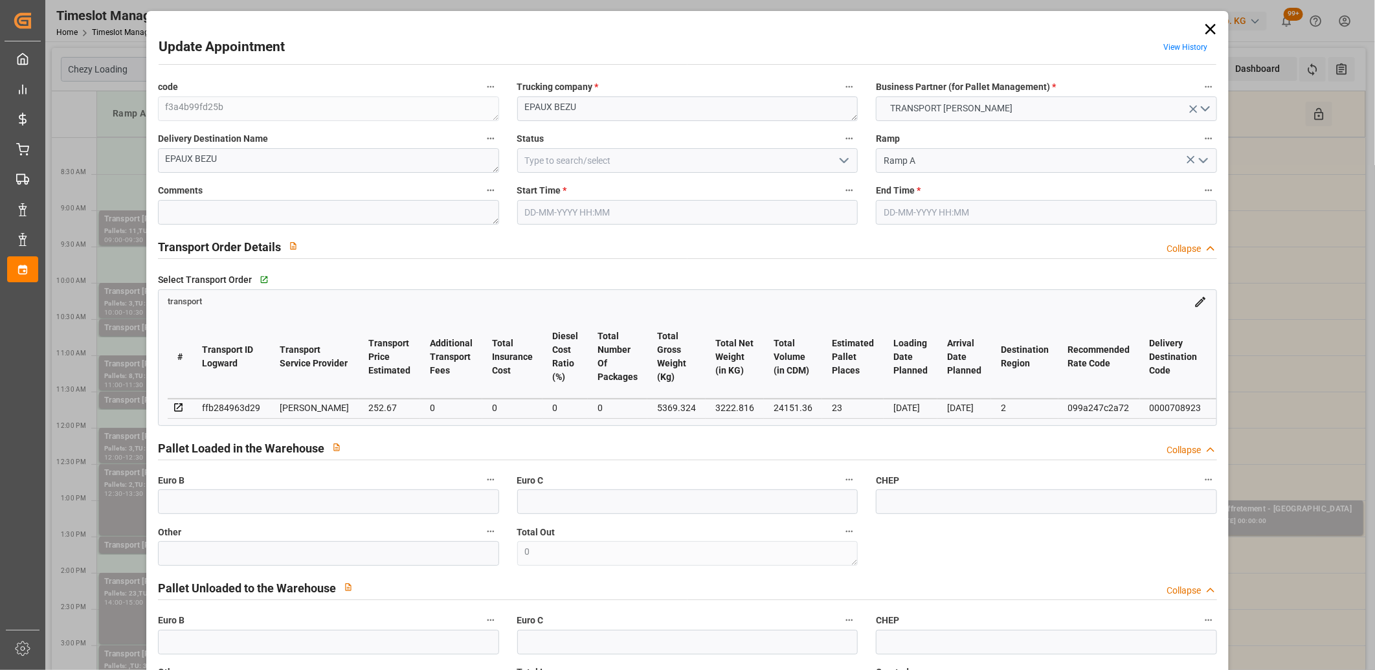
type input "[DATE]"
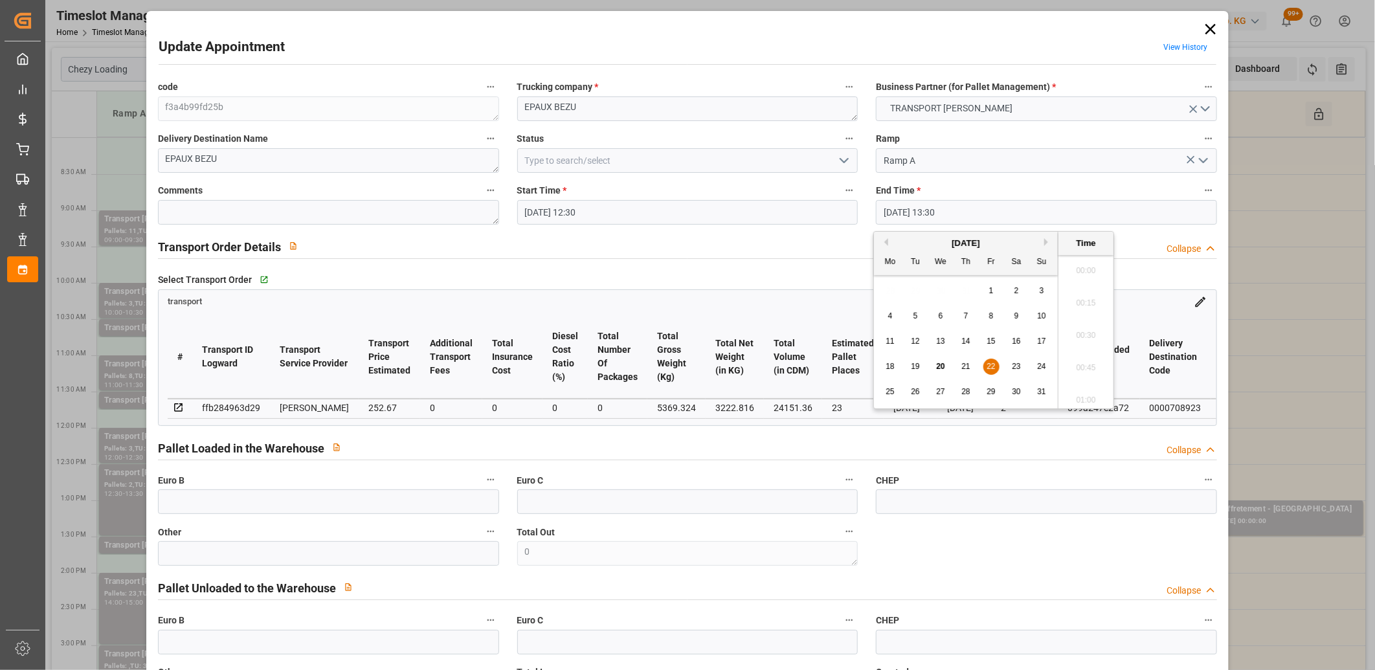
click at [978, 208] on input "22-08-2025 13:30" at bounding box center [1046, 212] width 341 height 25
click at [988, 366] on span "22" at bounding box center [990, 366] width 8 height 9
click at [1084, 270] on li "13:00" at bounding box center [1085, 267] width 55 height 32
type input "22-08-2025 13:00"
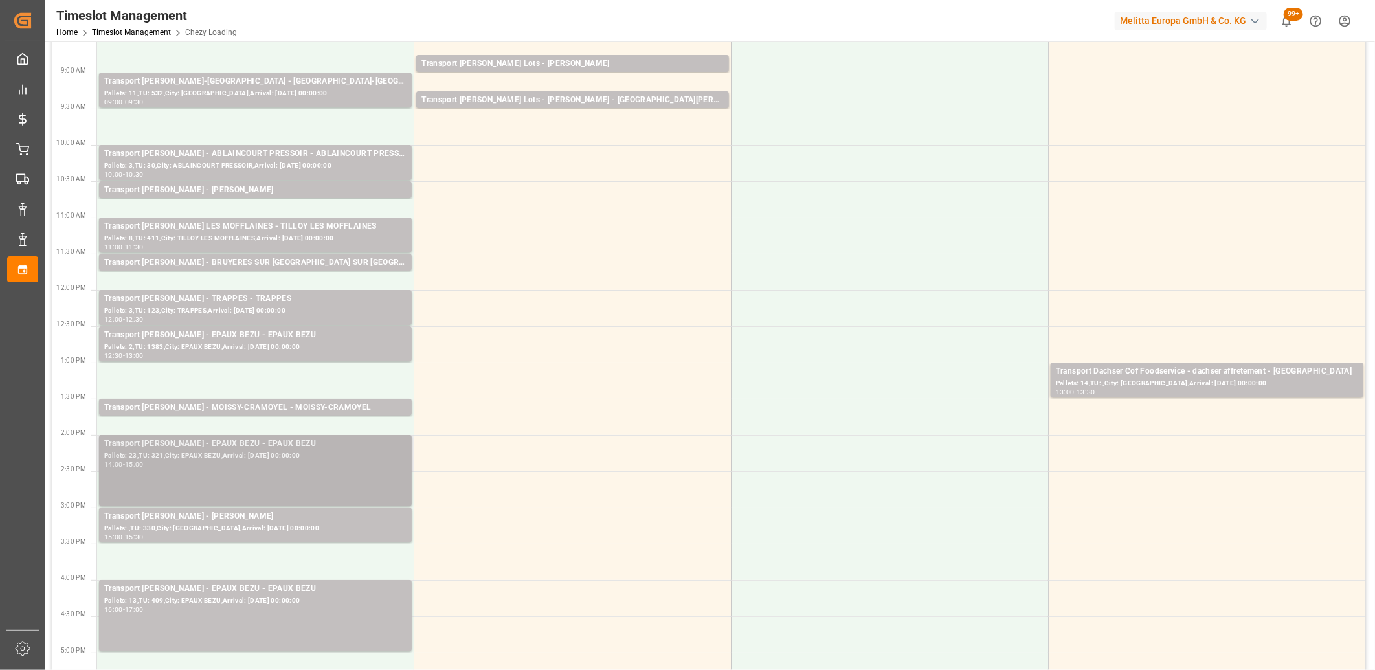
scroll to position [144, 0]
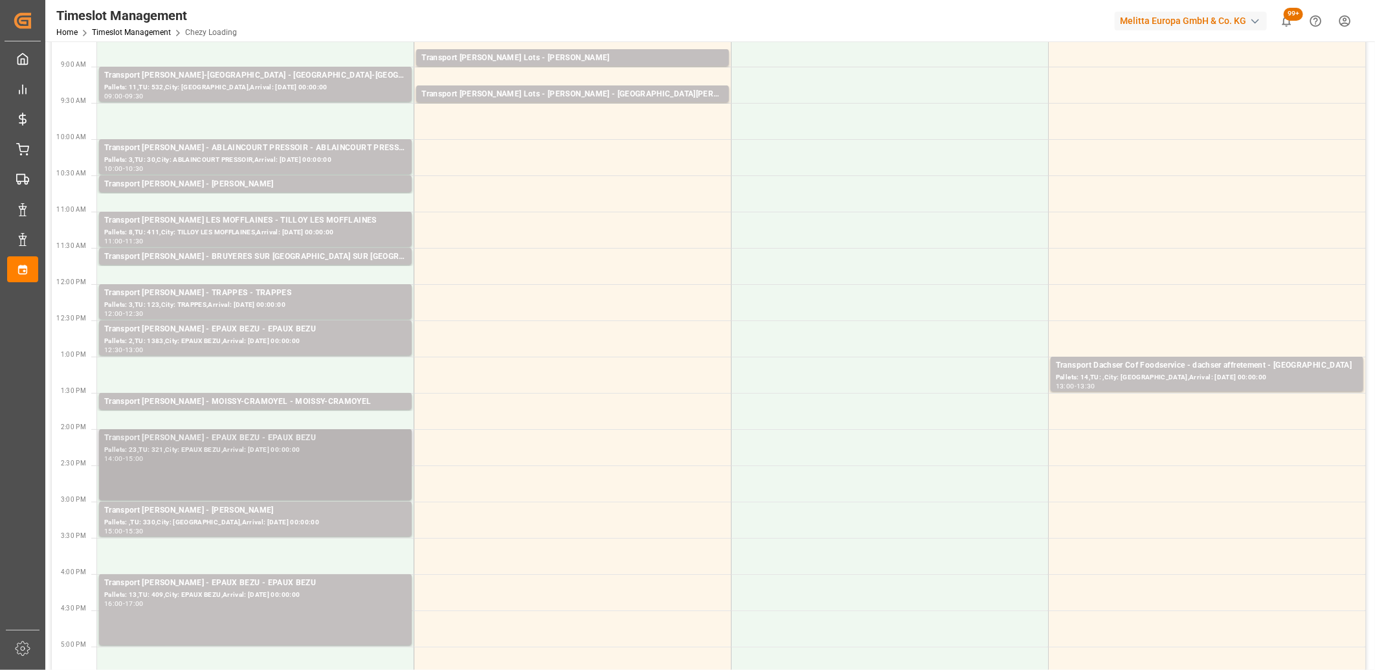
click at [225, 454] on div "Pallets: 23,TU: 321,City: EPAUX BEZU,Arrival: 2025-08-25 00:00:00" at bounding box center [255, 450] width 302 height 11
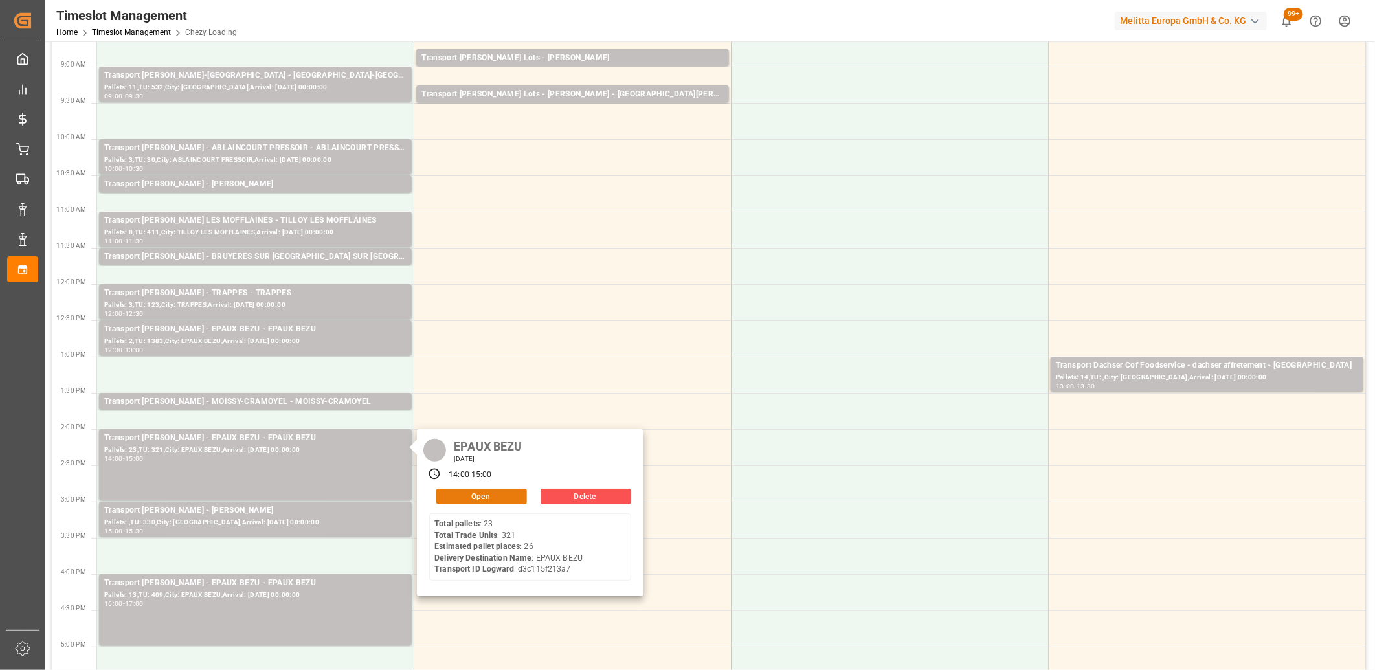
click at [488, 500] on button "Open" at bounding box center [481, 497] width 91 height 16
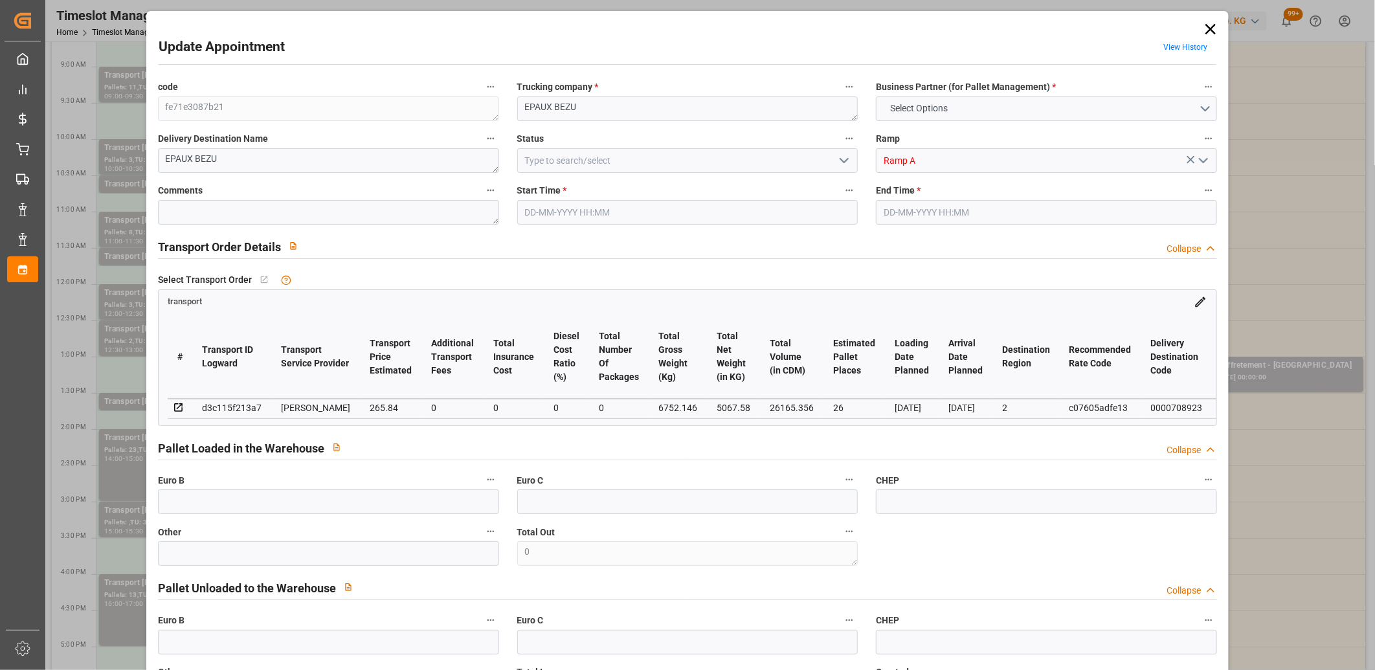
type input "26"
type input "265.84"
type input "0"
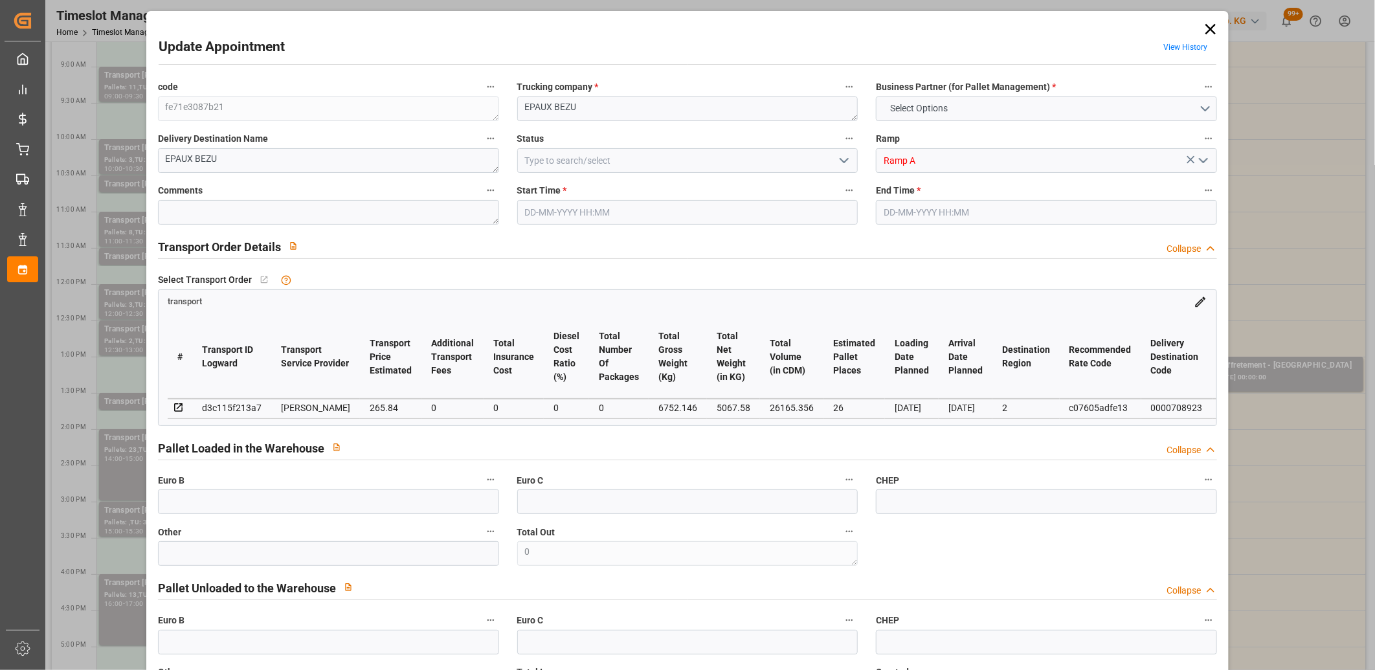
type input "255.0735"
type input "-10.7665"
type input "0"
type input "5067.58"
type input "7927.372"
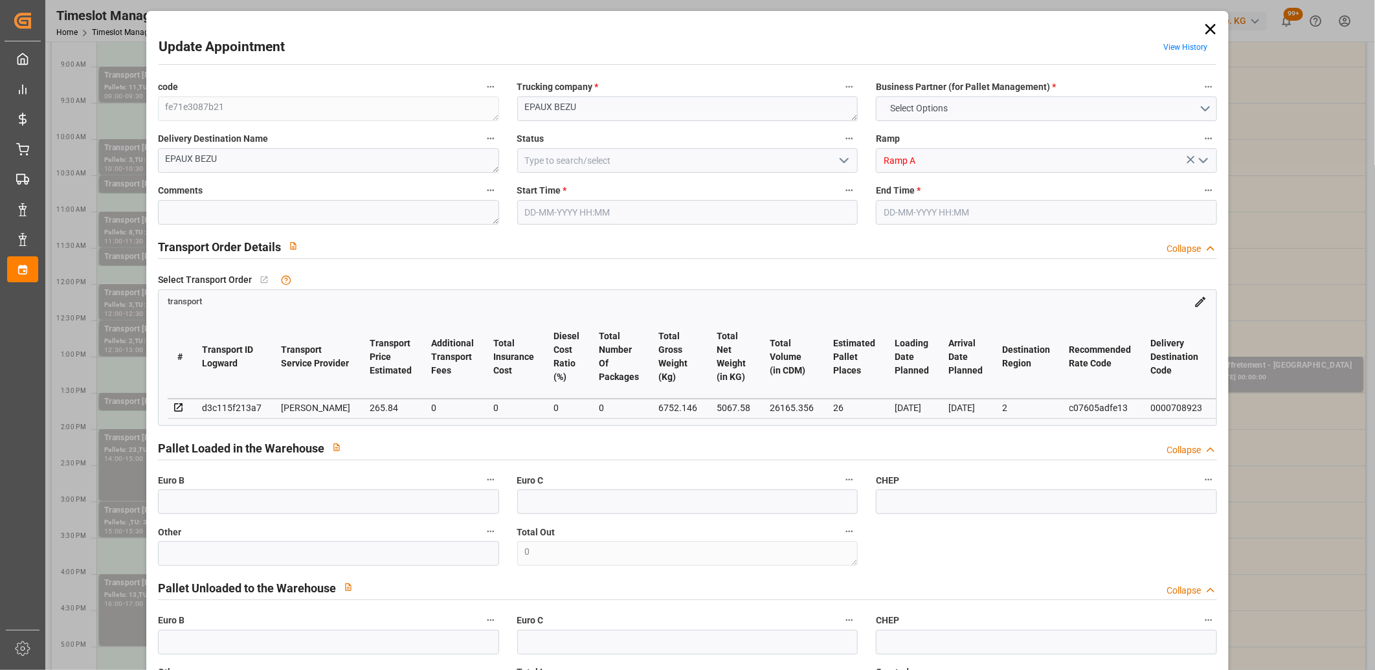
type input "26165.356"
type input "2"
type input "23"
type input "321"
type input "32"
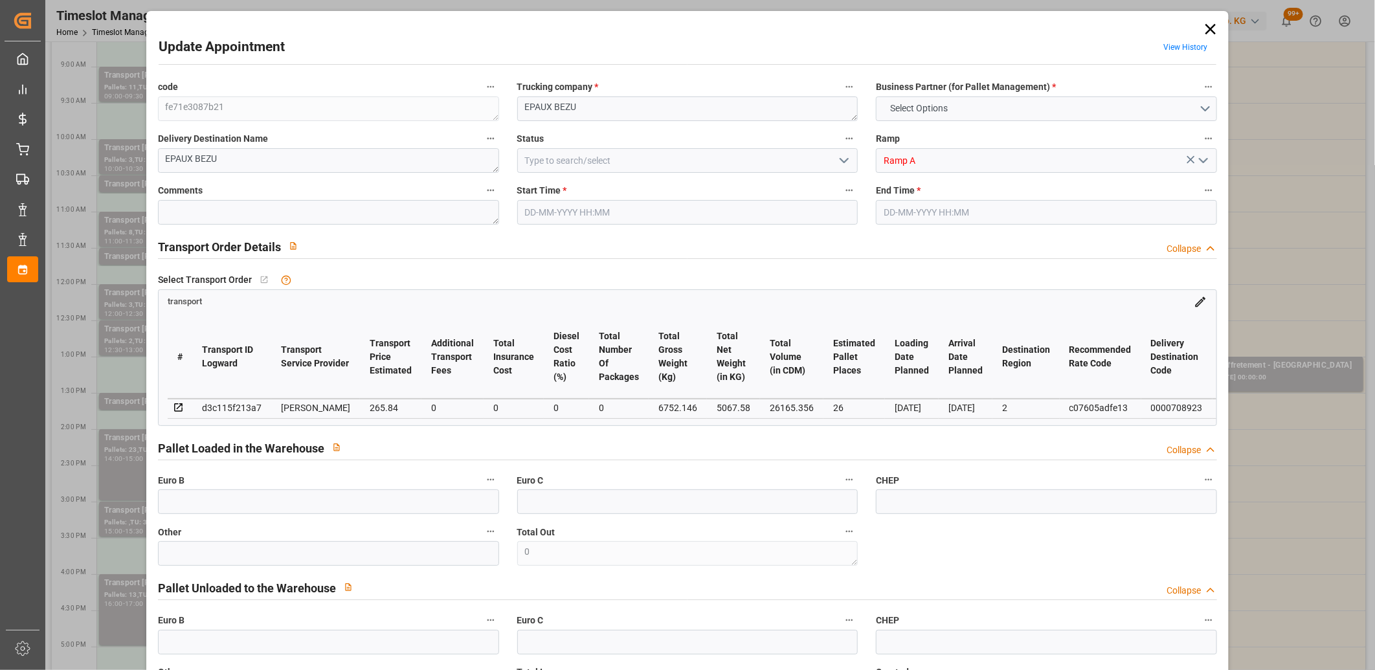
type input "101"
type input "6752.146"
type input "0"
type input "4710.8598"
type input "0"
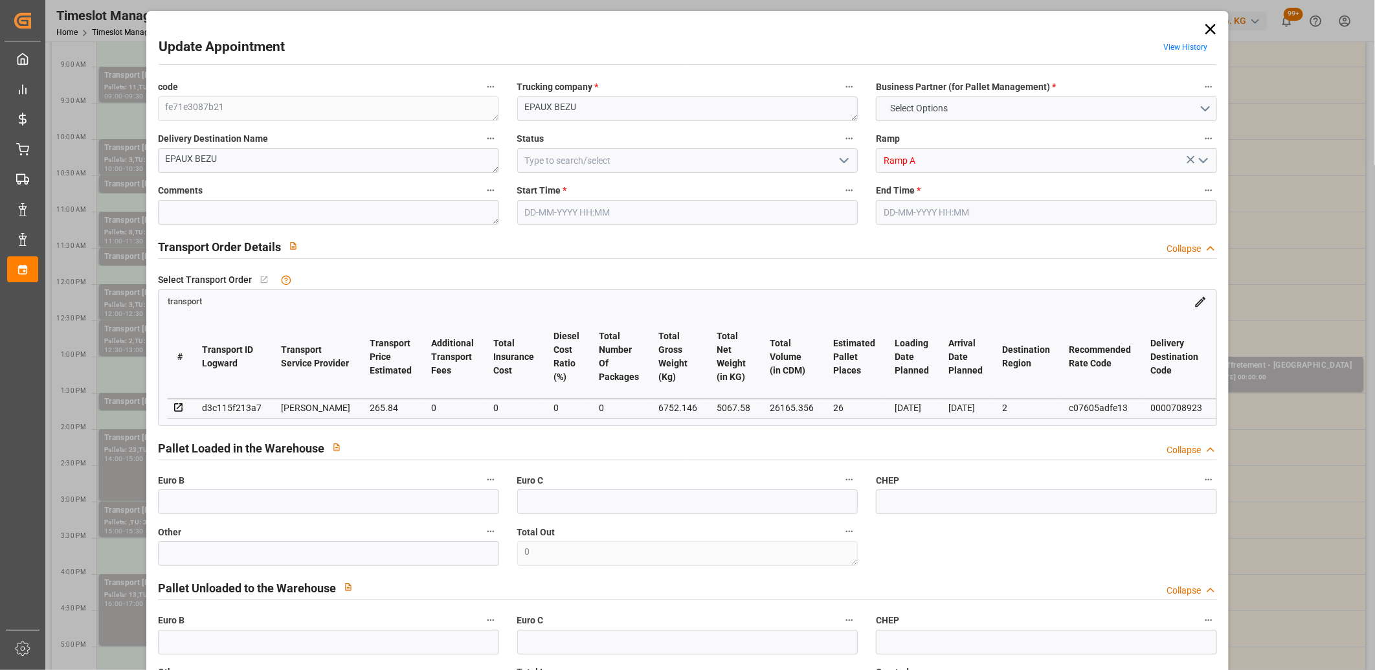
type input "0"
type input "21"
type input "35"
type input "22-08-2025 14:00"
type input "22-08-2025 15:00"
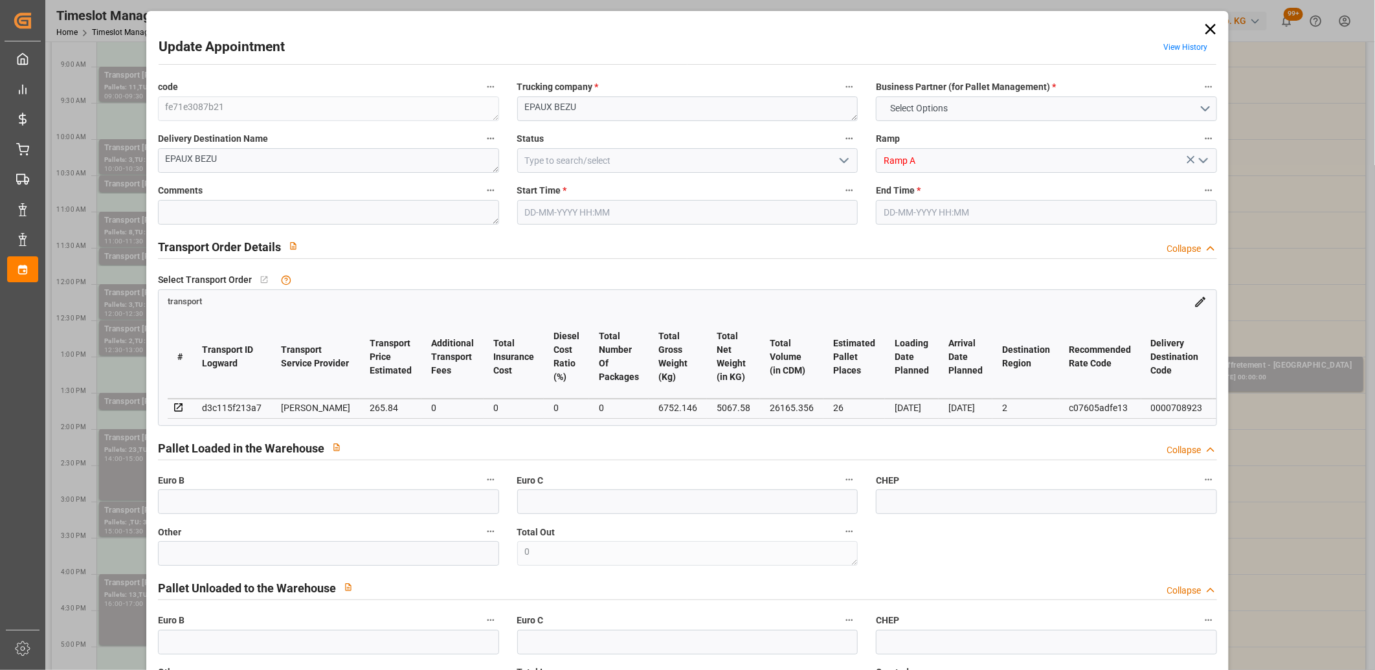
type input "19-08-2025 17:12"
type input "19-08-2025 11:57"
type input "[DATE]"
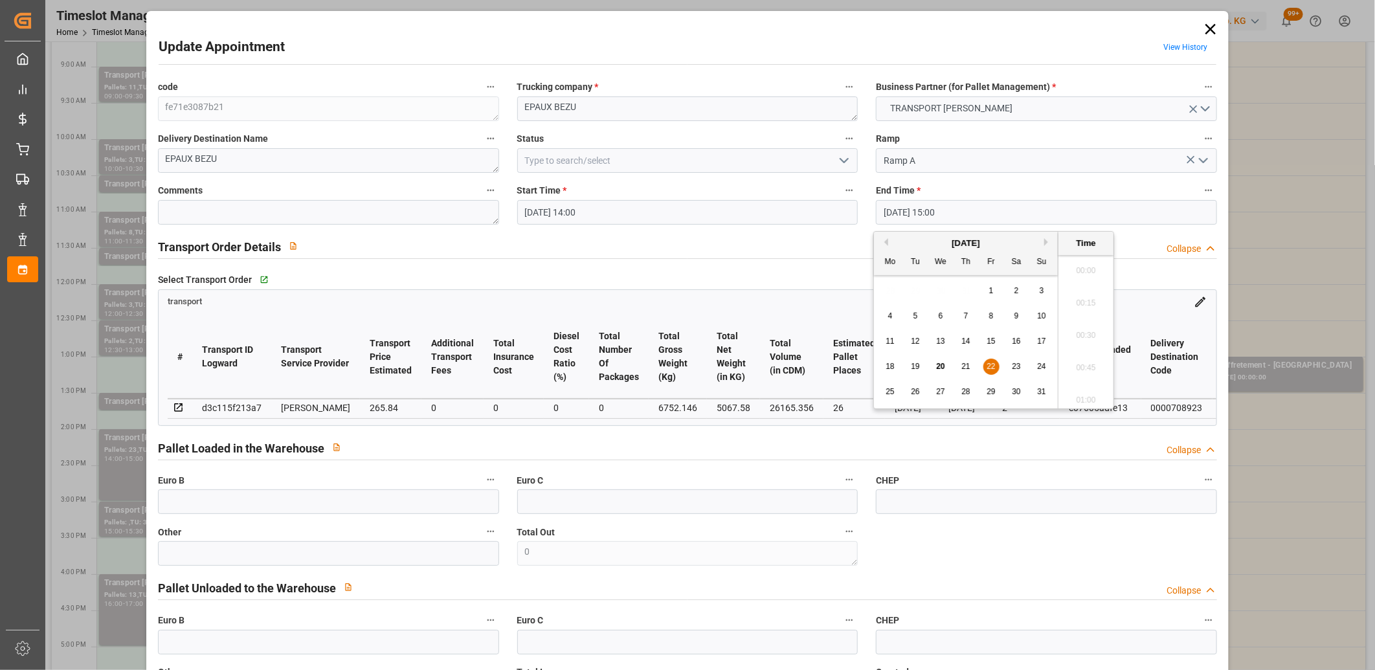
click at [971, 214] on input "22-08-2025 15:00" at bounding box center [1046, 212] width 341 height 25
click at [987, 365] on span "22" at bounding box center [990, 366] width 8 height 9
click at [1096, 267] on li "14:30" at bounding box center [1085, 267] width 55 height 32
type input "22-08-2025 14:30"
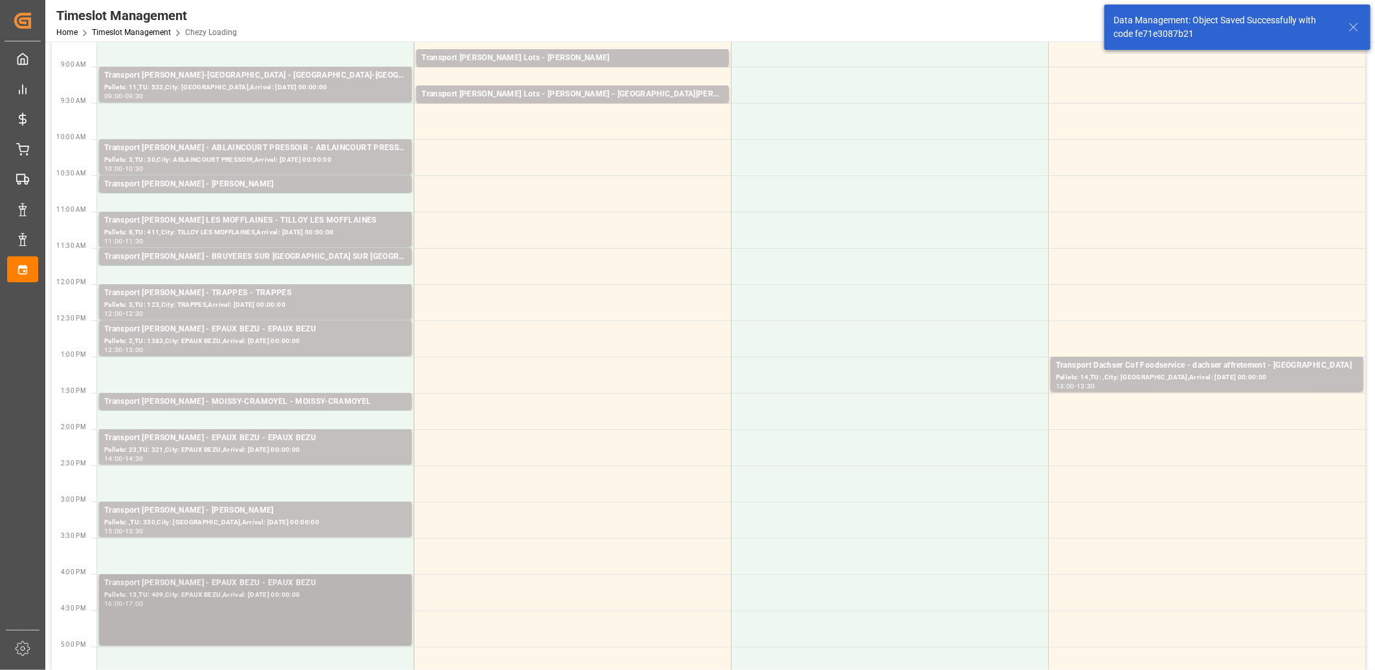
click at [218, 590] on div "Pallets: 13,TU: 409,City: EPAUX BEZU,Arrival: 2025-08-25 00:00:00" at bounding box center [255, 595] width 302 height 11
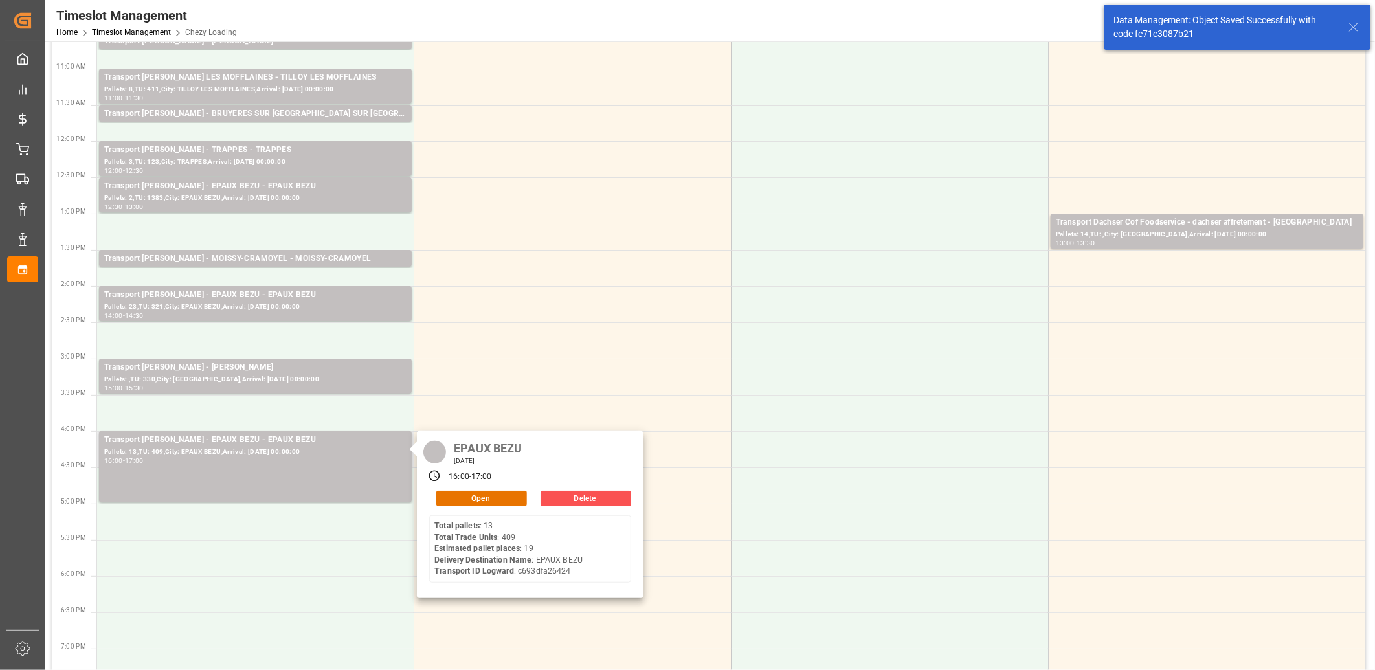
scroll to position [287, 0]
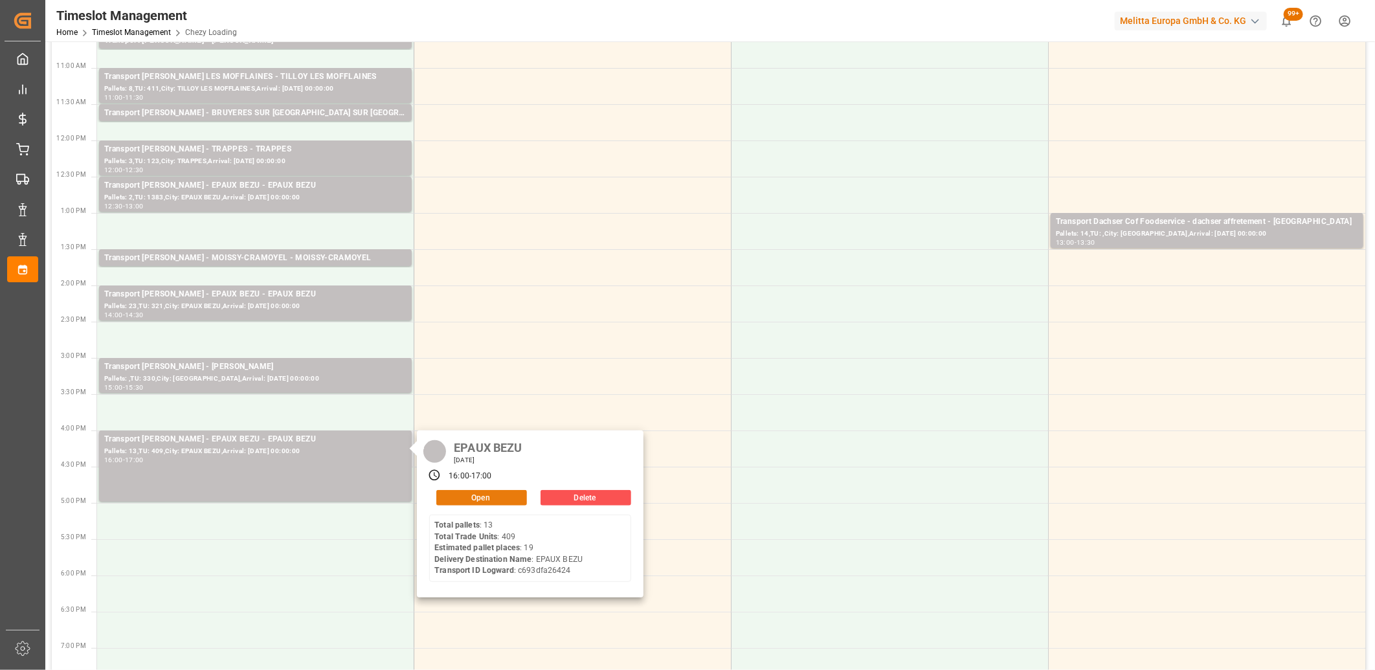
click at [450, 495] on button "Open" at bounding box center [481, 498] width 91 height 16
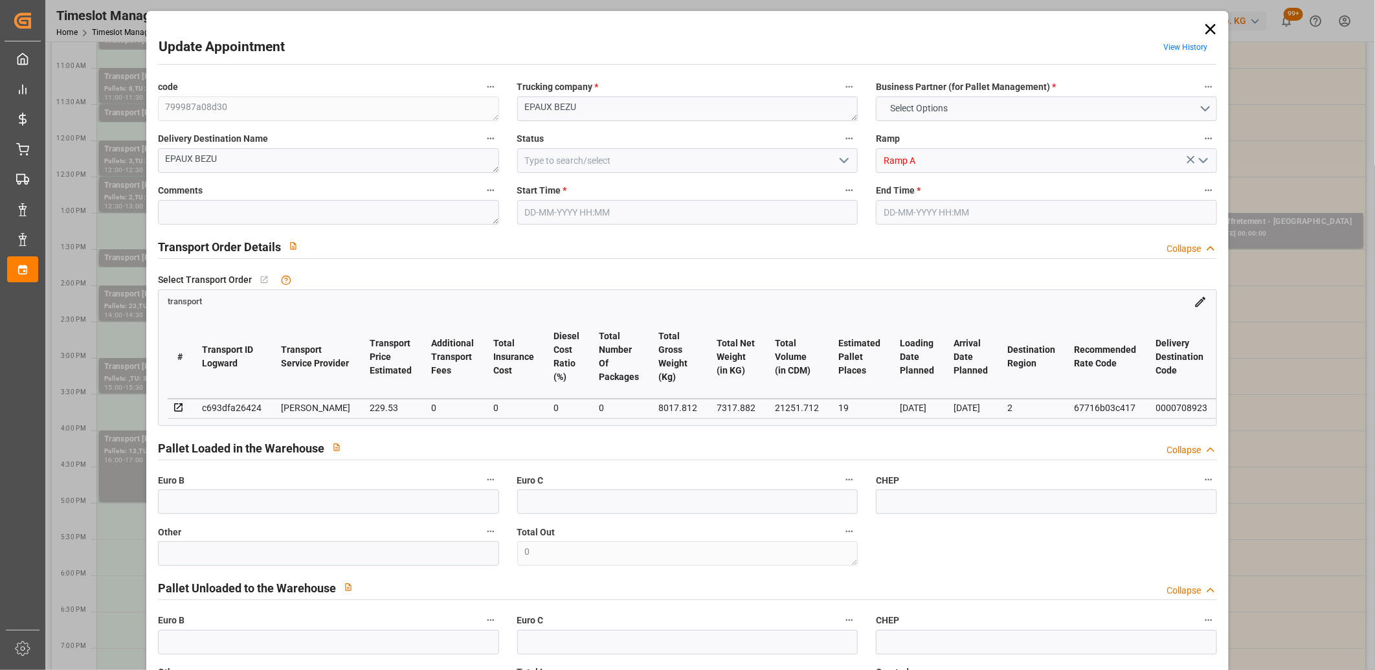
type input "19"
type input "229.53"
type input "0"
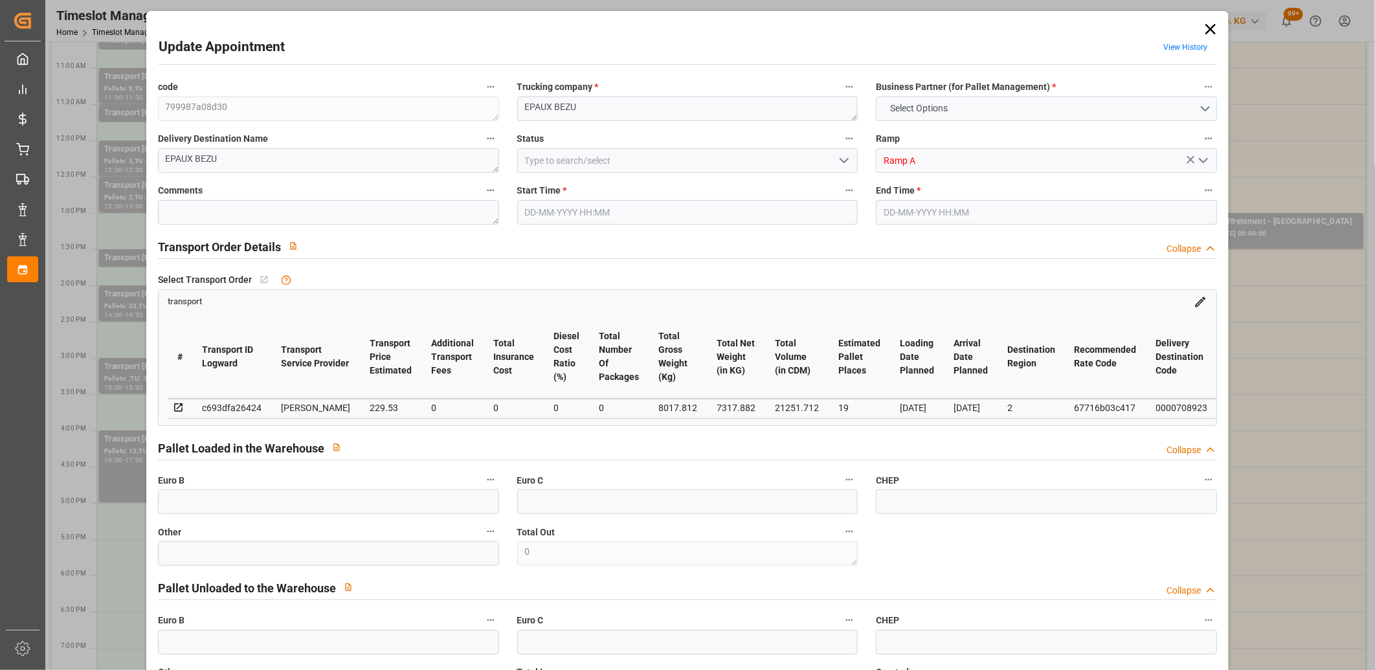
type input "220.234"
type input "-9.296"
type input "0"
type input "7317.882"
type input "8914.464"
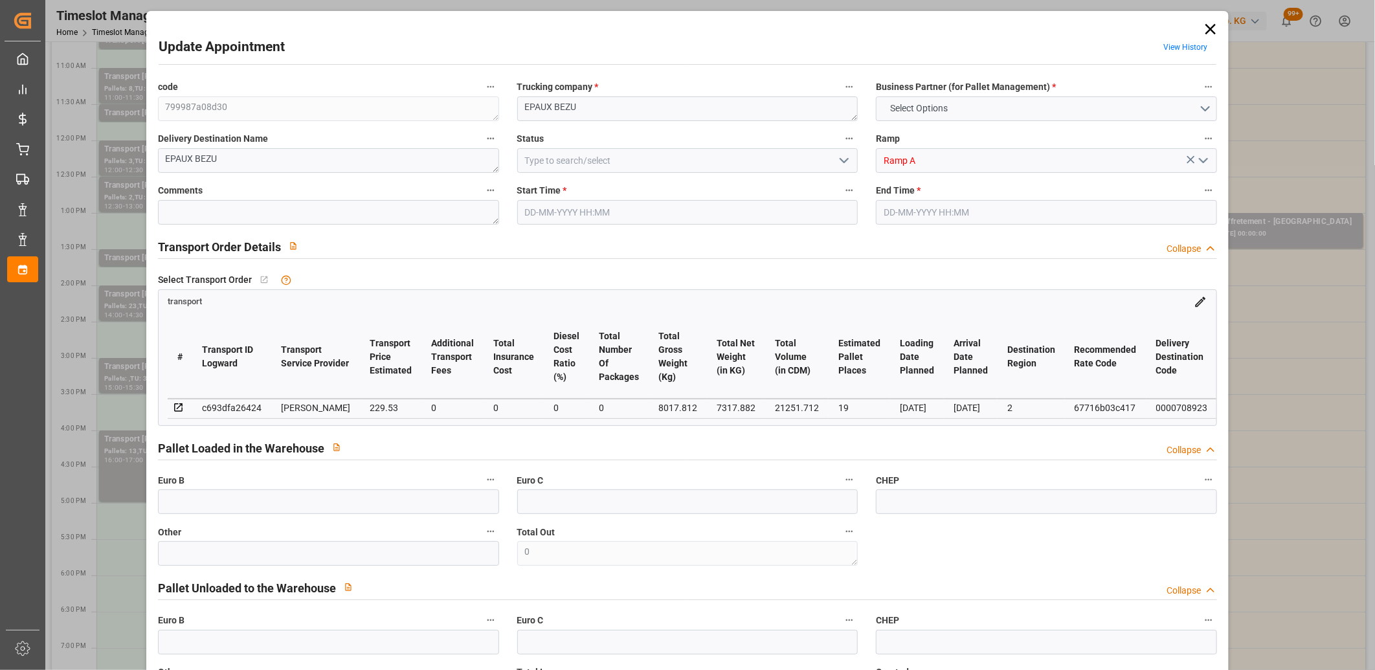
type input "21251.712"
type input "2"
type input "13"
type input "409"
type input "20"
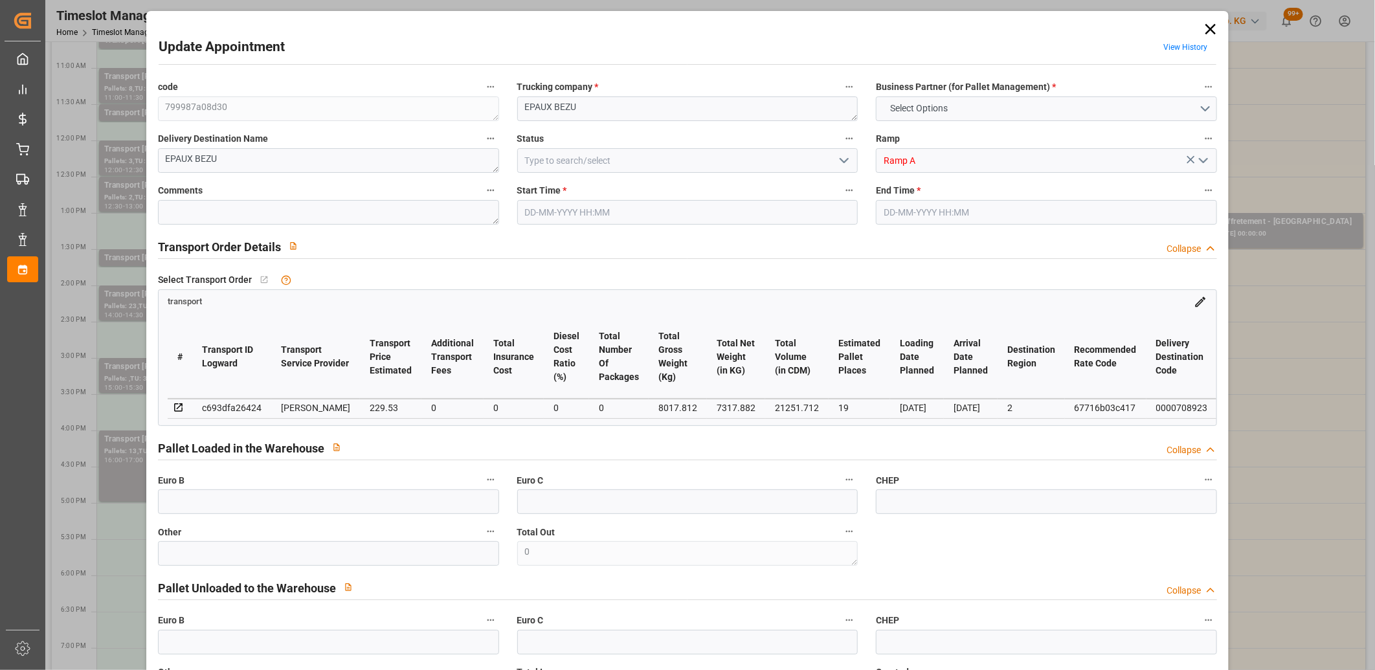
type input "101"
type input "8017.812"
type input "0"
type input "4710.8598"
type input "0"
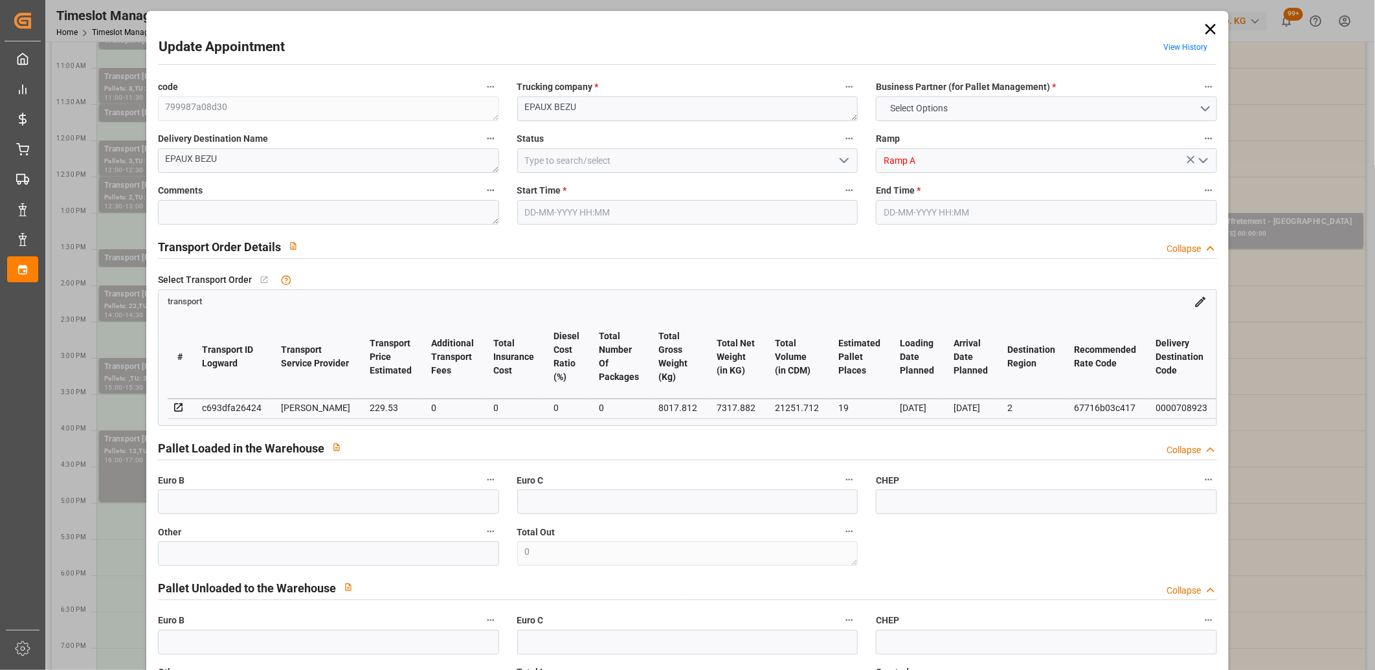
type input "0"
type input "21"
type input "35"
type input "22-08-2025 16:00"
type input "22-08-2025 17:00"
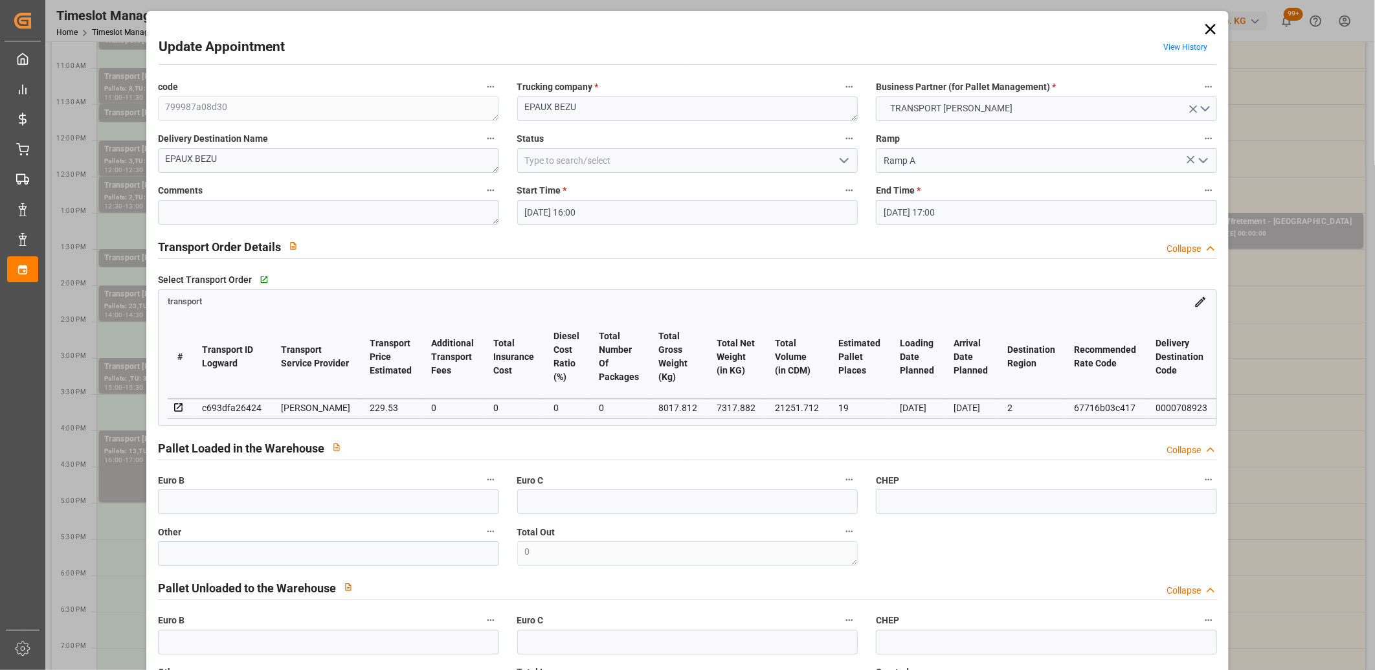
type input "[DATE] 17:14"
type input "19-08-2025 11:57"
type input "[DATE]"
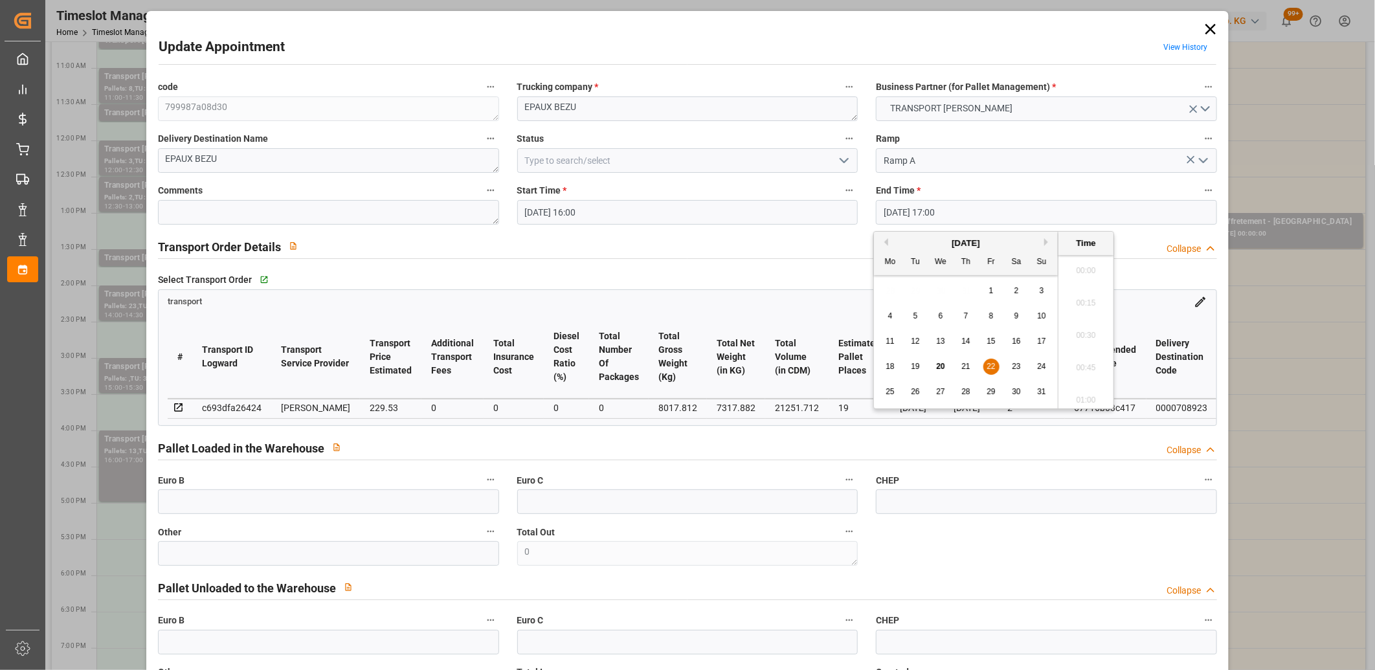
click at [949, 210] on input "22-08-2025 17:00" at bounding box center [1046, 212] width 341 height 25
click at [988, 364] on span "22" at bounding box center [990, 366] width 8 height 9
click at [1078, 272] on li "16:30" at bounding box center [1085, 267] width 55 height 32
type input "22-08-2025 16:30"
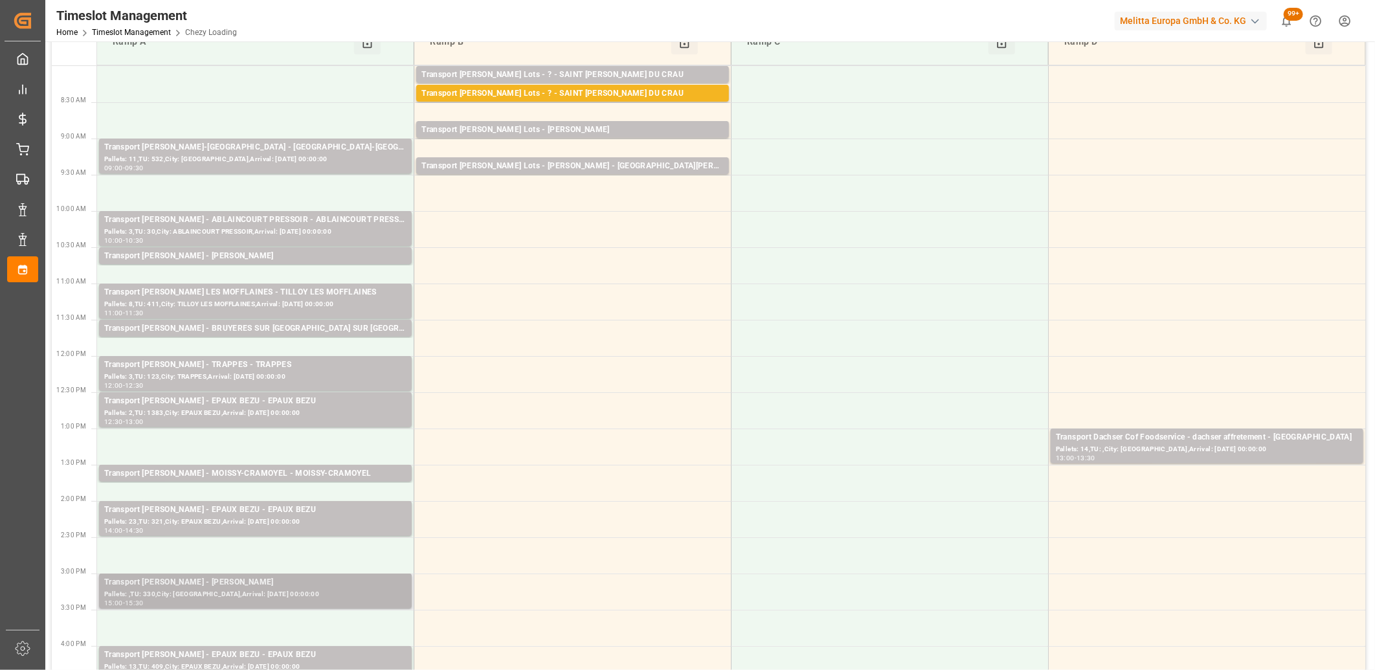
scroll to position [0, 0]
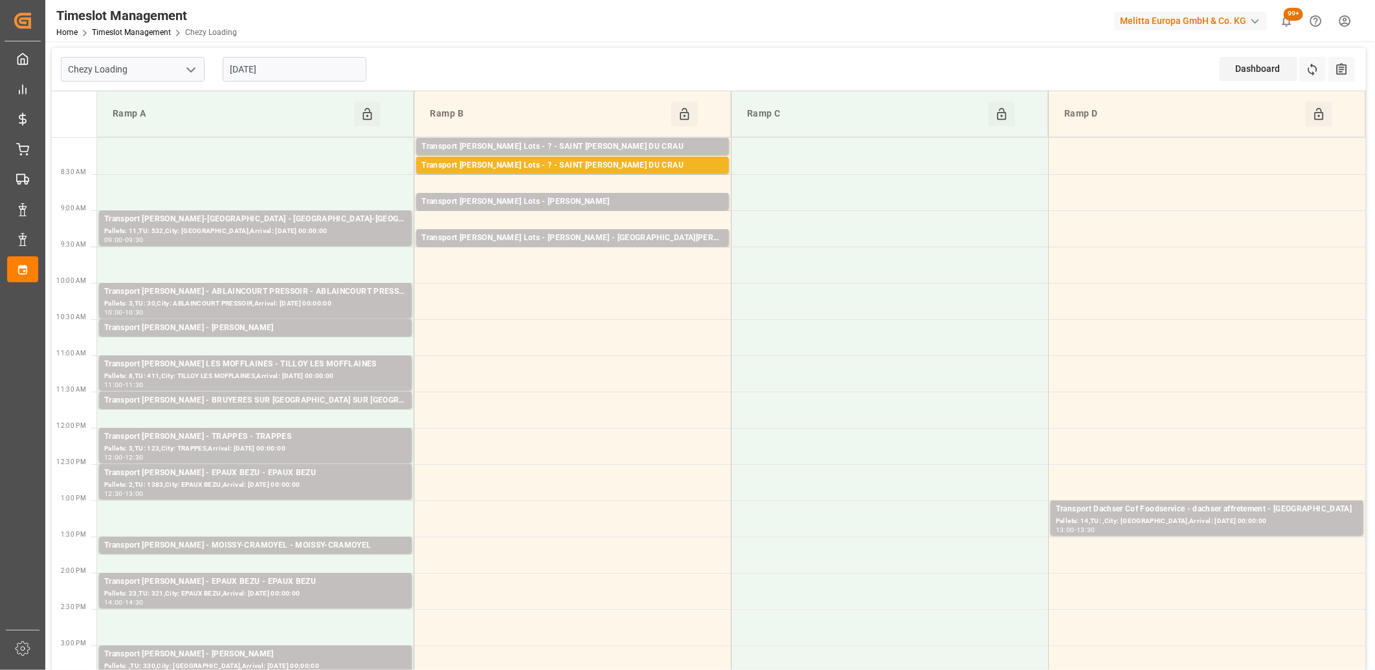
click at [294, 68] on input "[DATE]" at bounding box center [295, 69] width 144 height 25
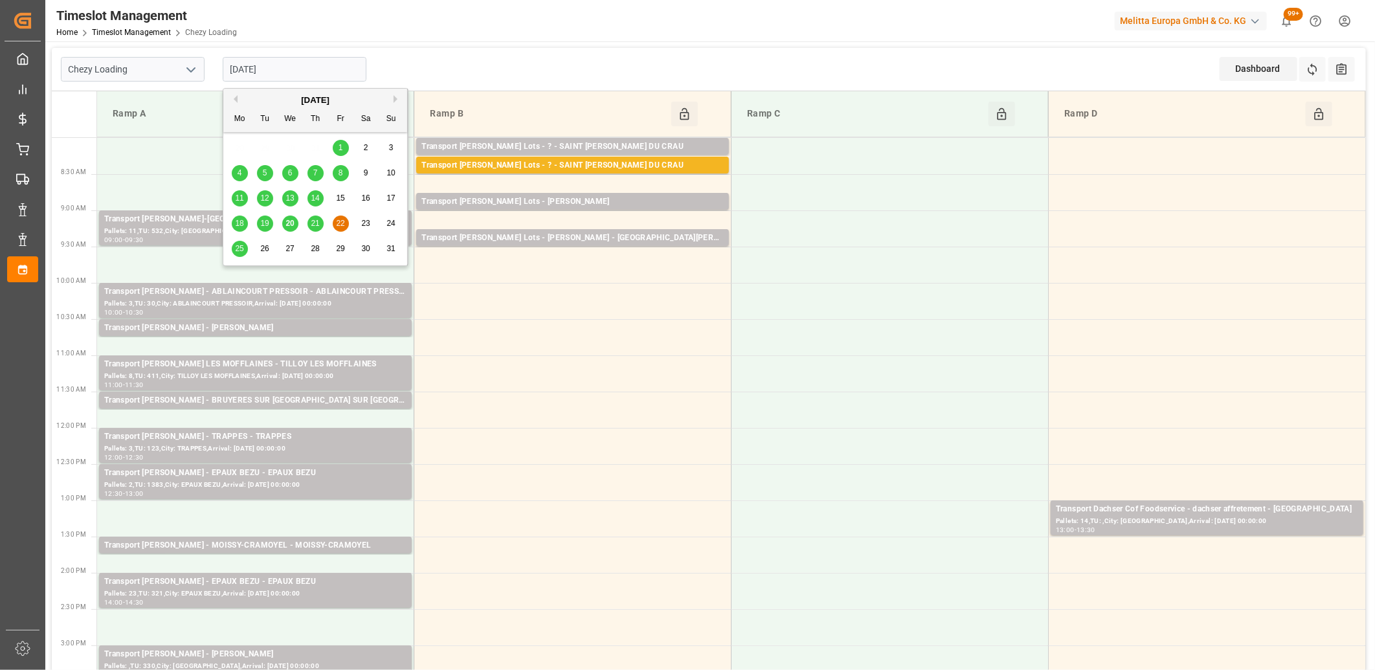
click at [241, 252] on span "25" at bounding box center [239, 248] width 8 height 9
type input "[DATE]"
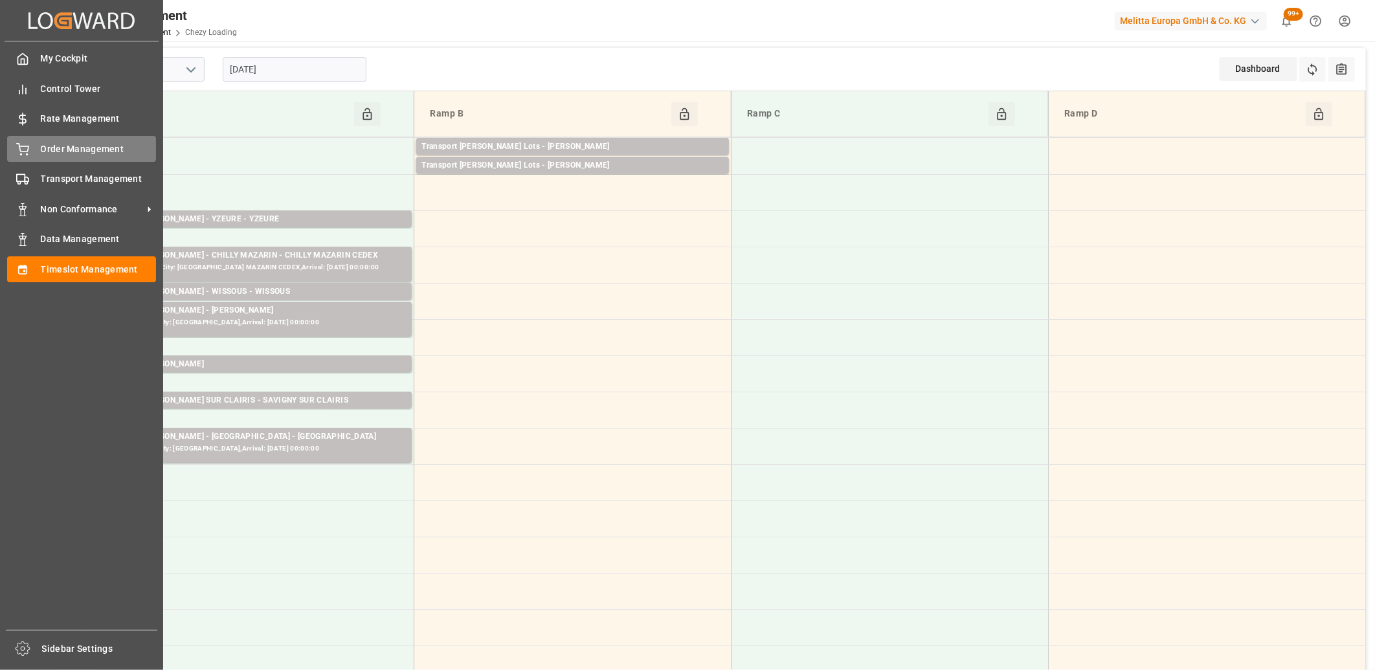
click at [21, 149] on icon at bounding box center [22, 149] width 13 height 13
